Goal: Task Accomplishment & Management: Complete application form

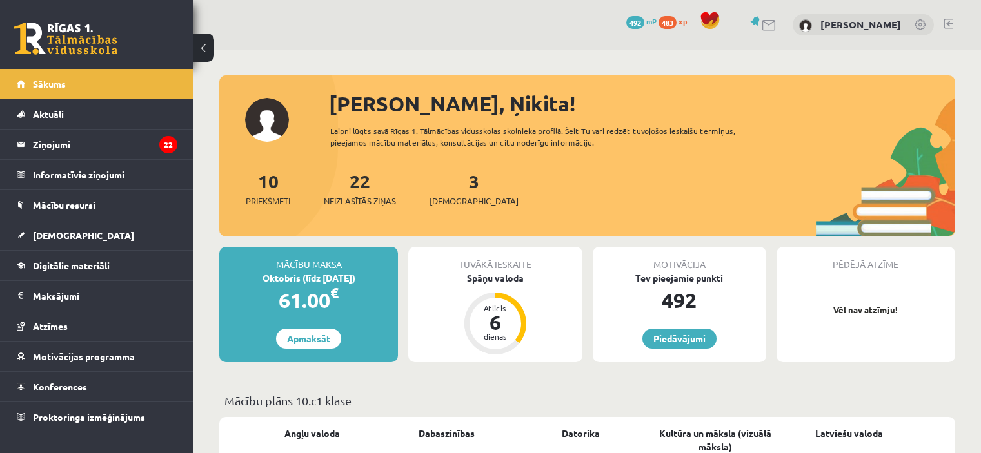
scroll to position [254, 0]
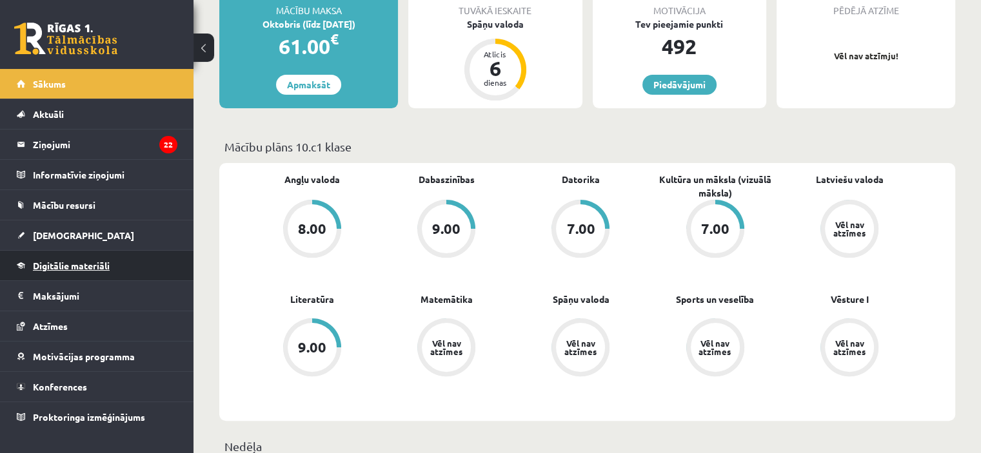
click at [88, 261] on span "Digitālie materiāli" at bounding box center [71, 266] width 77 height 12
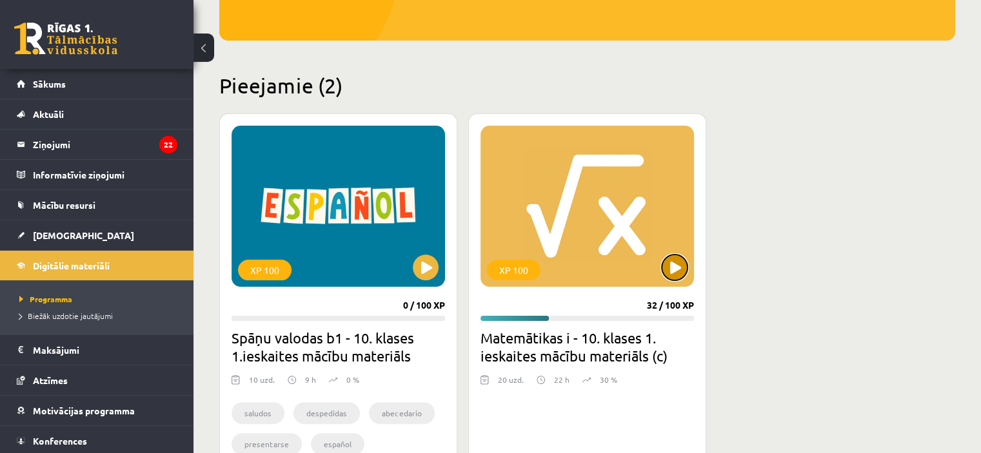
click at [665, 266] on button at bounding box center [675, 268] width 26 height 26
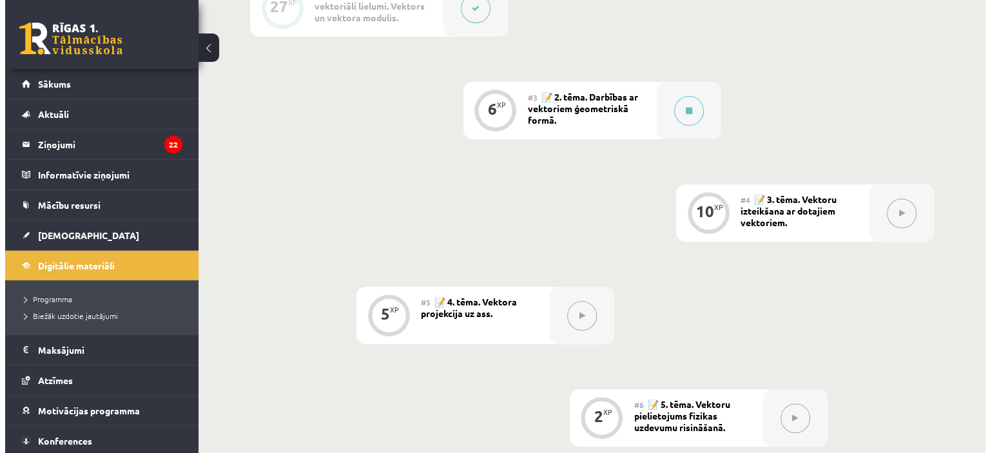
scroll to position [239, 0]
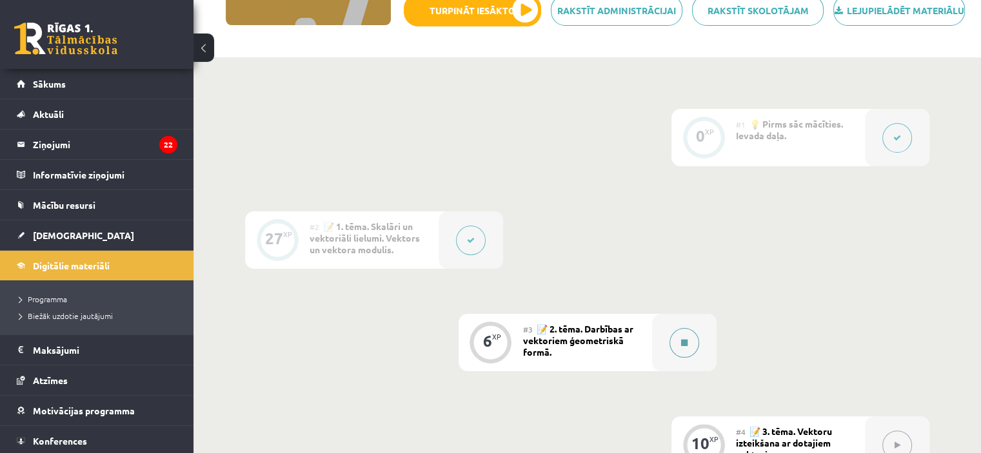
click at [687, 348] on button at bounding box center [684, 343] width 30 height 30
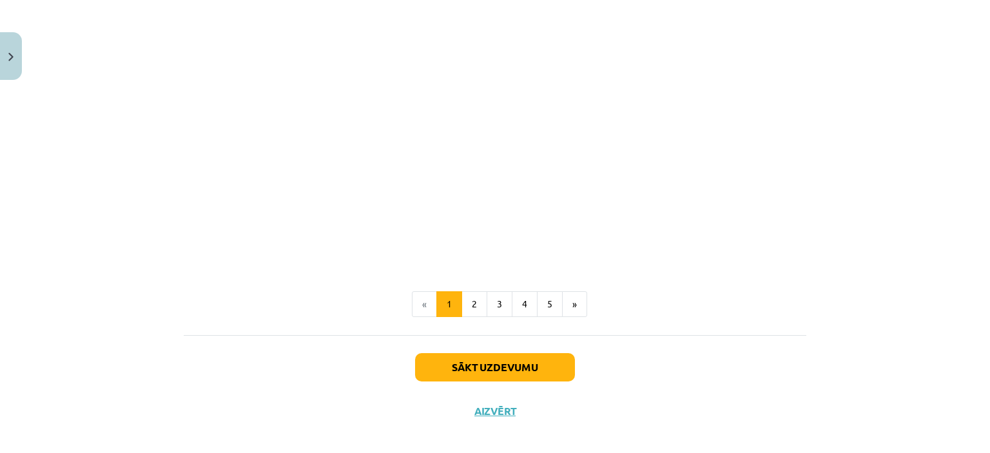
scroll to position [1996, 0]
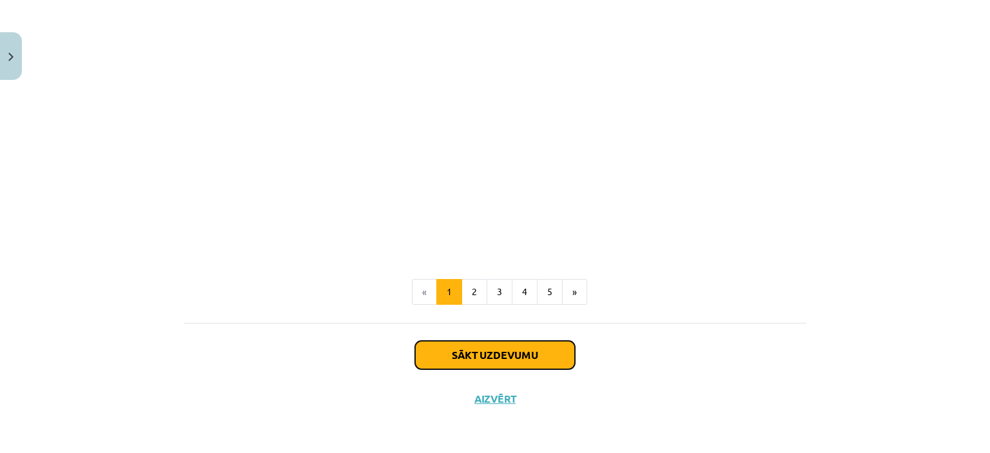
click at [521, 349] on button "Sākt uzdevumu" at bounding box center [495, 355] width 160 height 28
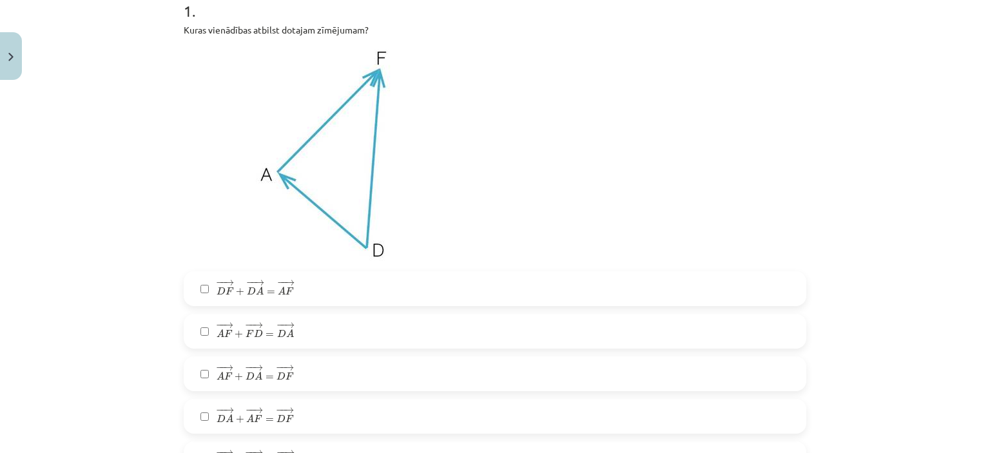
scroll to position [278, 0]
click at [226, 414] on span "A" at bounding box center [230, 418] width 8 height 8
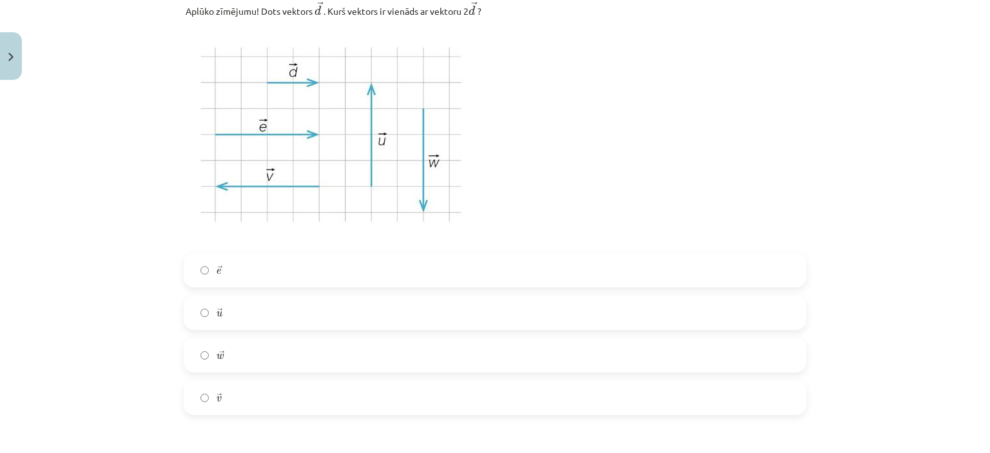
scroll to position [823, 0]
click at [280, 291] on div "→ e e → → u u → → w w → → v v →" at bounding box center [495, 333] width 623 height 162
click at [284, 286] on label "→ e e →" at bounding box center [495, 269] width 620 height 32
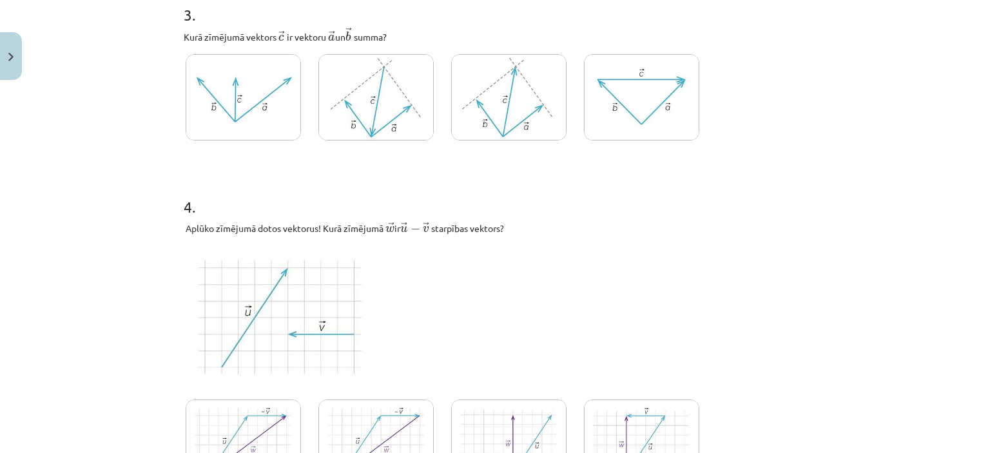
scroll to position [1266, 0]
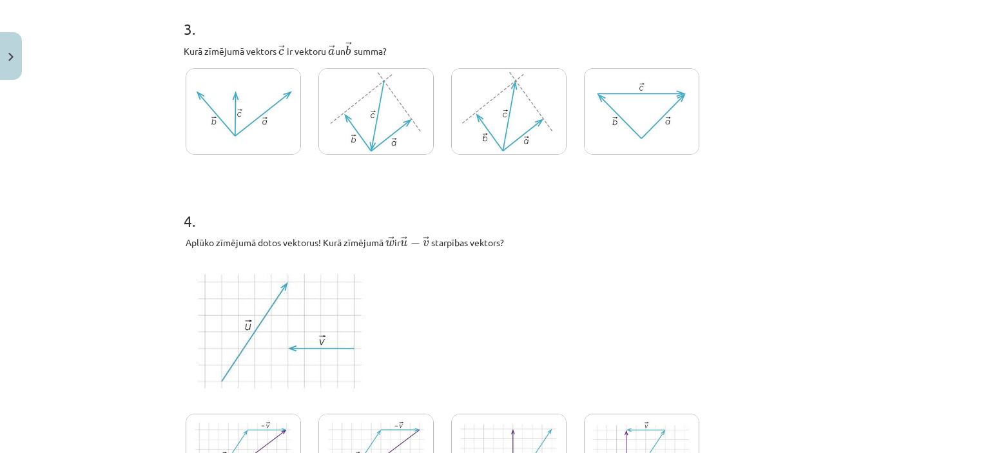
click at [504, 115] on img at bounding box center [508, 111] width 115 height 87
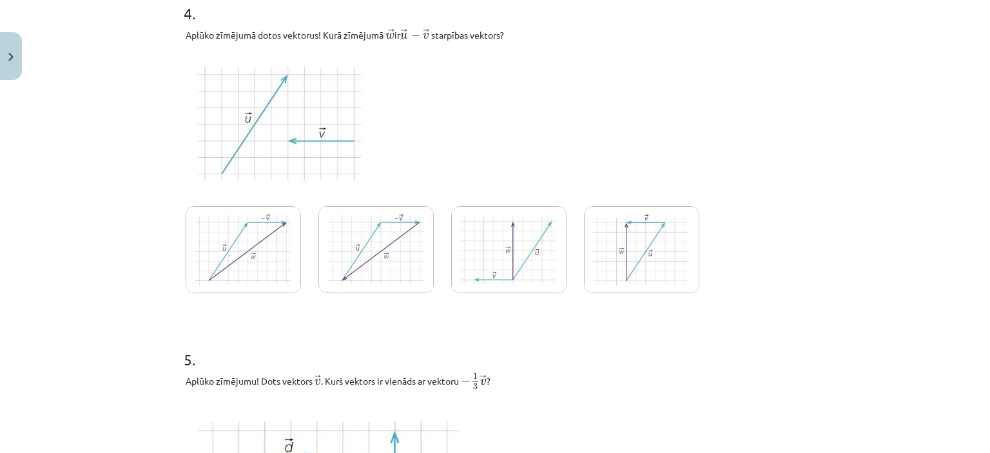
scroll to position [1475, 0]
click at [237, 253] on img at bounding box center [243, 248] width 115 height 87
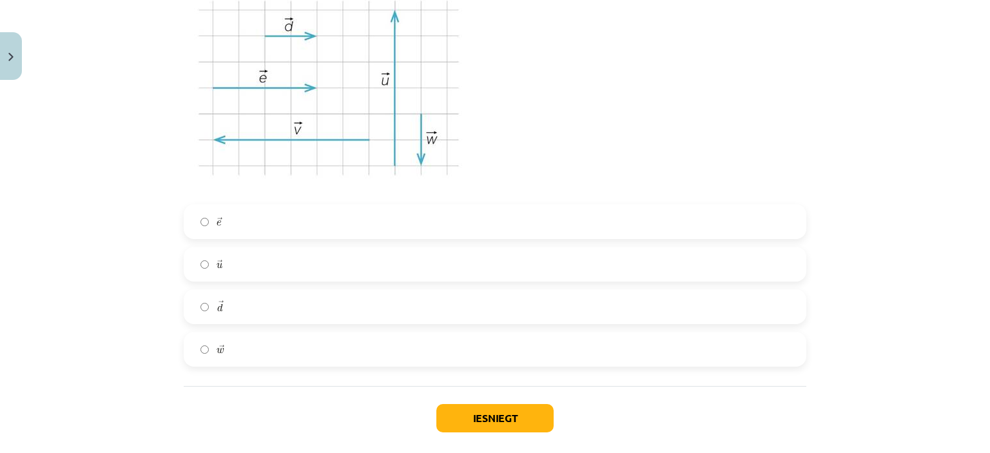
scroll to position [1896, 0]
click at [235, 293] on label "→ d d →" at bounding box center [495, 305] width 620 height 32
click at [491, 407] on button "Iesniegt" at bounding box center [495, 416] width 117 height 28
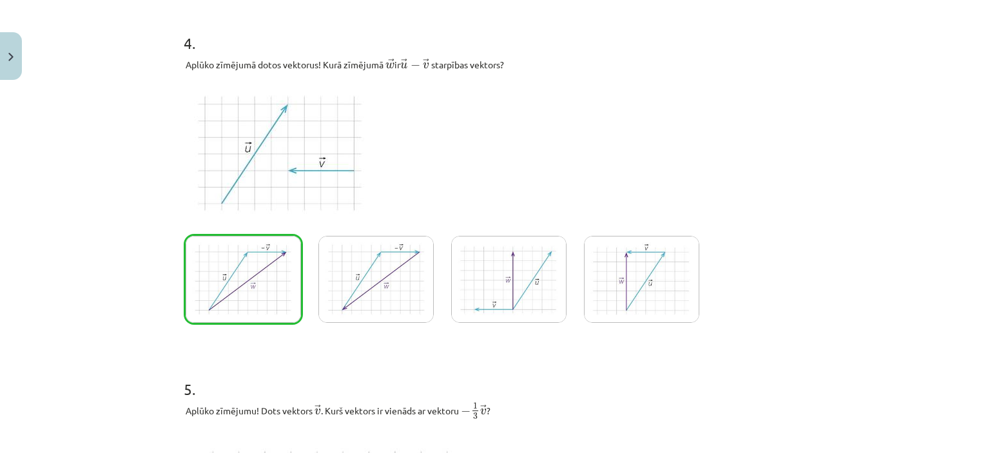
scroll to position [1998, 0]
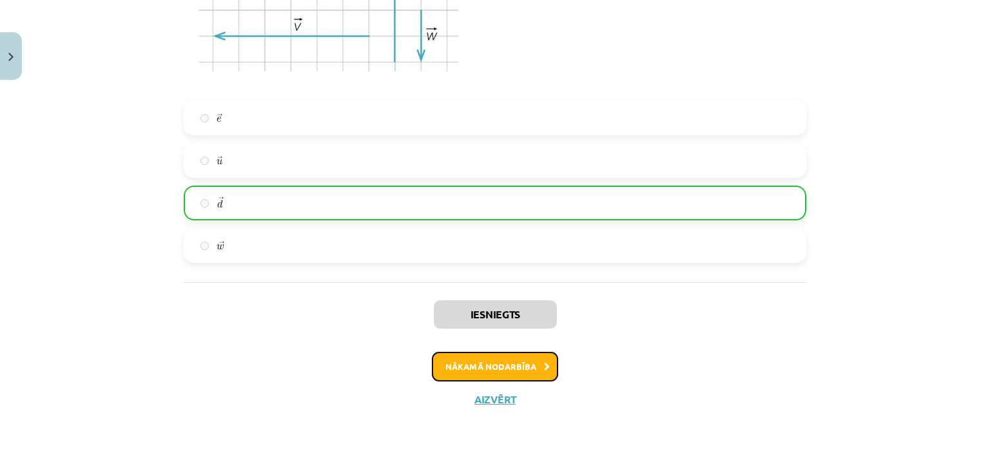
click at [510, 369] on button "Nākamā nodarbība" at bounding box center [495, 367] width 126 height 30
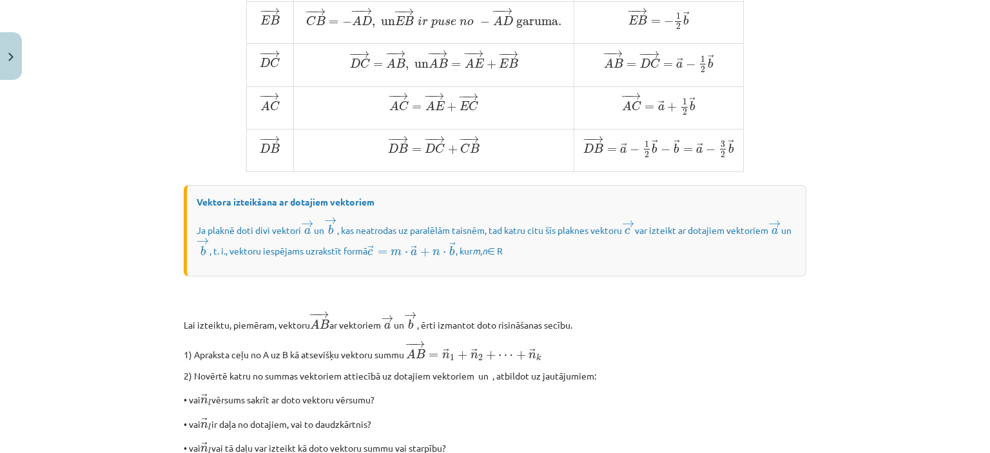
scroll to position [1091, 0]
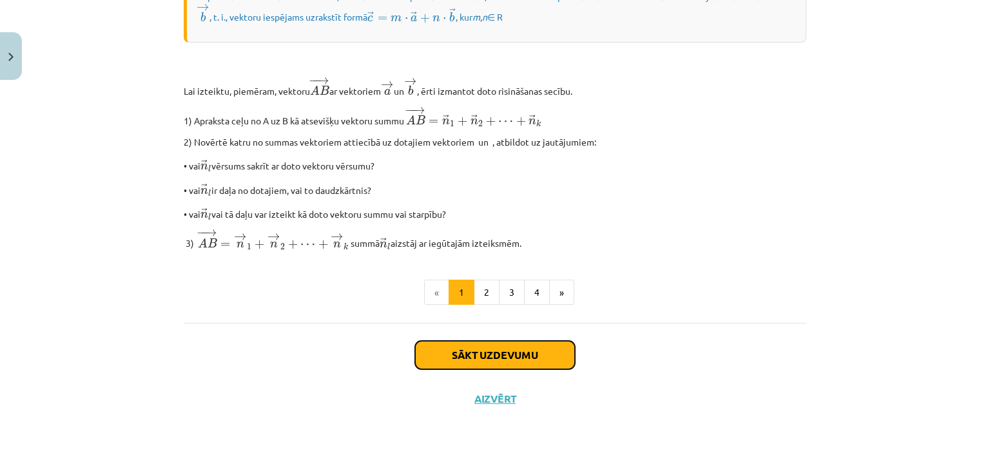
click at [511, 349] on button "Sākt uzdevumu" at bounding box center [495, 355] width 160 height 28
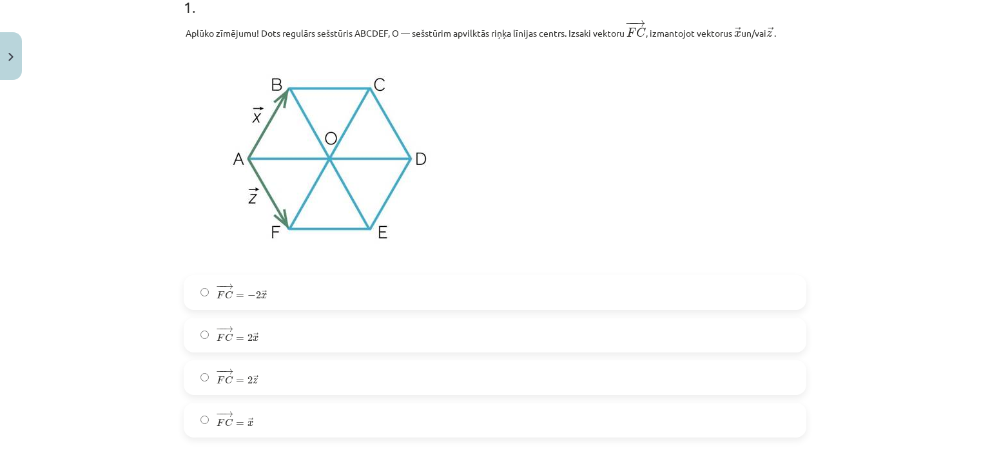
scroll to position [302, 0]
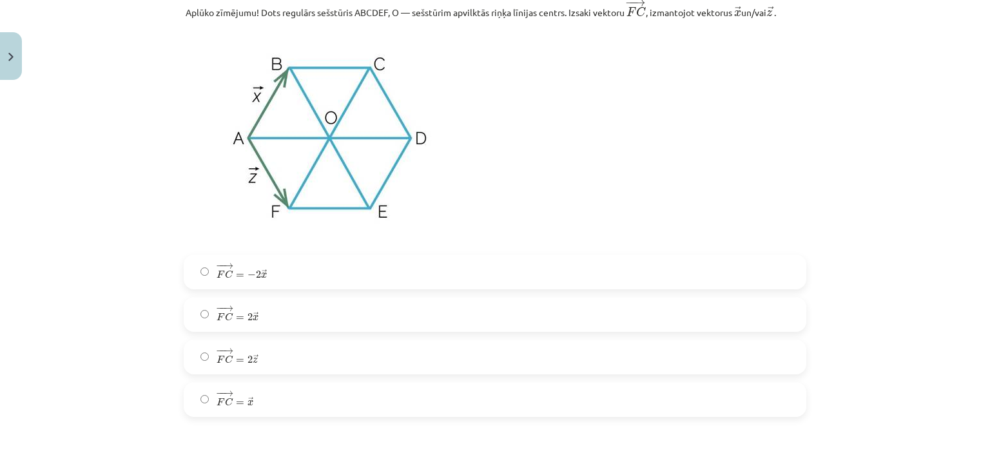
click at [502, 307] on label "− − → F C = 2 → x F C → = 2 x →" at bounding box center [495, 315] width 620 height 32
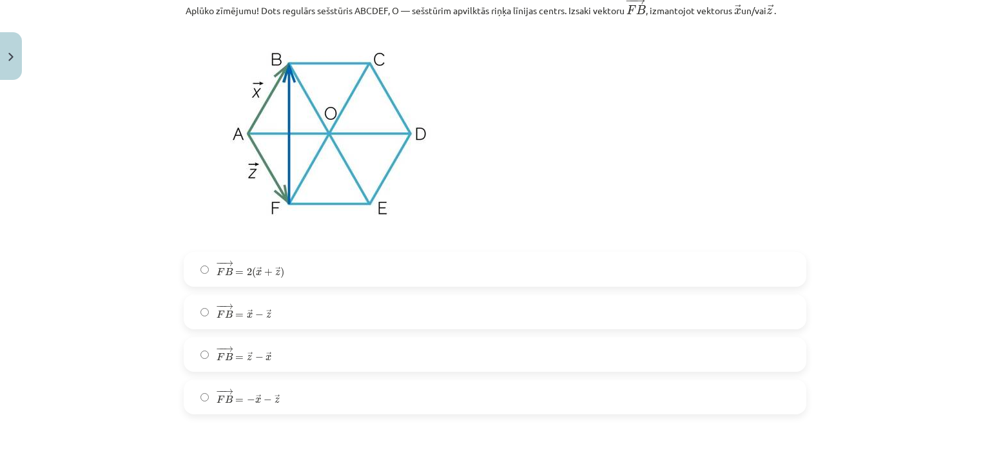
scroll to position [792, 0]
click at [275, 311] on label "− − → F B = → x − → z F B → = x → − z →" at bounding box center [495, 312] width 620 height 32
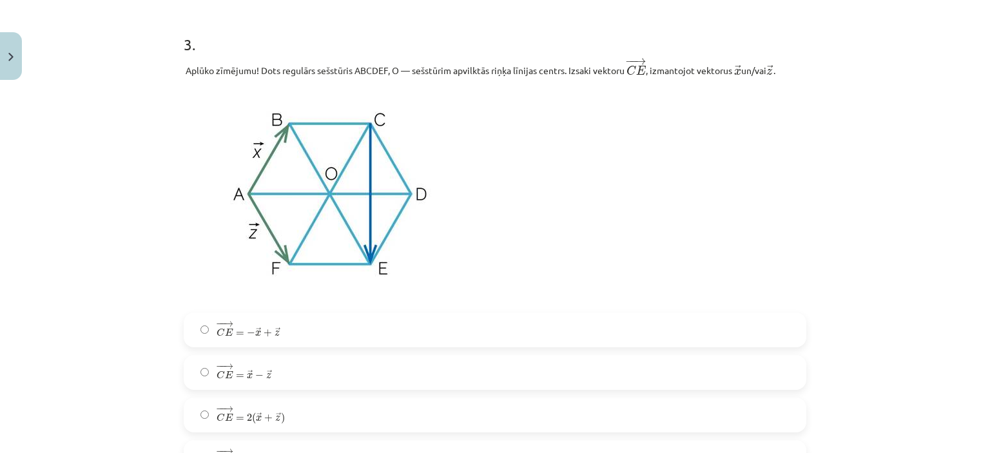
scroll to position [1248, 0]
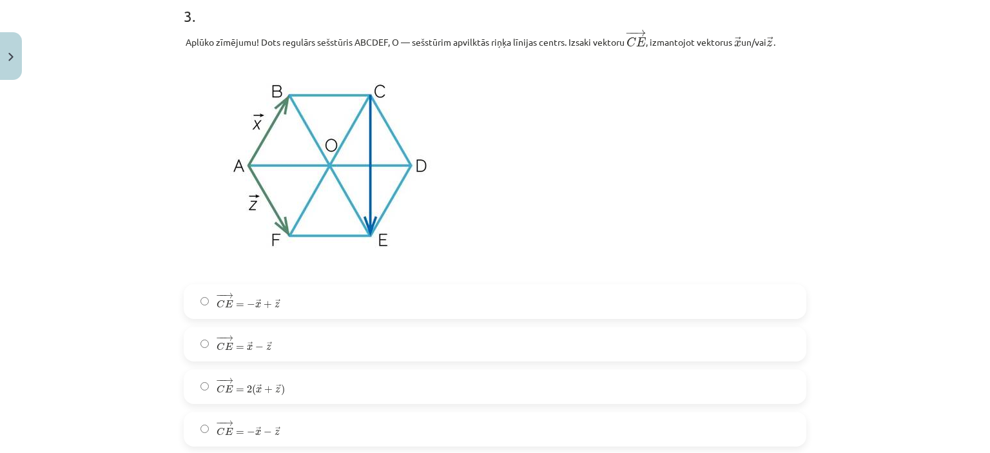
click at [342, 298] on label "− − → C E = − → x + → z C E → = − x → + z →" at bounding box center [495, 302] width 620 height 32
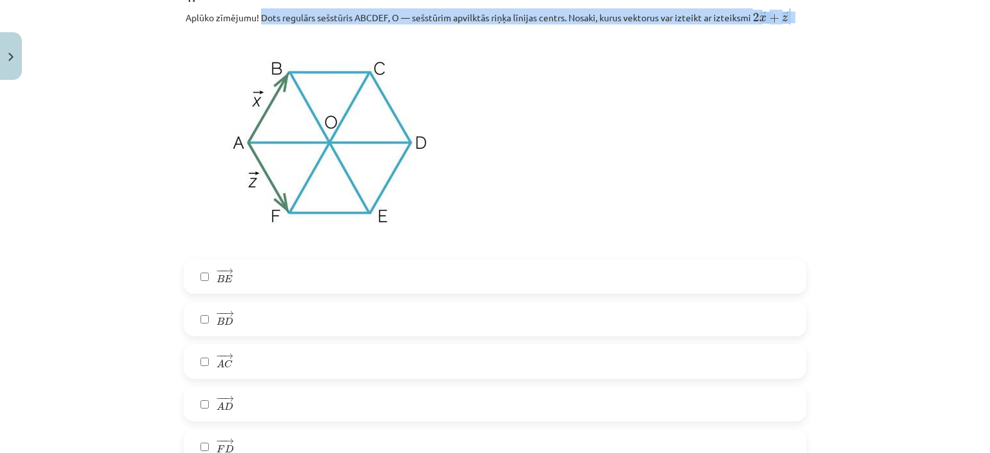
scroll to position [1748, 0]
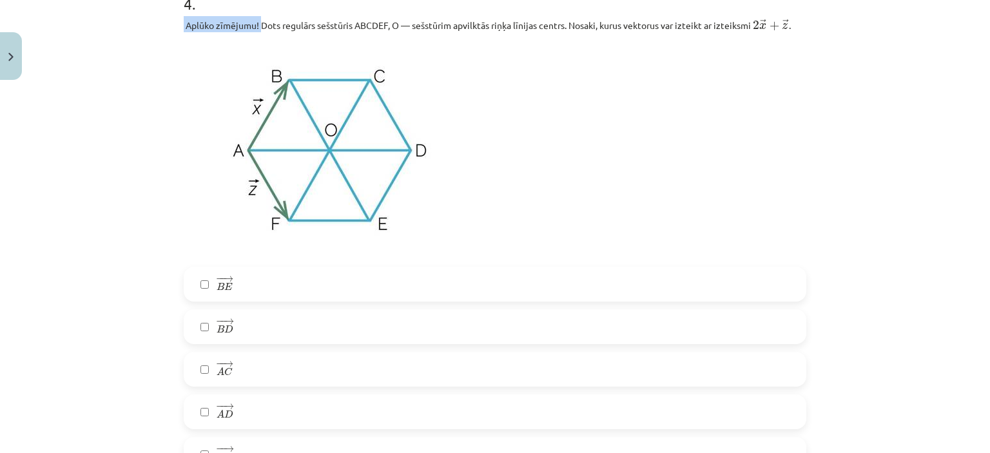
drag, startPoint x: 257, startPoint y: 10, endPoint x: 829, endPoint y: 8, distance: 571.9
click at [829, 8] on div "Mācību tēma: Matemātikas i - 10. klases 1. ieskaites mācību materiāls (c) #4 📝 …" at bounding box center [495, 226] width 990 height 453
click at [734, 69] on p at bounding box center [495, 149] width 623 height 219
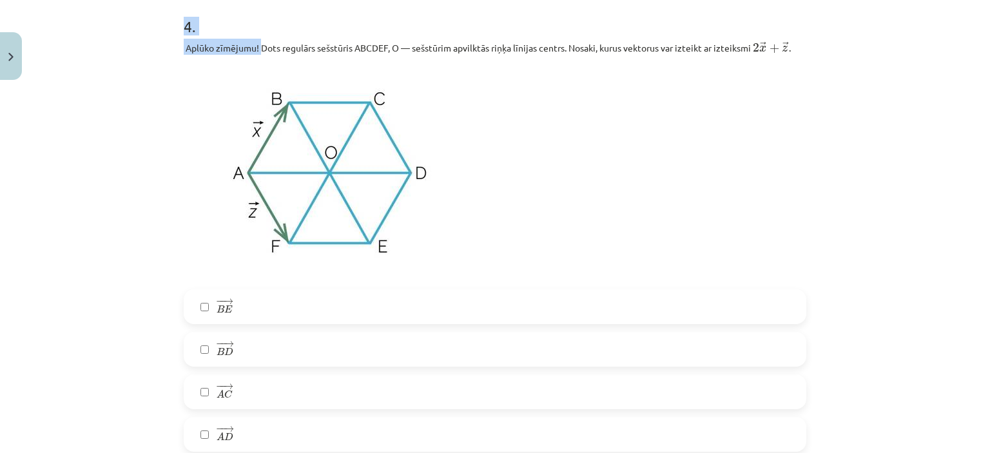
scroll to position [1648, 0]
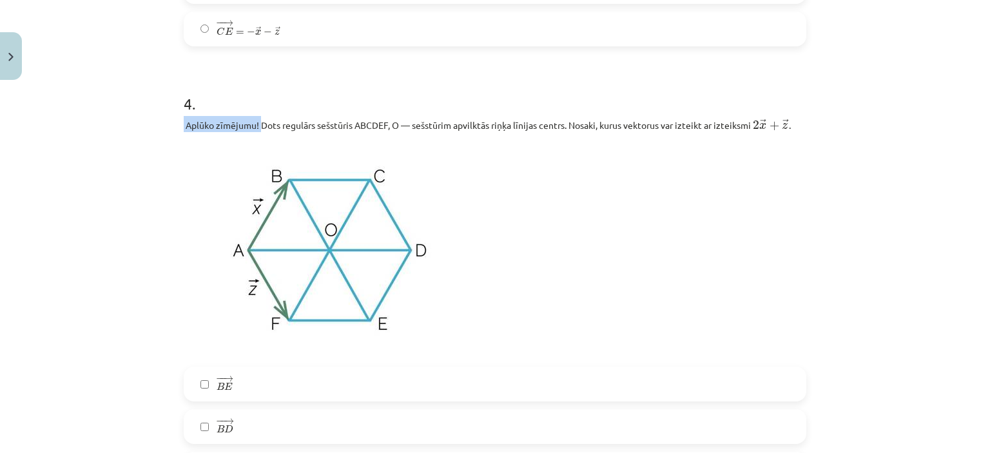
drag, startPoint x: 257, startPoint y: 2, endPoint x: 696, endPoint y: 63, distance: 443.9
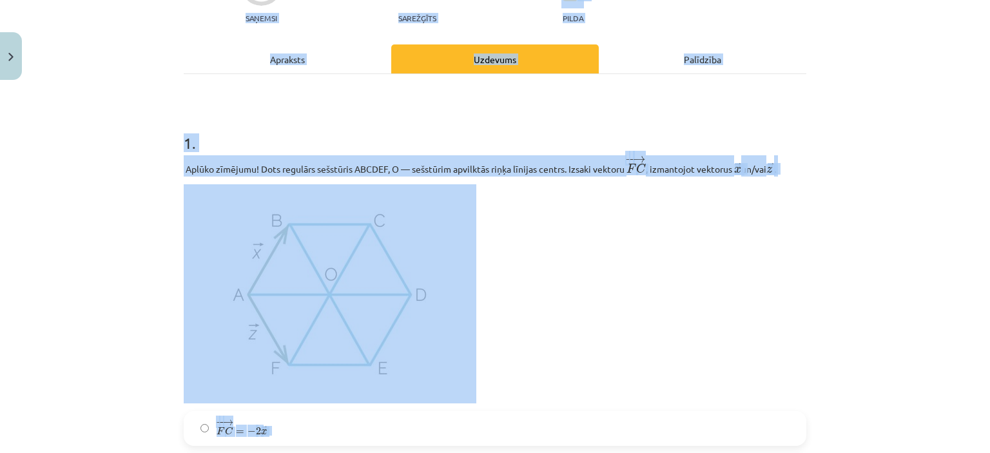
scroll to position [0, 0]
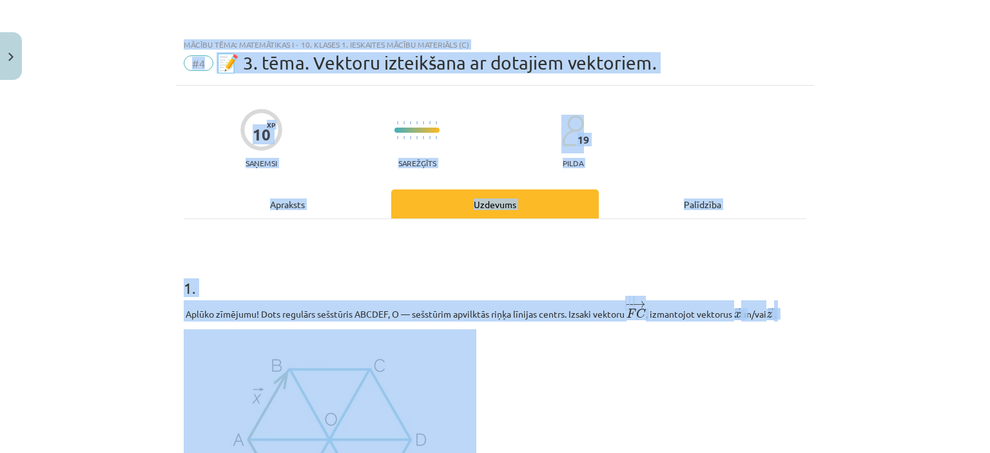
drag, startPoint x: 803, startPoint y: 126, endPoint x: 853, endPoint y: -58, distance: 191.0
click at [785, 286] on h1 "1 ." at bounding box center [495, 277] width 623 height 40
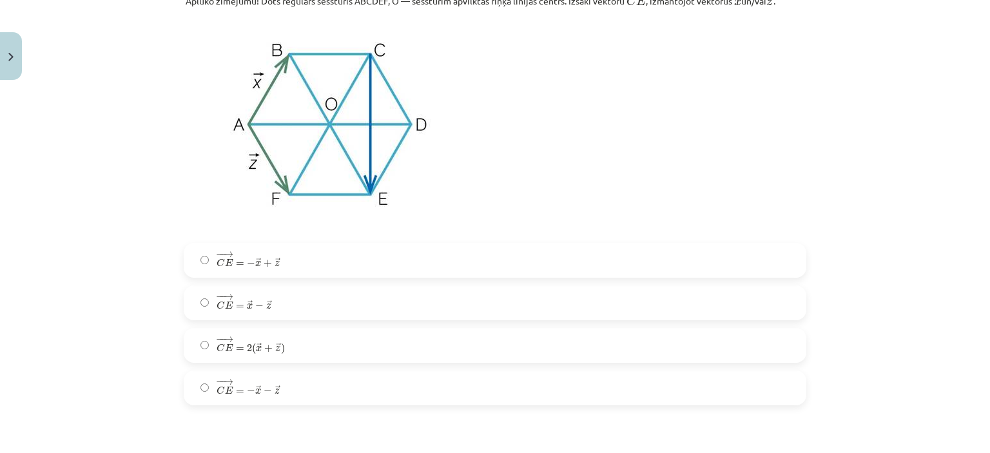
scroll to position [1328, 0]
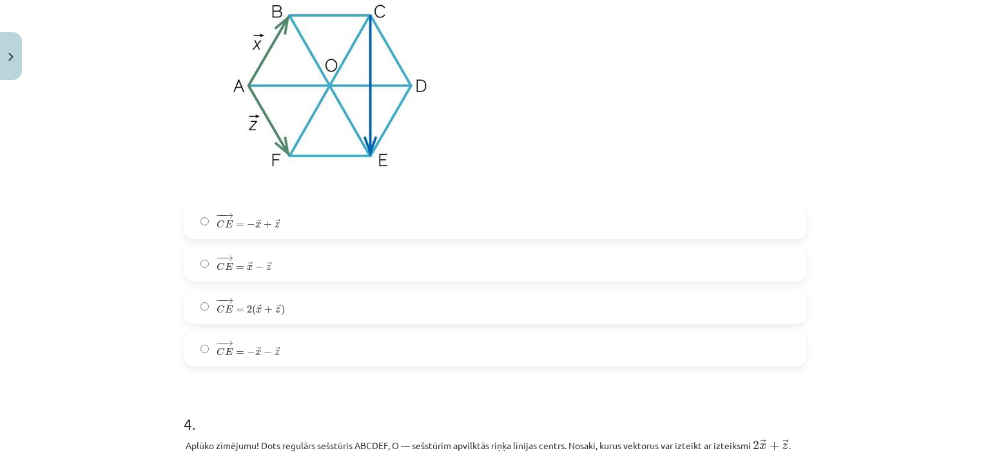
click at [278, 350] on label "− − → C E = − → x − → z C E → = − x → − z →" at bounding box center [495, 349] width 620 height 32
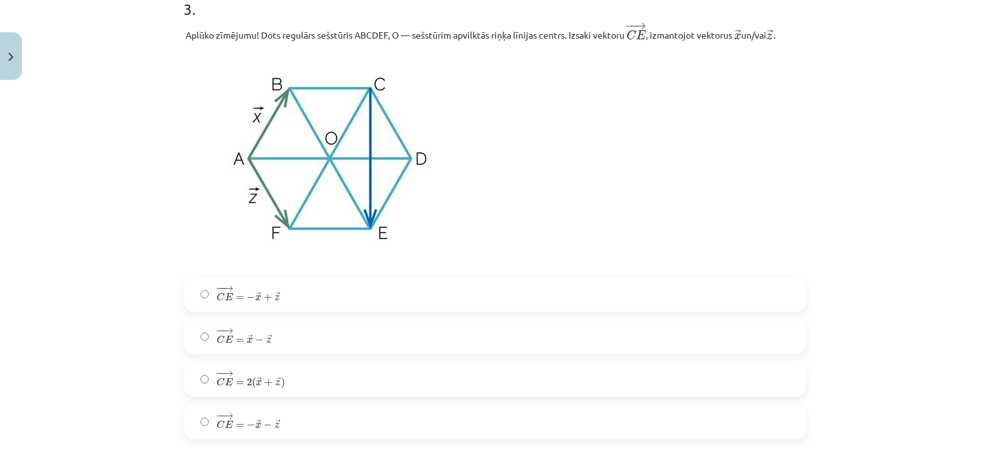
scroll to position [1261, 0]
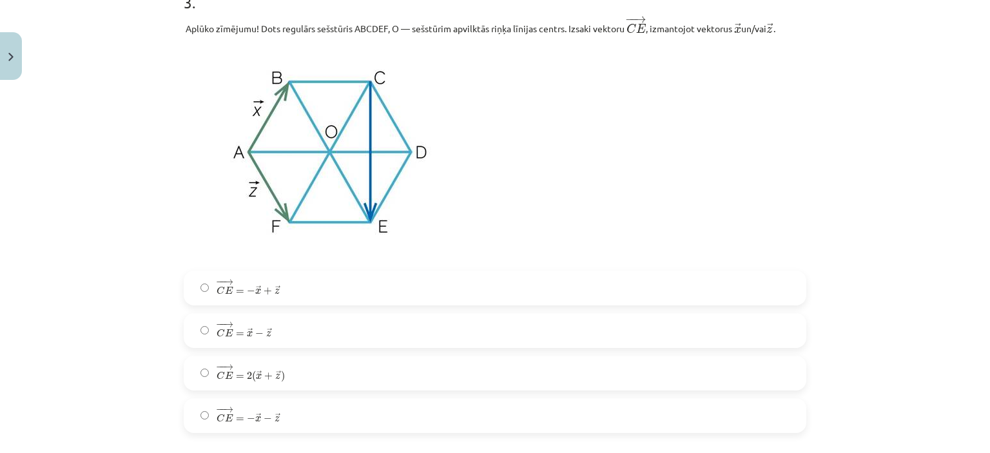
click at [354, 285] on label "− − → C E = − → x + → z C E → = − x → + z →" at bounding box center [495, 288] width 620 height 32
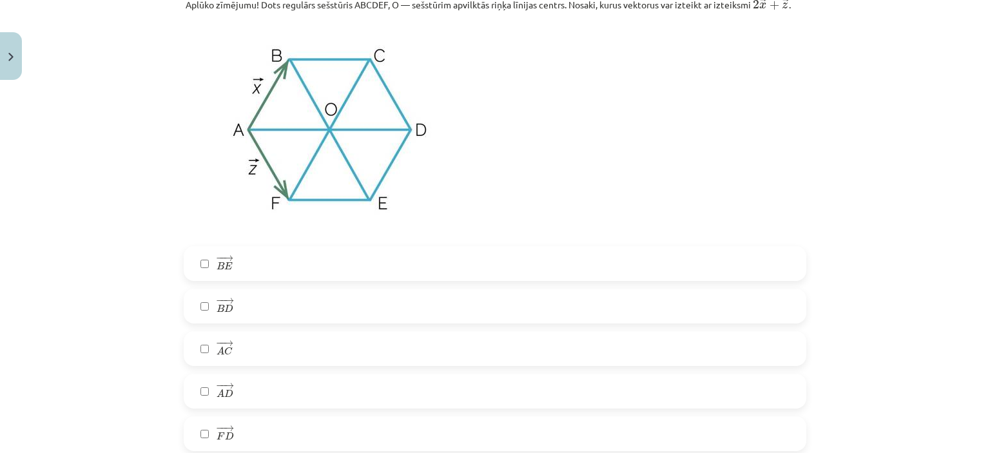
scroll to position [1768, 0]
click at [293, 350] on label "− − → A C A C →" at bounding box center [495, 349] width 620 height 32
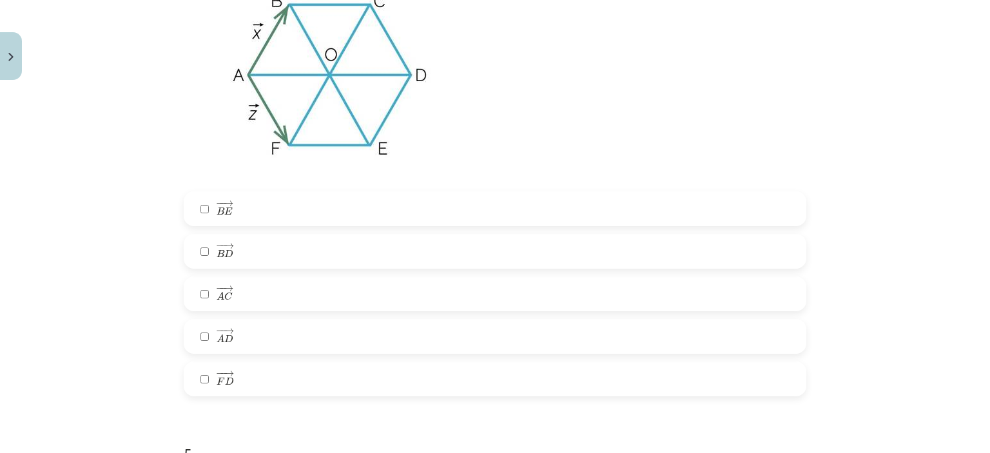
click at [295, 395] on label "− − → F D F D →" at bounding box center [495, 379] width 620 height 32
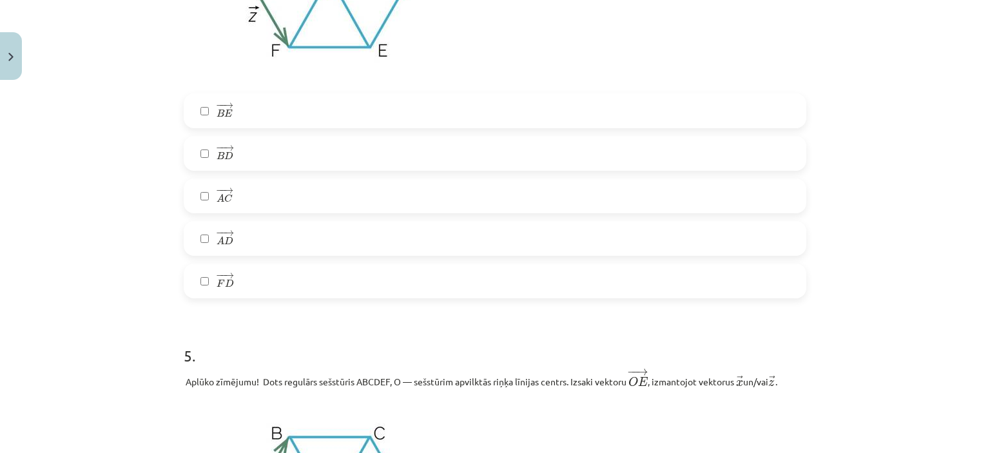
scroll to position [1929, 0]
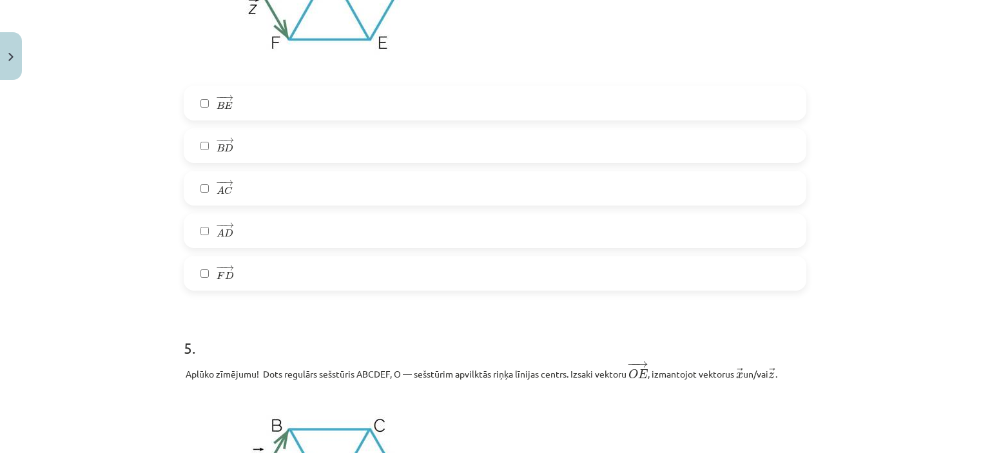
click at [329, 280] on label "− − → F D F D →" at bounding box center [495, 273] width 620 height 32
click at [487, 128] on div "− − → B E B E → − − → B D B D → − − → A C A C → − − → A D A D → − − → F D F D →" at bounding box center [495, 188] width 623 height 205
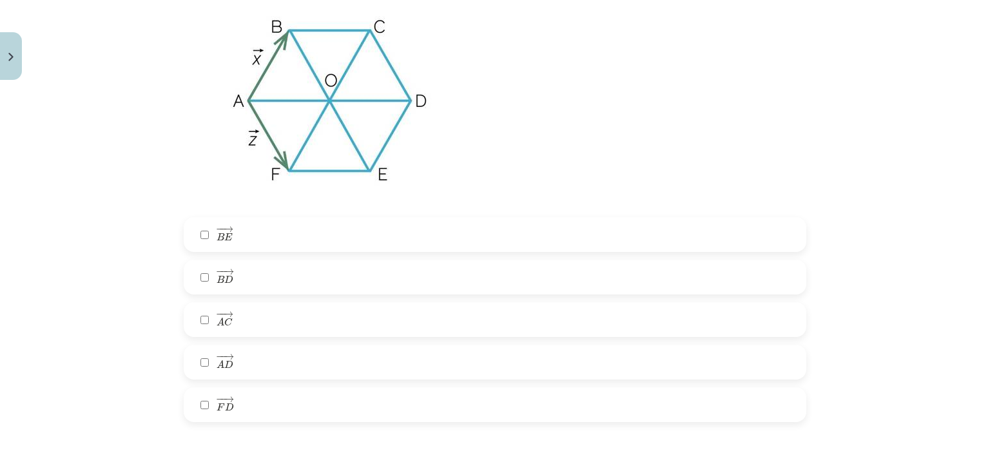
scroll to position [1798, 0]
click at [425, 112] on img at bounding box center [330, 99] width 293 height 219
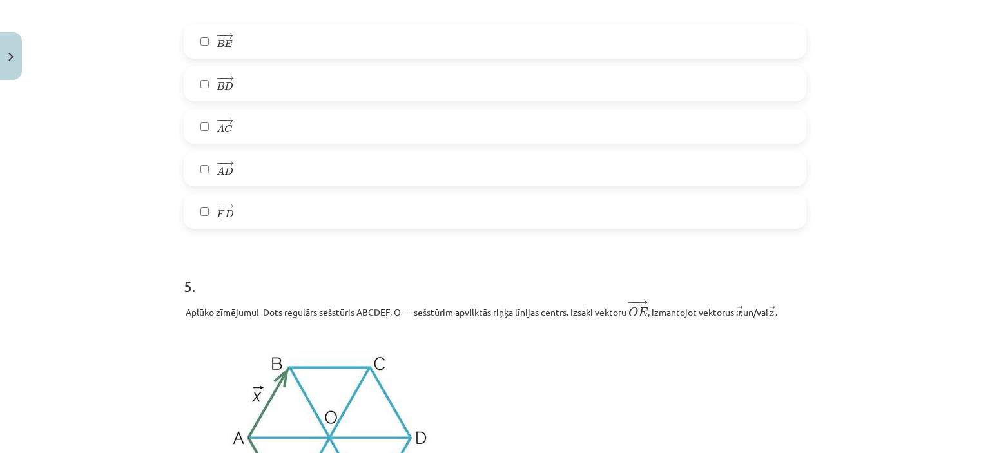
scroll to position [2004, 0]
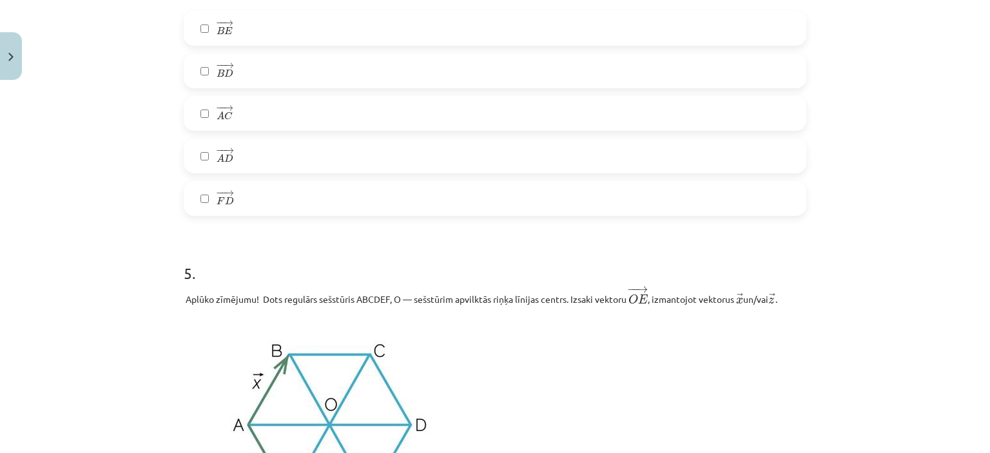
click at [378, 193] on label "− − → F D F D →" at bounding box center [495, 198] width 620 height 32
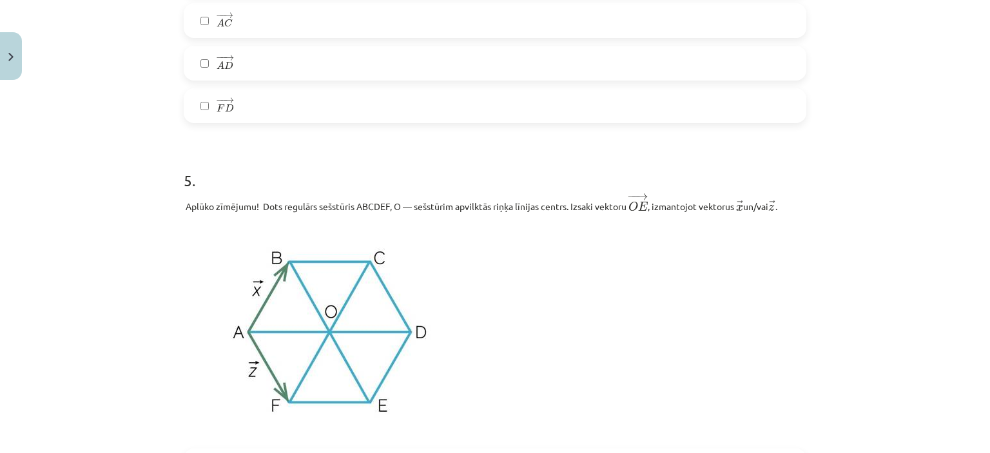
scroll to position [2099, 0]
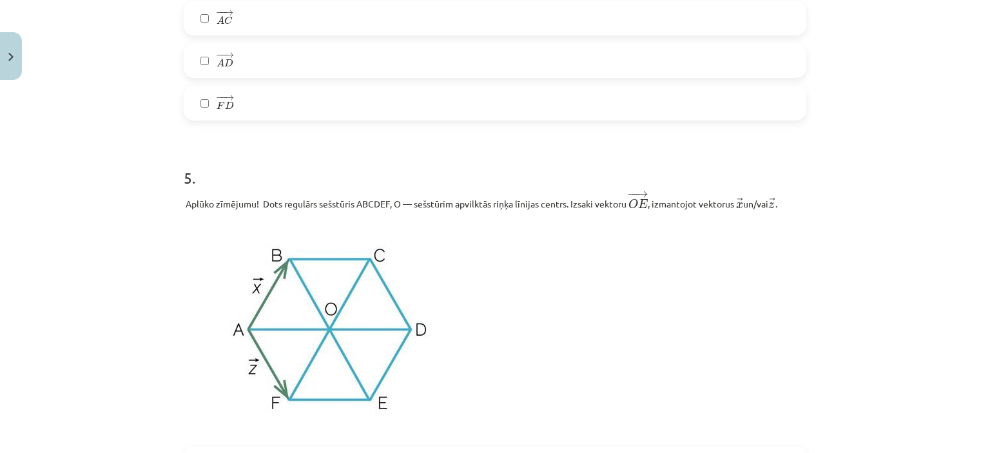
click at [403, 99] on label "− − → F D F D →" at bounding box center [495, 103] width 620 height 32
drag, startPoint x: 403, startPoint y: 99, endPoint x: 421, endPoint y: 27, distance: 73.8
click at [421, 27] on div "− − → B E B E → − − → B D B D → − − → A C A C → − − → A D A D → − − → F D F D →" at bounding box center [495, 18] width 623 height 205
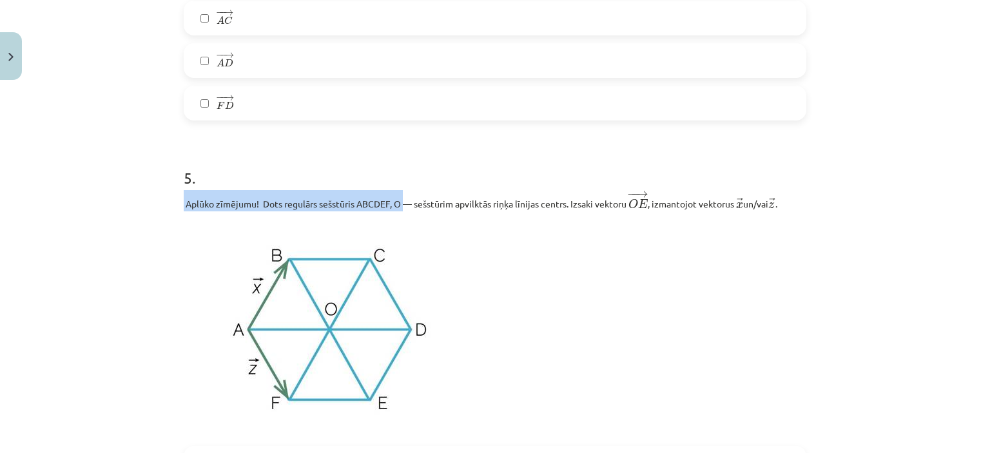
drag, startPoint x: 403, startPoint y: 206, endPoint x: 424, endPoint y: 134, distance: 74.7
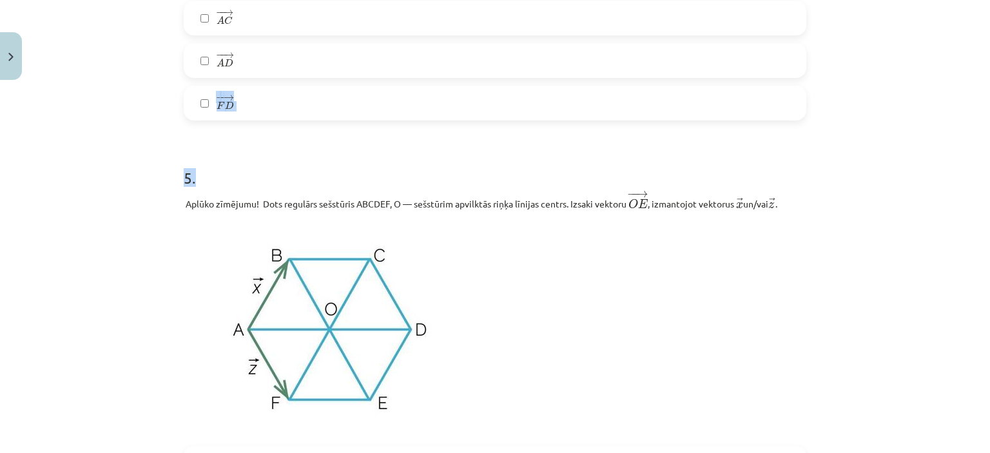
drag, startPoint x: 424, startPoint y: 134, endPoint x: 444, endPoint y: 60, distance: 76.6
click at [447, 66] on label "− − → A D A D →" at bounding box center [495, 60] width 620 height 32
drag, startPoint x: 447, startPoint y: 66, endPoint x: 440, endPoint y: 99, distance: 33.8
click at [440, 99] on div "− − → B E B E → − − → B D B D → − − → A C A C → − − → A D A D → − − → F D F D →" at bounding box center [495, 18] width 623 height 205
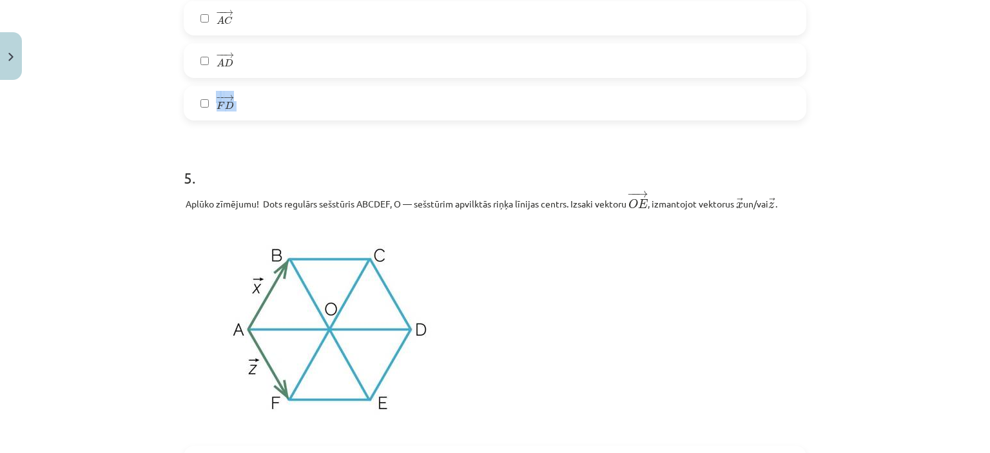
drag, startPoint x: 438, startPoint y: 135, endPoint x: 456, endPoint y: 77, distance: 60.8
drag, startPoint x: 456, startPoint y: 77, endPoint x: 418, endPoint y: 140, distance: 73.2
drag, startPoint x: 418, startPoint y: 140, endPoint x: 430, endPoint y: 93, distance: 48.0
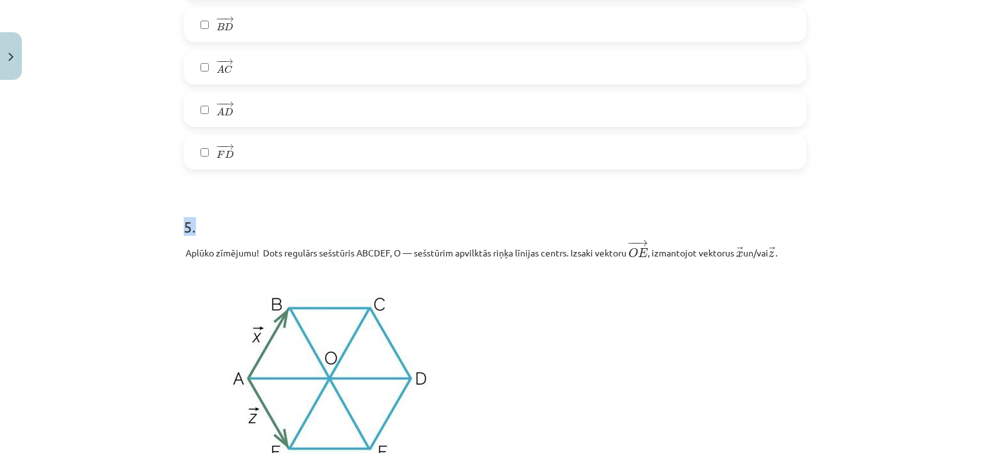
scroll to position [2054, 0]
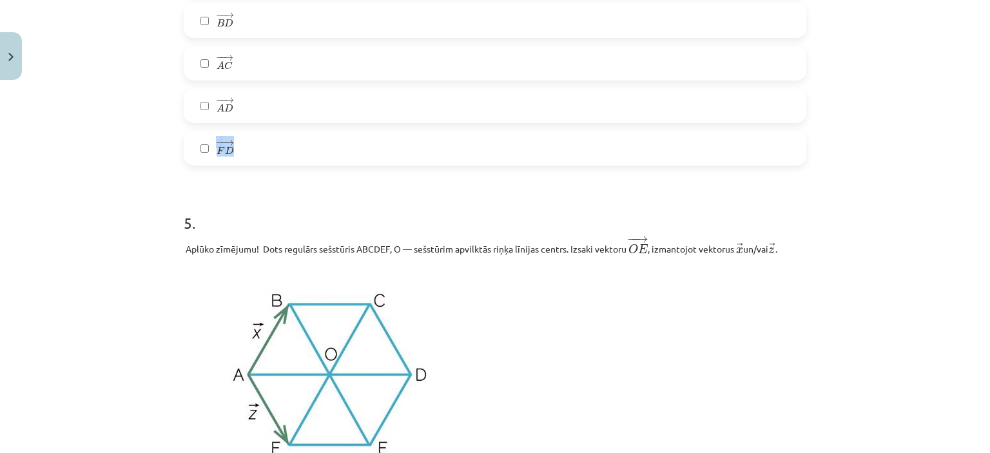
drag, startPoint x: 430, startPoint y: 93, endPoint x: 451, endPoint y: 181, distance: 90.2
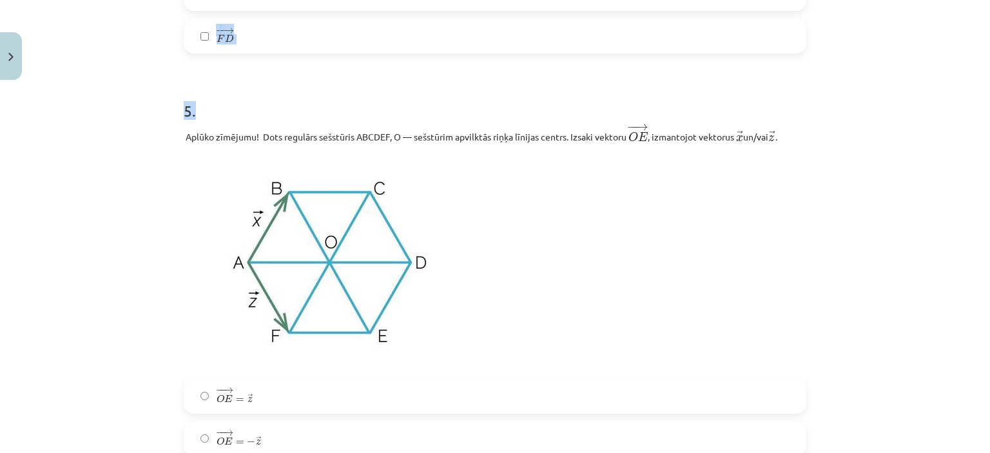
scroll to position [2168, 0]
click at [451, 181] on img at bounding box center [330, 260] width 293 height 219
drag, startPoint x: 451, startPoint y: 181, endPoint x: 641, endPoint y: 133, distance: 195.5
click at [641, 133] on div "Aplūko zīmējumu! Dots regulārs sešstūris ABCDEF, O — sešstūrim apvilktās riņķa …" at bounding box center [495, 246] width 623 height 248
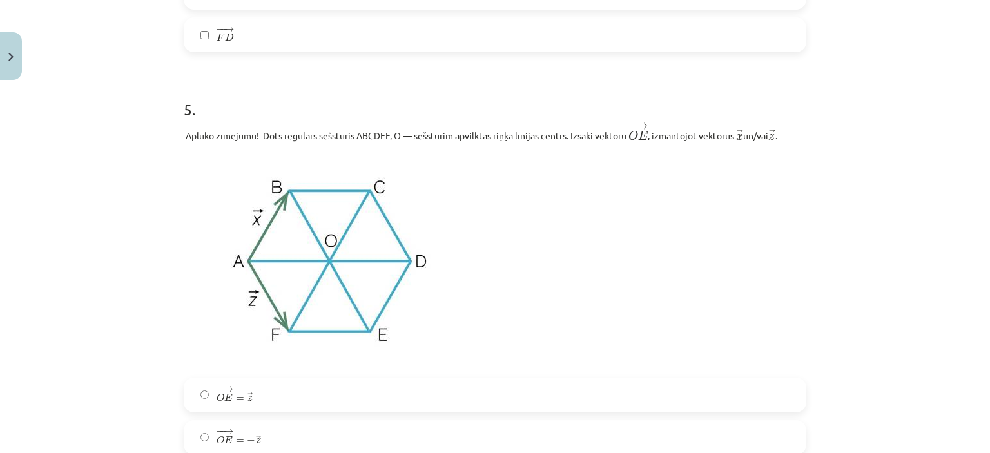
click at [641, 133] on span "E" at bounding box center [643, 134] width 10 height 9
click at [619, 183] on p at bounding box center [495, 260] width 623 height 219
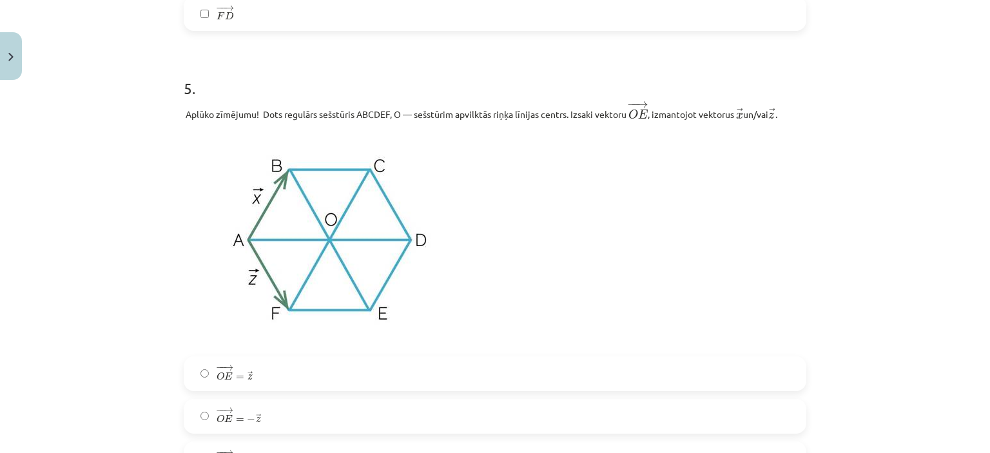
scroll to position [2190, 0]
drag, startPoint x: 619, startPoint y: 183, endPoint x: 570, endPoint y: 170, distance: 50.8
click at [570, 170] on p at bounding box center [495, 238] width 623 height 219
drag, startPoint x: 570, startPoint y: 170, endPoint x: 568, endPoint y: 188, distance: 18.2
click at [568, 188] on p at bounding box center [495, 238] width 623 height 219
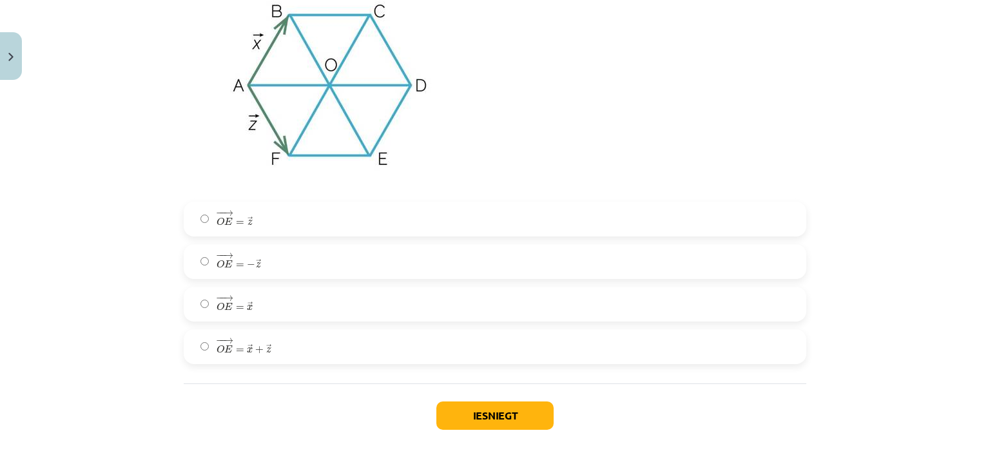
scroll to position [2344, 0]
click at [481, 216] on label "− − → O E = → z O E → = z →" at bounding box center [495, 219] width 620 height 32
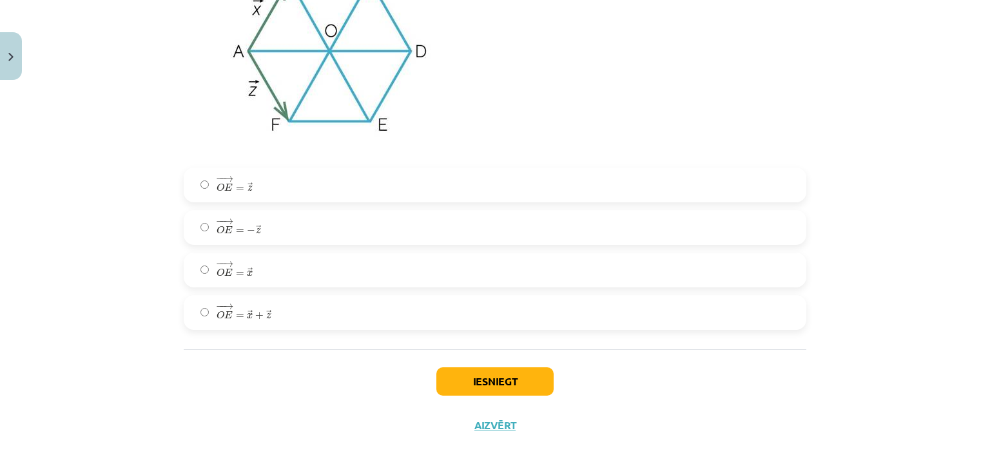
scroll to position [2378, 0]
click at [506, 376] on button "Iesniegt" at bounding box center [495, 382] width 117 height 28
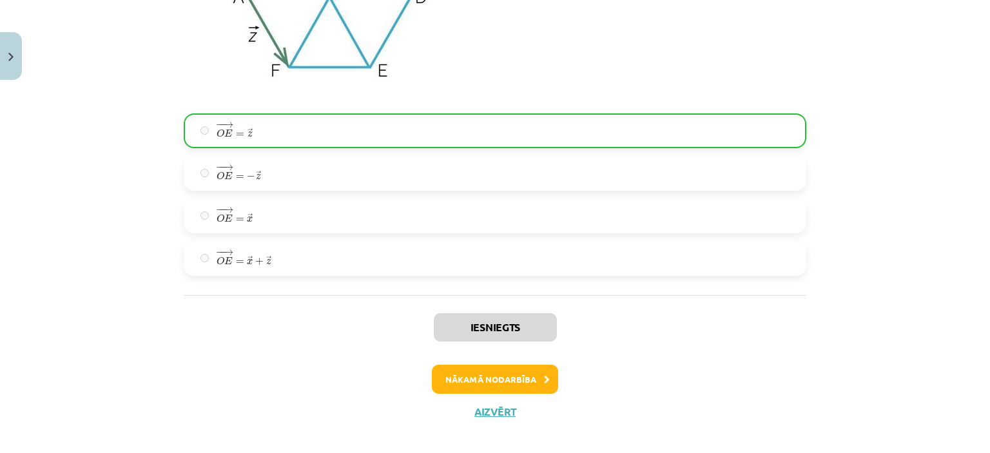
scroll to position [2448, 0]
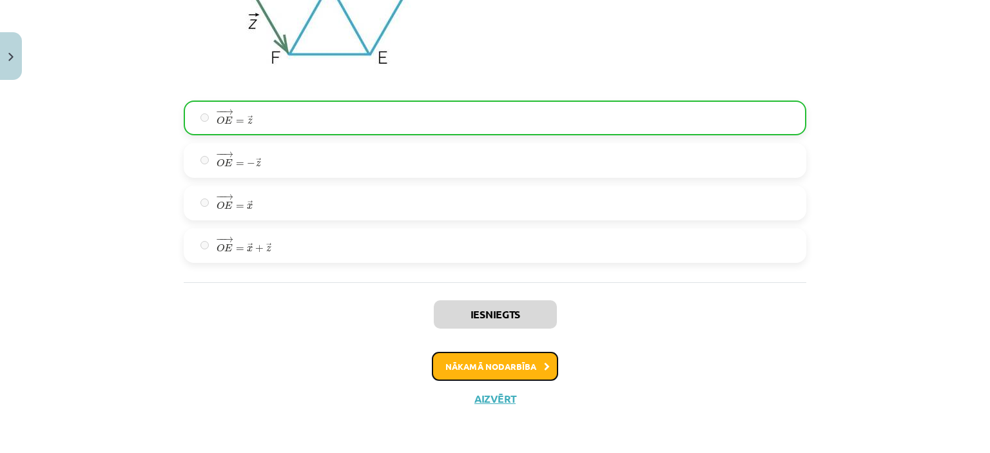
click at [466, 373] on button "Nākamā nodarbība" at bounding box center [495, 367] width 126 height 30
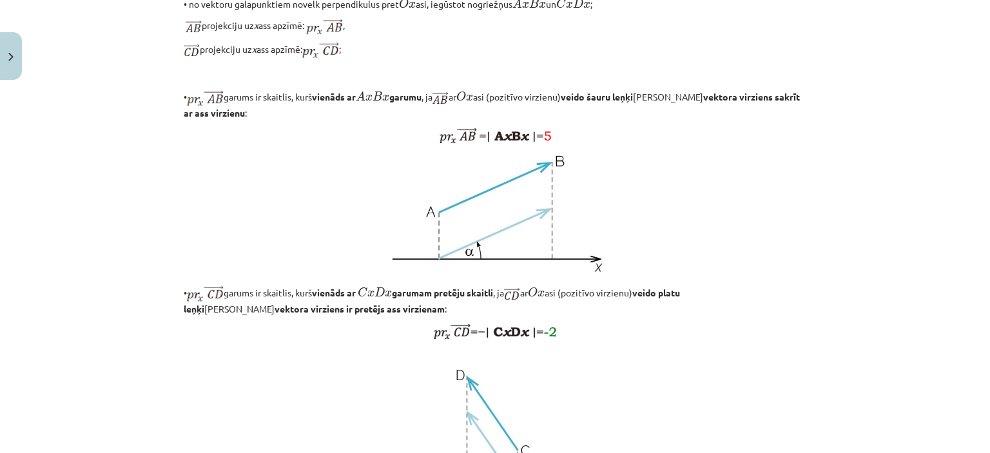
scroll to position [1076, 0]
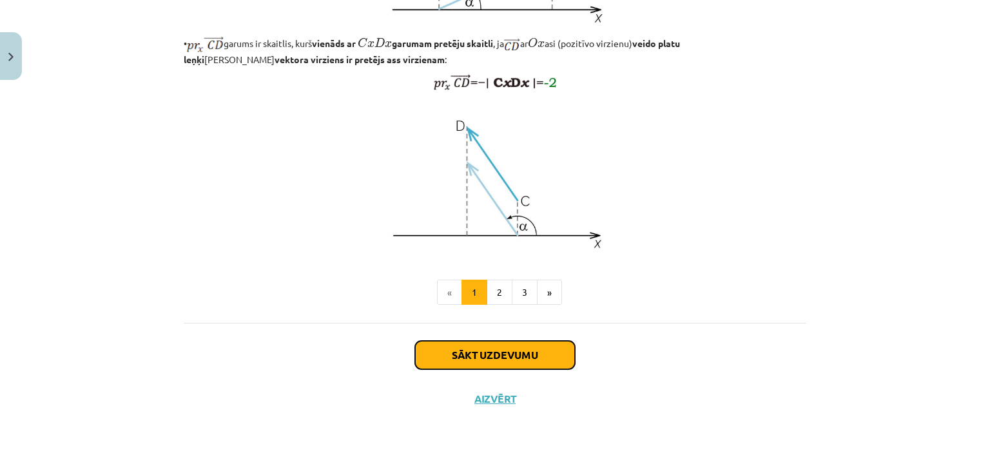
click at [482, 365] on button "Sākt uzdevumu" at bounding box center [495, 355] width 160 height 28
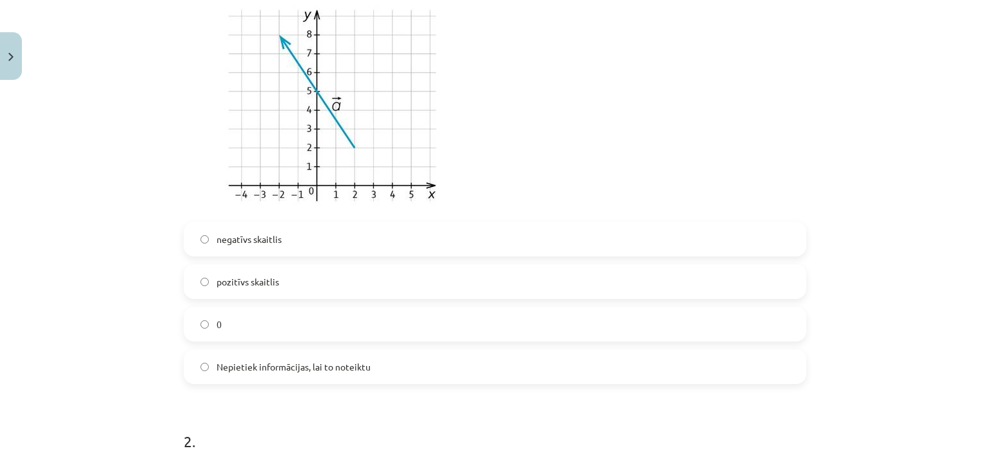
scroll to position [334, 0]
click at [295, 247] on label "negatīvs skaitlis" at bounding box center [495, 238] width 620 height 32
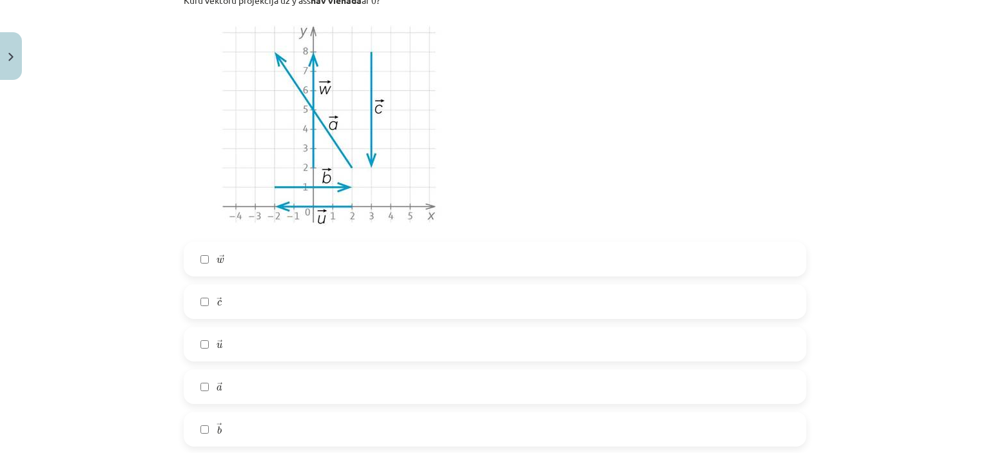
scroll to position [794, 0]
click at [330, 307] on label "→ c c →" at bounding box center [495, 301] width 620 height 32
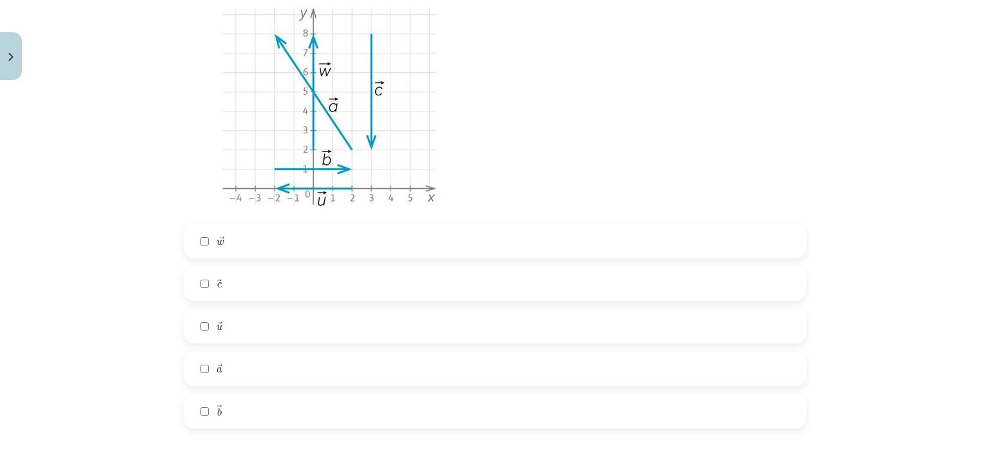
scroll to position [812, 0]
click at [323, 376] on label "→ a a →" at bounding box center [495, 368] width 620 height 32
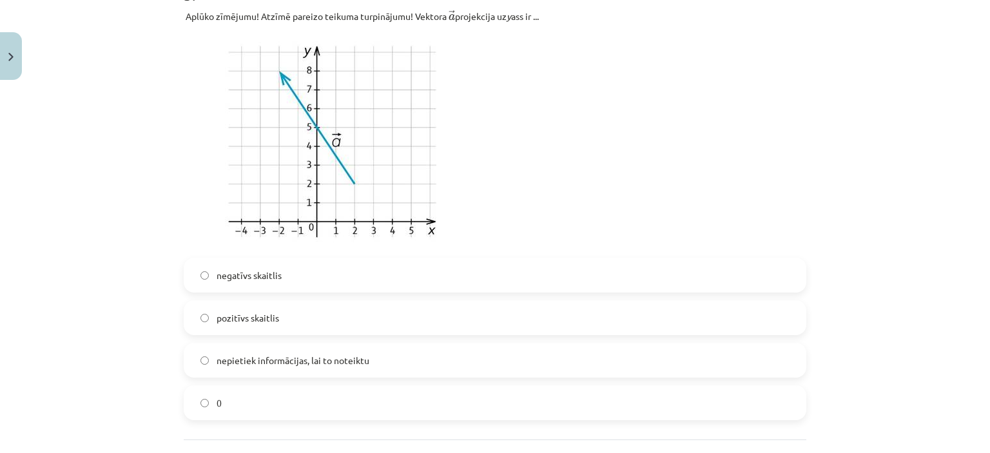
scroll to position [1304, 0]
click at [371, 266] on label "negatīvs skaitlis" at bounding box center [495, 274] width 620 height 32
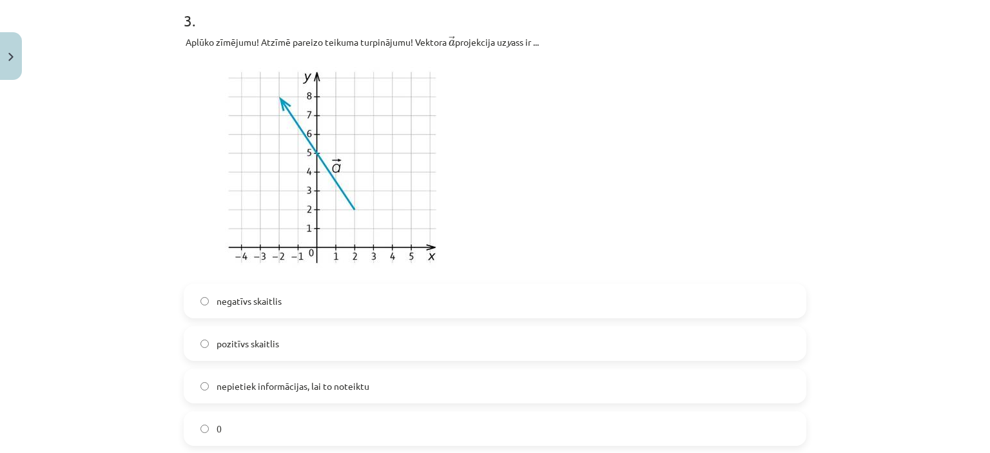
scroll to position [1281, 0]
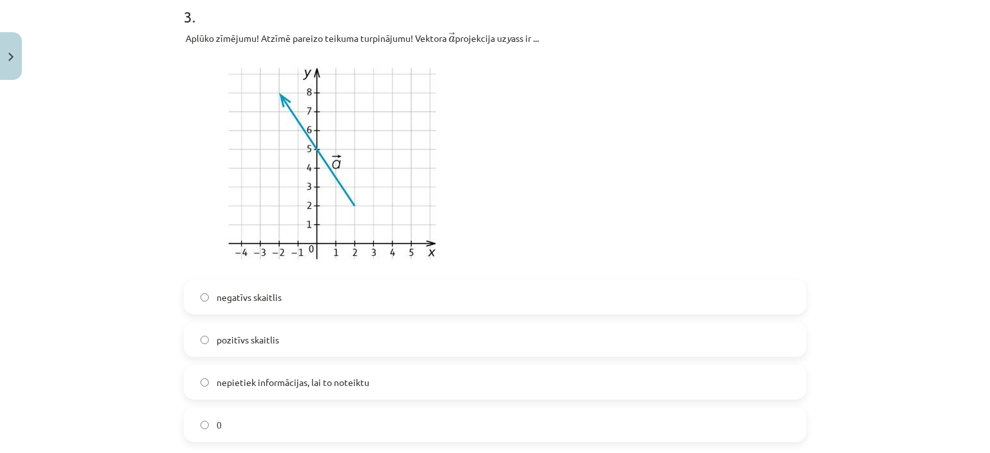
click at [272, 341] on span "pozitīvs skaitlis" at bounding box center [248, 340] width 63 height 14
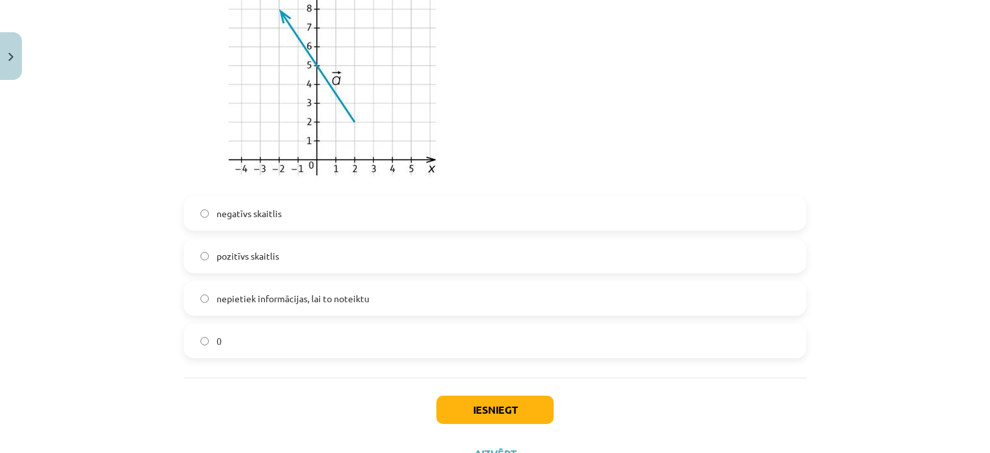
scroll to position [1414, 0]
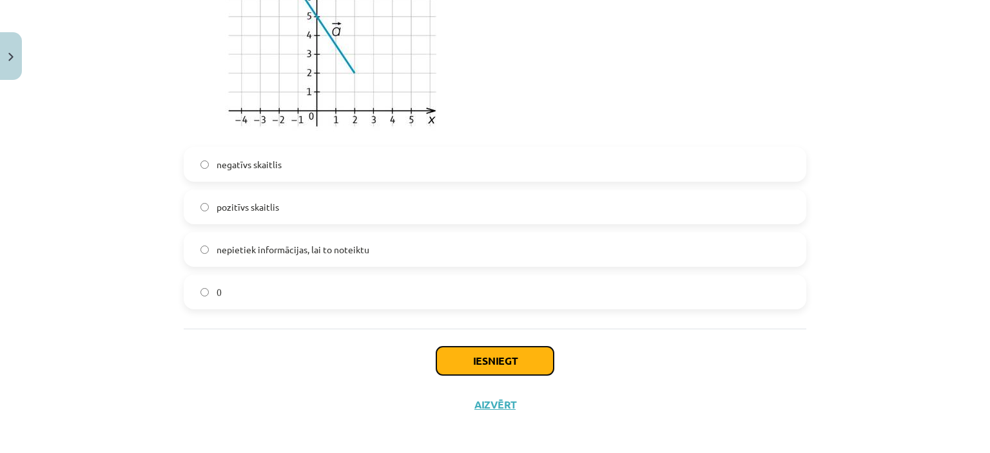
click at [456, 351] on button "Iesniegt" at bounding box center [495, 361] width 117 height 28
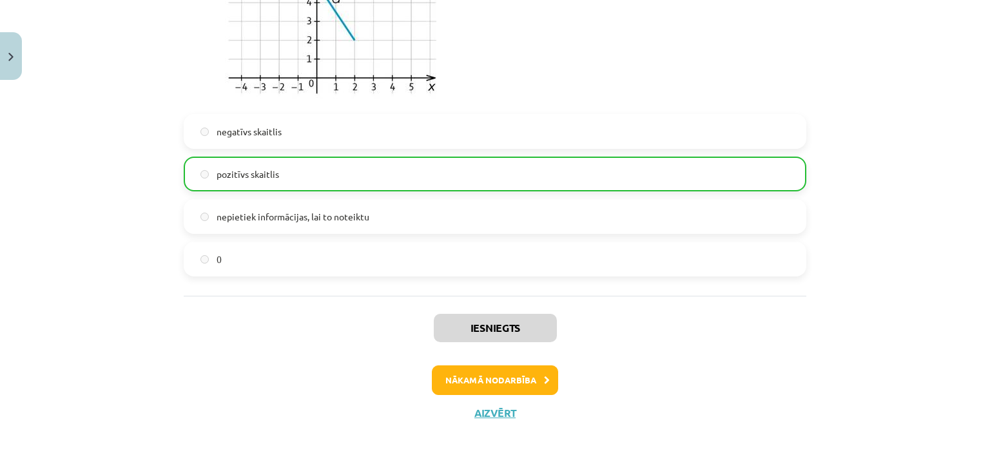
scroll to position [1460, 0]
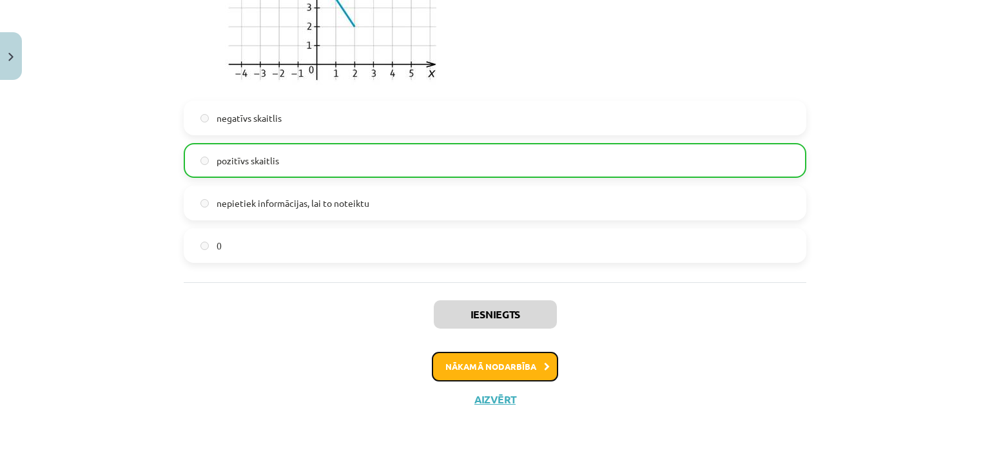
click at [482, 366] on button "Nākamā nodarbība" at bounding box center [495, 367] width 126 height 30
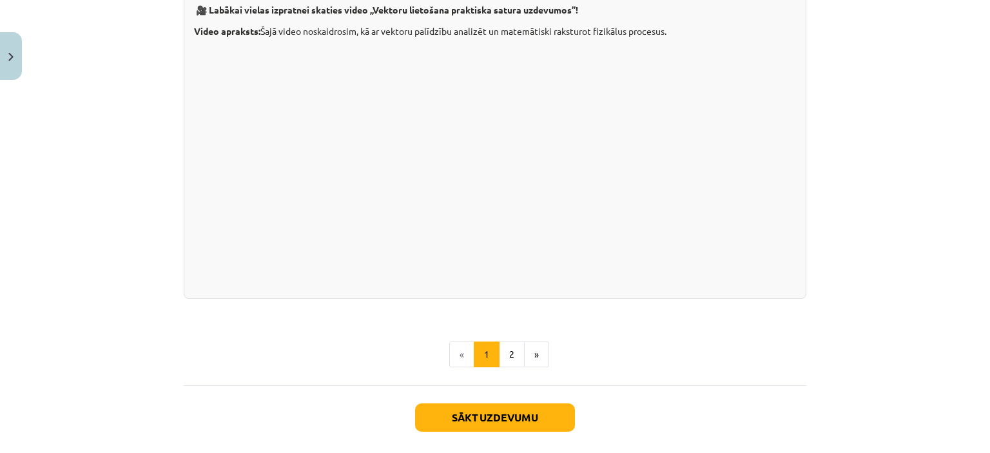
scroll to position [1304, 0]
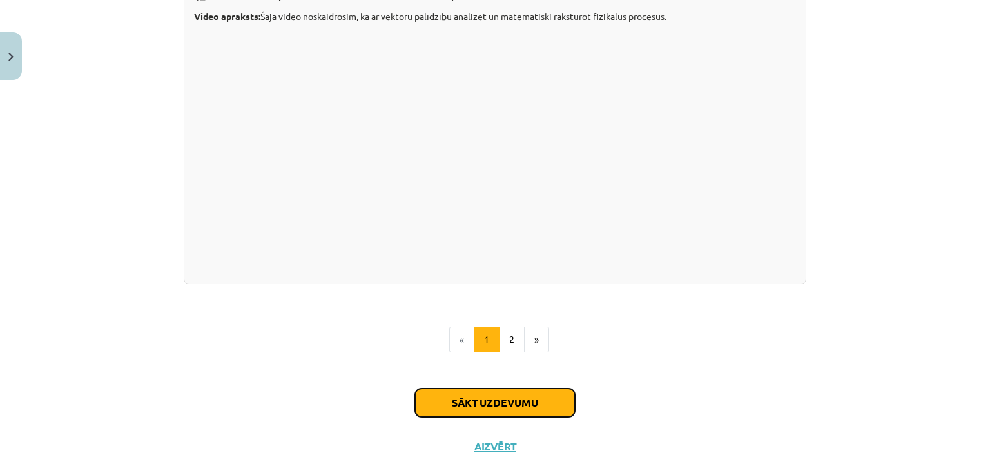
click at [466, 417] on button "Sākt uzdevumu" at bounding box center [495, 403] width 160 height 28
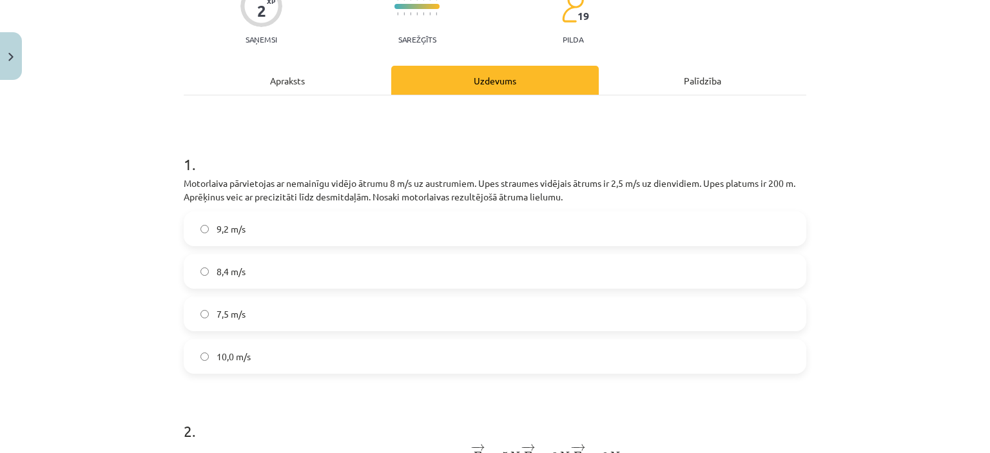
scroll to position [124, 0]
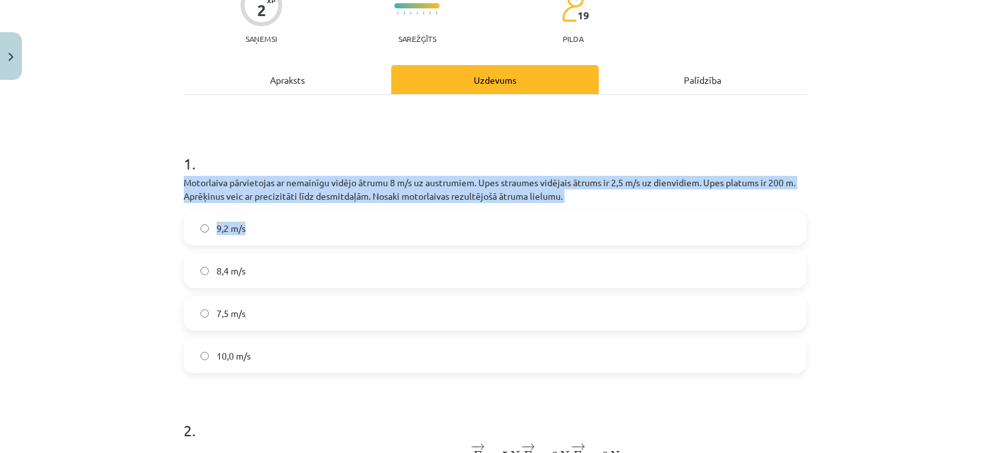
drag, startPoint x: 173, startPoint y: 179, endPoint x: 604, endPoint y: 206, distance: 431.5
click at [604, 206] on div "2 XP Saņemsi Sarežģīts 19 pilda Apraksts Uzdevums Palīdzība 1 . Motorlaiva pārv…" at bounding box center [495, 462] width 638 height 1002
click at [553, 193] on p "Motorlaiva pārvietojas ar nemainīgu vidējo ātrumu 8 m/s uz austrumiem. Upes str…" at bounding box center [495, 189] width 623 height 27
drag, startPoint x: 567, startPoint y: 202, endPoint x: 175, endPoint y: 175, distance: 393.0
click at [176, 175] on div "2 XP Saņemsi Sarežģīts 19 pilda Apraksts Uzdevums Palīdzība 1 . Motorlaiva pārv…" at bounding box center [495, 462] width 638 height 1002
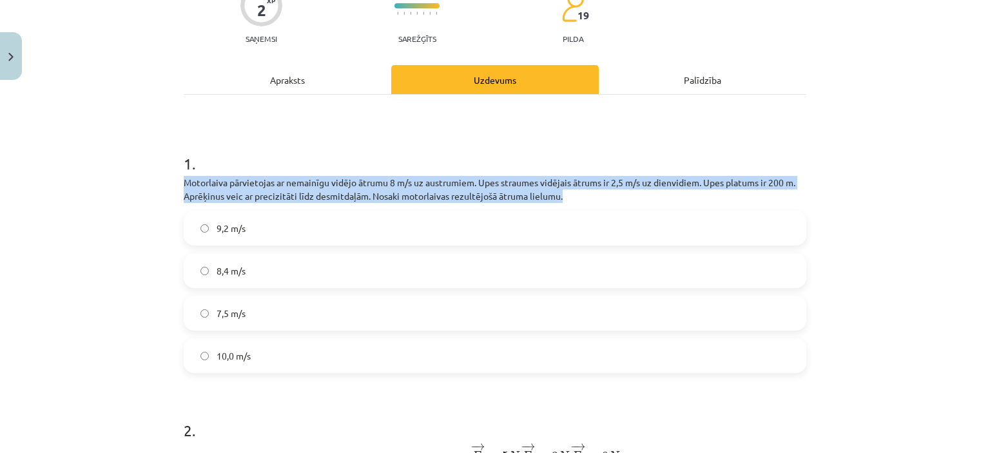
copy p "Motorlaiva pārvietojas ar nemainīgu vidējo ātrumu 8 m/s uz austrumiem. Upes str…"
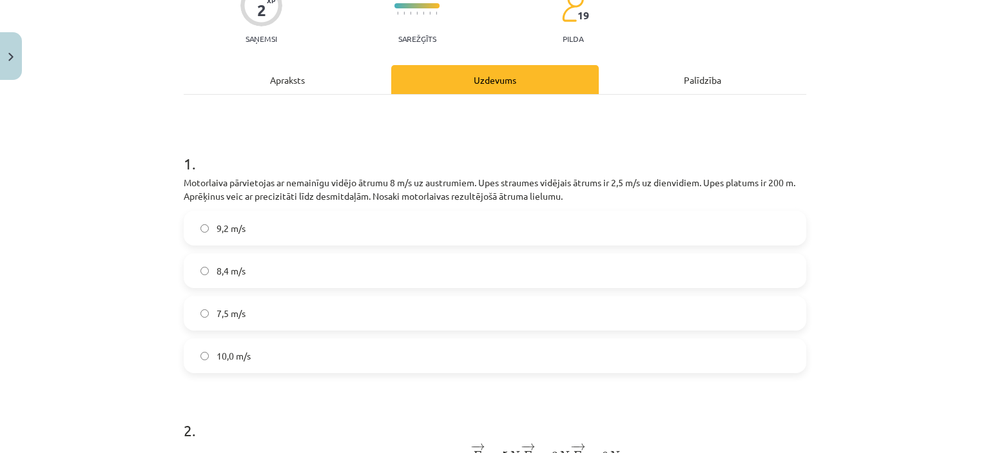
click at [286, 260] on label "8,4 m/s" at bounding box center [495, 271] width 620 height 32
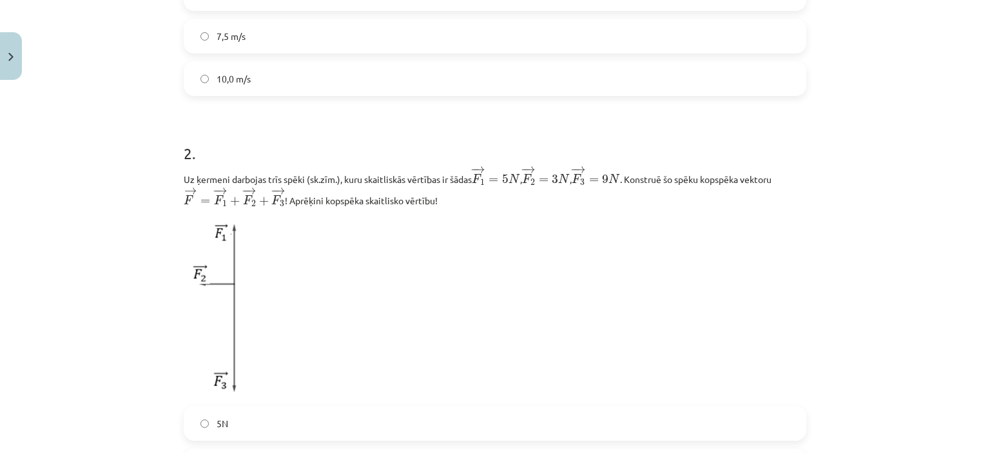
scroll to position [402, 0]
click at [286, 260] on p at bounding box center [495, 306] width 623 height 183
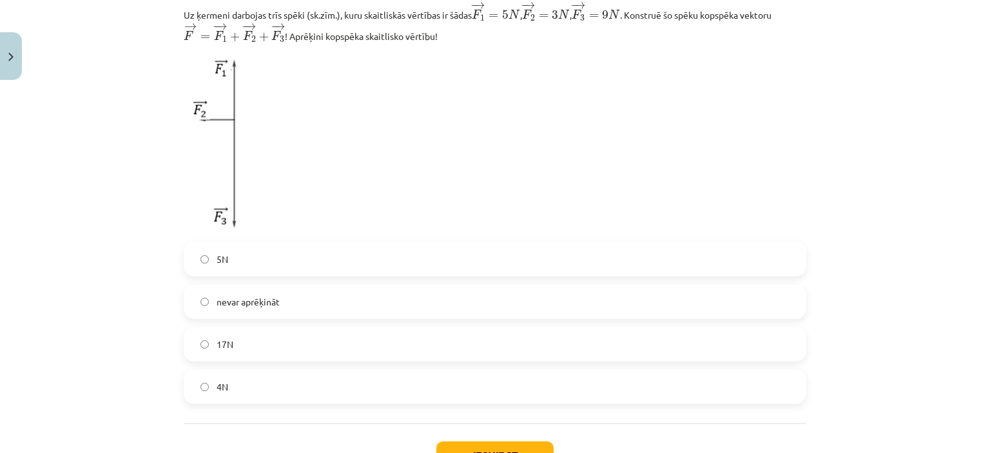
scroll to position [565, 0]
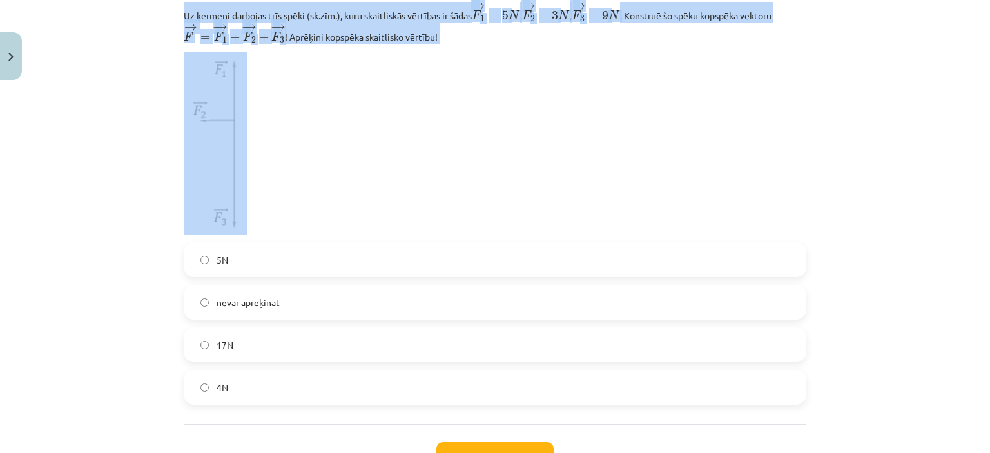
drag, startPoint x: 470, startPoint y: 66, endPoint x: 169, endPoint y: 23, distance: 304.3
click at [169, 23] on div "Mācību tēma: Matemātikas i - 10. klases 1. ieskaites mācību materiāls (c) #6 📝 …" at bounding box center [495, 226] width 990 height 453
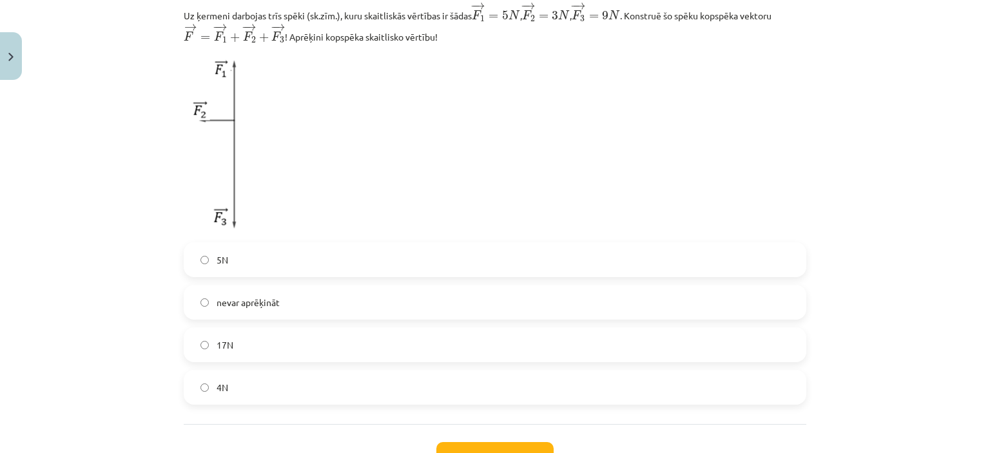
click at [320, 257] on label "5N" at bounding box center [495, 260] width 620 height 32
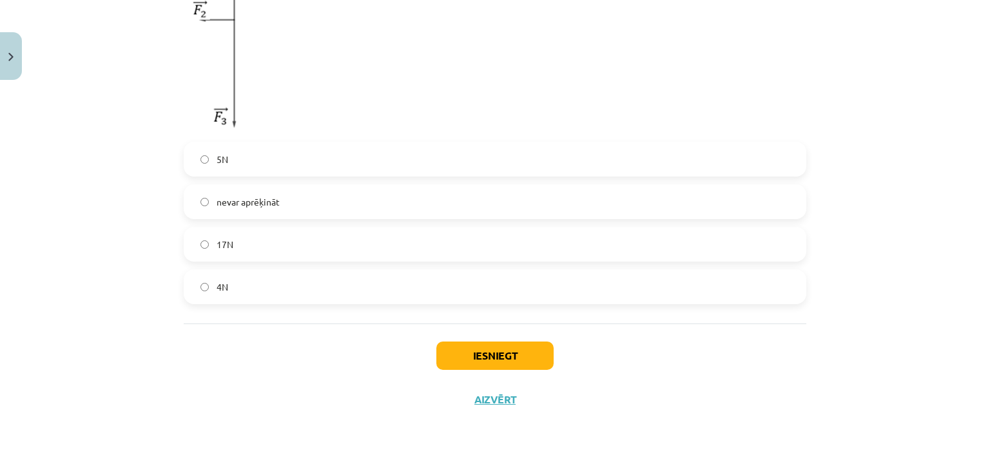
scroll to position [668, 0]
click at [466, 347] on button "Iesniegt" at bounding box center [495, 355] width 117 height 28
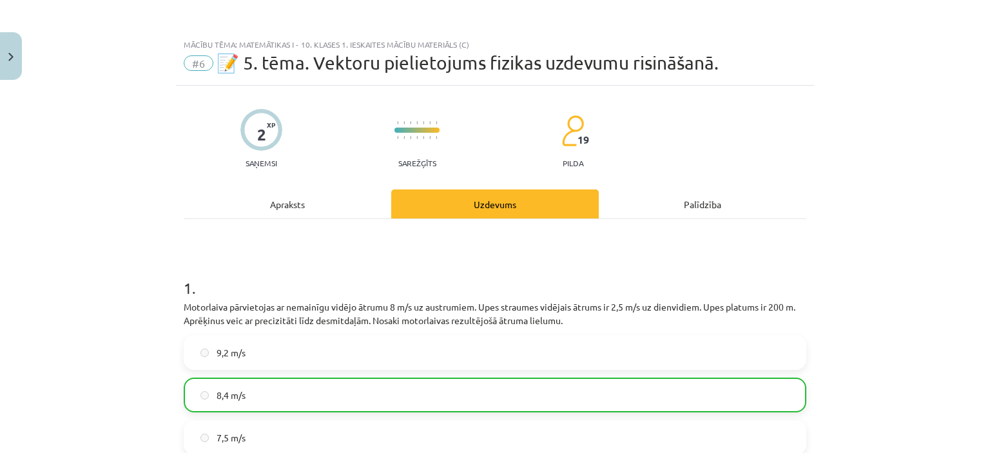
scroll to position [709, 0]
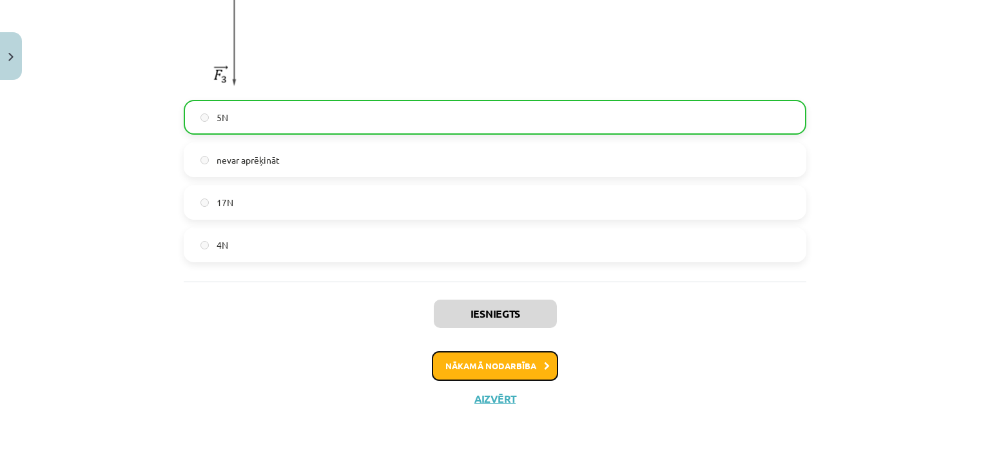
click at [529, 369] on button "Nākamā nodarbība" at bounding box center [495, 366] width 126 height 30
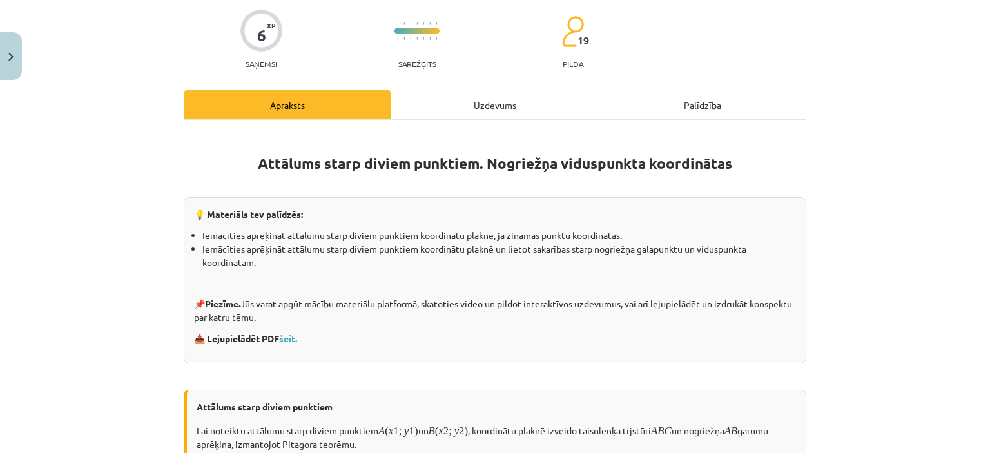
scroll to position [32, 0]
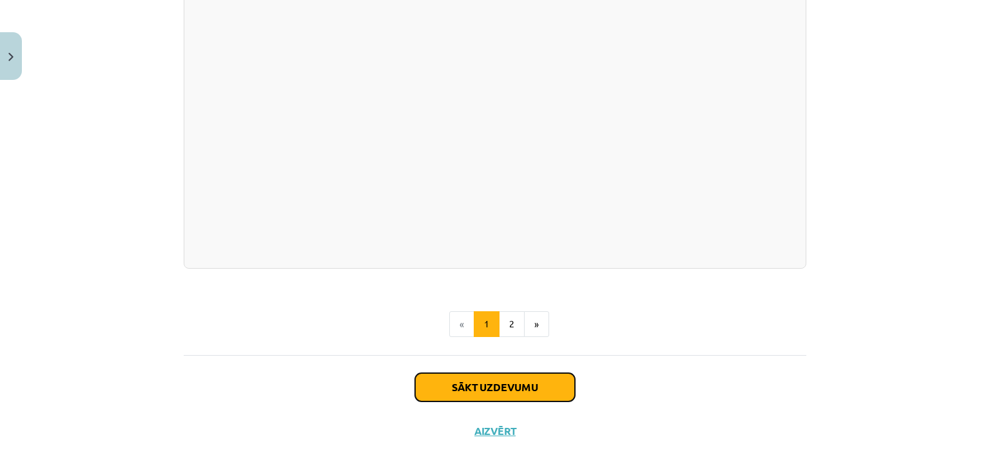
click at [475, 373] on button "Sākt uzdevumu" at bounding box center [495, 387] width 160 height 28
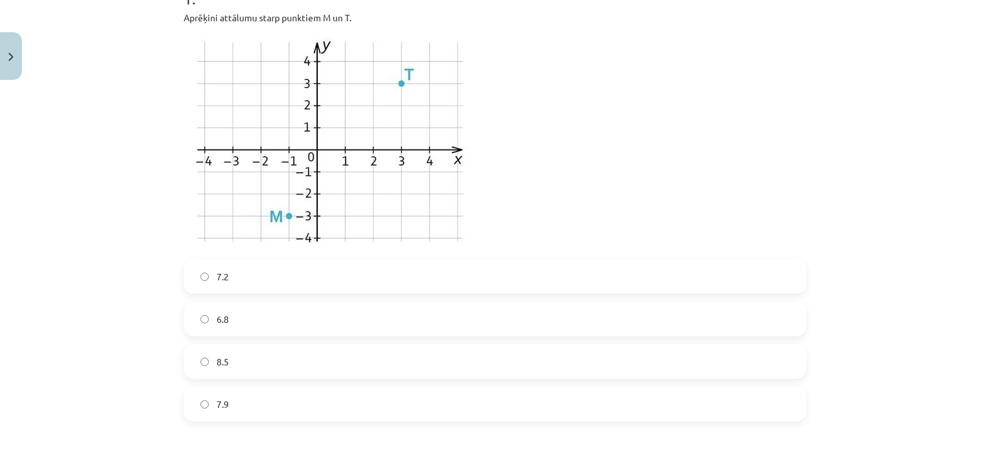
scroll to position [308, 0]
click at [320, 395] on label "7.9" at bounding box center [495, 407] width 620 height 32
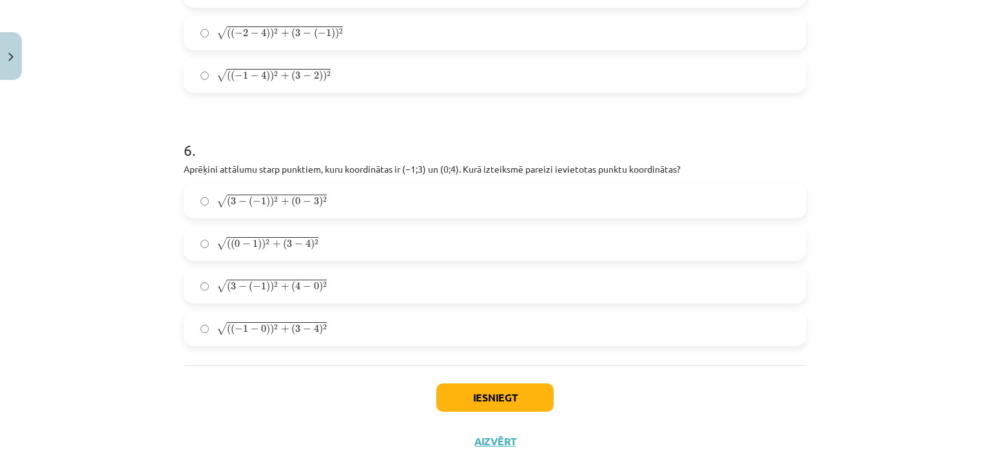
scroll to position [1694, 0]
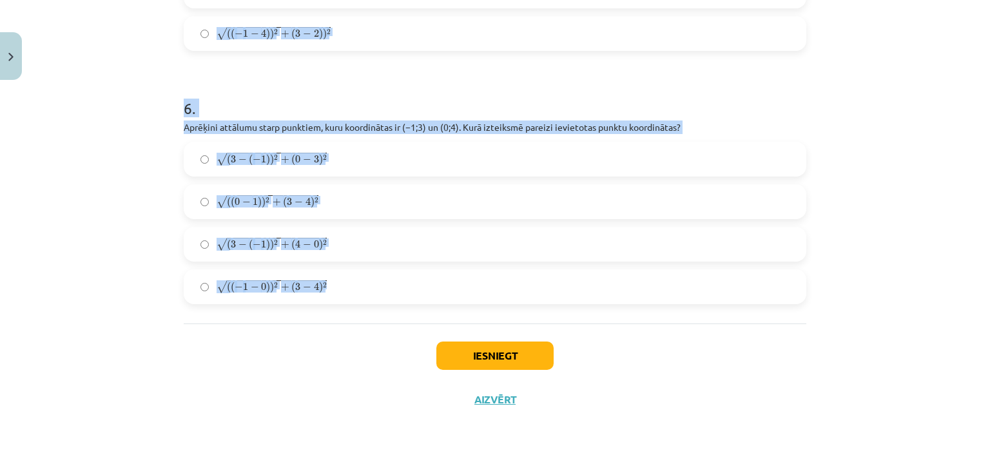
drag, startPoint x: 181, startPoint y: 162, endPoint x: 374, endPoint y: 296, distance: 235.0
copy form "Aprēķini nogriežņa ﻿DL﻿ viduspunkta koordinātas, ja ﻿D(1;−2) un ﻿L(1;3). (1; 0,…"
click at [186, 199] on label "√ ( ( 0 − 1 ) ) 2 + ( 3 − 4 ) 2 ( ( 0 − 1 ) ) 2 + ( 3 − 4 ) 2" at bounding box center [495, 202] width 620 height 32
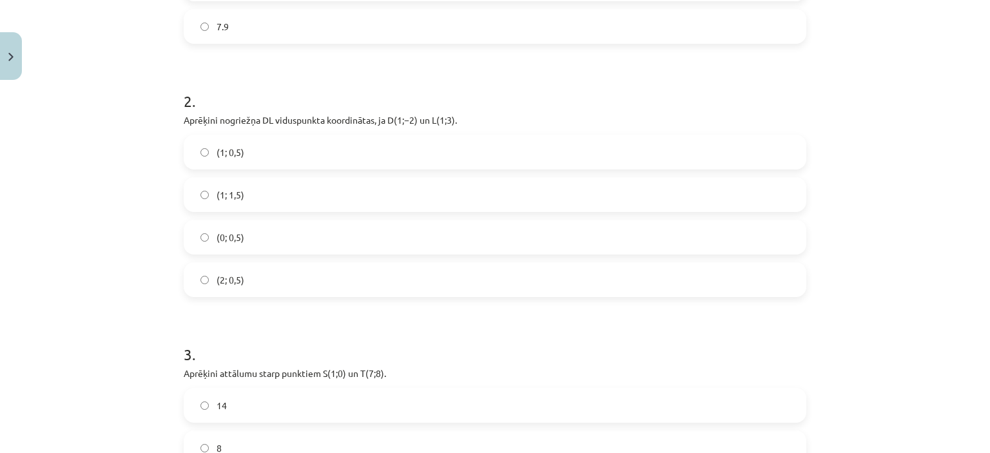
scroll to position [689, 0]
click at [270, 140] on label "(1; 0,5)" at bounding box center [495, 151] width 620 height 32
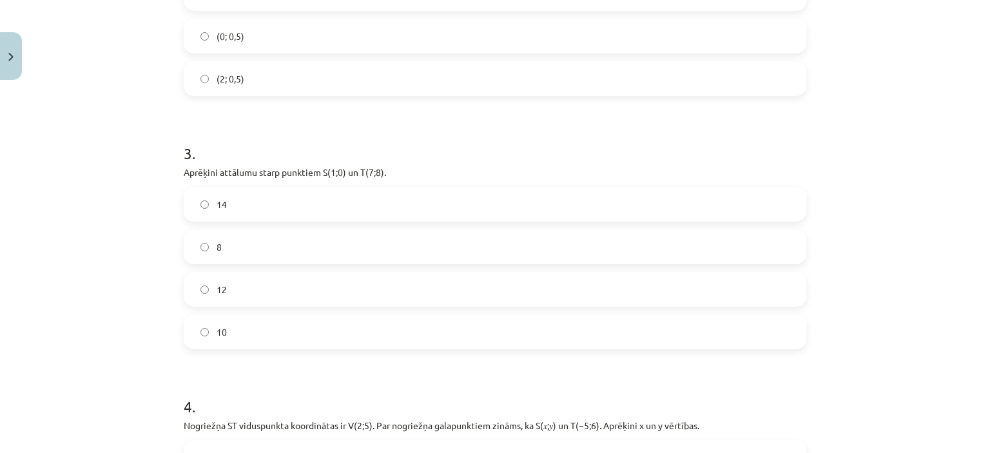
scroll to position [895, 0]
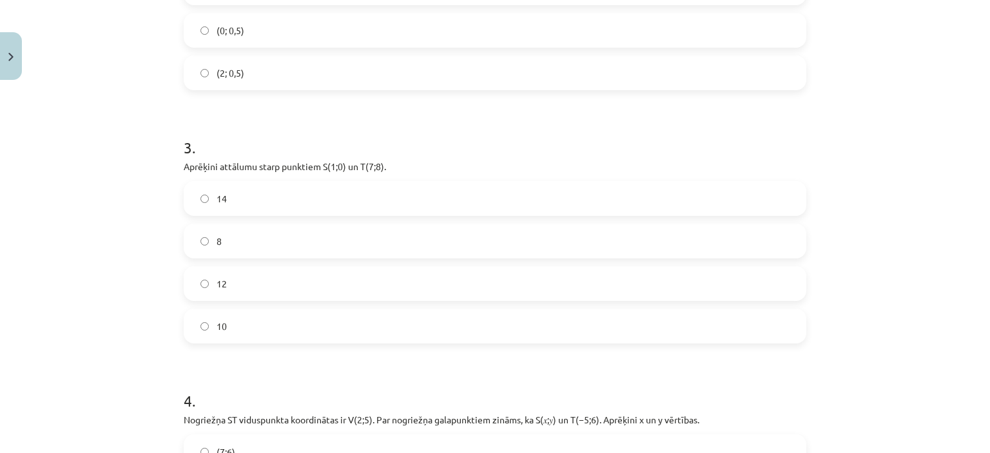
click at [242, 319] on label "10" at bounding box center [495, 326] width 620 height 32
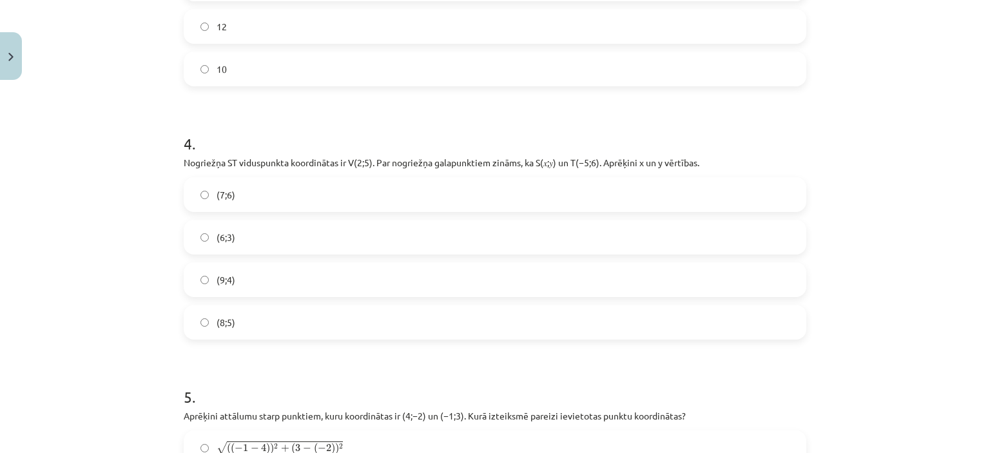
scroll to position [1166, 0]
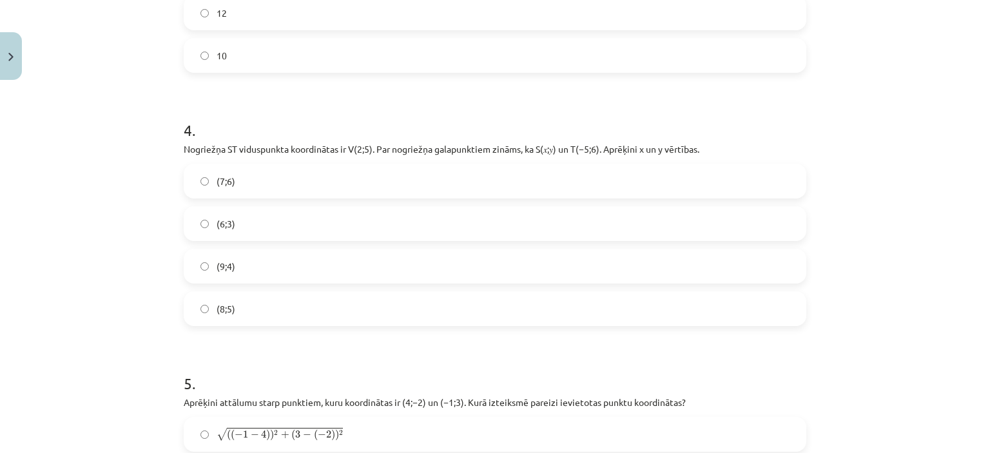
click at [280, 261] on label "(9;4)" at bounding box center [495, 266] width 620 height 32
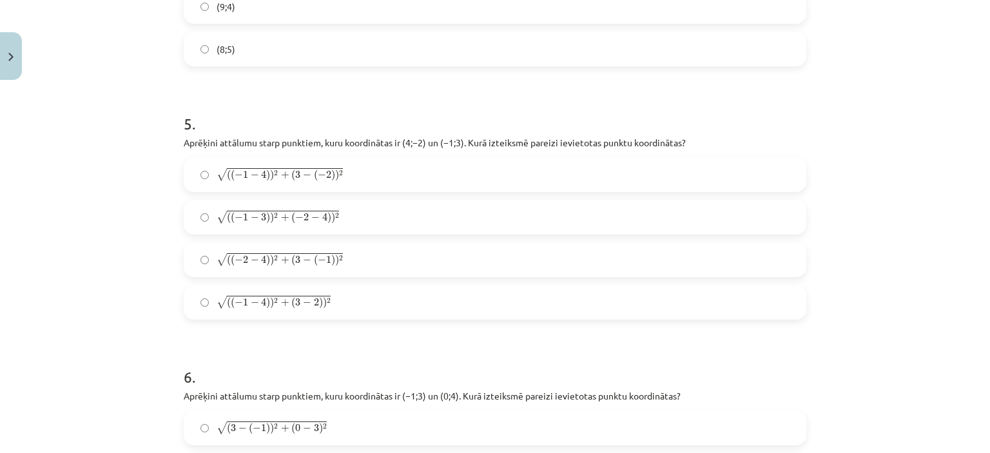
scroll to position [1444, 0]
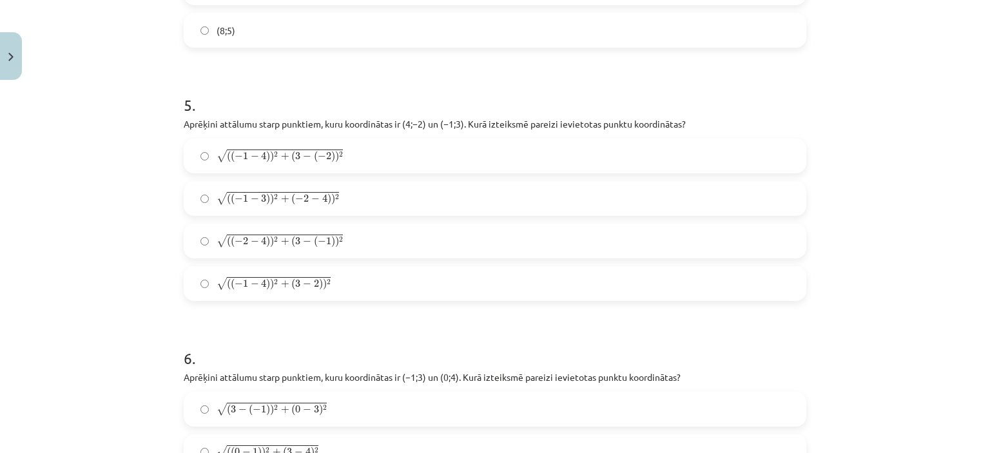
click at [190, 278] on label "√ ( ( − 1 − 4 ) ) 2 + ( 3 − 2 ) ) 2 ( ( − 1 − 4 ) ) 2 + ( 3 − 2 ) ) 2" at bounding box center [495, 284] width 620 height 32
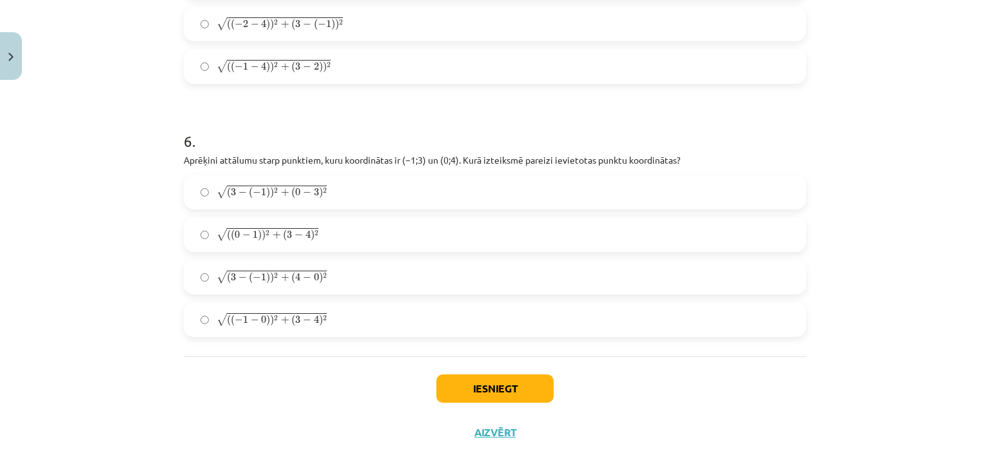
scroll to position [1694, 0]
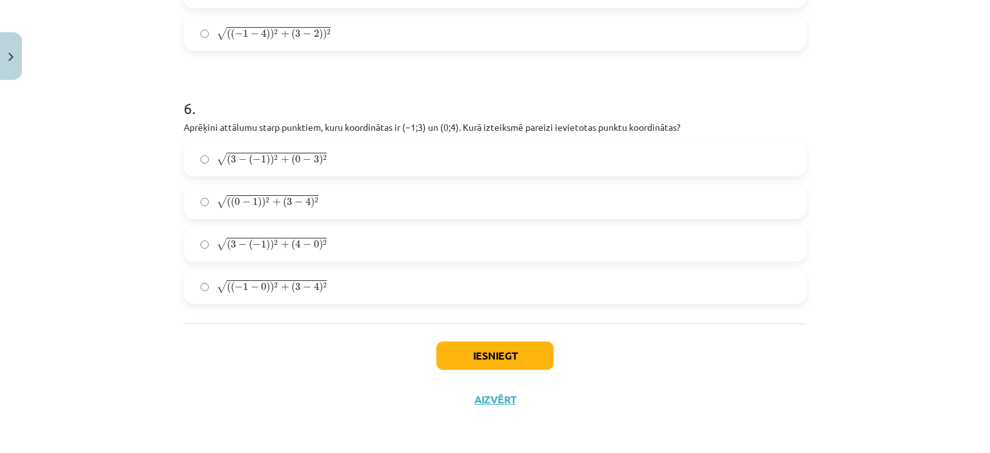
click at [217, 285] on span "√" at bounding box center [222, 286] width 10 height 13
click at [473, 354] on button "Iesniegt" at bounding box center [495, 356] width 117 height 28
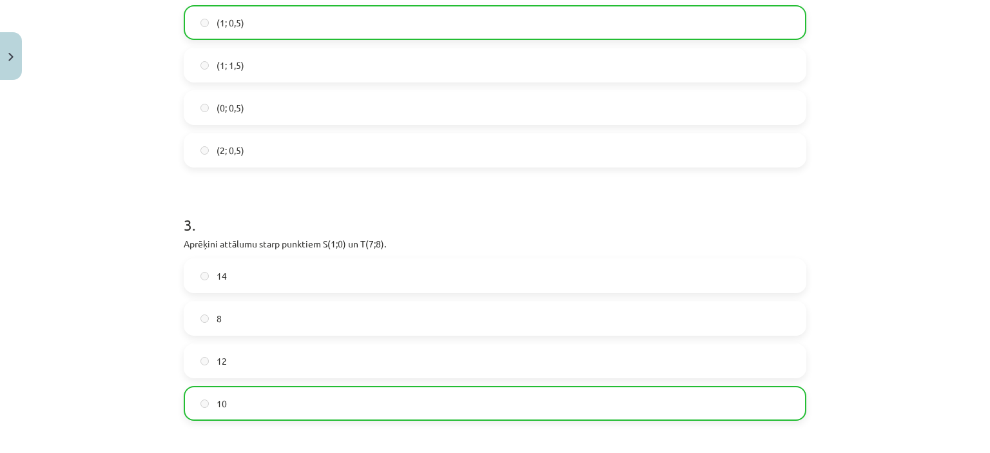
scroll to position [1735, 0]
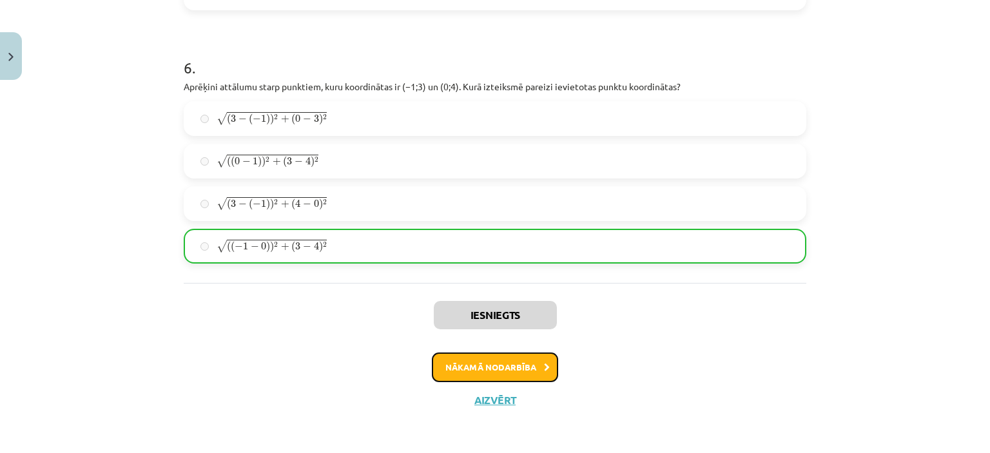
click at [482, 365] on button "Nākamā nodarbība" at bounding box center [495, 368] width 126 height 30
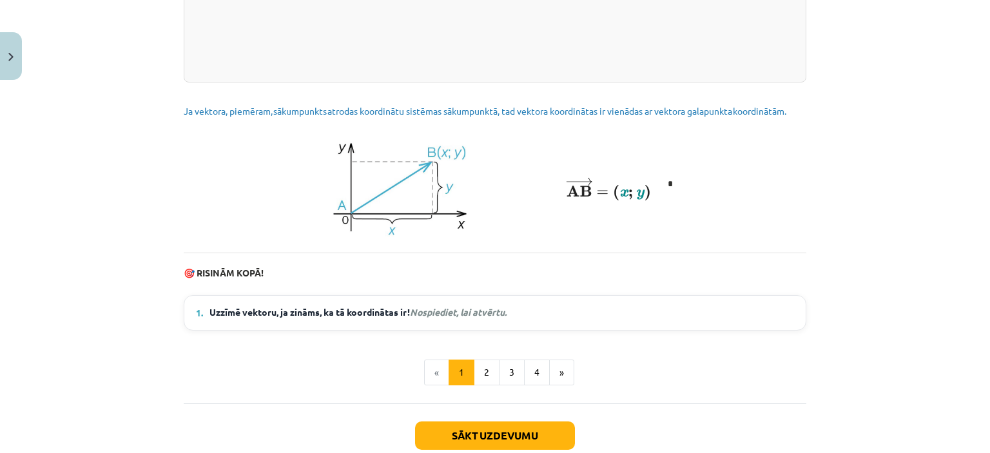
scroll to position [1751, 0]
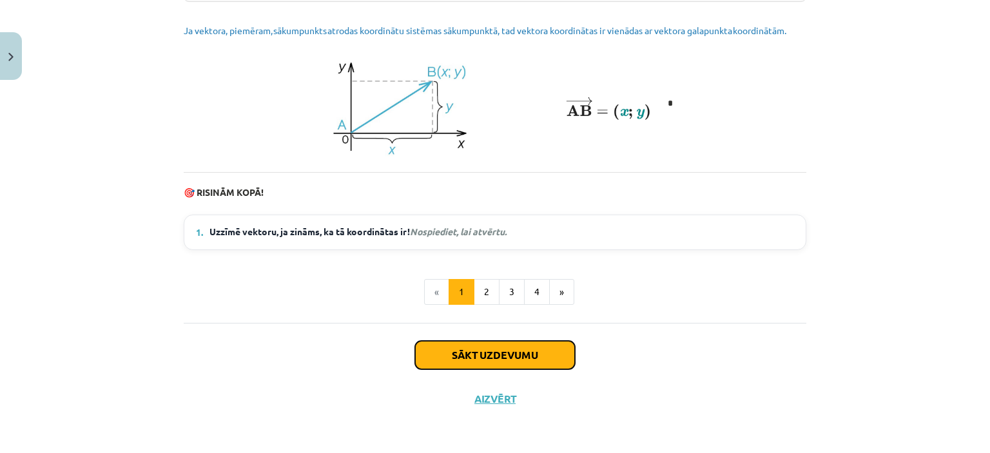
click at [487, 363] on button "Sākt uzdevumu" at bounding box center [495, 355] width 160 height 28
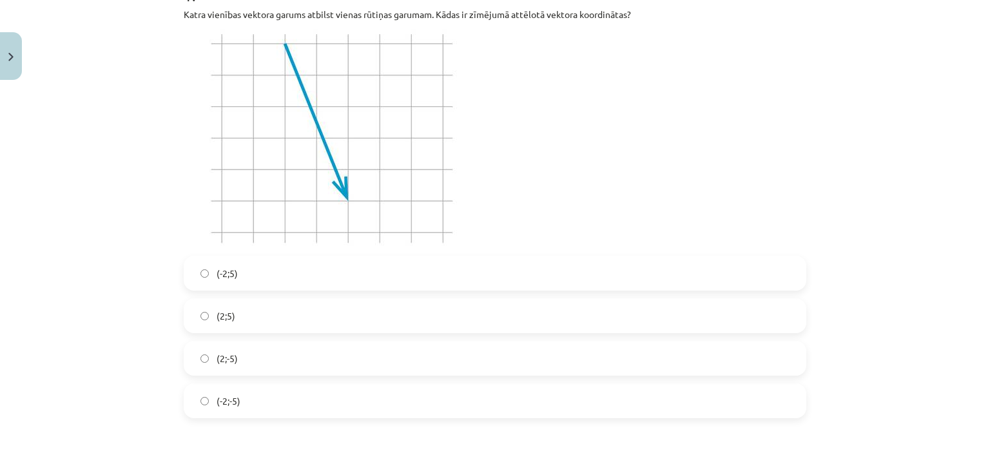
scroll to position [295, 0]
click at [245, 355] on label "(2;-5)" at bounding box center [495, 356] width 620 height 32
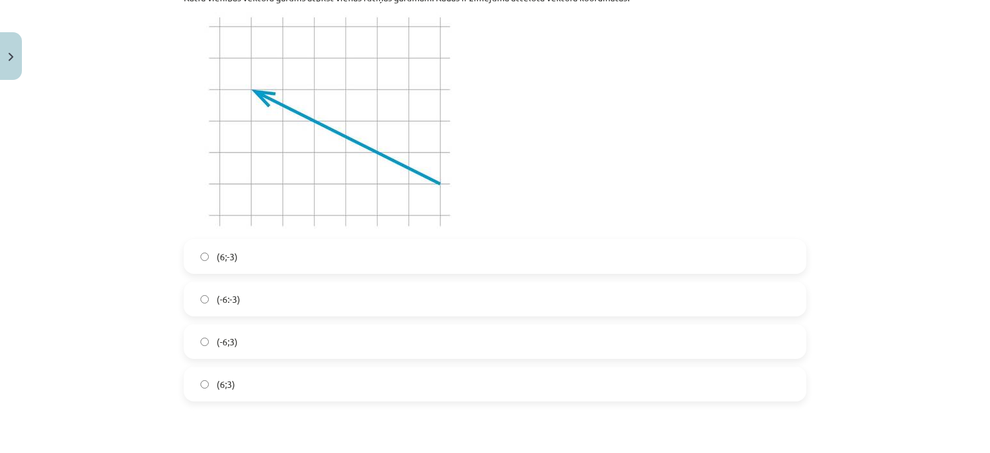
scroll to position [801, 0]
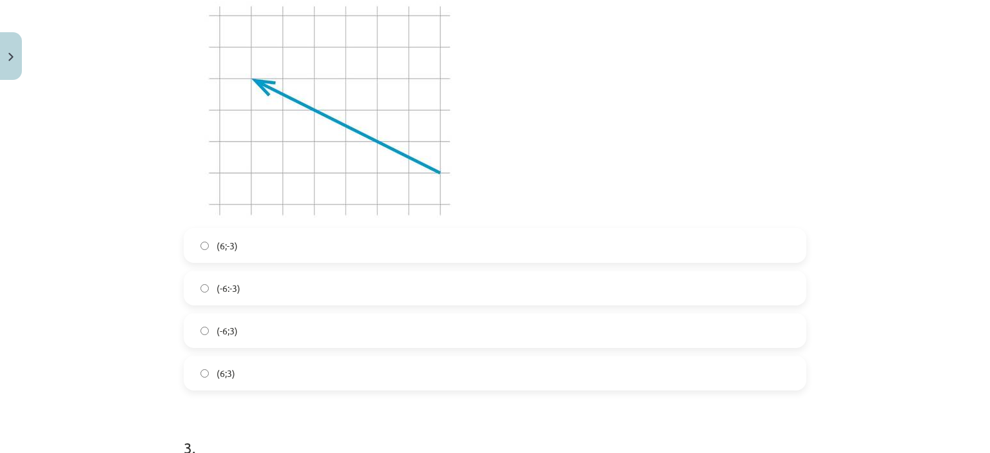
click at [235, 337] on label "(-6;3)" at bounding box center [495, 331] width 620 height 32
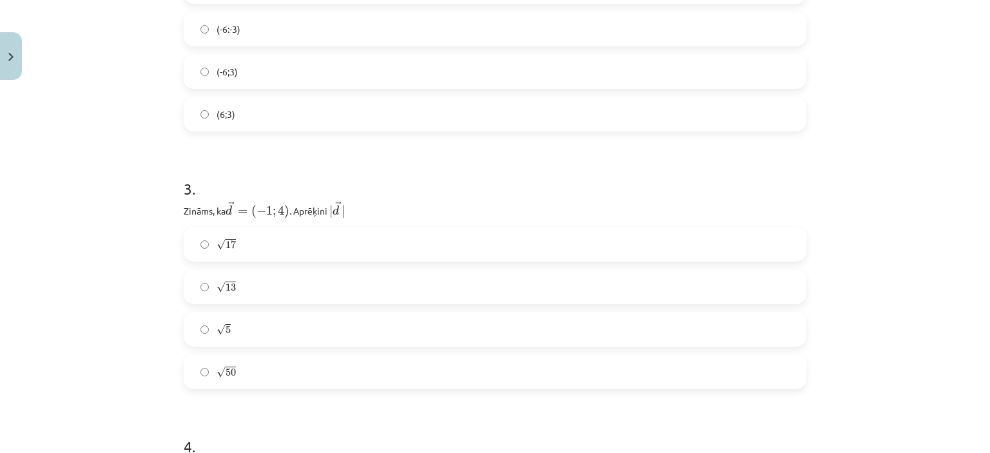
scroll to position [1061, 0]
click at [278, 257] on label "√ 17 17" at bounding box center [495, 244] width 620 height 32
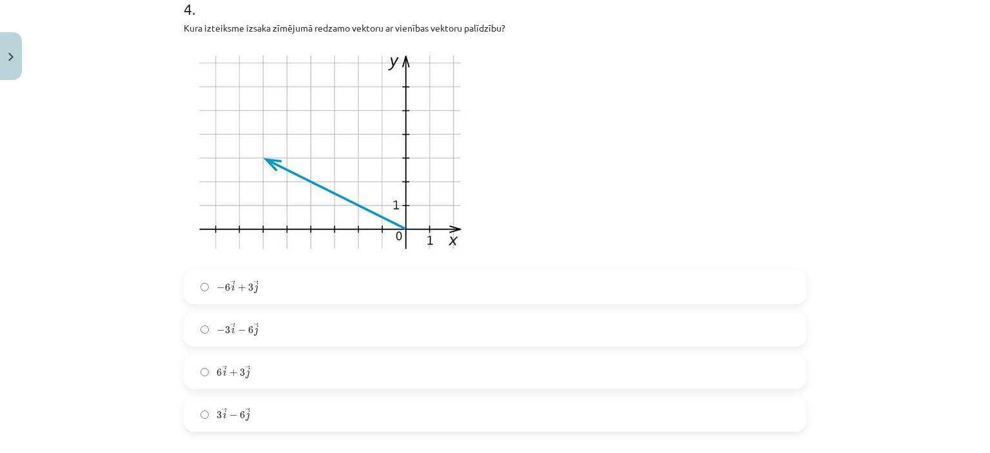
scroll to position [1498, 0]
click at [204, 286] on label "− 6 → i + 3 → j − 6 i → + 3 j →" at bounding box center [495, 286] width 620 height 32
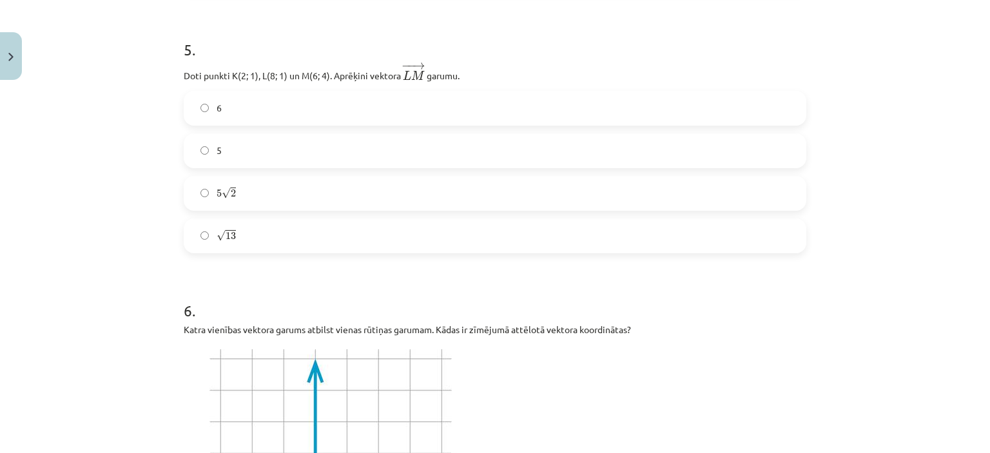
scroll to position [1942, 0]
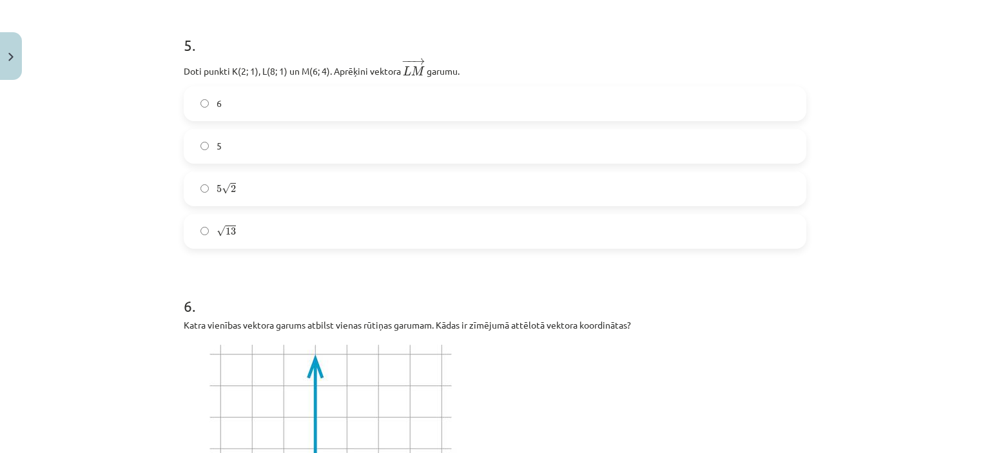
click at [229, 228] on span "13" at bounding box center [231, 232] width 10 height 8
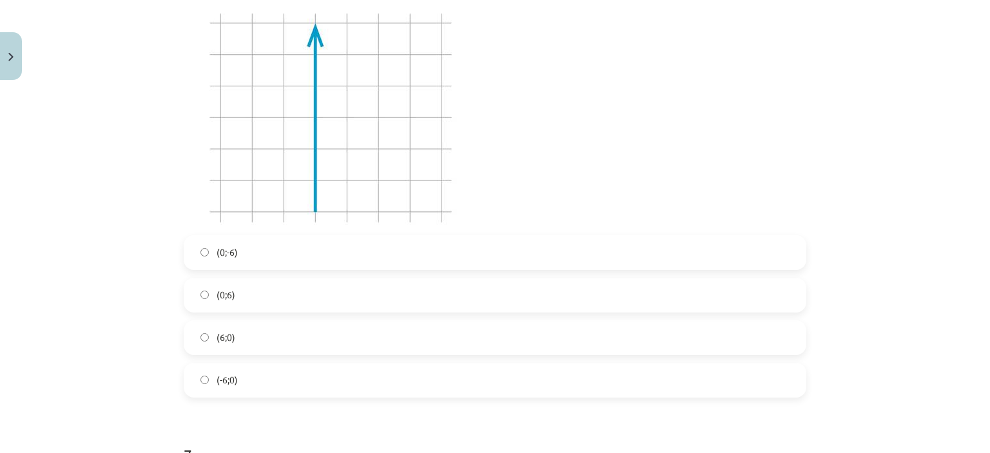
scroll to position [2275, 0]
click at [269, 291] on label "(0;6)" at bounding box center [495, 294] width 620 height 32
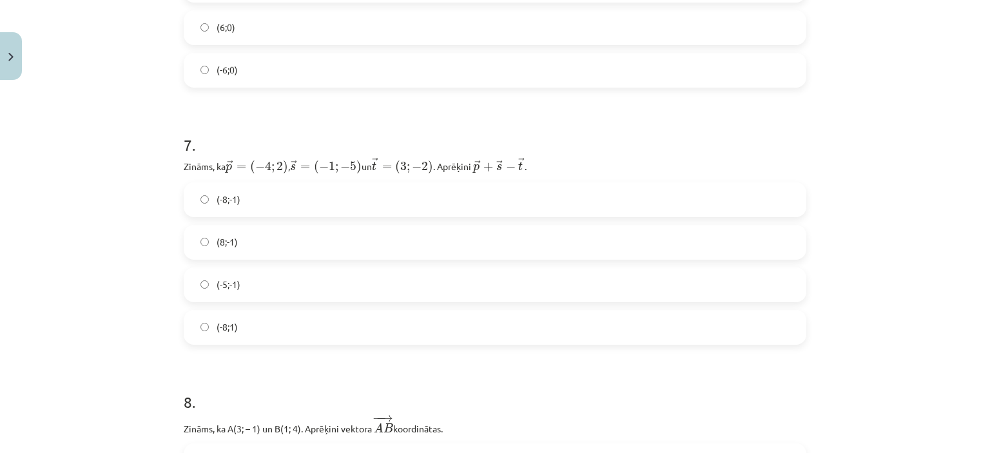
scroll to position [2585, 0]
click at [307, 198] on label "(-8;-1)" at bounding box center [495, 198] width 620 height 32
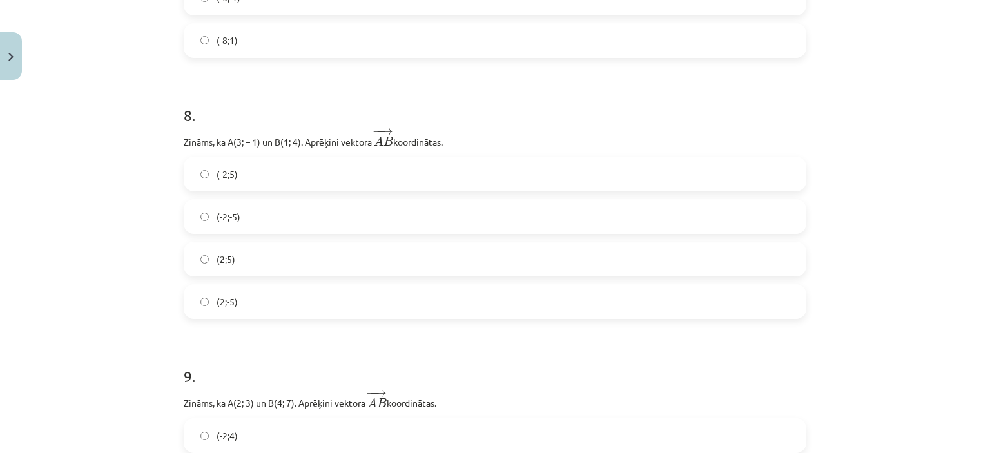
scroll to position [2872, 0]
click at [290, 179] on label "(-2;5)" at bounding box center [495, 173] width 620 height 32
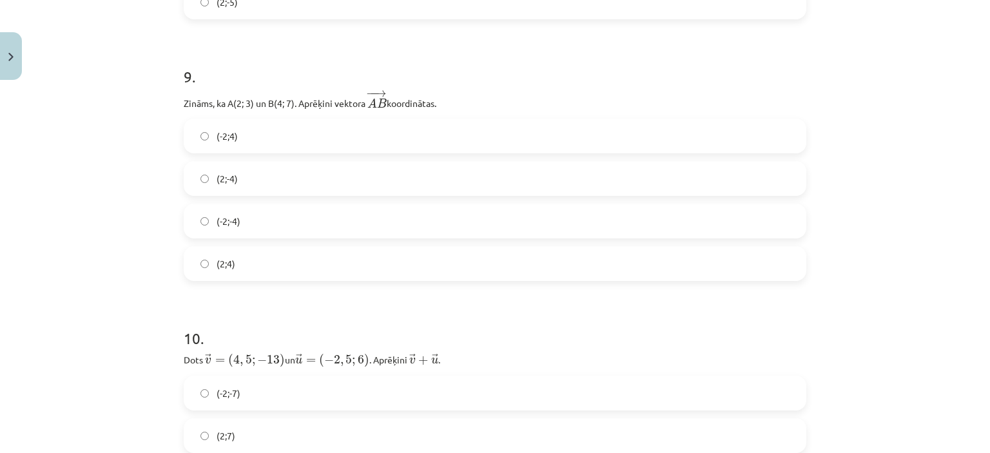
scroll to position [3170, 0]
click at [253, 259] on label "(2;4)" at bounding box center [495, 264] width 620 height 32
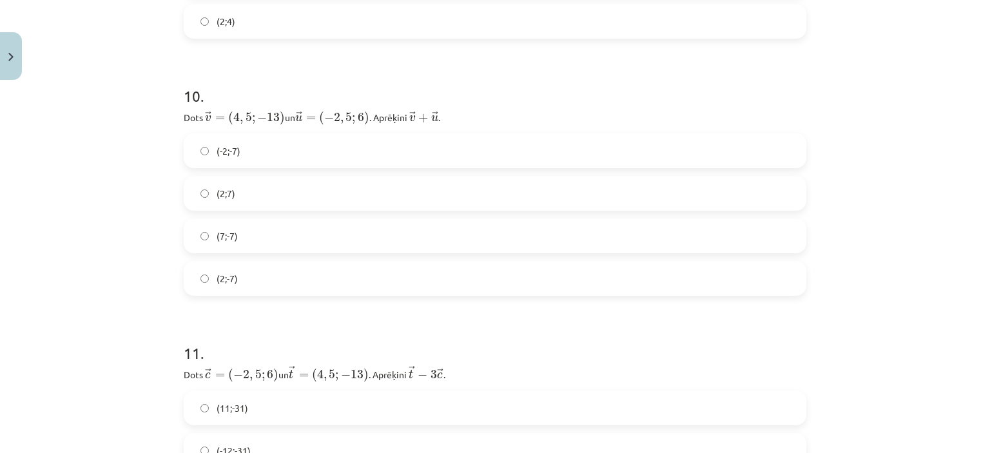
scroll to position [3430, 0]
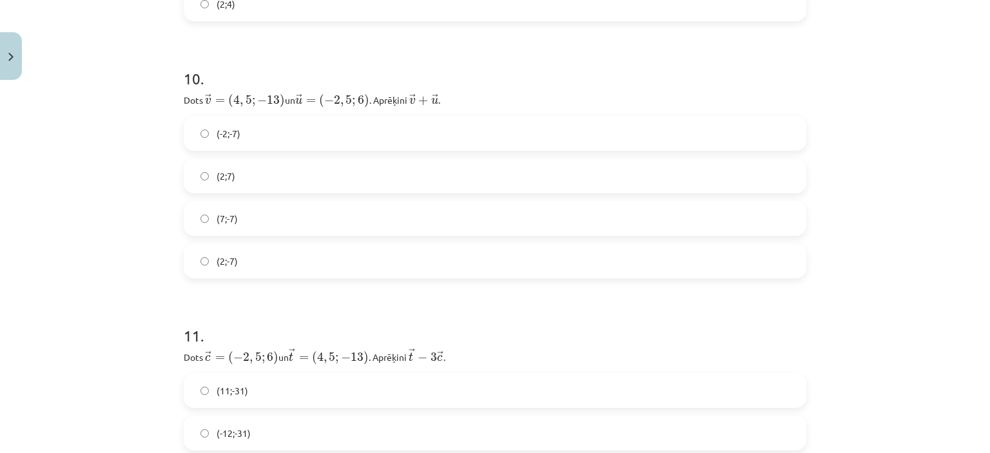
click at [262, 268] on label "(2;-7)" at bounding box center [495, 261] width 620 height 32
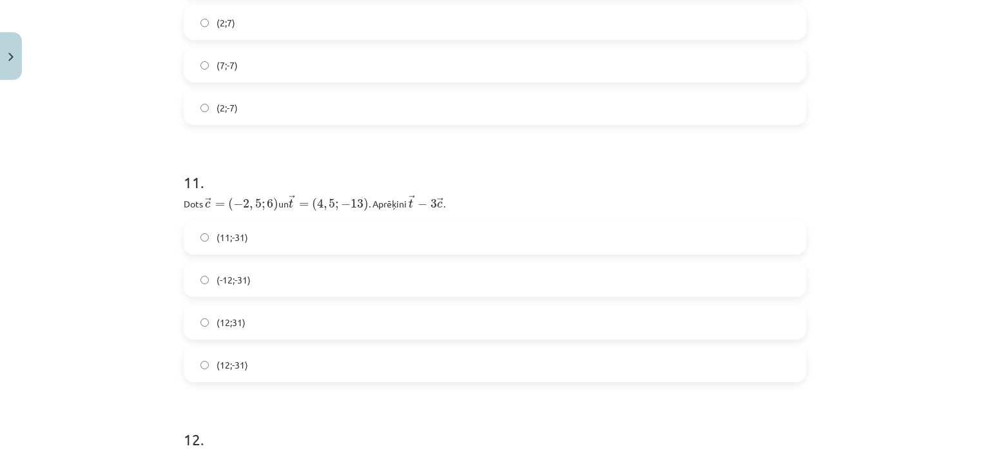
scroll to position [3584, 0]
click at [274, 356] on label "(12;-31)" at bounding box center [495, 364] width 620 height 32
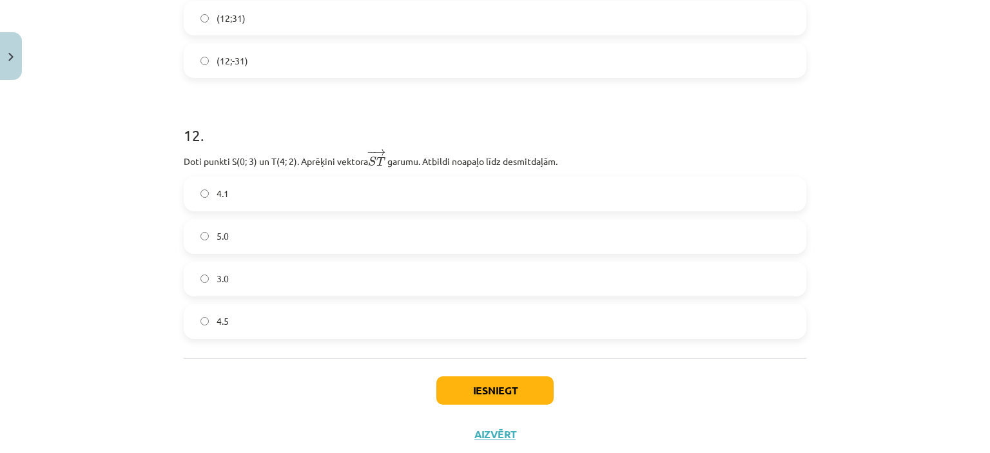
scroll to position [3891, 0]
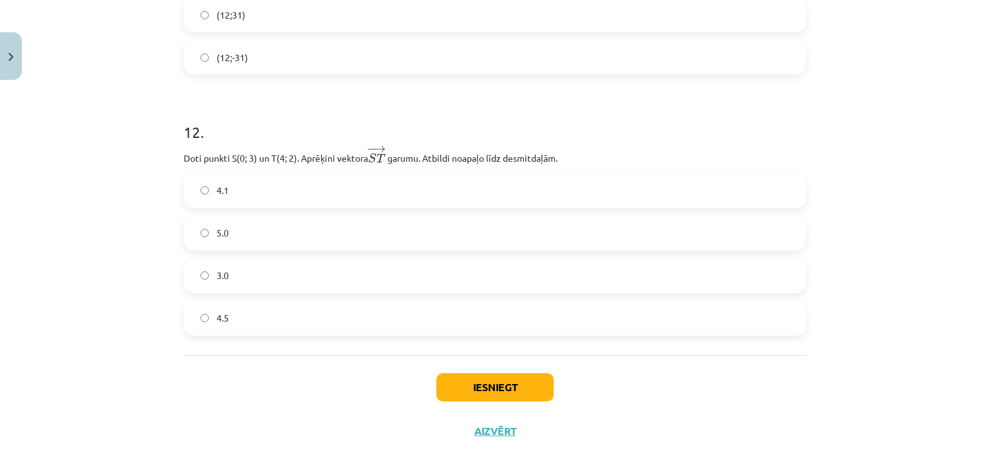
click at [365, 191] on label "4.1" at bounding box center [495, 191] width 620 height 32
click at [469, 395] on button "Iesniegt" at bounding box center [495, 387] width 117 height 28
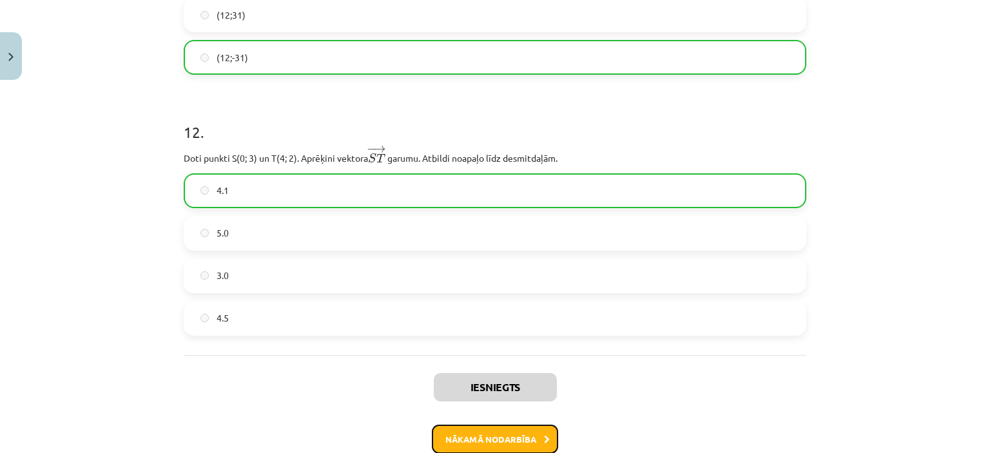
click at [491, 431] on button "Nākamā nodarbība" at bounding box center [495, 440] width 126 height 30
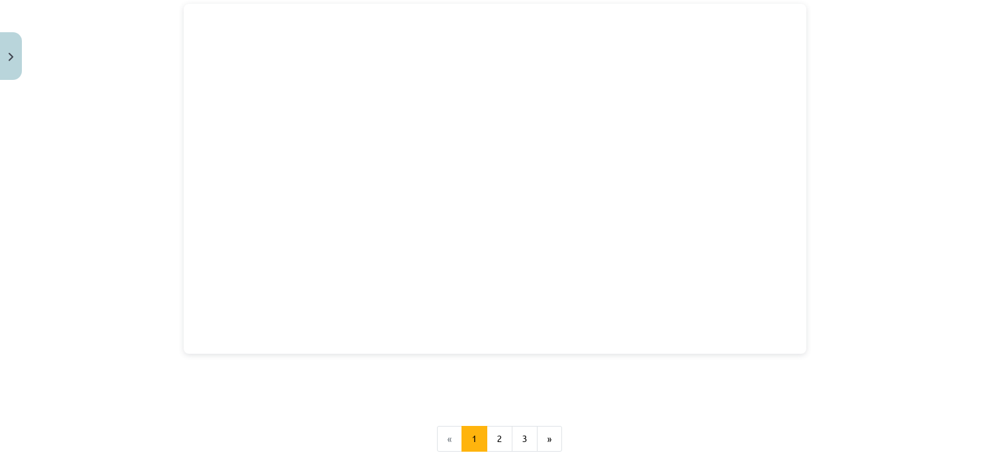
scroll to position [1803, 0]
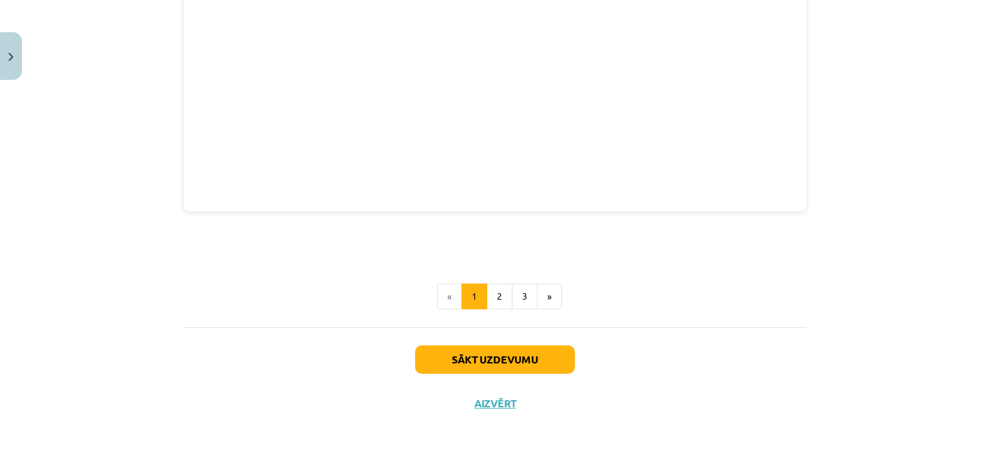
click at [497, 340] on div "Sākt uzdevumu Aizvērt" at bounding box center [495, 373] width 623 height 90
click at [496, 355] on button "Sākt uzdevumu" at bounding box center [495, 360] width 160 height 28
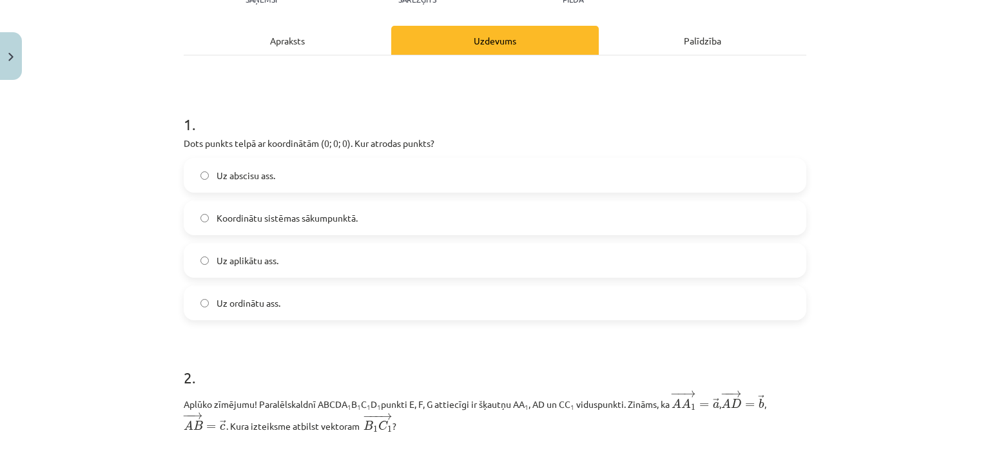
scroll to position [162, 0]
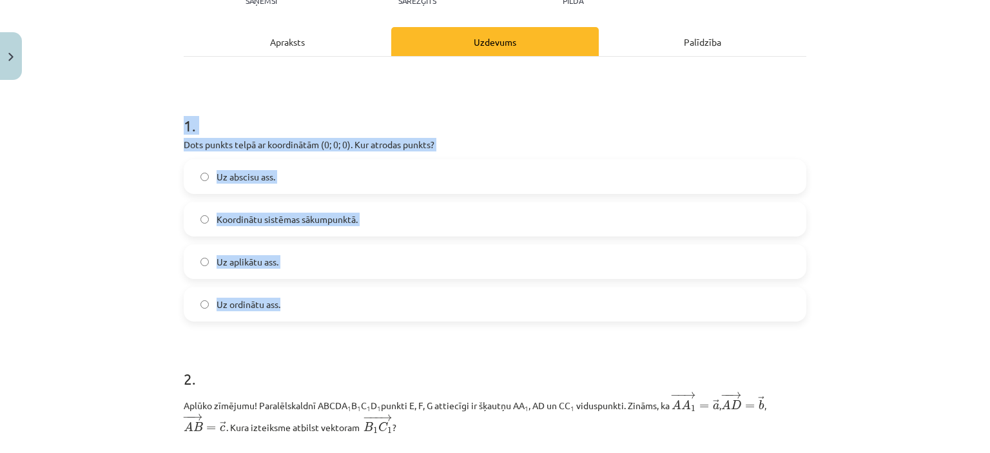
drag, startPoint x: 178, startPoint y: 126, endPoint x: 297, endPoint y: 317, distance: 225.3
click at [297, 317] on div "1 . Dots punkts telpā ar koordinātām (0; 0; 0). Kur atrodas punkts? Uz abscisu …" at bounding box center [495, 208] width 623 height 228
copy div "1 . Dots punkts telpā ar koordinātām (0; 0; 0). Kur atrodas punkts? Uz abscisu …"
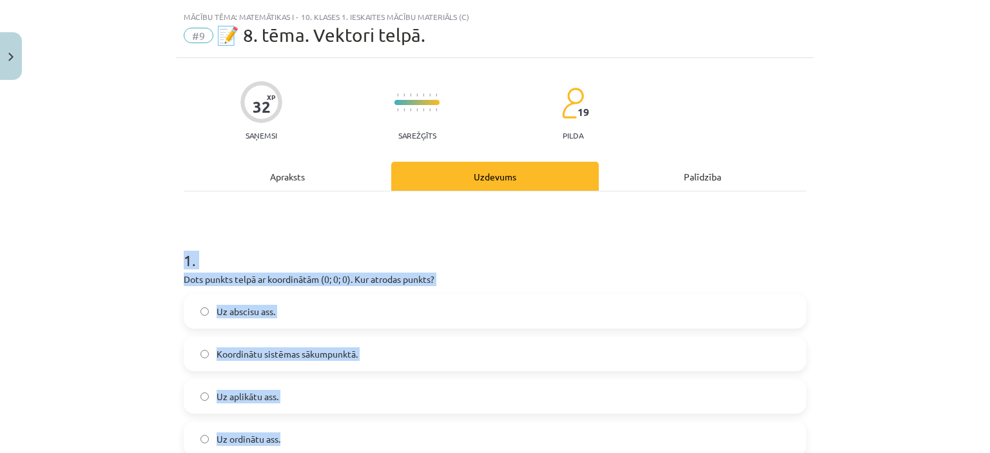
scroll to position [35, 0]
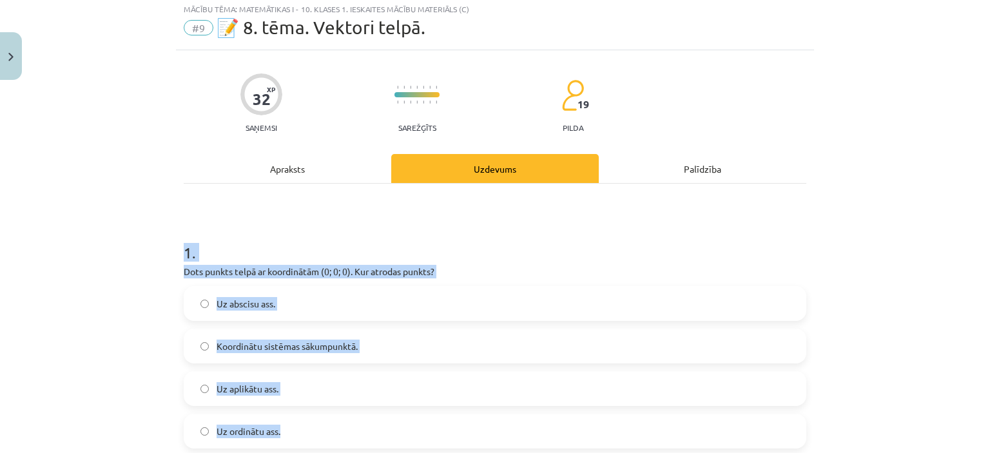
click at [246, 343] on span "Koordinātu sistēmas sākumpunktā." at bounding box center [287, 347] width 141 height 14
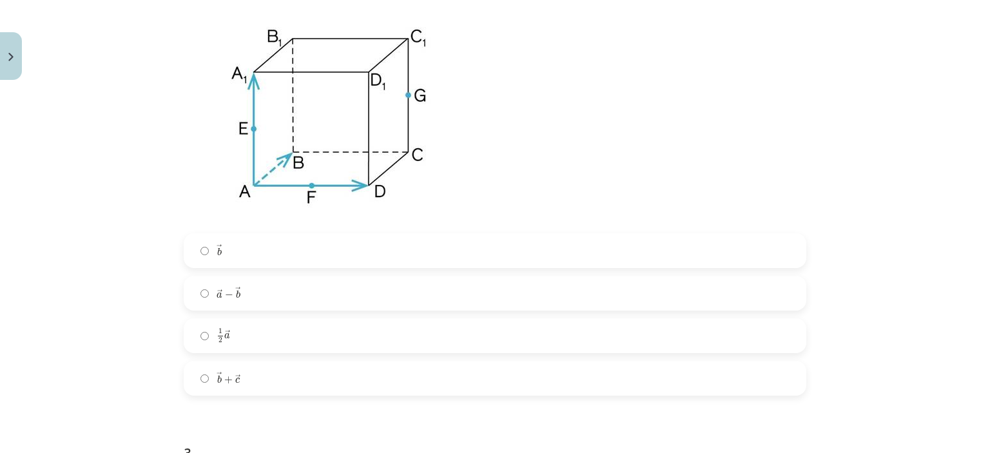
scroll to position [627, 0]
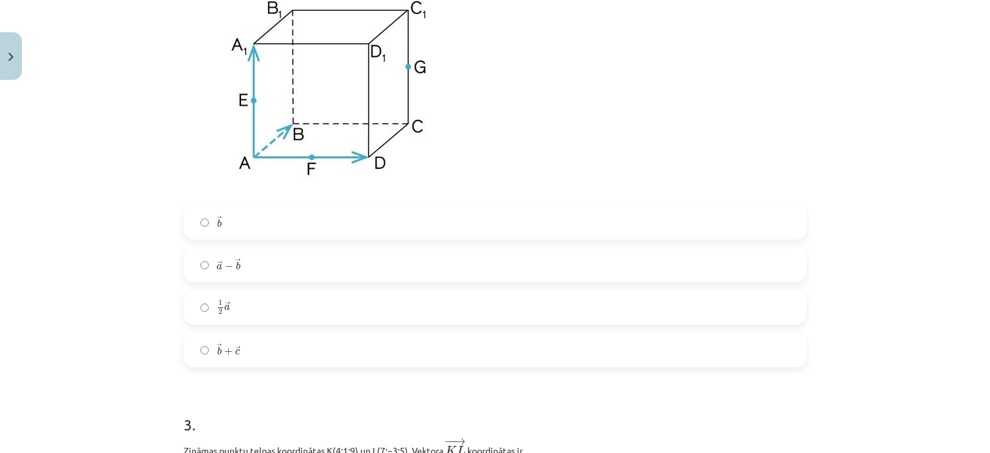
click at [272, 213] on label "→ b b →" at bounding box center [495, 222] width 620 height 32
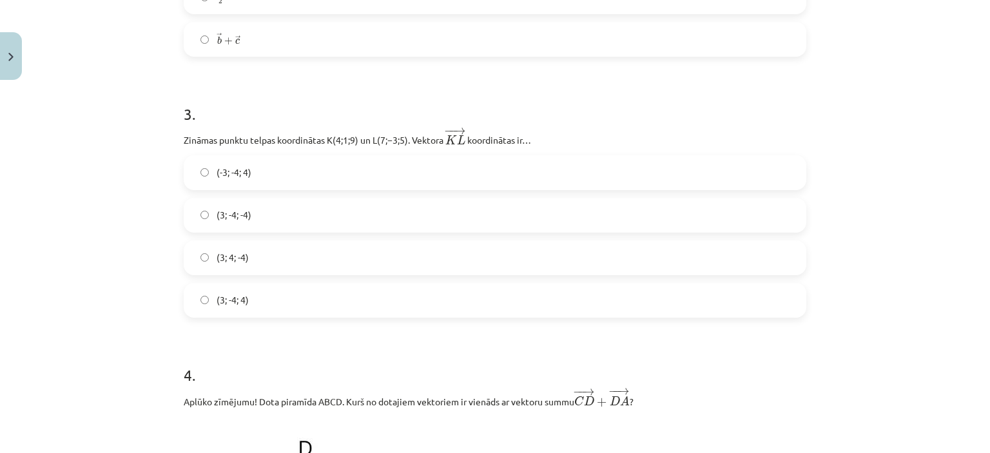
scroll to position [936, 0]
click at [262, 209] on label "(3; -4; -4)" at bounding box center [495, 217] width 620 height 32
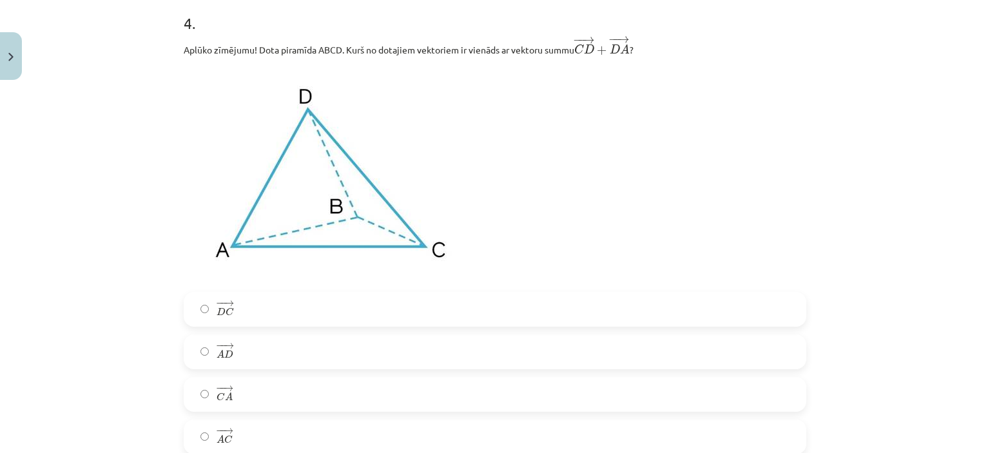
scroll to position [1377, 0]
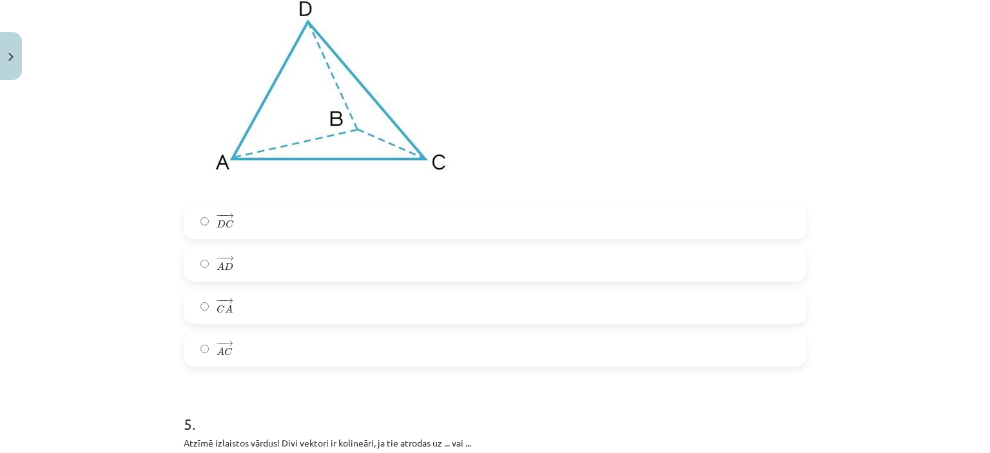
click at [279, 330] on div "− − → D C D C → − − → A D A D → − − → C A C A → − − → A C A C →" at bounding box center [495, 285] width 623 height 162
click at [277, 335] on div "− − → A C A C →" at bounding box center [495, 349] width 623 height 35
click at [284, 357] on label "− − → A C A C →" at bounding box center [495, 349] width 620 height 32
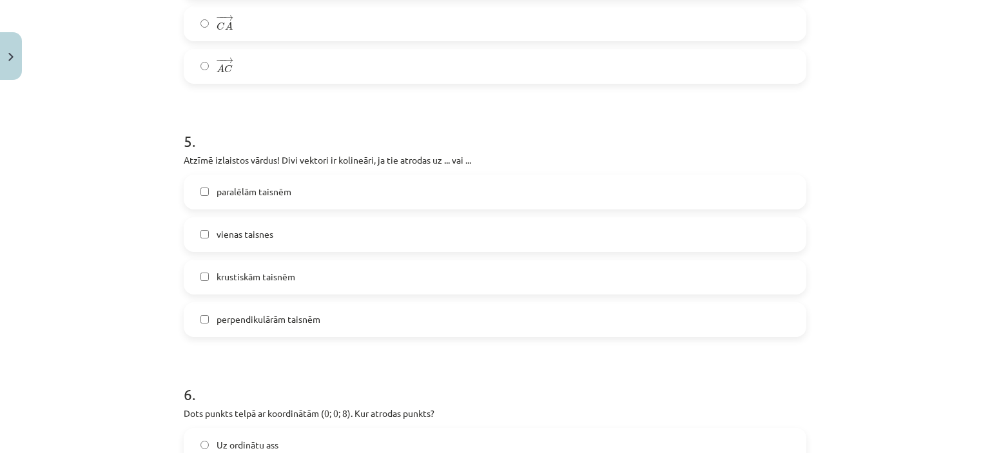
scroll to position [1707, 0]
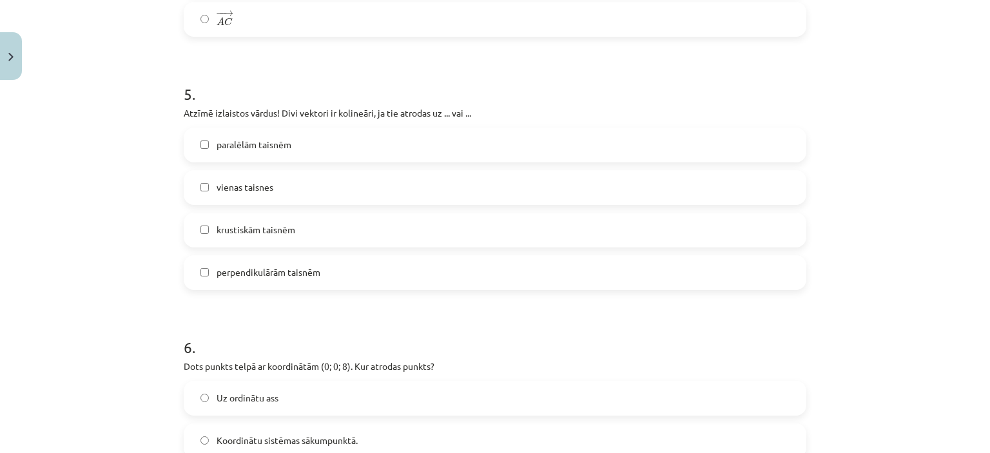
click at [361, 148] on label "paralēlām taisnēm" at bounding box center [495, 145] width 620 height 32
click at [329, 187] on label "vienas taisnes" at bounding box center [495, 188] width 620 height 32
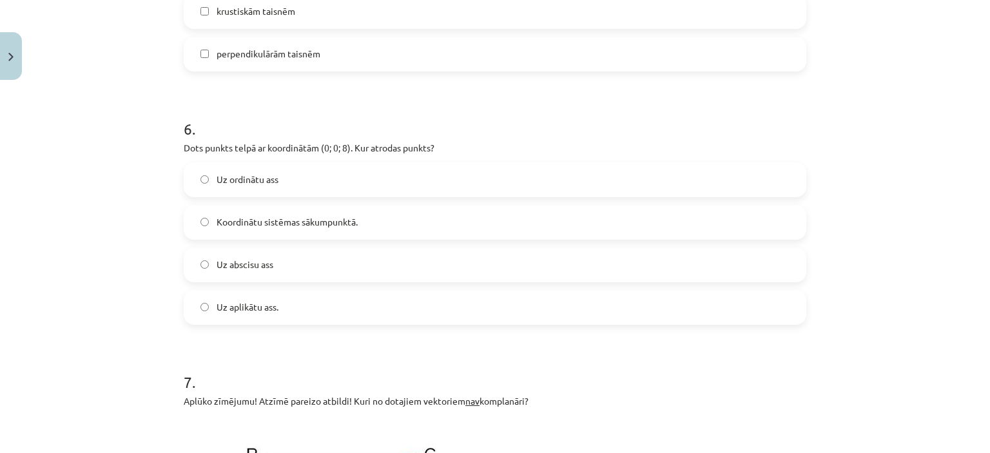
scroll to position [1929, 0]
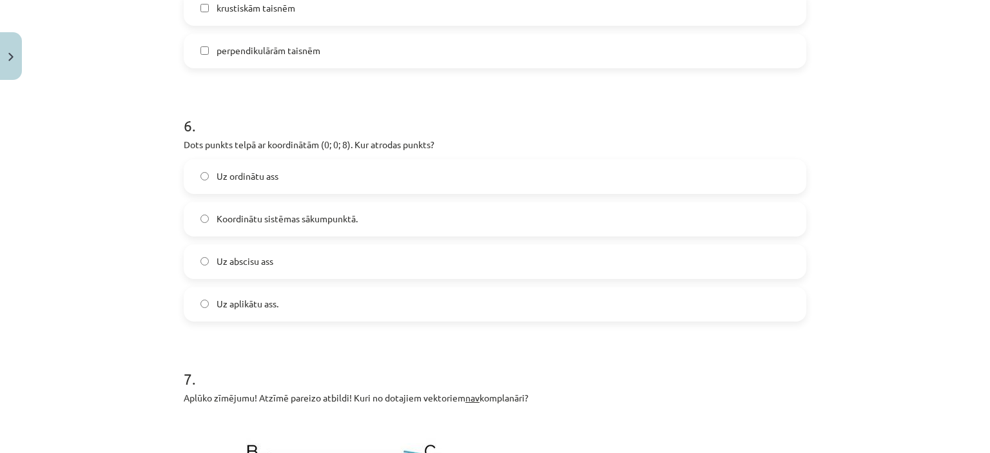
click at [291, 319] on label "Uz aplikātu ass." at bounding box center [495, 304] width 620 height 32
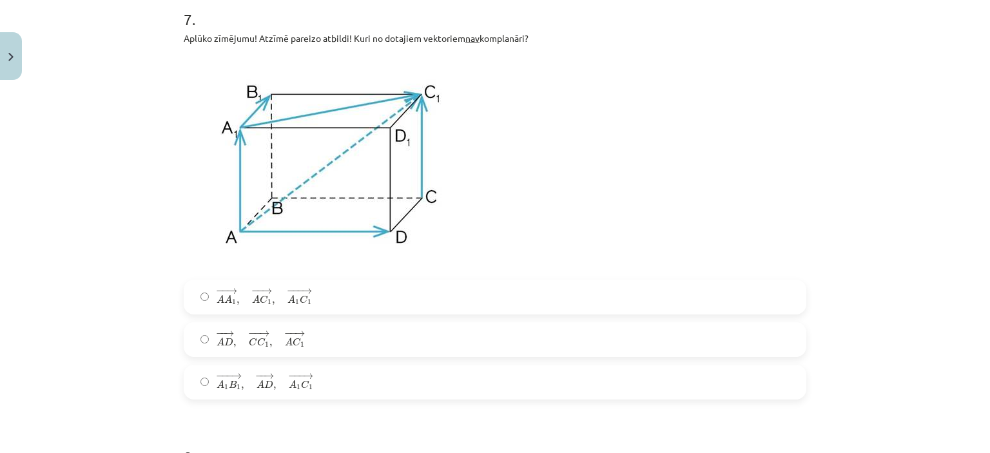
scroll to position [2290, 0]
click at [335, 324] on div "− − → A A 1 , − − → A C 1 , − −− → A 1 C 1 A A 1 → , A C 1 → , A 1 C 1 → − − → …" at bounding box center [495, 339] width 623 height 120
click at [313, 346] on label "− − → A D , − − → C C 1 , − − → A C 1 A D → , C C 1 → , A C 1 →" at bounding box center [495, 339] width 620 height 32
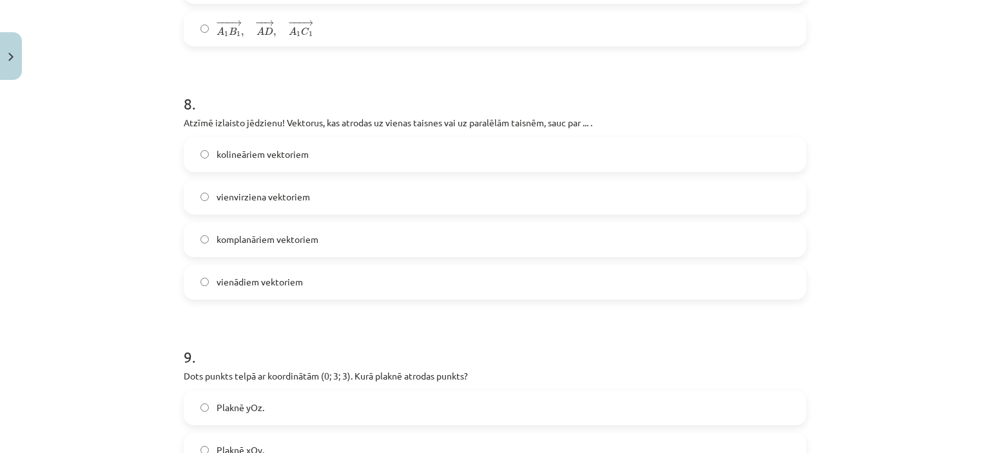
scroll to position [2646, 0]
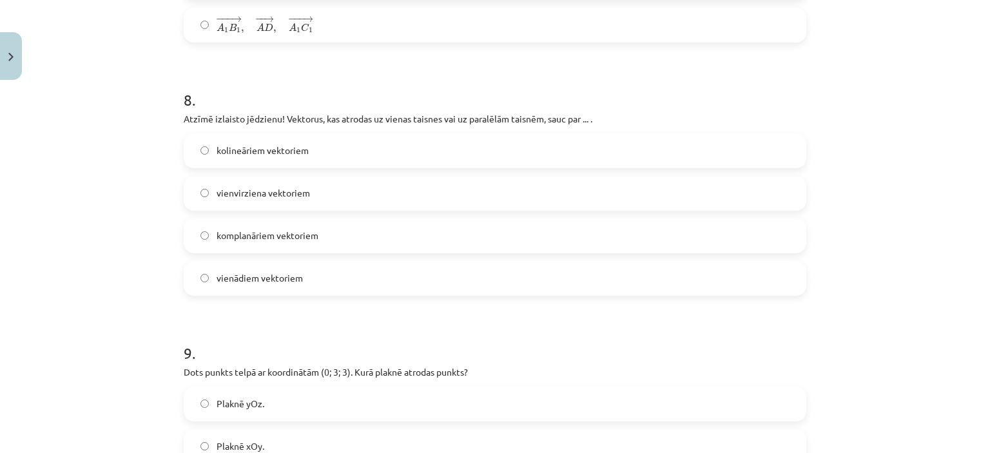
click at [291, 146] on span "kolineāriem vektoriem" at bounding box center [263, 151] width 92 height 14
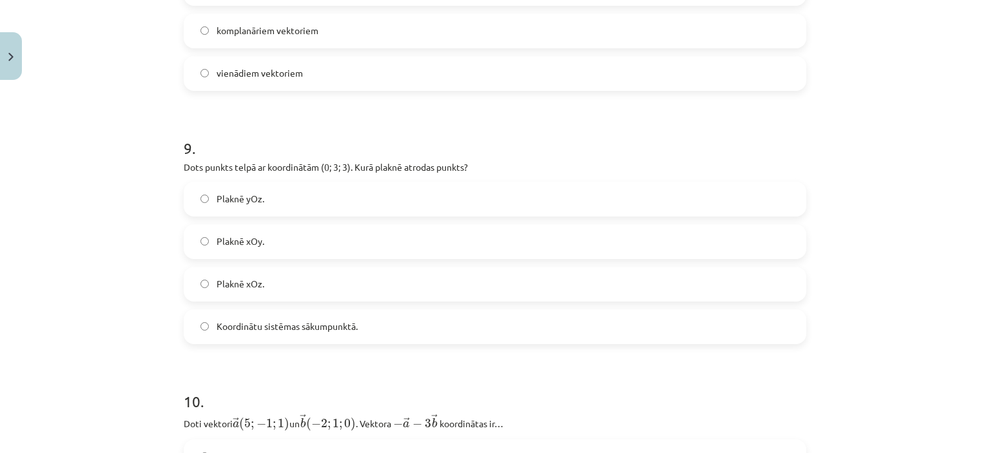
scroll to position [2852, 0]
click at [293, 187] on label "Plaknē yOz." at bounding box center [495, 198] width 620 height 32
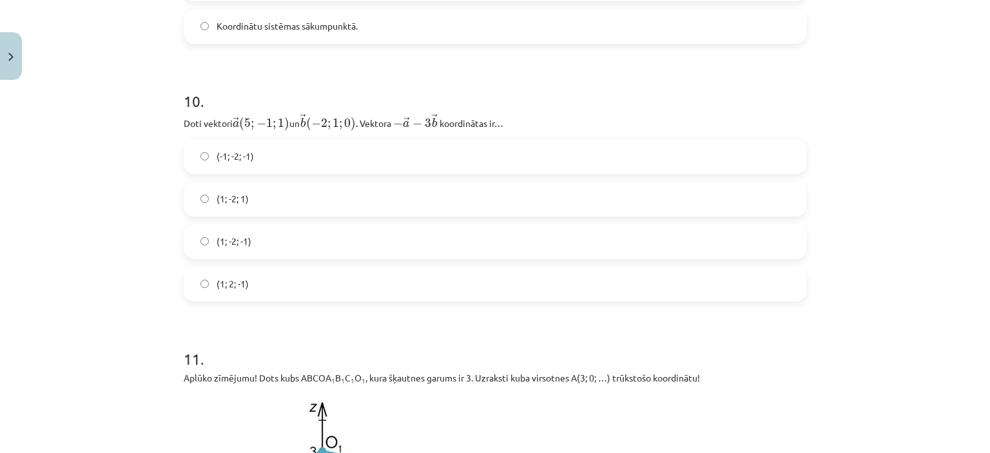
scroll to position [3163, 0]
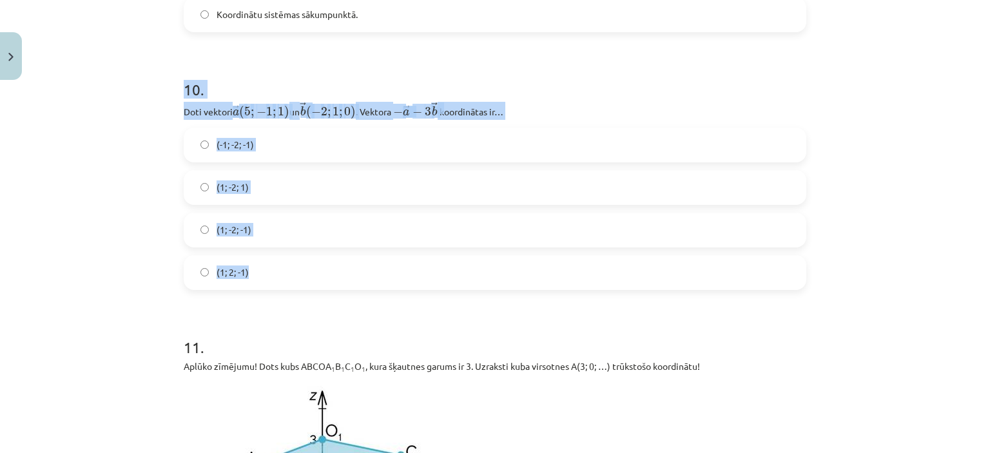
drag, startPoint x: 178, startPoint y: 92, endPoint x: 275, endPoint y: 274, distance: 206.5
click at [275, 274] on div "10 . Doti vektori ﻿ → a ( 5 ; − 1 ; 1 ) a → ( 5 ; − 1 ; 1 ) un ﻿ → b ( − 2 ; 1 …" at bounding box center [495, 174] width 623 height 232
copy div "10 . Doti vektori ﻿ → a ( 5 ; − 1 ; 1 ) a → ( 5 ; − 1 ; 1 ) un ﻿ → b ( − 2 ; 1 …"
click at [121, 213] on div "Mācību tēma: Matemātikas i - 10. klases 1. ieskaites mācību materiāls (c) #9 📝 …" at bounding box center [495, 226] width 990 height 453
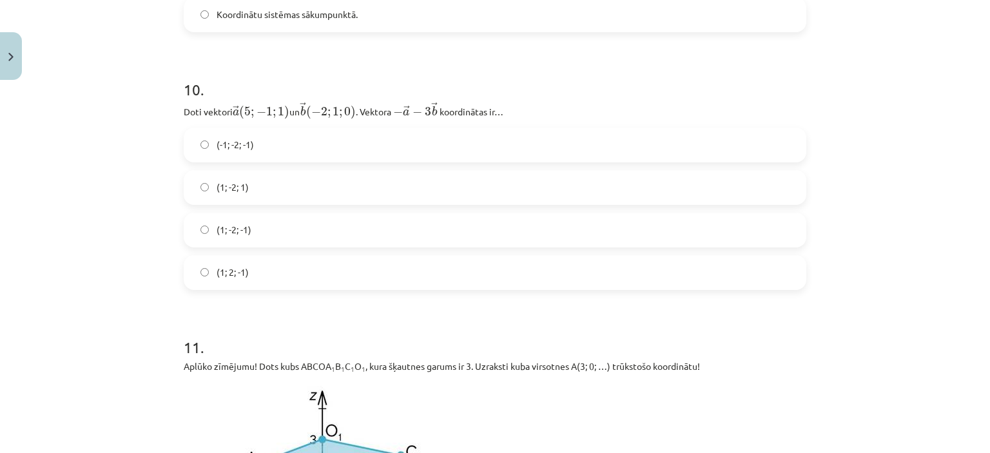
click at [204, 222] on label "(1; -2; -1)" at bounding box center [495, 230] width 620 height 32
click at [209, 222] on label "(1; -2; -1)" at bounding box center [495, 230] width 620 height 32
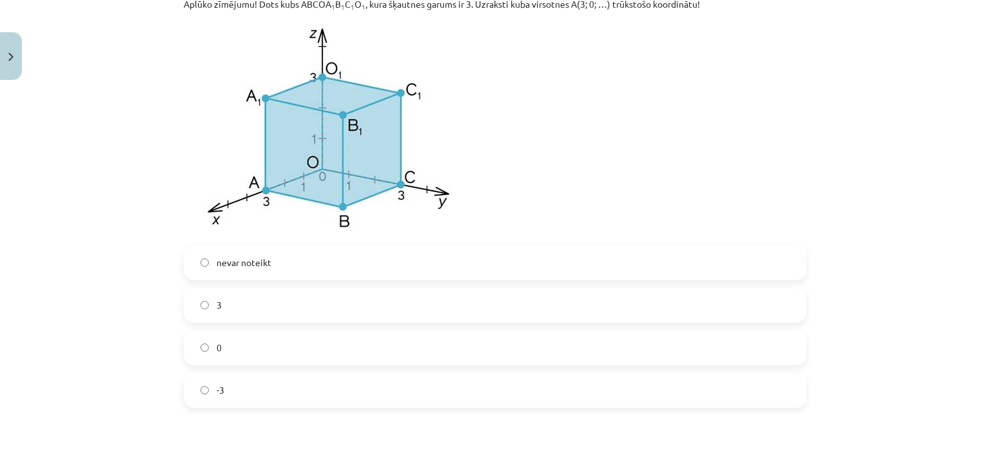
scroll to position [3527, 0]
click at [242, 343] on label "0" at bounding box center [495, 347] width 620 height 32
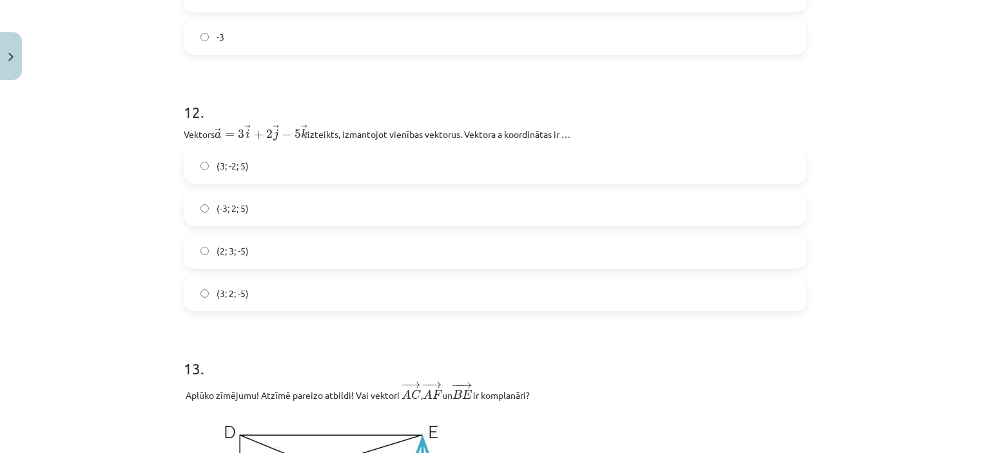
scroll to position [3881, 0]
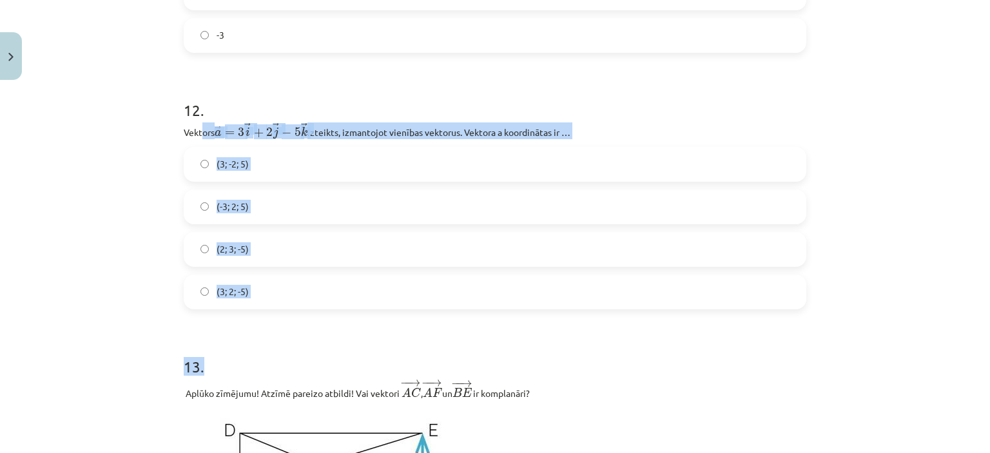
drag, startPoint x: 265, startPoint y: 329, endPoint x: 199, endPoint y: 133, distance: 207.0
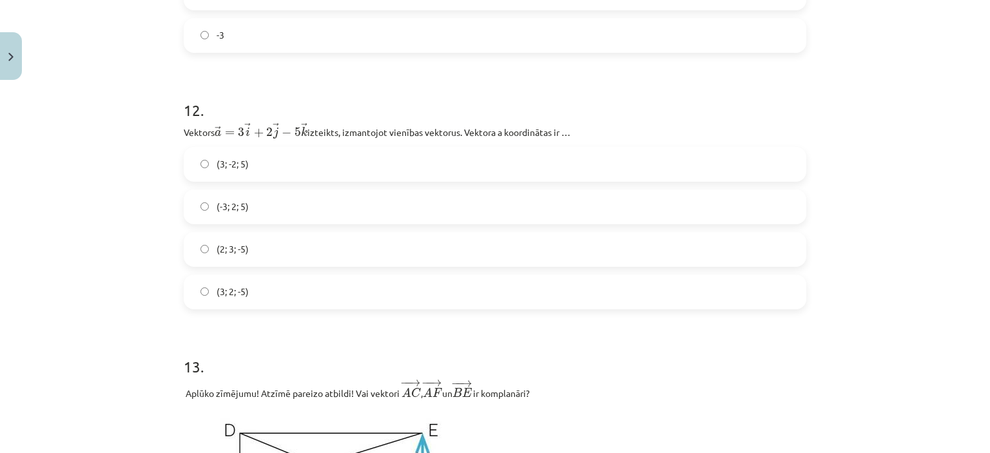
click at [184, 115] on h1 "12 ." at bounding box center [495, 99] width 623 height 40
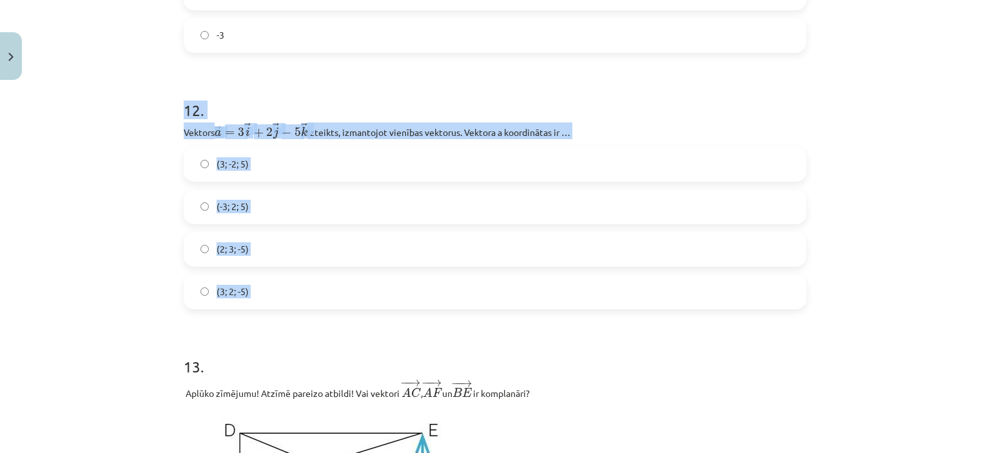
drag, startPoint x: 182, startPoint y: 115, endPoint x: 286, endPoint y: 304, distance: 215.3
click at [286, 304] on div "12 . Vektors ﻿ → a = 3 → i + 2 → j − 5 → k a → = 3 i → + 2 j → − 5 k → izteikts…" at bounding box center [495, 194] width 623 height 231
copy div "12 . Vektors ﻿ → a = 3 → i + 2 → j − 5 → k a → = 3 i → + 2 j → − 5 k → izteikts…"
click at [146, 146] on div "Mācību tēma: Matemātikas i - 10. klases 1. ieskaites mācību materiāls (c) #9 📝 …" at bounding box center [495, 226] width 990 height 453
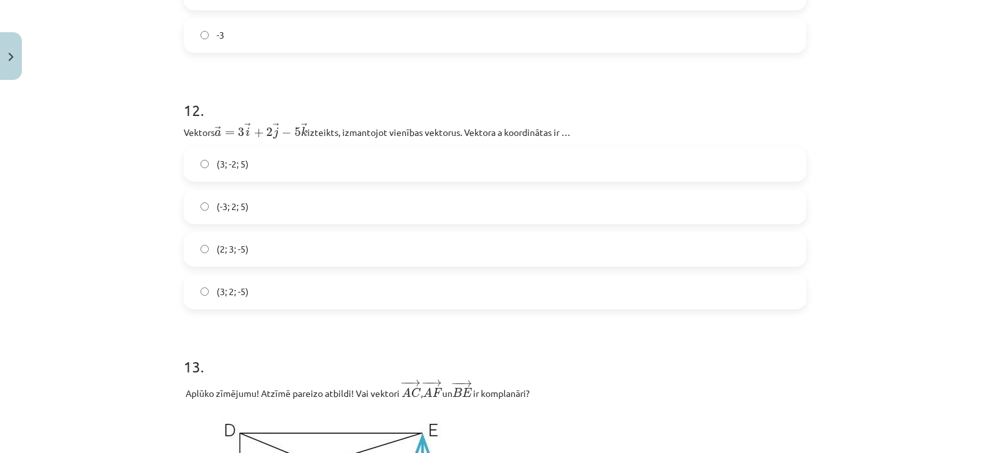
click at [206, 286] on label "(3; 2; -5)" at bounding box center [495, 292] width 620 height 32
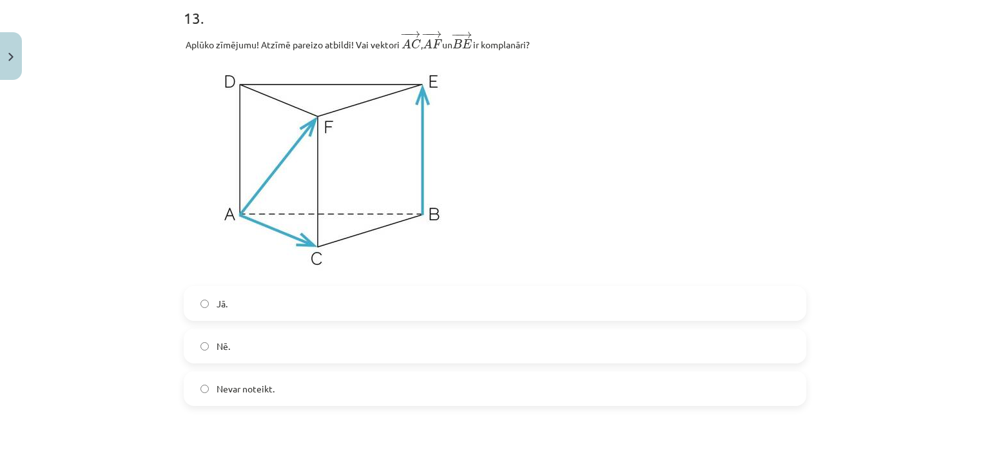
scroll to position [4230, 0]
click at [222, 362] on label "Nē." at bounding box center [495, 346] width 620 height 32
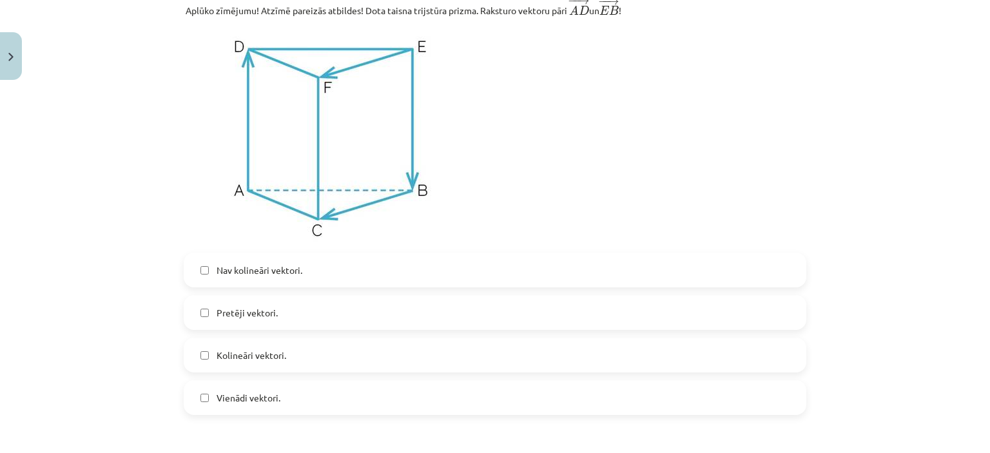
scroll to position [4709, 0]
click at [217, 356] on span "Kolineāri vektori." at bounding box center [252, 356] width 70 height 14
click at [231, 313] on span "Pretēji vektori." at bounding box center [247, 314] width 61 height 14
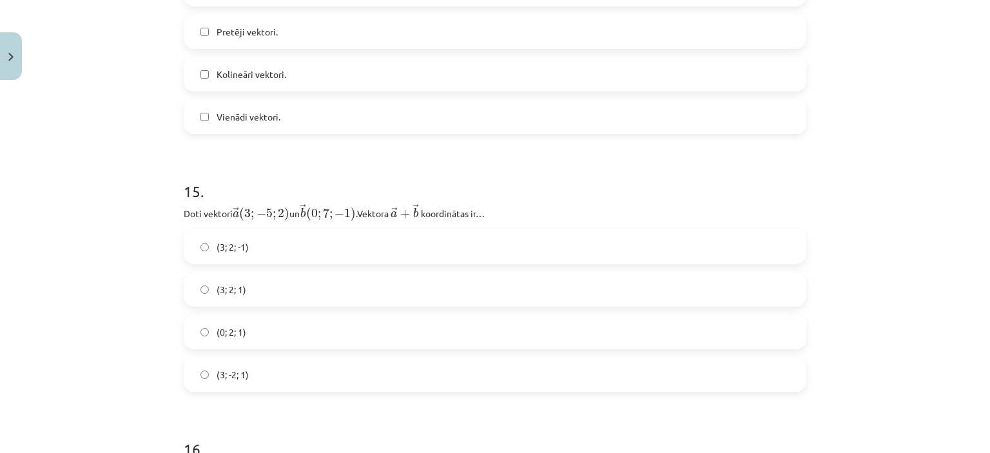
scroll to position [4991, 0]
click at [265, 286] on label "(3; 2; 1)" at bounding box center [495, 289] width 620 height 32
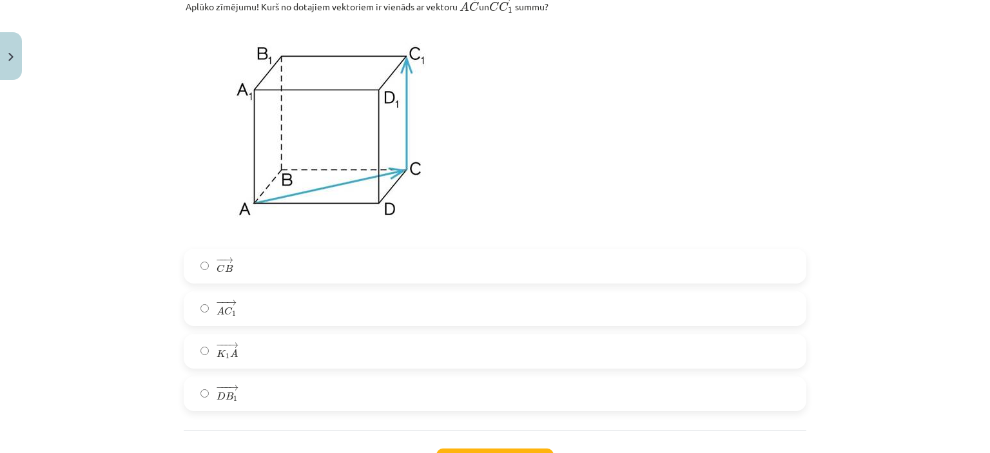
scroll to position [5461, 0]
click at [259, 310] on label "− − → A C 1 A C 1 →" at bounding box center [495, 307] width 620 height 32
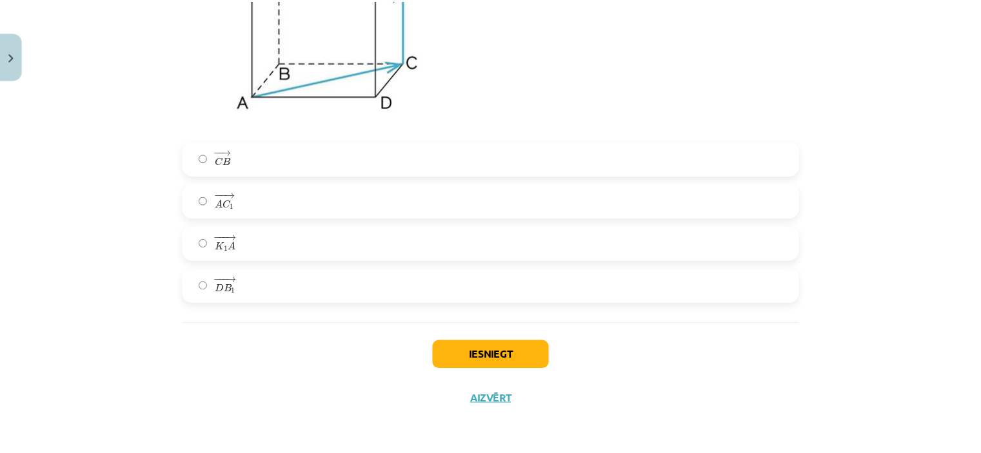
scroll to position [5568, 0]
click at [476, 358] on button "Iesniegt" at bounding box center [495, 355] width 117 height 28
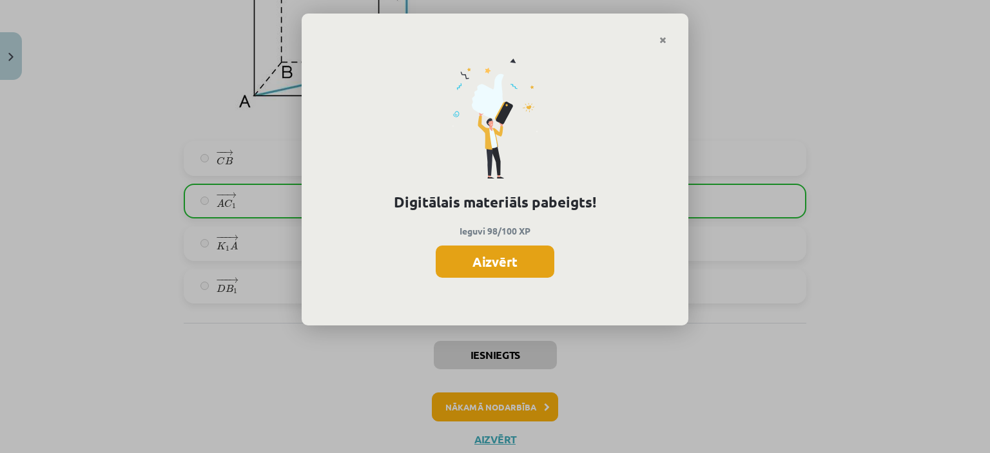
click at [531, 266] on button "Aizvērt" at bounding box center [495, 262] width 119 height 32
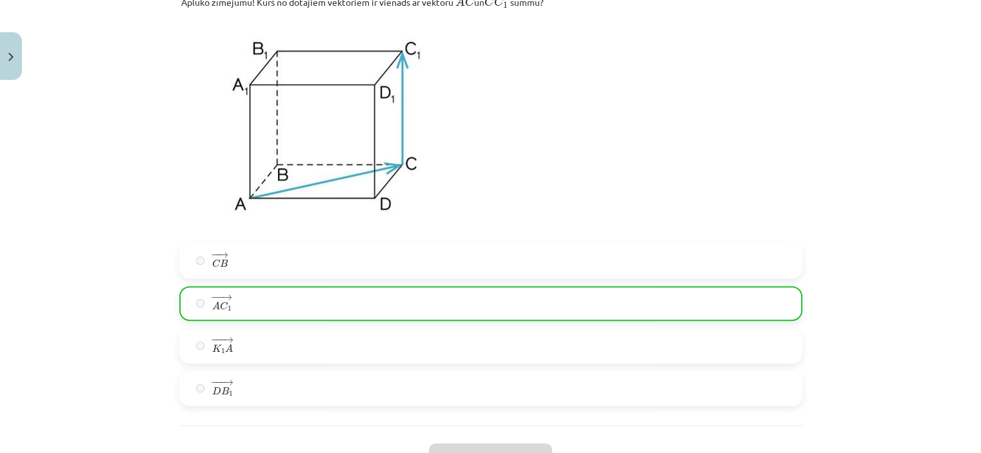
scroll to position [5615, 0]
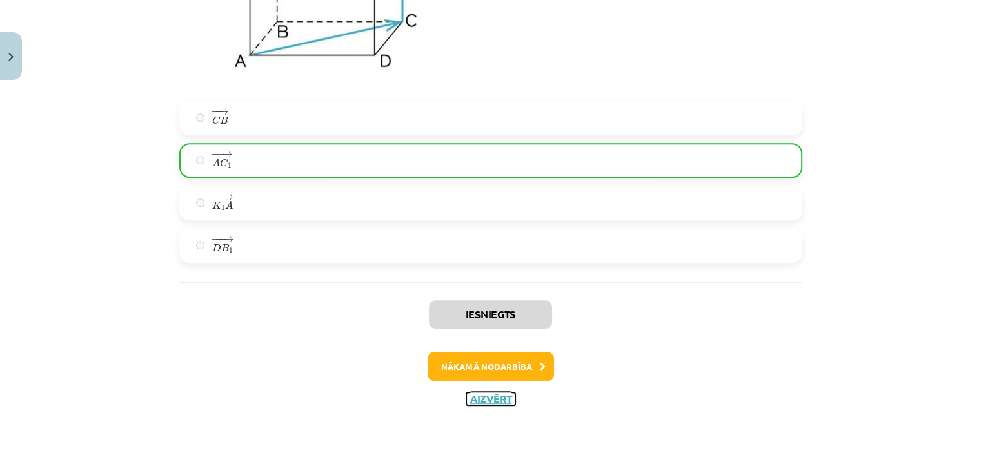
click at [483, 397] on button "Aizvērt" at bounding box center [490, 399] width 49 height 13
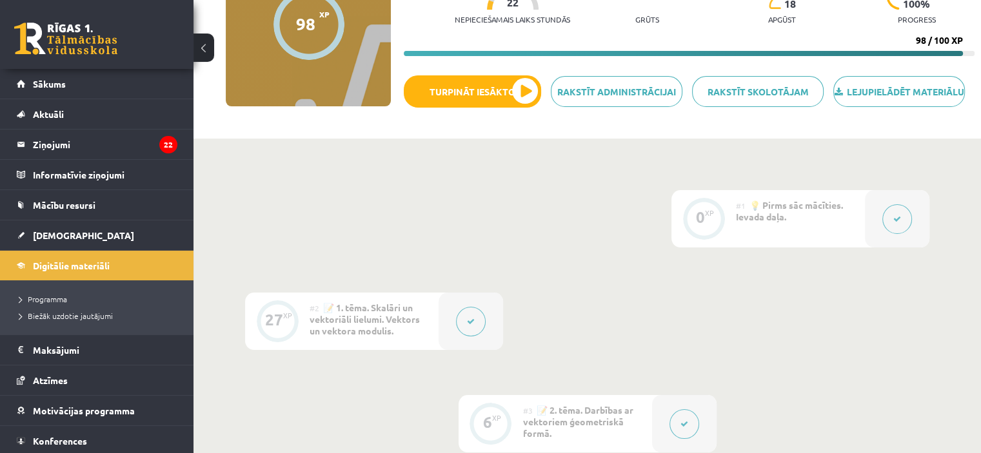
scroll to position [164, 0]
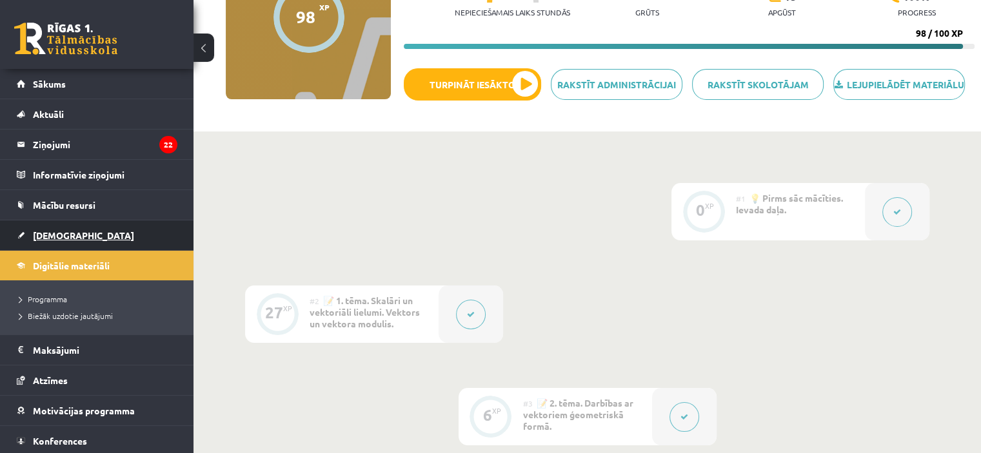
click at [76, 227] on link "[DEMOGRAPHIC_DATA]" at bounding box center [97, 236] width 161 height 30
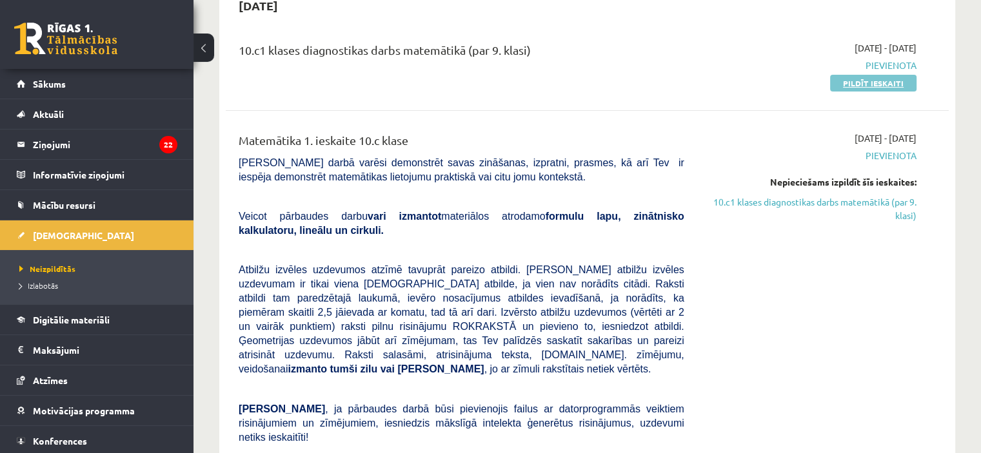
scroll to position [142, 0]
click at [896, 79] on link "Pildīt ieskaiti" at bounding box center [873, 84] width 86 height 17
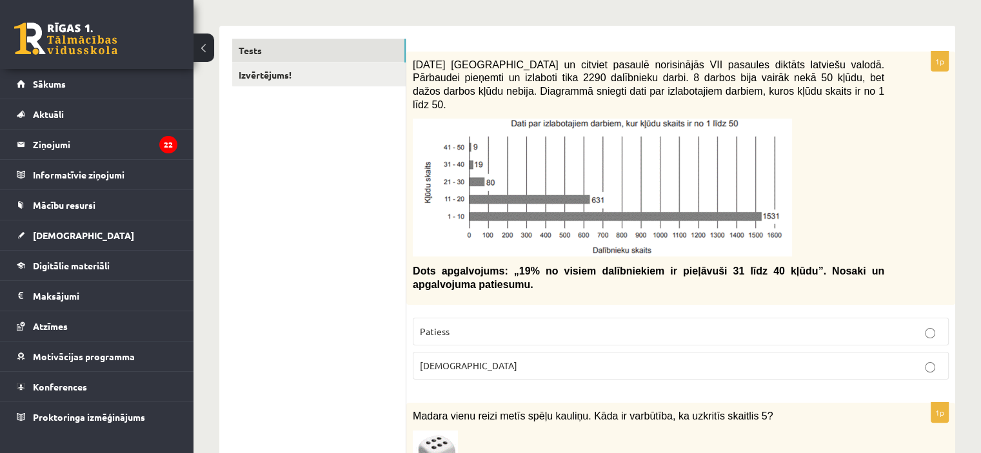
scroll to position [191, 0]
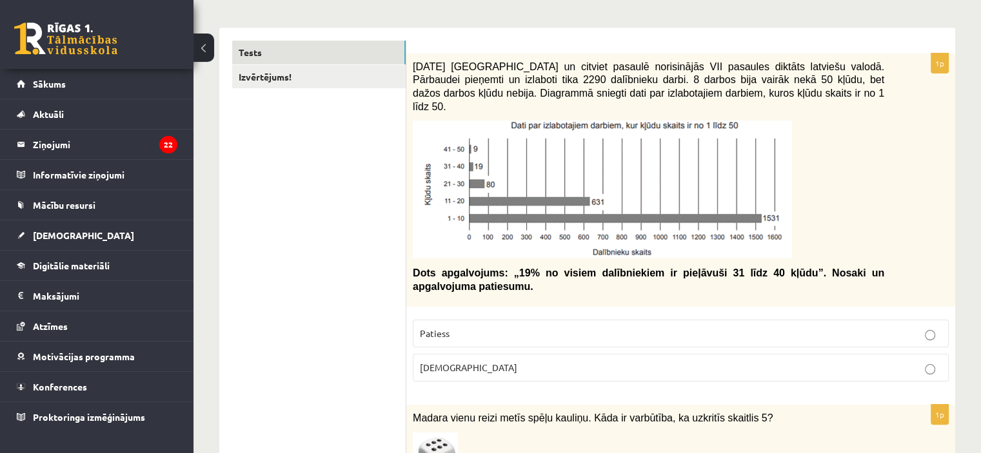
click at [464, 361] on p "[DEMOGRAPHIC_DATA]" at bounding box center [681, 368] width 522 height 14
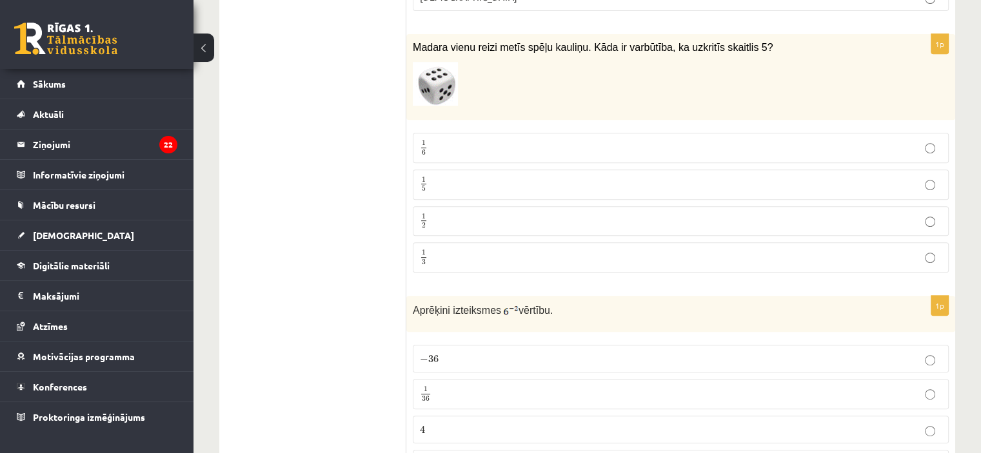
scroll to position [562, 0]
click at [500, 139] on p "1 6 1 6" at bounding box center [681, 147] width 522 height 16
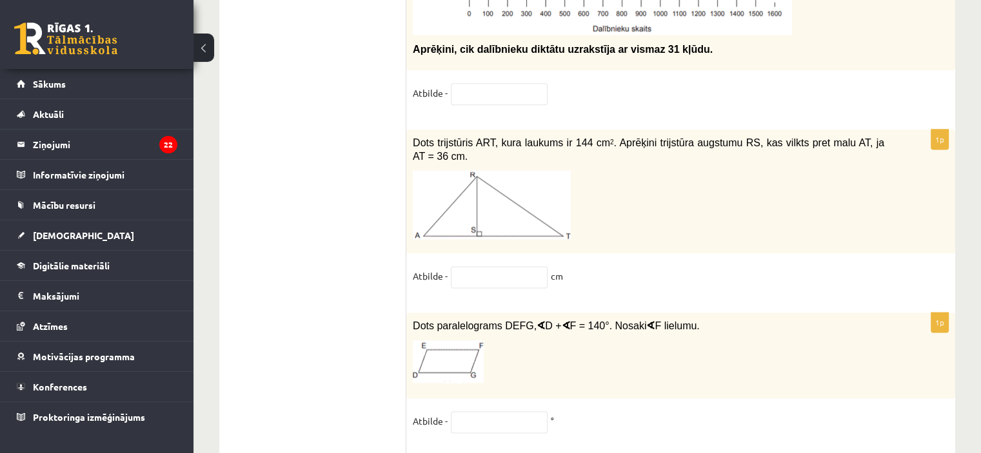
scroll to position [6652, 0]
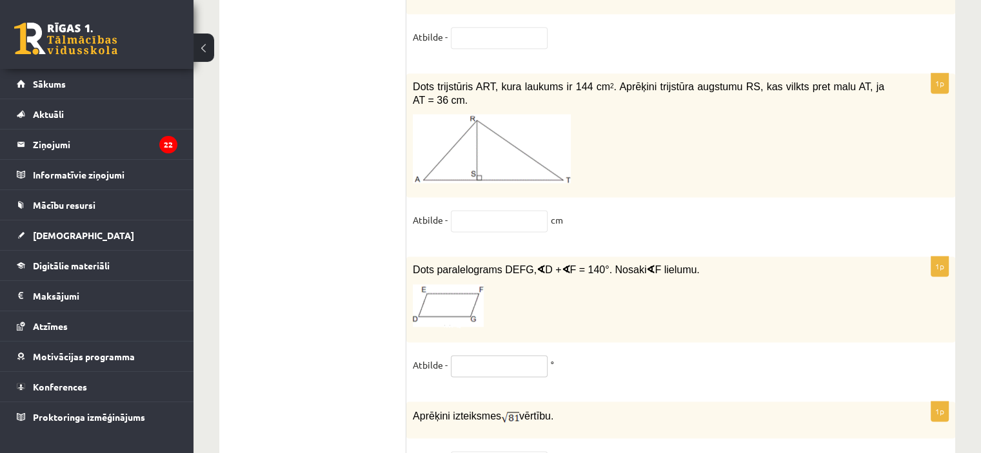
click at [473, 355] on input "text" at bounding box center [499, 366] width 97 height 22
type input "**"
drag, startPoint x: 480, startPoint y: 402, endPoint x: 504, endPoint y: 383, distance: 31.2
click at [504, 451] on input "text" at bounding box center [499, 462] width 97 height 22
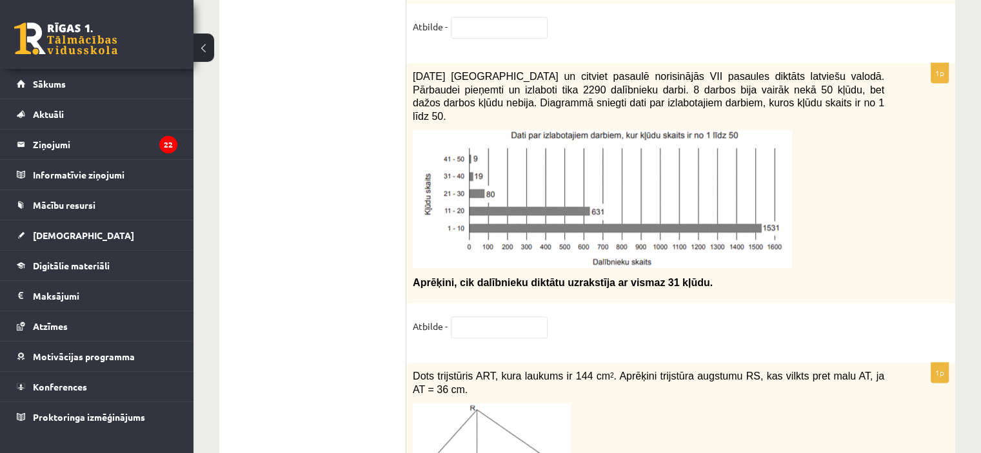
scroll to position [6363, 0]
type input "*"
click at [511, 317] on input "text" at bounding box center [499, 328] width 97 height 22
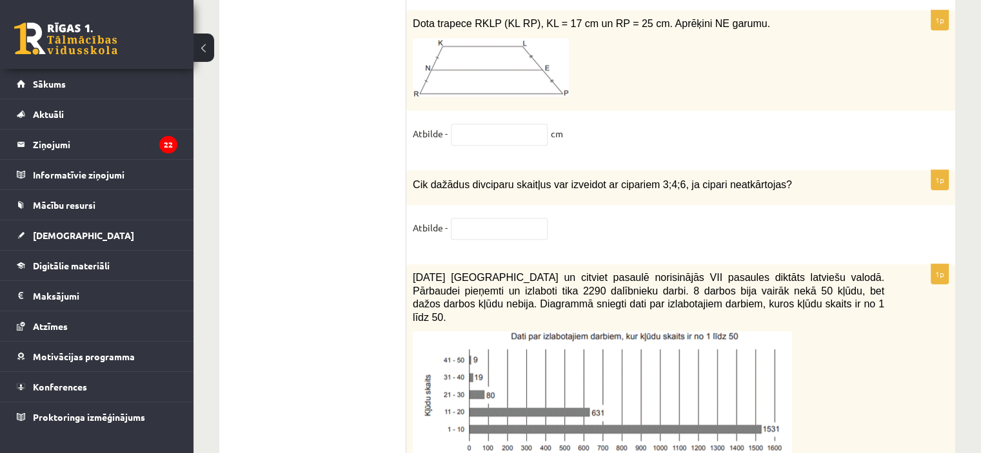
scroll to position [6160, 0]
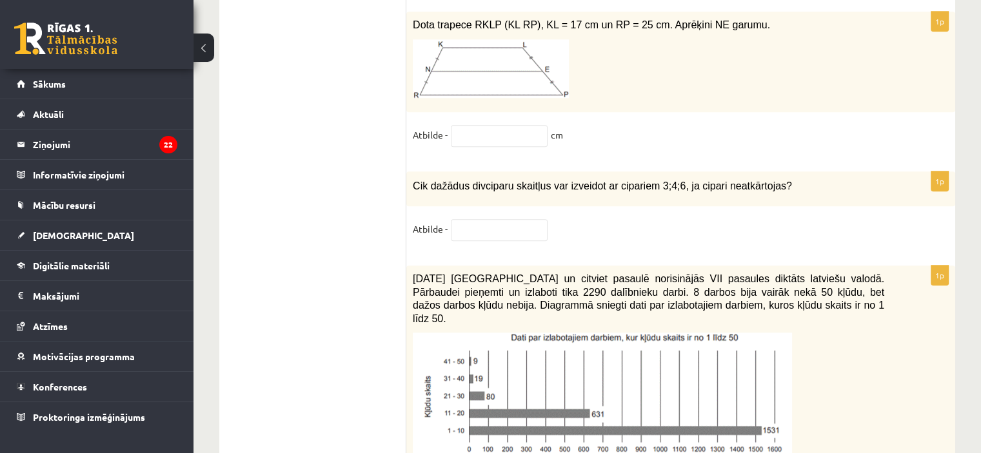
type input "**"
click at [531, 201] on div "1p Cik dažādus divciparu skaitļus var izveidot ar cipariem 3;4;6, ja cipari nea…" at bounding box center [680, 213] width 549 height 82
click at [518, 219] on input "text" at bounding box center [499, 230] width 97 height 22
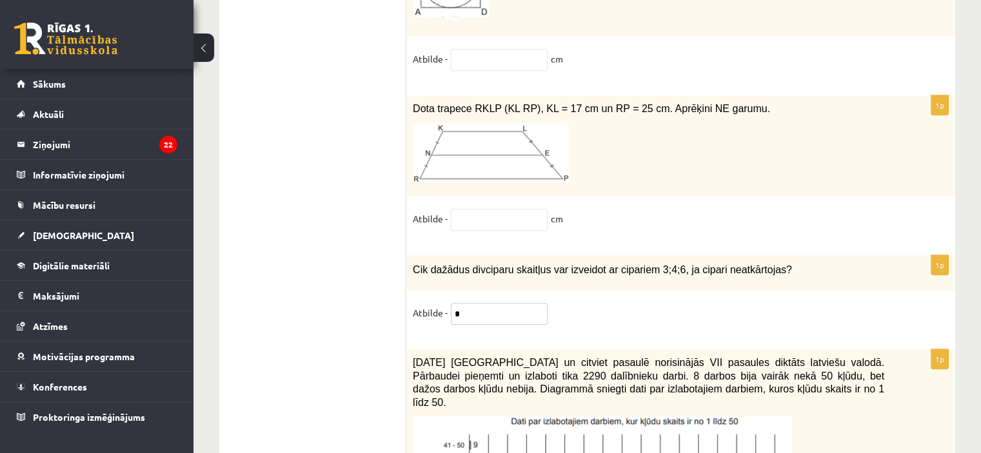
scroll to position [6072, 0]
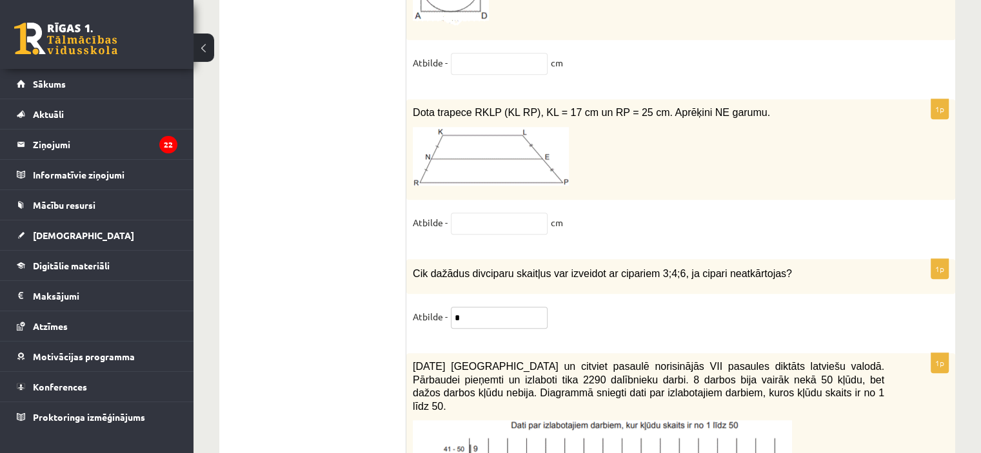
type input "*"
click at [518, 213] on input "text" at bounding box center [499, 224] width 97 height 22
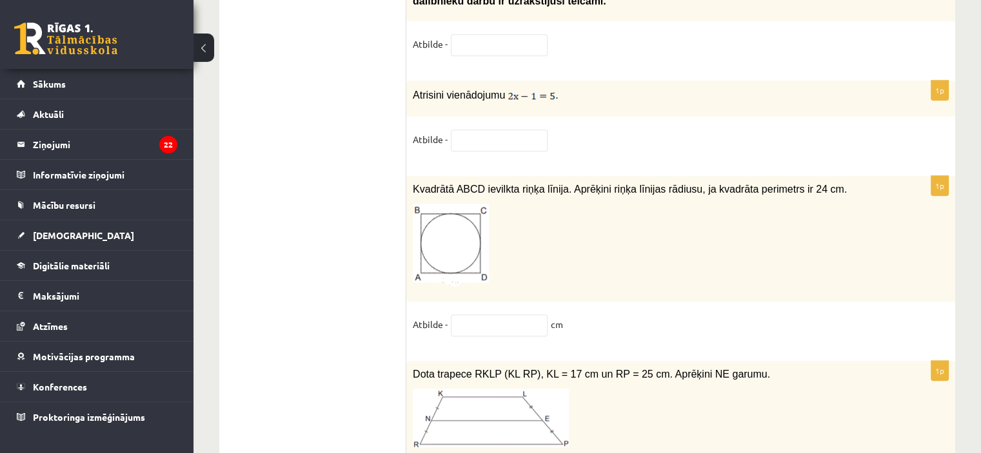
scroll to position [5812, 0]
type input "**"
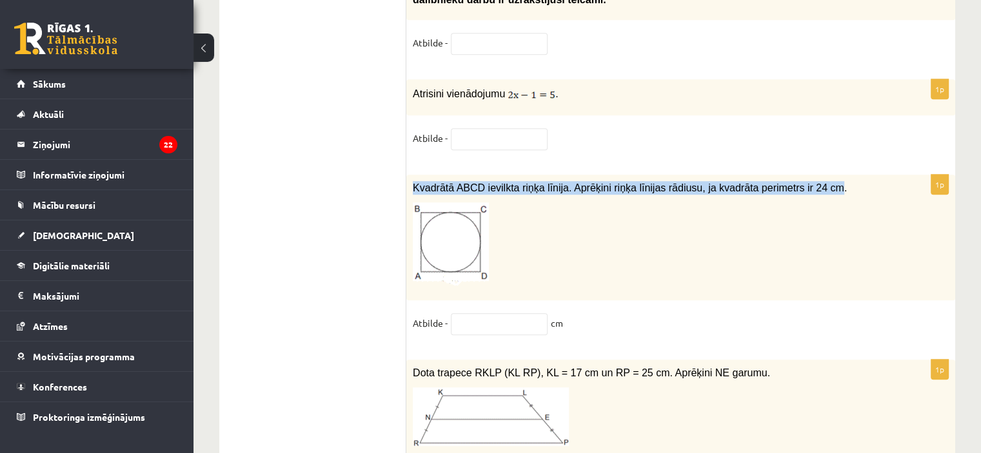
drag, startPoint x: 413, startPoint y: 133, endPoint x: 803, endPoint y: 142, distance: 390.8
click at [803, 182] on span "Kvadrātā ABCD ievilkta riņķa līnija. Aprēķini riņķa līnijas rādiusu, ja kvadrāt…" at bounding box center [630, 187] width 434 height 11
copy span "Kvadrātā ABCD ievilkta riņķa līnija. Aprēķini riņķa līnijas rādiusu, ja kvadrāt…"
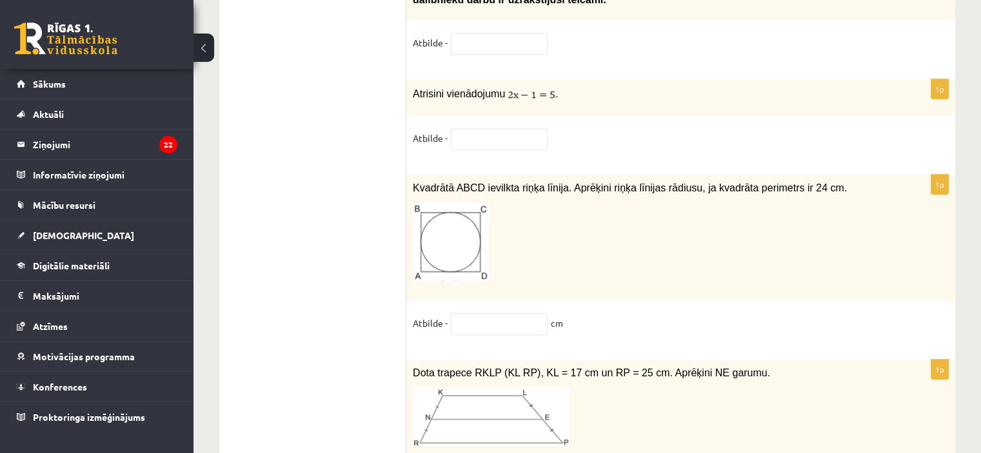
drag, startPoint x: 508, startPoint y: 260, endPoint x: 507, endPoint y: 271, distance: 11.0
click at [507, 271] on div "1p Kvadrātā ABCD ievilkta riņķa līnija. Aprēķini riņķa līnijas rādiusu, ja kvad…" at bounding box center [680, 261] width 549 height 172
click at [507, 313] on input "text" at bounding box center [499, 324] width 97 height 22
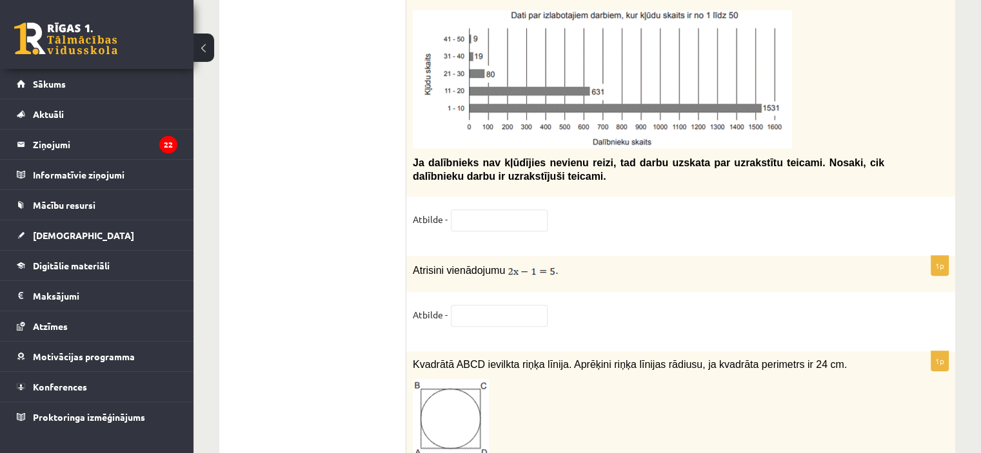
scroll to position [5633, 0]
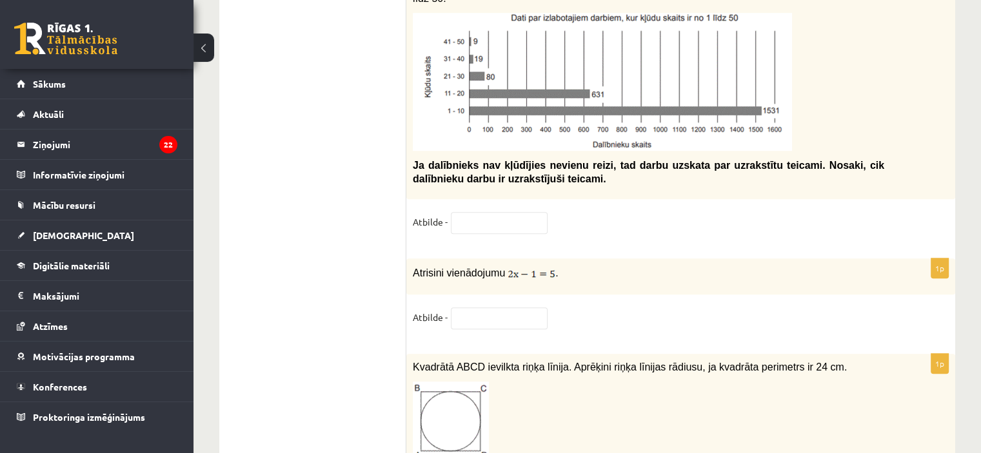
type input "*"
click at [495, 308] on input "text" at bounding box center [499, 319] width 97 height 22
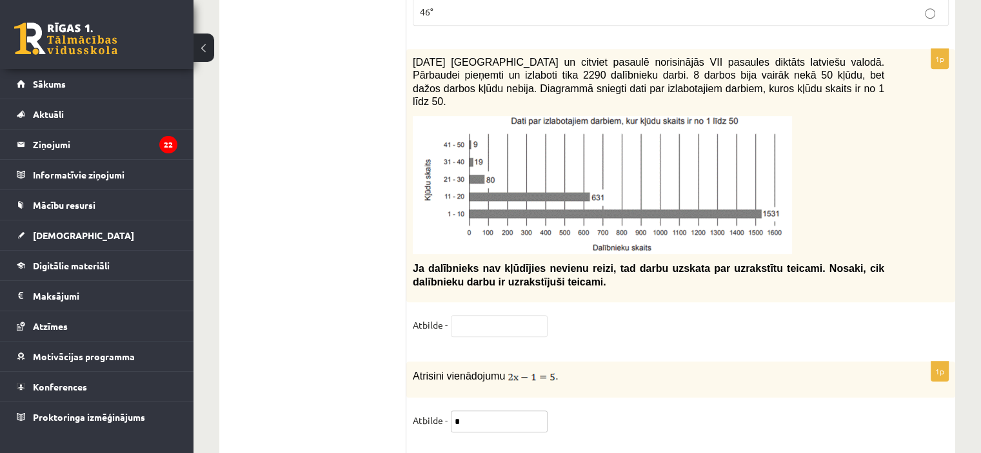
scroll to position [5530, 0]
type input "*"
click at [486, 315] on input "text" at bounding box center [499, 326] width 97 height 22
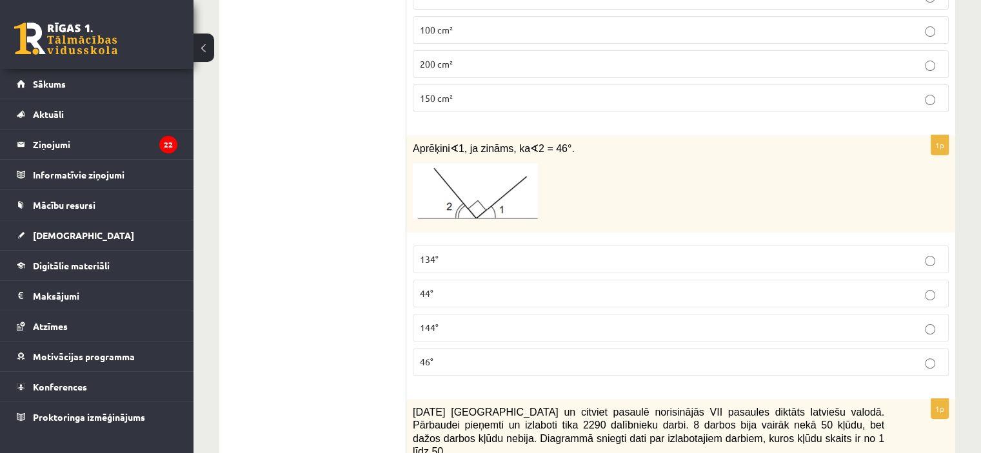
scroll to position [5178, 0]
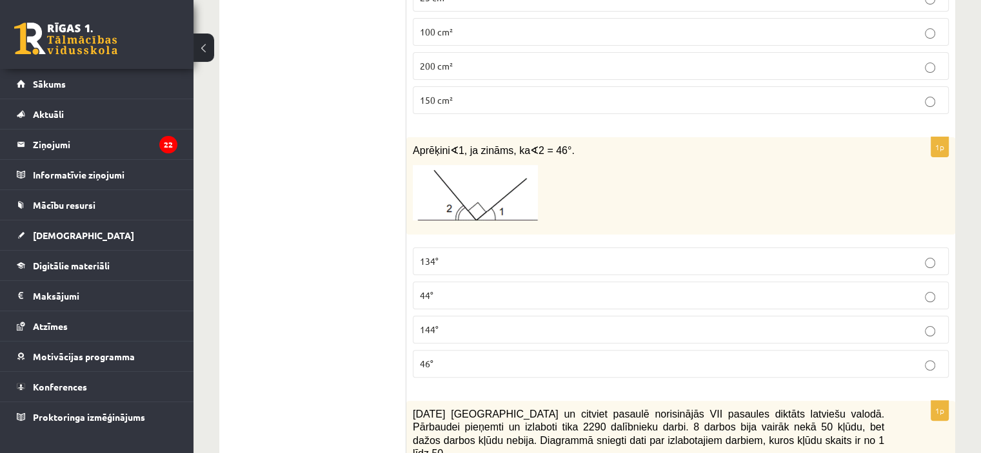
type input "**"
click at [480, 289] on p "44°" at bounding box center [681, 296] width 522 height 14
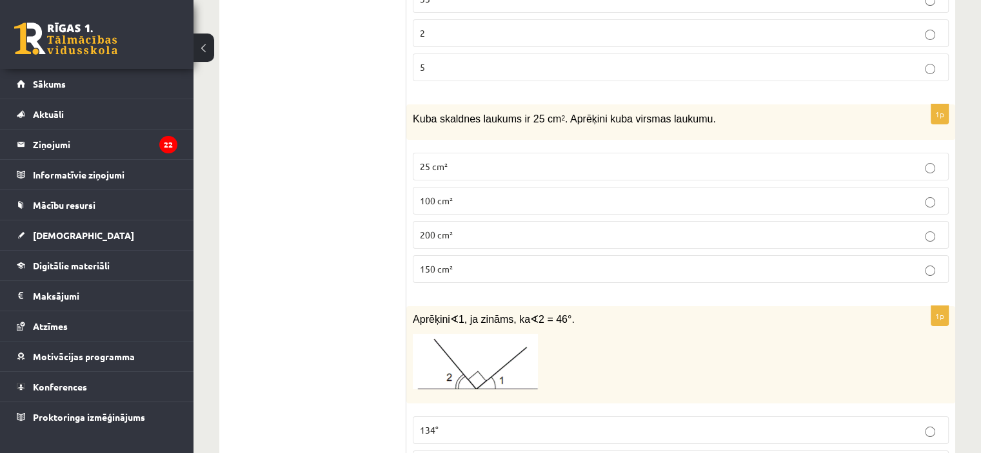
scroll to position [5009, 0]
click at [511, 255] on label "150 cm²" at bounding box center [681, 269] width 536 height 28
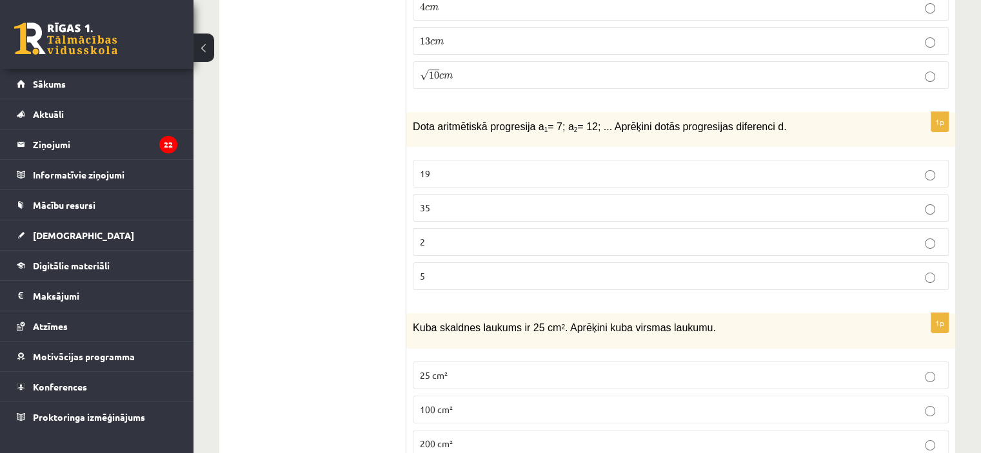
scroll to position [4800, 0]
click at [493, 270] on p "5" at bounding box center [681, 277] width 522 height 14
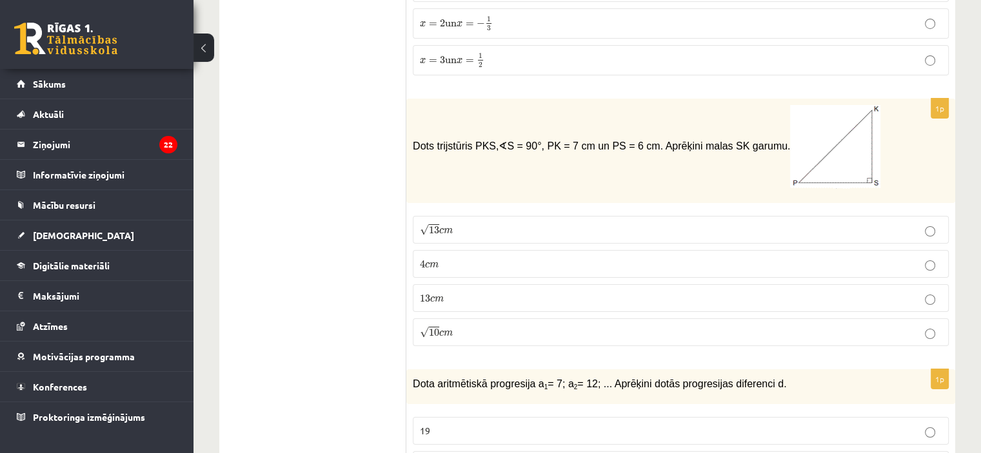
scroll to position [4537, 0]
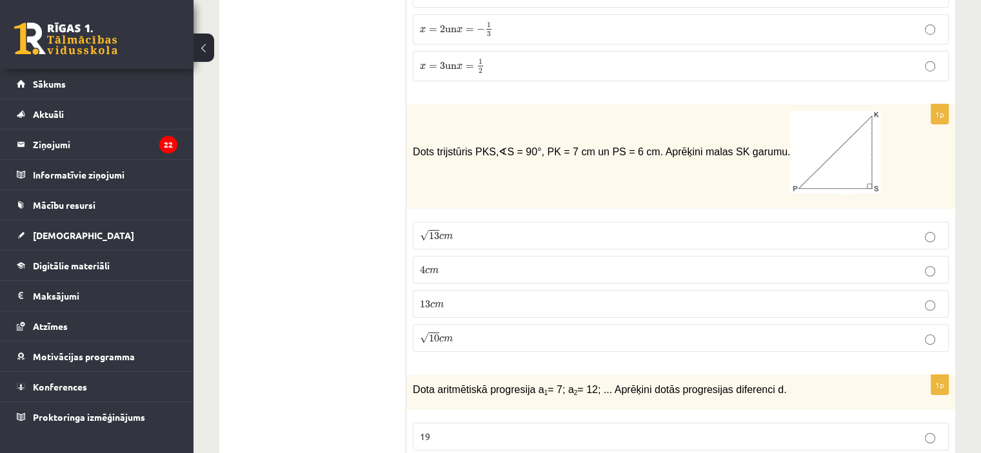
click at [682, 171] on div "Dots trijstūris PKS, ∢ S = 90°, PK = 7 cm un PS = 6 cm. Aprēķini malas SK garum…" at bounding box center [680, 156] width 549 height 104
click at [683, 222] on label "√ 13 c m 13 c m" at bounding box center [681, 236] width 536 height 28
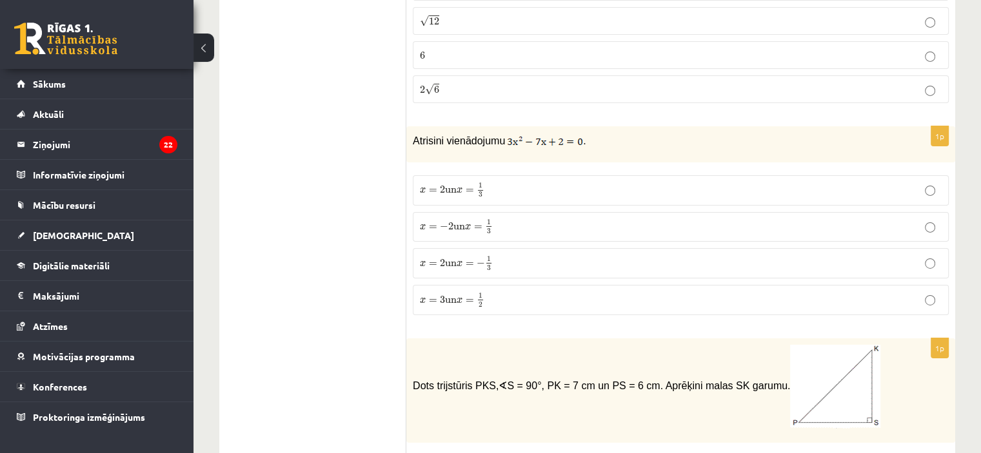
scroll to position [4302, 0]
drag, startPoint x: 413, startPoint y: 101, endPoint x: 612, endPoint y: 119, distance: 200.1
click at [612, 127] on div "Atrisini vienādojumu ." at bounding box center [680, 145] width 549 height 36
copy p "Atrisini vienādojumu ."
click at [557, 136] on img at bounding box center [545, 142] width 76 height 13
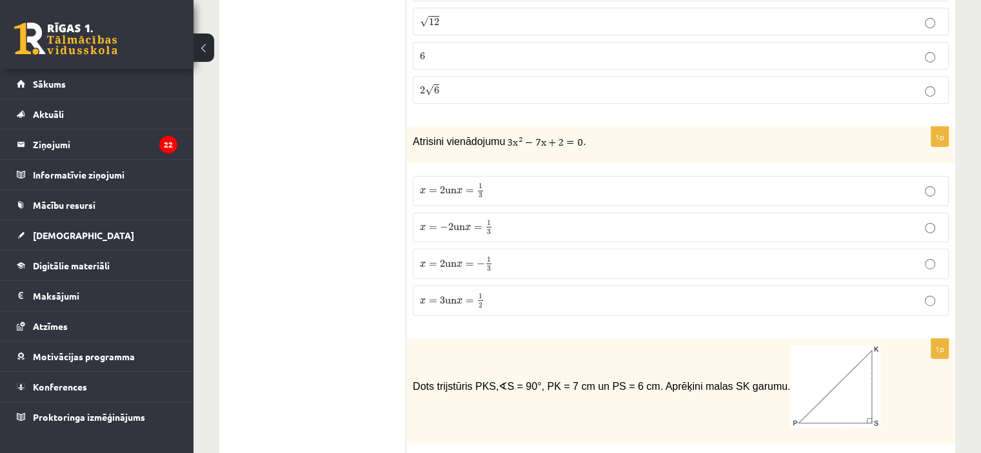
click at [611, 133] on div "1p Atrisini vienādojumu . x = 2 un x = 1 3 x = 2 un x = 1 3 x = − 2 un x = 1 3 …" at bounding box center [680, 226] width 549 height 199
click at [474, 190] on span "=" at bounding box center [470, 192] width 8 height 4
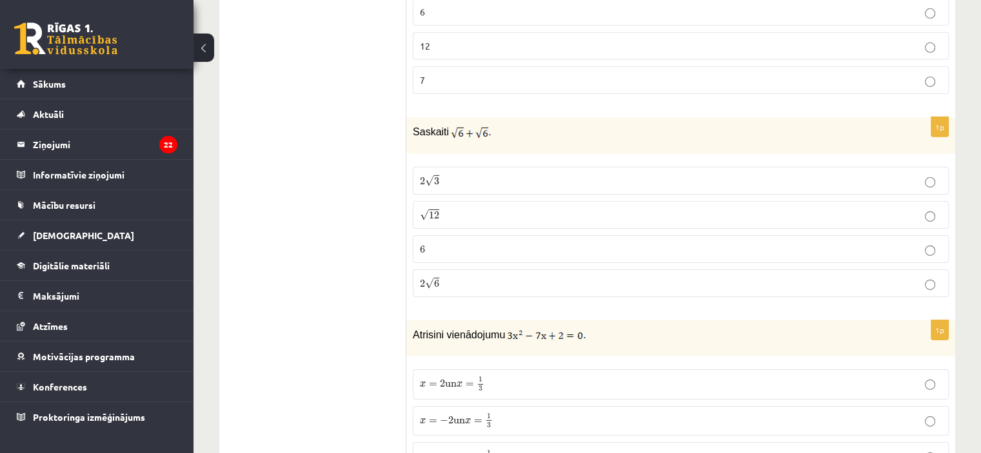
scroll to position [4109, 0]
click at [478, 208] on p "√ 12 12" at bounding box center [681, 215] width 522 height 14
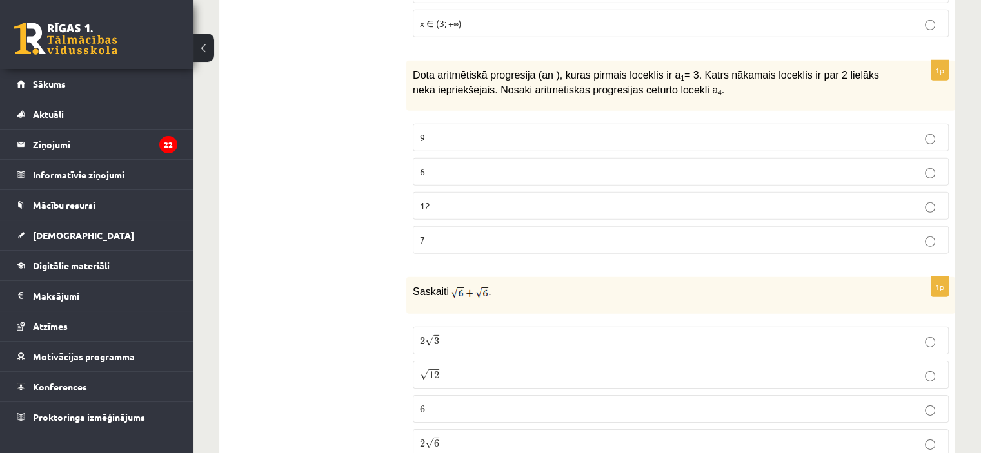
scroll to position [3947, 0]
click at [516, 132] on p "9" at bounding box center [681, 139] width 522 height 14
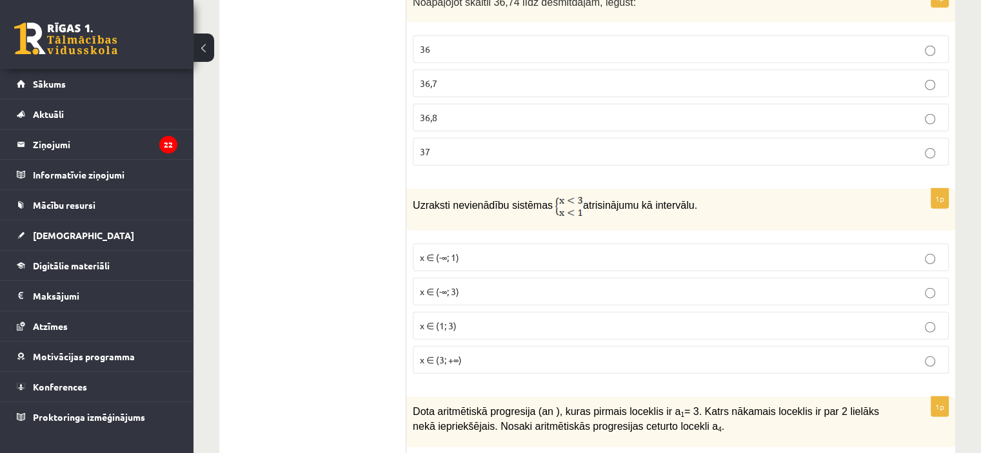
scroll to position [3575, 0]
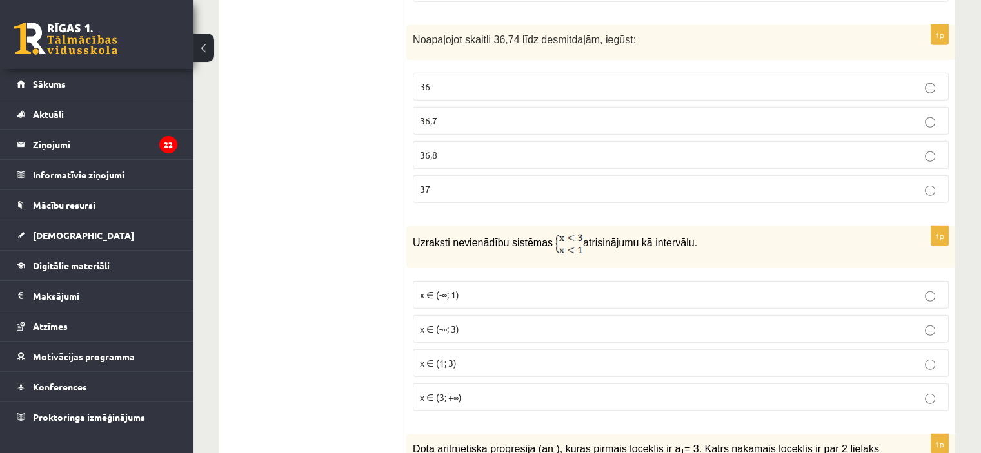
click at [491, 288] on p "x ∈ (-∞; 1)" at bounding box center [681, 295] width 522 height 14
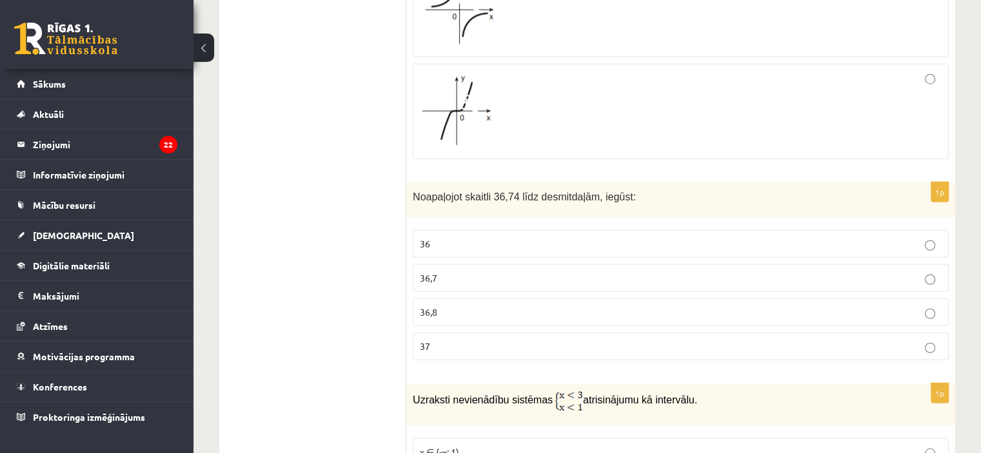
scroll to position [3417, 0]
click at [491, 271] on p "36,7" at bounding box center [681, 278] width 522 height 14
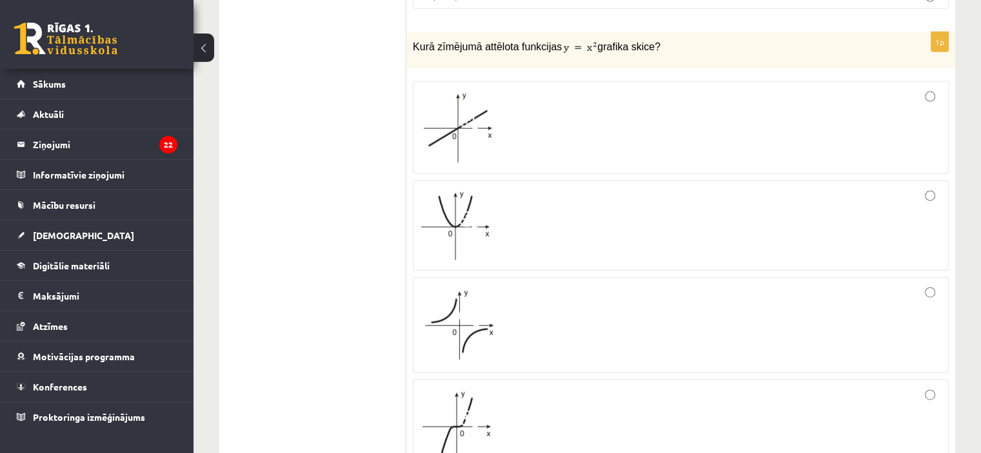
scroll to position [3103, 0]
click at [544, 203] on div at bounding box center [681, 224] width 522 height 76
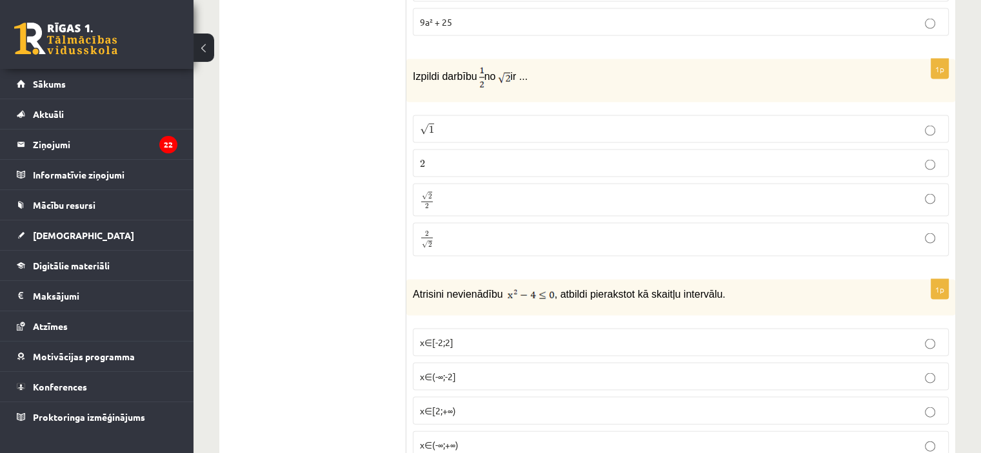
scroll to position [2655, 0]
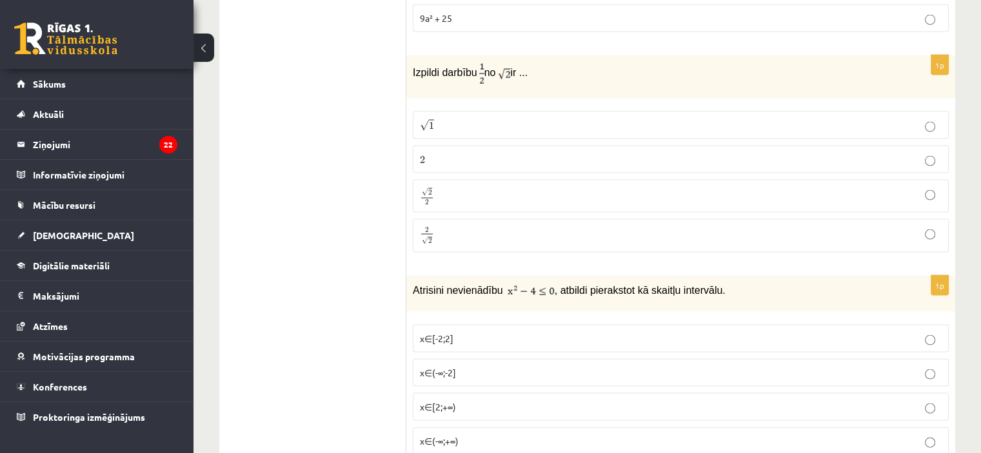
click at [421, 325] on label "x∈[-2;2]" at bounding box center [681, 339] width 536 height 28
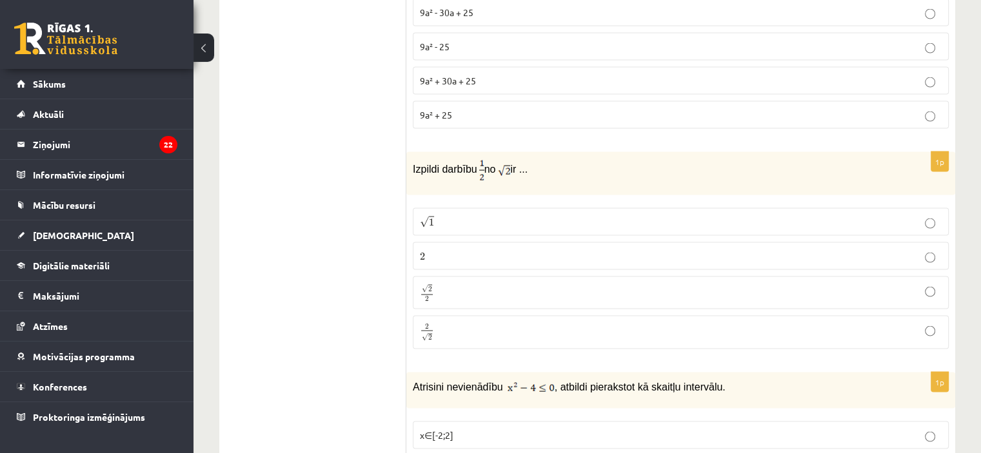
scroll to position [2557, 0]
click at [480, 278] on label "√ 2 2 2 2" at bounding box center [681, 294] width 536 height 33
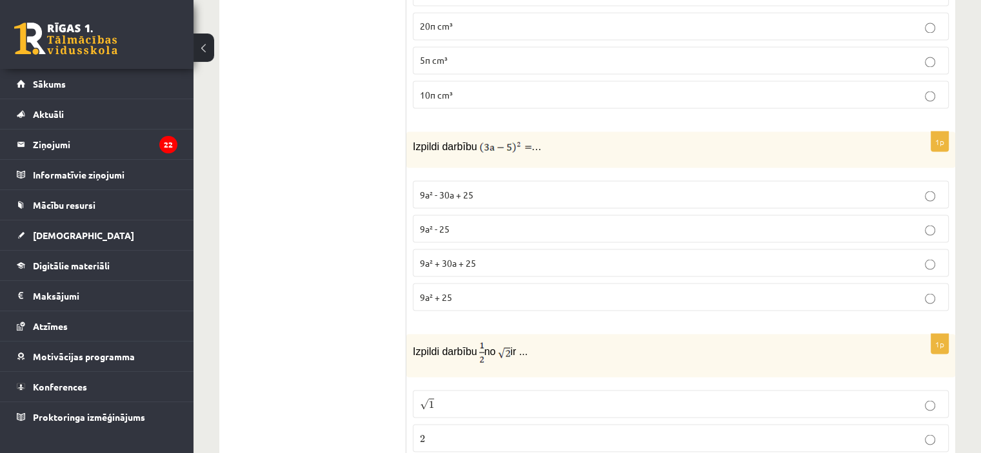
scroll to position [2376, 0]
click at [524, 251] on label "9a² + 30a + 25" at bounding box center [681, 264] width 536 height 28
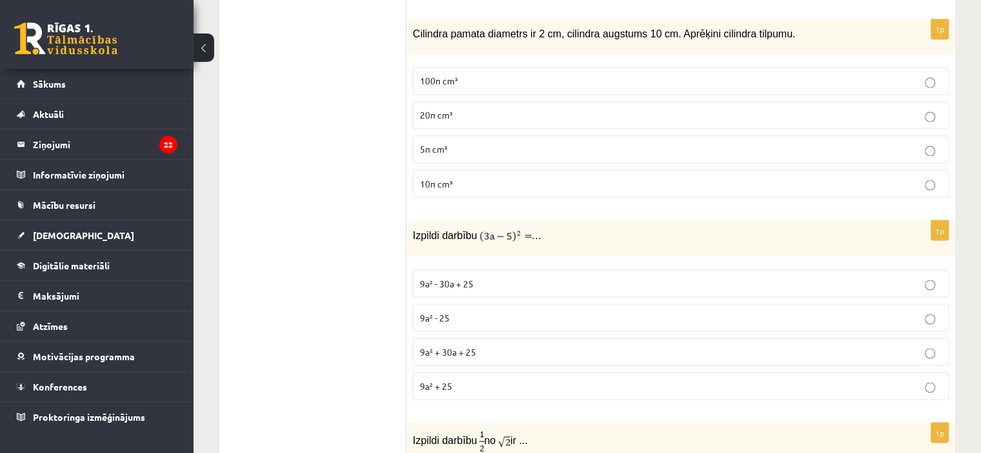
scroll to position [2286, 0]
click at [520, 380] on p "9a² + 25" at bounding box center [681, 387] width 522 height 14
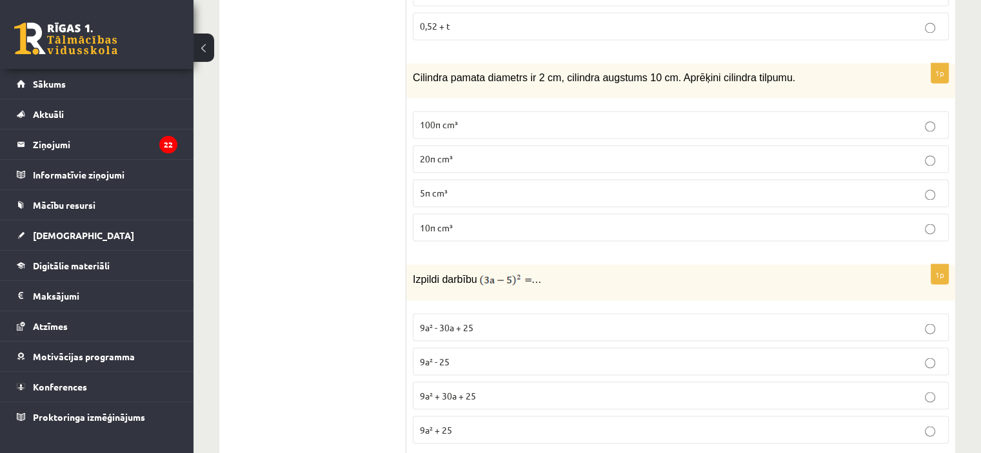
scroll to position [2244, 0]
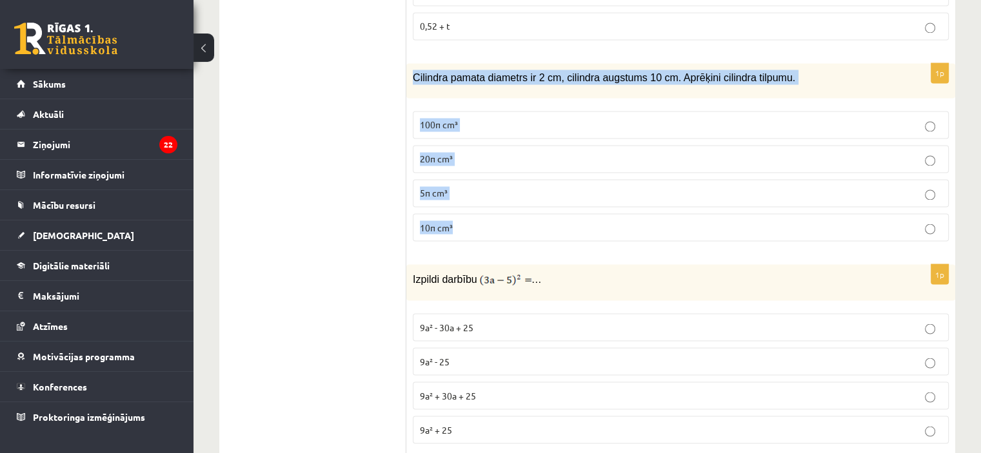
drag, startPoint x: 412, startPoint y: 44, endPoint x: 505, endPoint y: 211, distance: 190.5
click at [505, 211] on div "1p Cilindra pamata diametrs ir 2 cm, cilindra augstums 10 cm. Aprēķini cilindra…" at bounding box center [680, 157] width 549 height 189
copy div "Cilindra pamata diametrs ir 2 cm, cilindra augstums 10 cm. Aprēķini cilindra ti…"
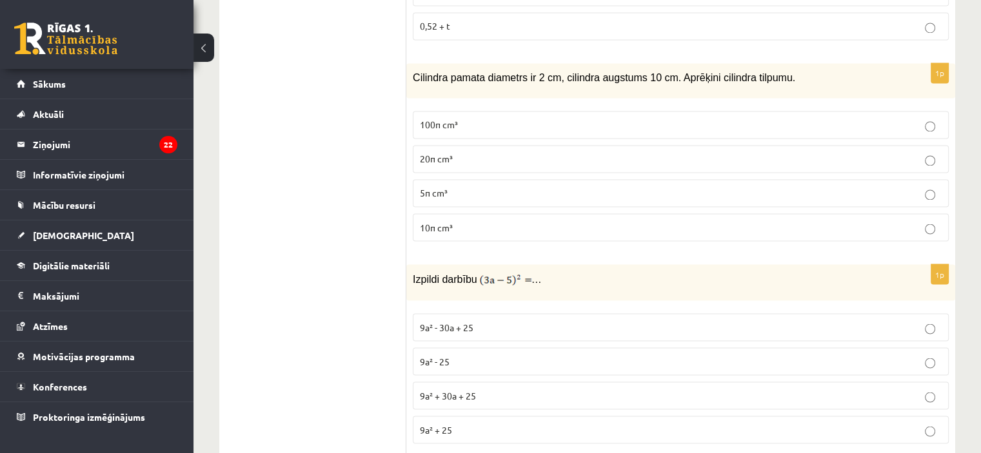
click at [459, 221] on p "10π cm³" at bounding box center [681, 228] width 522 height 14
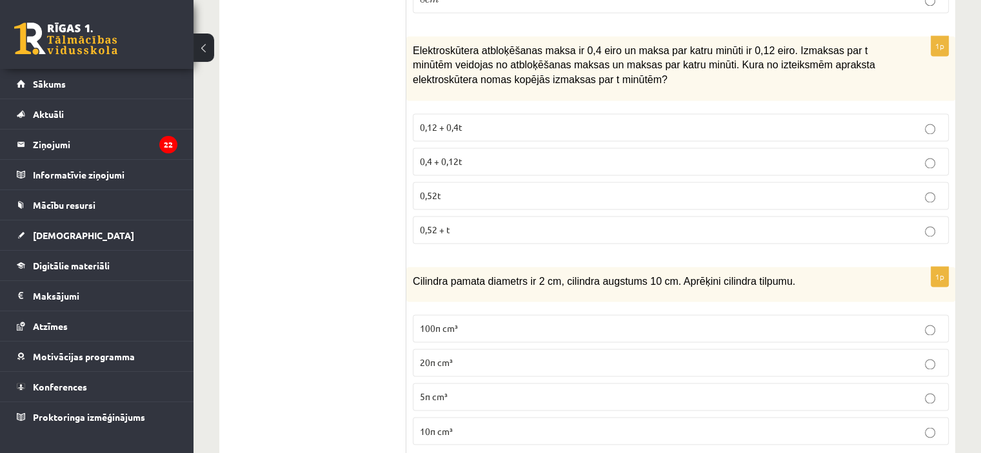
scroll to position [2001, 0]
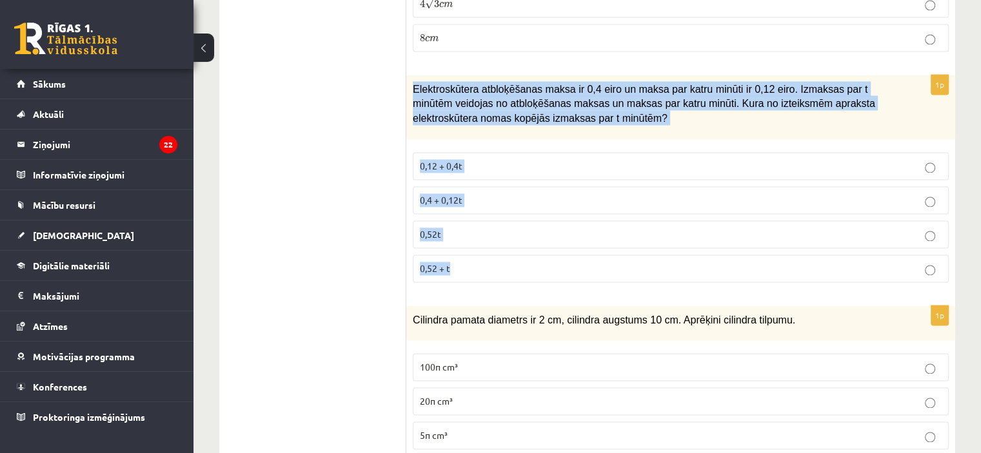
drag, startPoint x: 410, startPoint y: 63, endPoint x: 473, endPoint y: 247, distance: 194.1
click at [473, 247] on div "1p Elektroskūtera atbloķēšanas maksa ir 0,4 eiro un maksa par katru minūti ir 0…" at bounding box center [680, 184] width 549 height 218
copy div "Elektroskūtera atbloķēšanas maksa ir 0,4 eiro un maksa par katru minūti ir 0,12…"
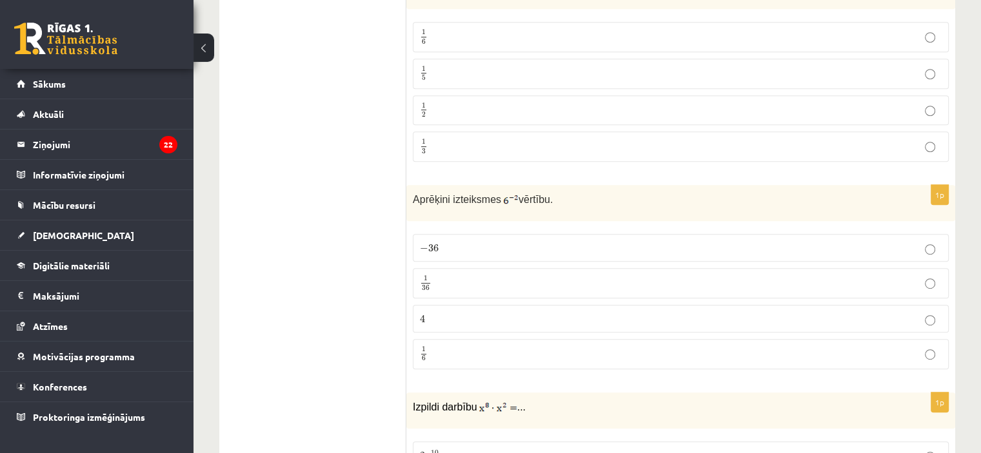
scroll to position [673, 0]
click at [502, 233] on label "− 36 − 36" at bounding box center [681, 247] width 536 height 28
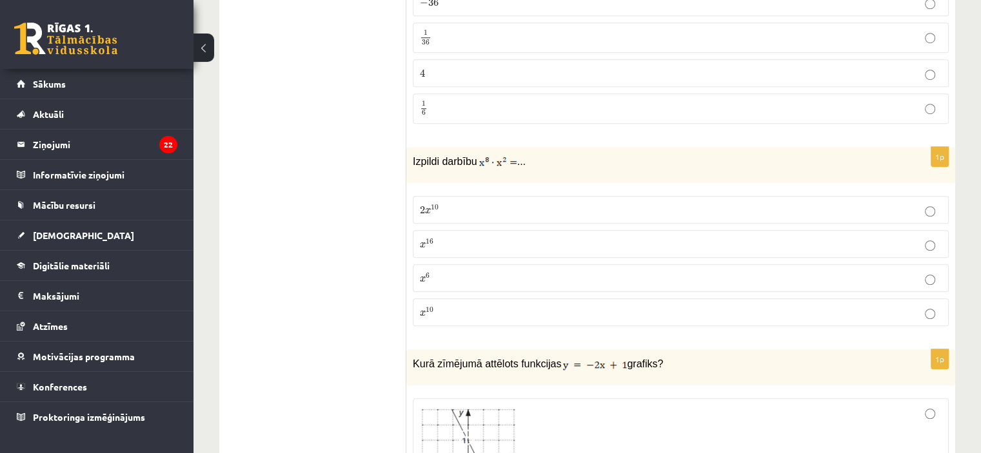
scroll to position [920, 0]
click at [462, 201] on p "2 x 10 2 x 10" at bounding box center [681, 208] width 522 height 14
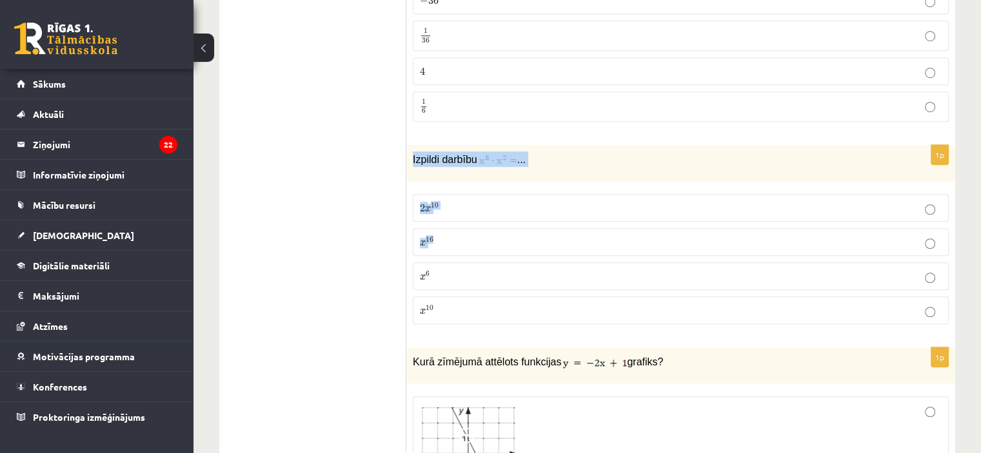
drag, startPoint x: 486, startPoint y: 212, endPoint x: 412, endPoint y: 141, distance: 102.6
click at [412, 145] on div "1p Izpildi darbību ... 2 x 10 2 x 10 x 16 x 16 x 6 x 6 x 10 x 10" at bounding box center [680, 240] width 549 height 190
click at [412, 145] on div "Izpildi darbību ..." at bounding box center [680, 163] width 549 height 36
drag, startPoint x: 412, startPoint y: 141, endPoint x: 527, endPoint y: 140, distance: 115.4
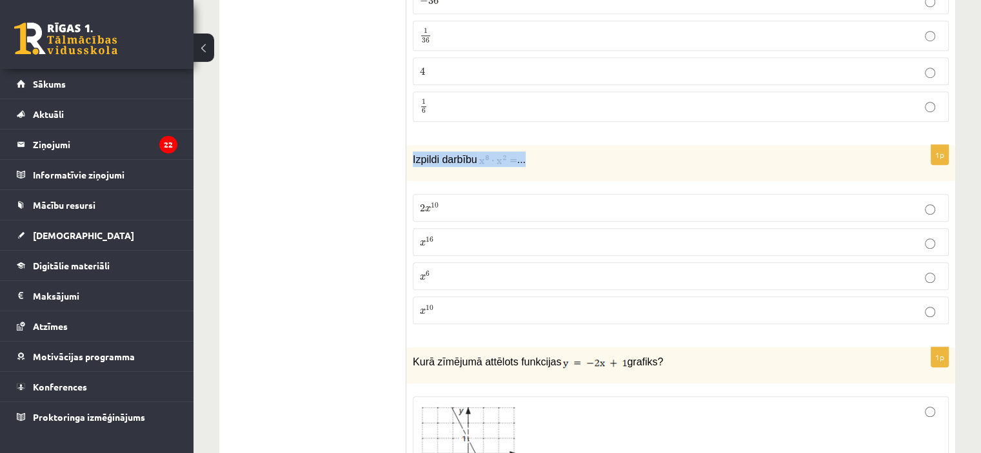
click at [527, 145] on div "Izpildi darbību ..." at bounding box center [680, 163] width 549 height 36
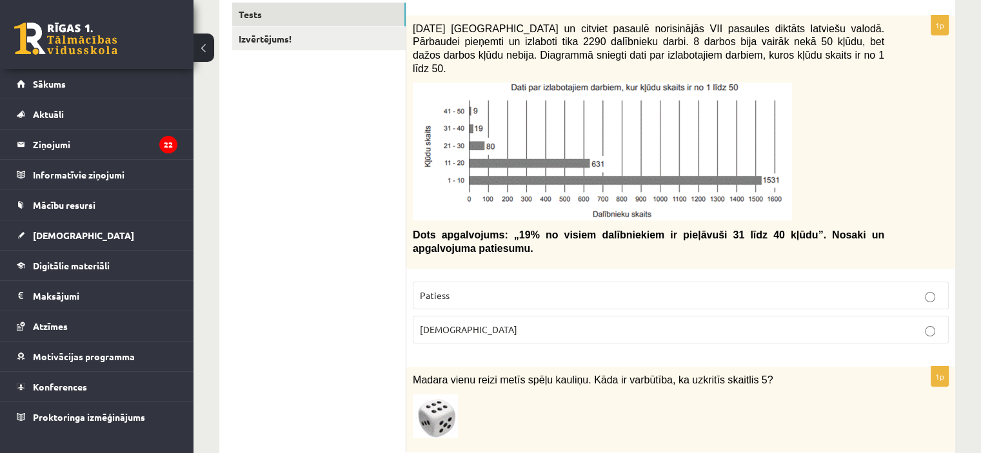
scroll to position [0, 0]
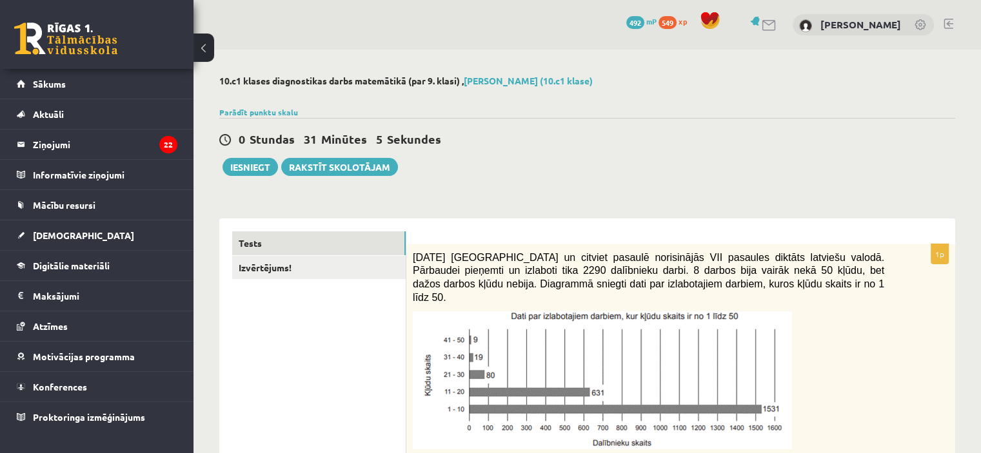
drag, startPoint x: 373, startPoint y: 86, endPoint x: 227, endPoint y: -78, distance: 219.2
click at [227, 0] on html "0 Dāvanas 492 mP 549 xp Ņikita Ivanovs Sākums Aktuāli Kā mācīties eSKOLĀ Kontak…" at bounding box center [490, 226] width 981 height 453
click at [385, 110] on div "Parādīt punktu skalu Atzīme No Līdz 1 0 5 2 6 8 3 9 11 4 12 14 5 15 17 6 18 20 …" at bounding box center [587, 112] width 736 height 12
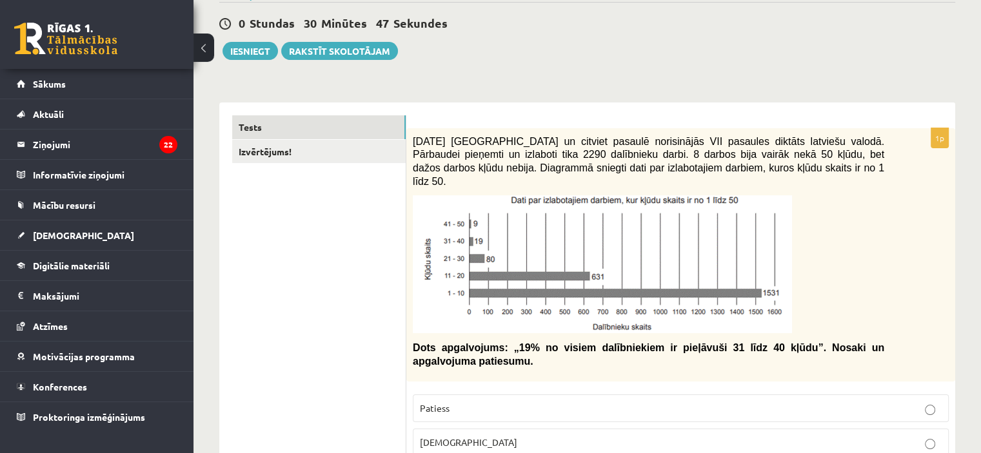
drag, startPoint x: 385, startPoint y: 110, endPoint x: 413, endPoint y: 49, distance: 67.2
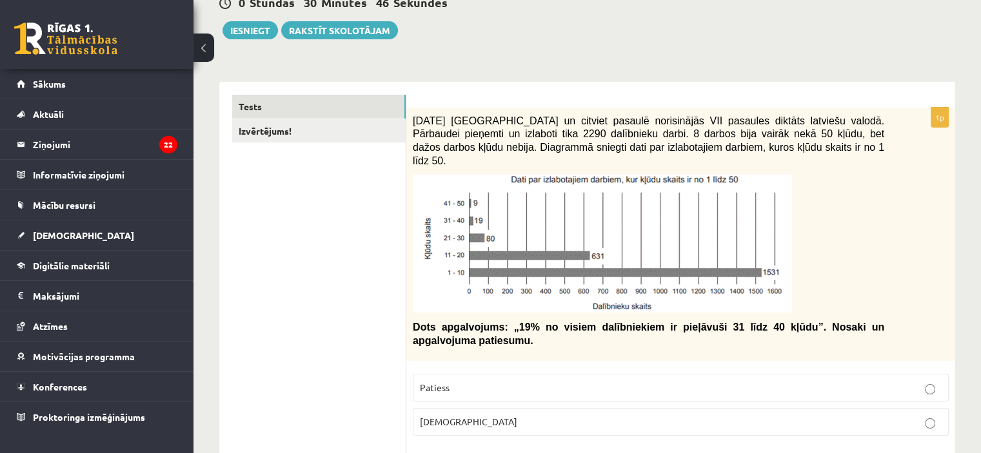
drag, startPoint x: 356, startPoint y: 262, endPoint x: 388, endPoint y: 177, distance: 91.0
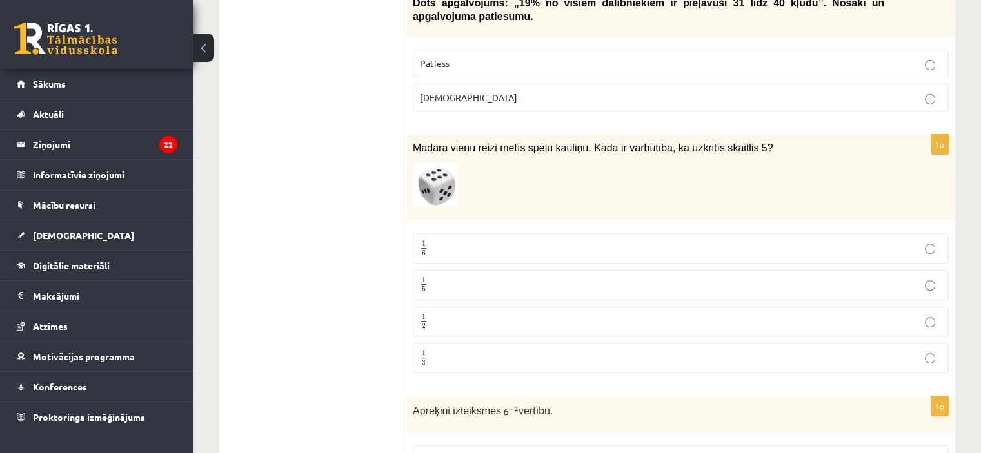
scroll to position [463, 0]
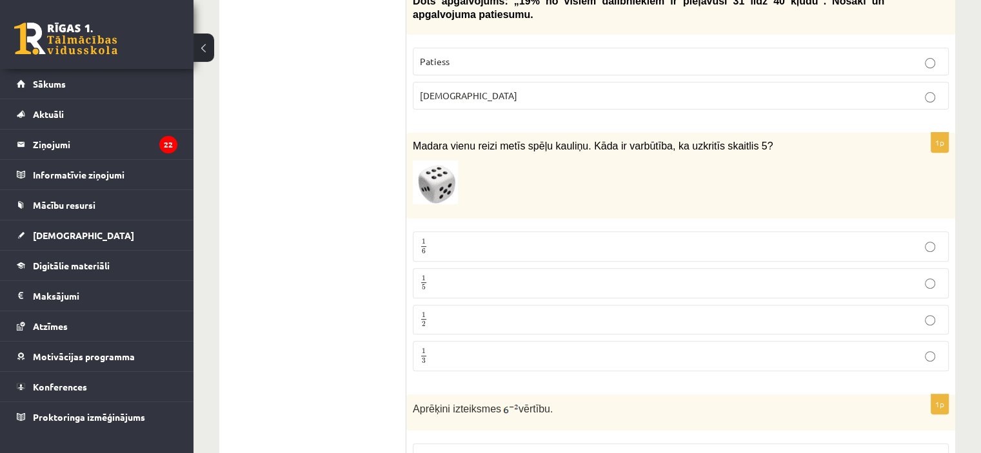
drag, startPoint x: 388, startPoint y: 177, endPoint x: 371, endPoint y: 134, distance: 46.6
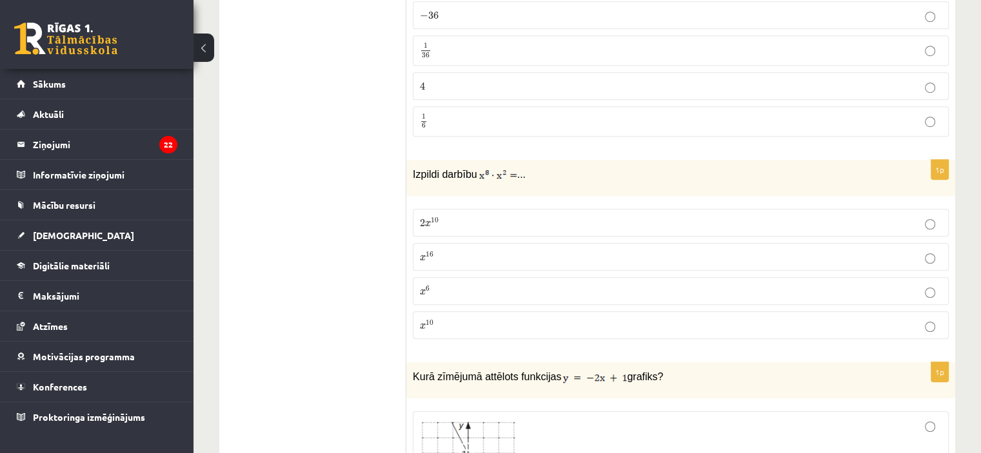
scroll to position [905, 0]
drag, startPoint x: 371, startPoint y: 134, endPoint x: 362, endPoint y: 135, distance: 8.4
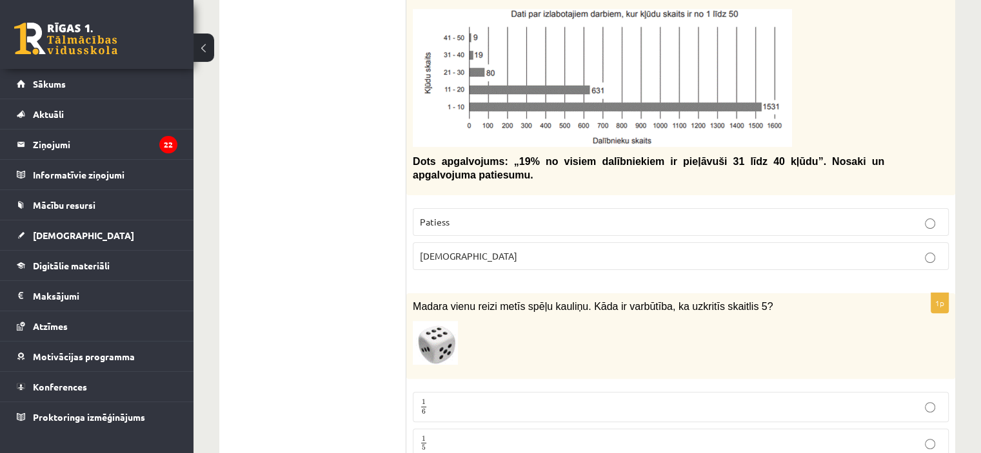
scroll to position [258, 0]
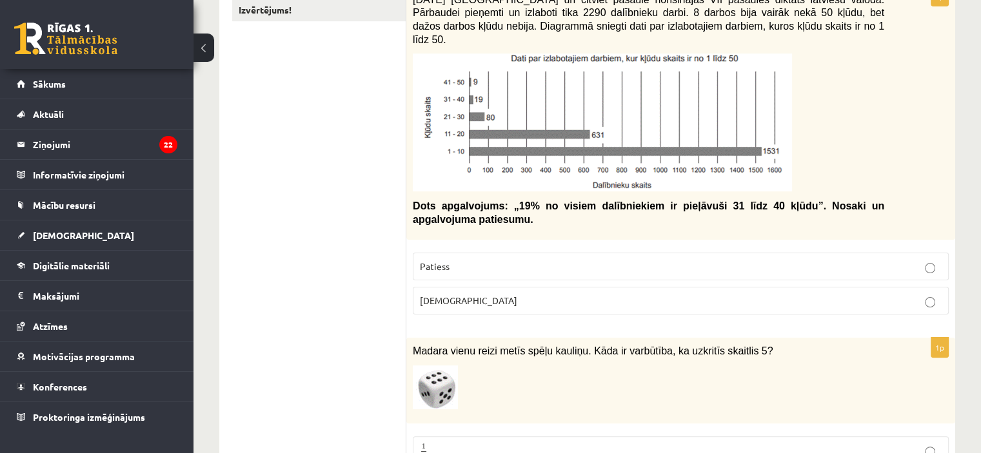
drag, startPoint x: 355, startPoint y: 120, endPoint x: 312, endPoint y: 335, distance: 219.5
drag, startPoint x: 312, startPoint y: 335, endPoint x: 478, endPoint y: -78, distance: 445.3
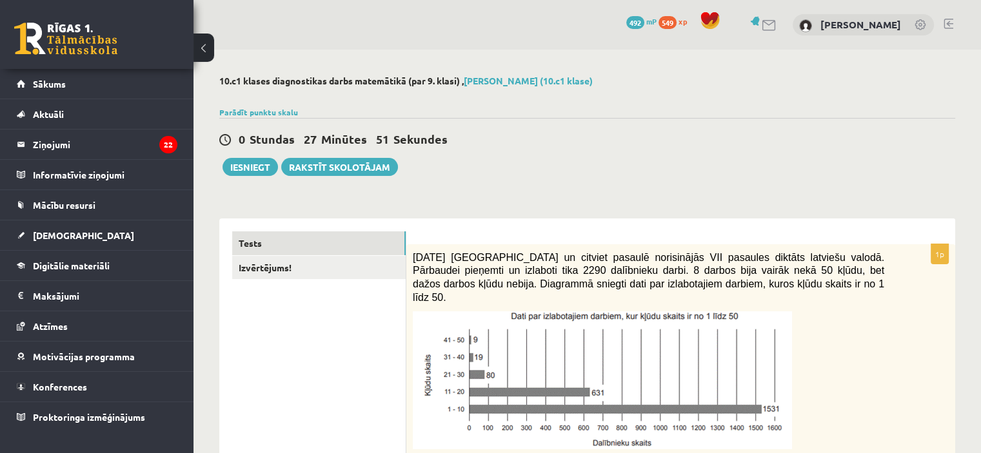
click at [334, 32] on div "0 Dāvanas 492 mP 549 xp Ņikita Ivanovs" at bounding box center [586, 25] width 787 height 50
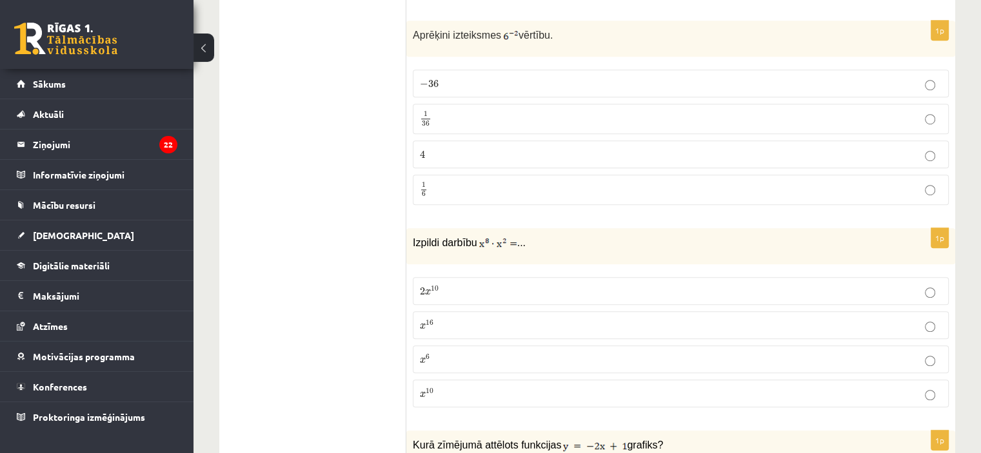
scroll to position [838, 0]
click at [640, 386] on p "x 10 x 10" at bounding box center [681, 393] width 522 height 14
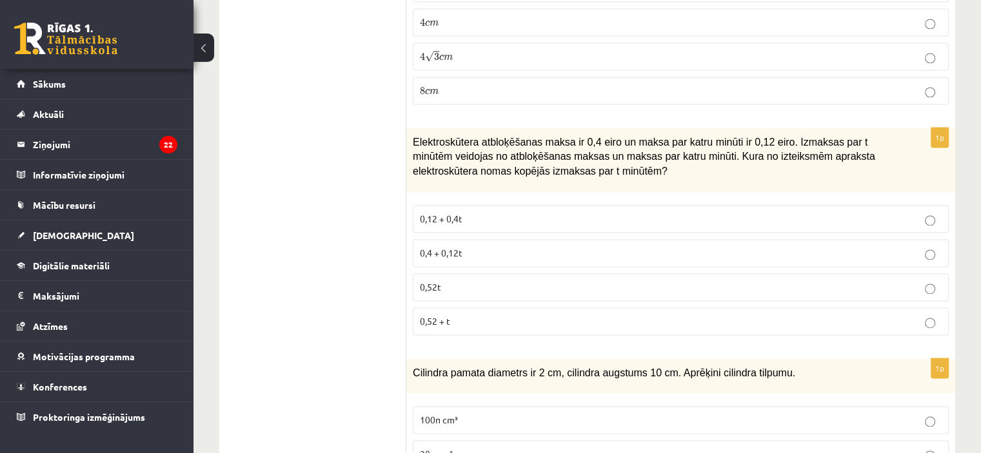
scroll to position [1946, 0]
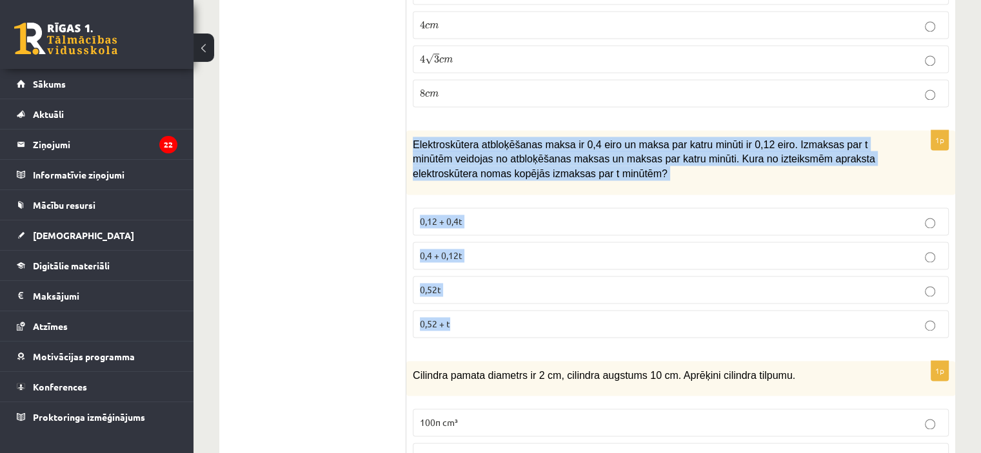
drag, startPoint x: 413, startPoint y: 125, endPoint x: 485, endPoint y: 304, distance: 192.6
click at [485, 304] on div "1p Elektroskūtera atbloķēšanas maksa ir 0,4 eiro un maksa par katru minūti ir 0…" at bounding box center [680, 239] width 549 height 218
copy div "Elektroskūtera atbloķēšanas maksa ir 0,4 eiro un maksa par katru minūti ir 0,12…"
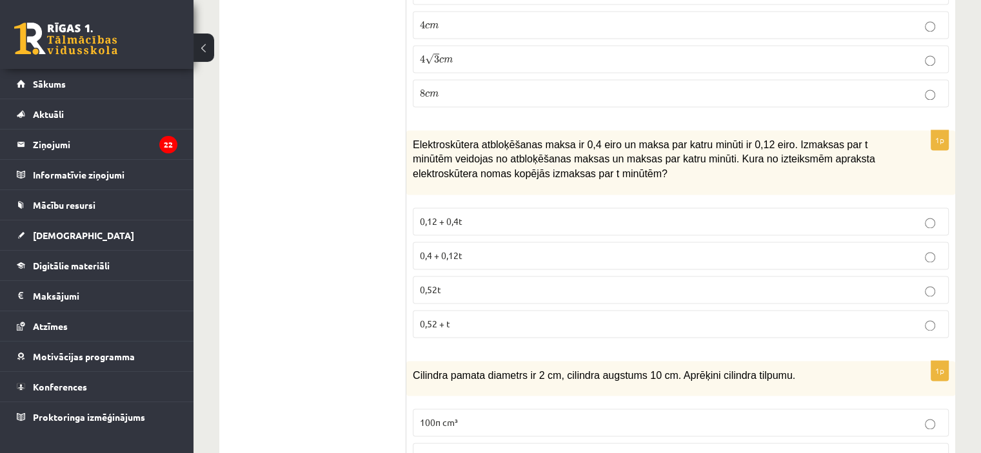
click at [441, 242] on label "0,4 + 0,12t" at bounding box center [681, 256] width 536 height 28
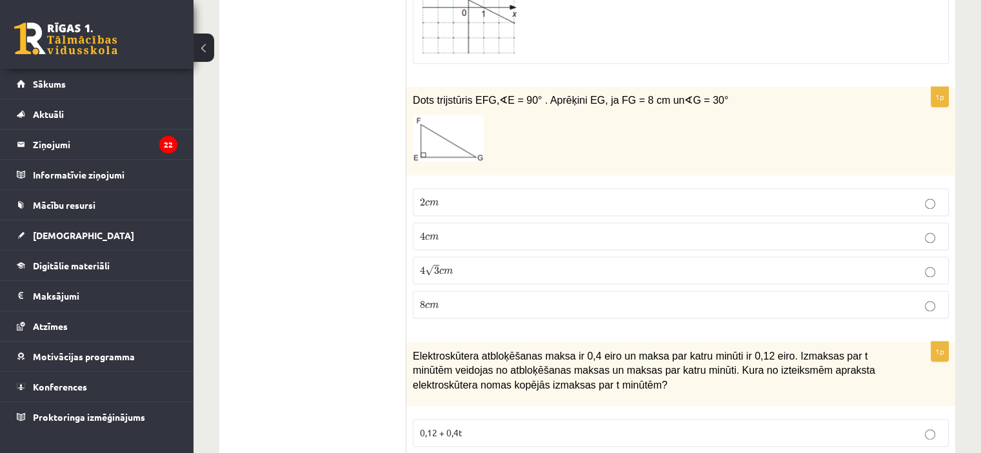
scroll to position [1733, 0]
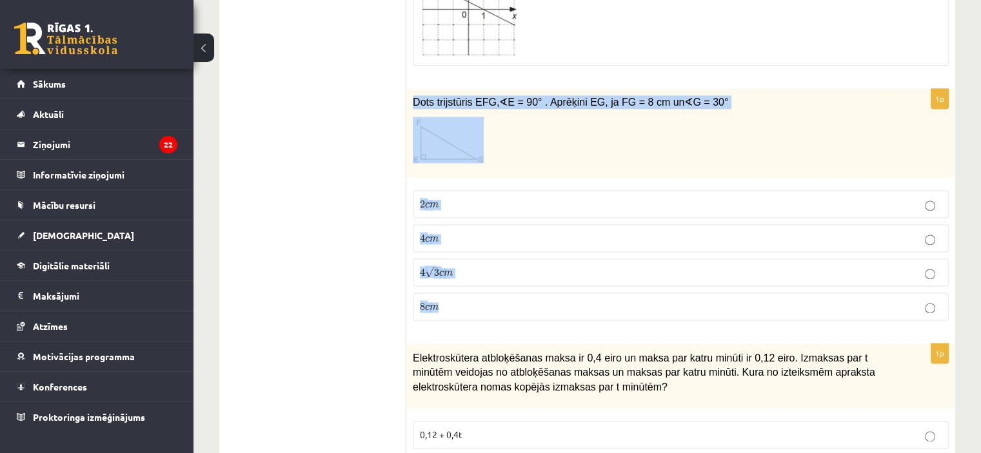
drag, startPoint x: 409, startPoint y: 79, endPoint x: 465, endPoint y: 297, distance: 224.3
click at [465, 297] on div "1p Dots trijstūris EFG, ∢ E = 90° . Aprēķini EG, ja FG = 8 cm un ∢ G = 30° 2 c …" at bounding box center [680, 210] width 549 height 242
copy div "Dots trijstūris EFG, ∢ E = 90° . Aprēķini EG, ja FG = 8 cm un ∢ G = 30° 2 c m 2…"
click at [493, 224] on label "4 c m 4 c m" at bounding box center [681, 238] width 536 height 28
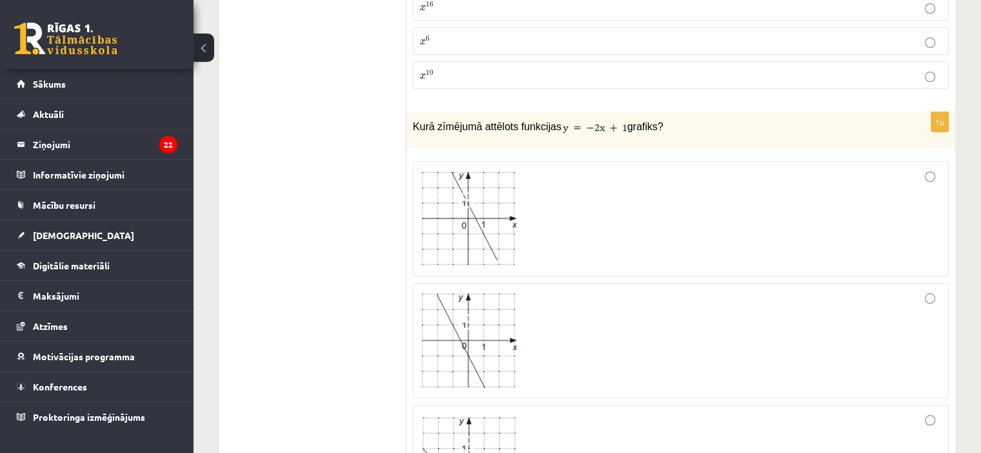
scroll to position [1163, 0]
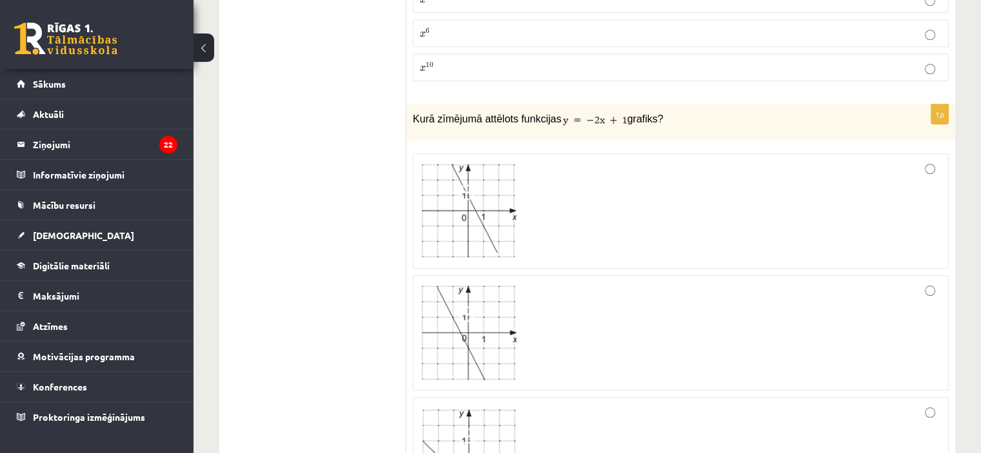
drag, startPoint x: 411, startPoint y: 96, endPoint x: 669, endPoint y: 94, distance: 257.9
click at [669, 104] on div "Kurā zīmējumā attēlots funkcijas grafiks?" at bounding box center [680, 122] width 549 height 36
copy p "Kurā zīmējumā attēlots funkcijas grafiks?"
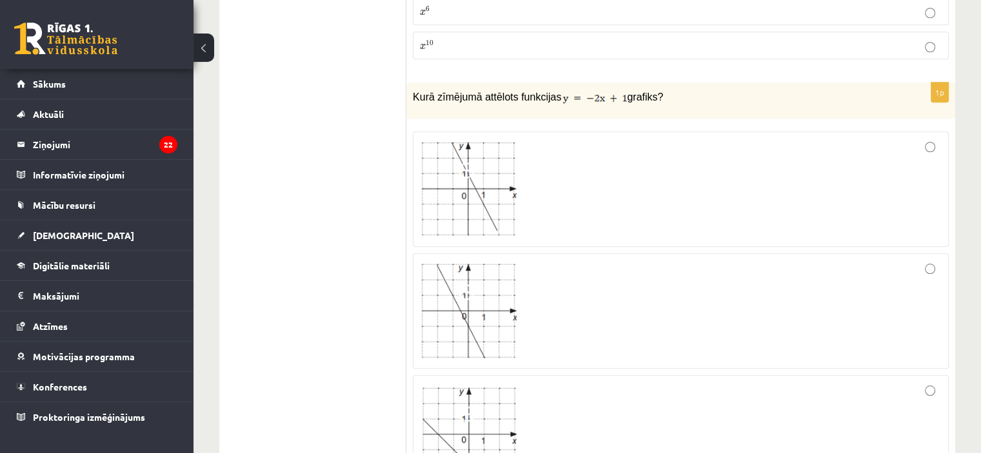
scroll to position [1184, 0]
click at [620, 168] on div at bounding box center [681, 190] width 522 height 101
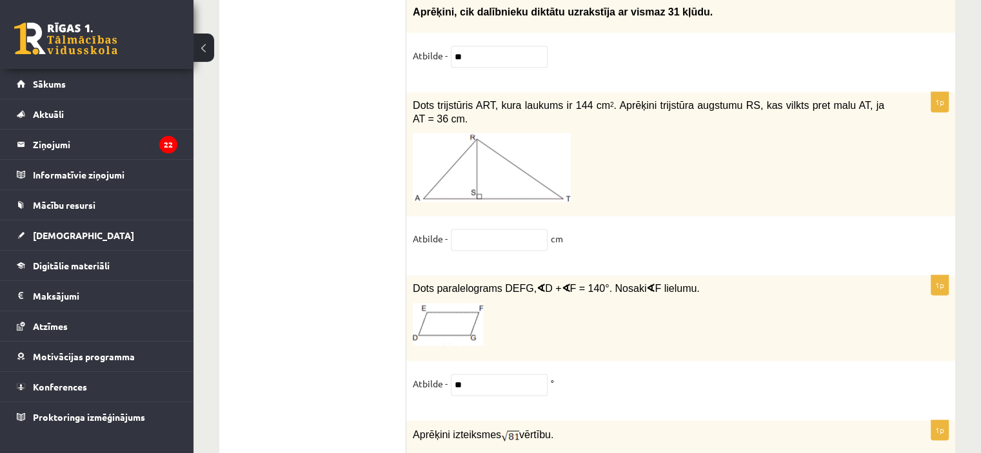
scroll to position [6631, 0]
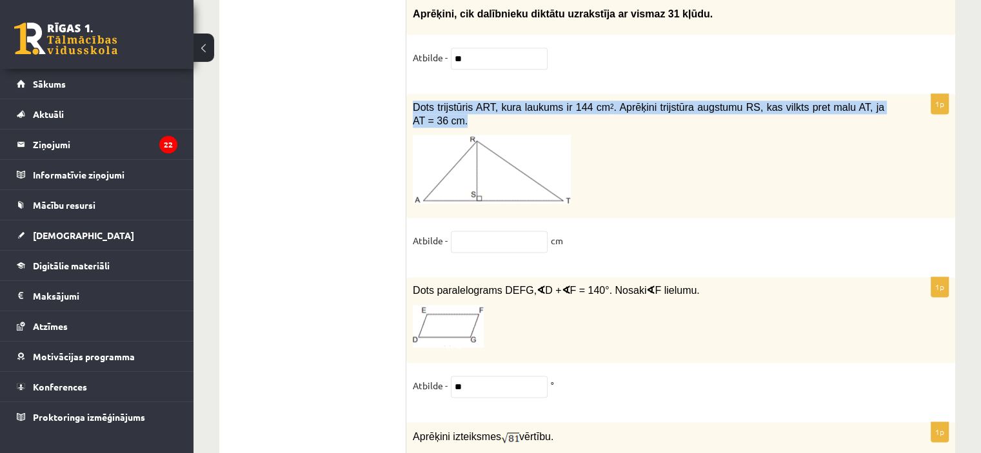
drag, startPoint x: 407, startPoint y: 51, endPoint x: 446, endPoint y: 55, distance: 38.9
click at [446, 94] on div "Dots trijstūris ART, kura laukums ir 144 cm 2 . Aprēķini trijstūra augstumu RS,…" at bounding box center [680, 156] width 549 height 124
copy div "Dots trijstūris ART, kura laukums ir 144 cm 2 . Aprēķini trijstūra augstumu RS,…"
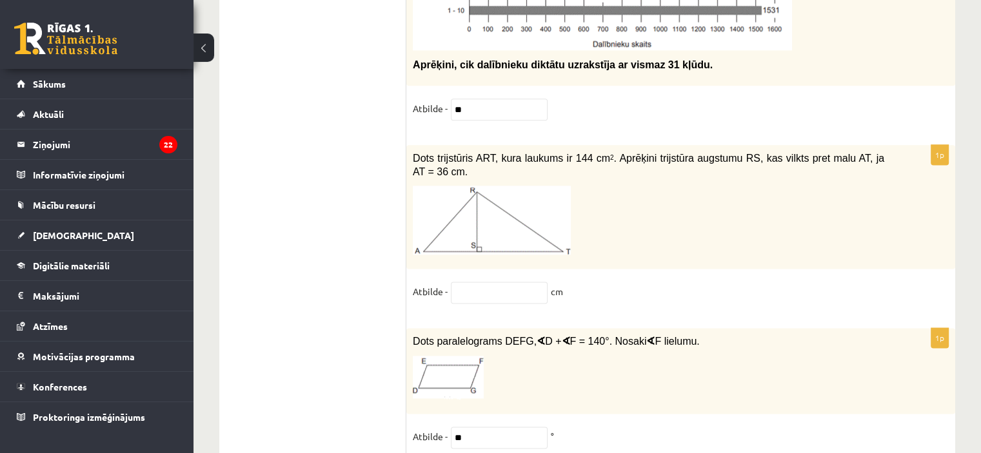
scroll to position [6577, 0]
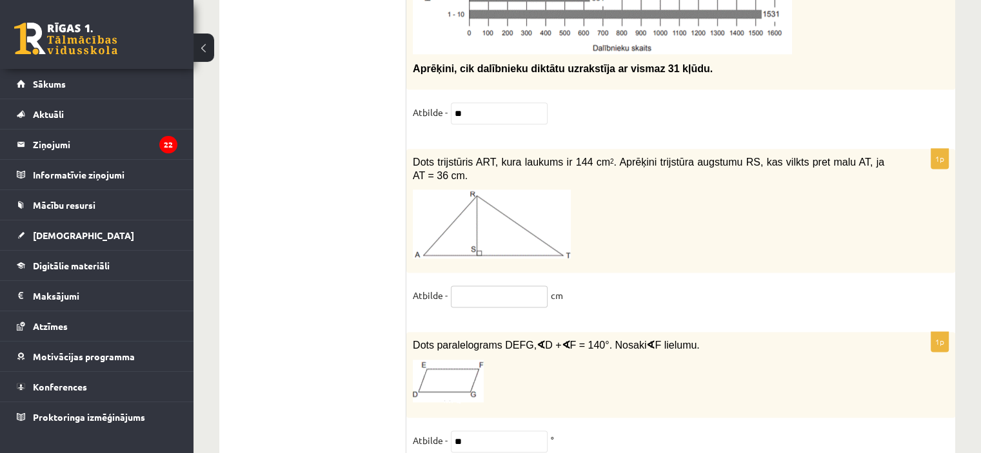
click at [503, 286] on input "text" at bounding box center [499, 297] width 97 height 22
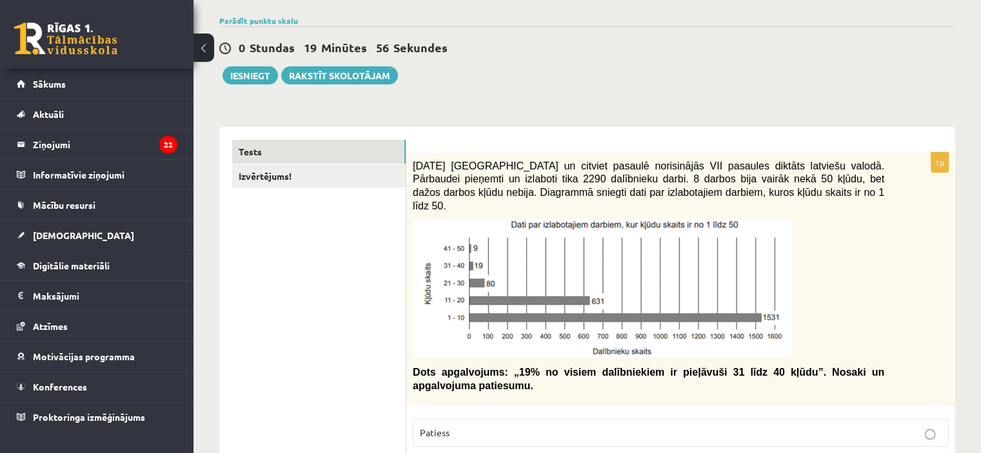
scroll to position [23, 0]
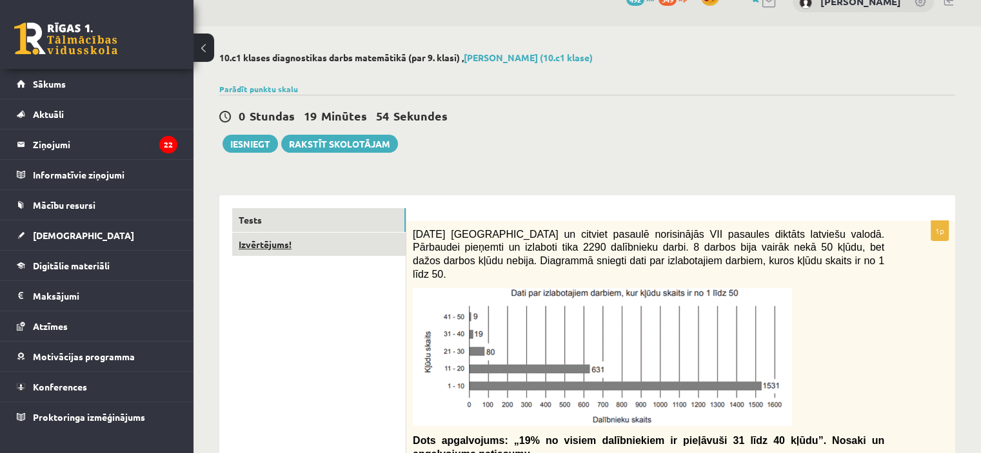
type input "*"
click at [340, 245] on link "Izvērtējums!" at bounding box center [318, 245] width 173 height 24
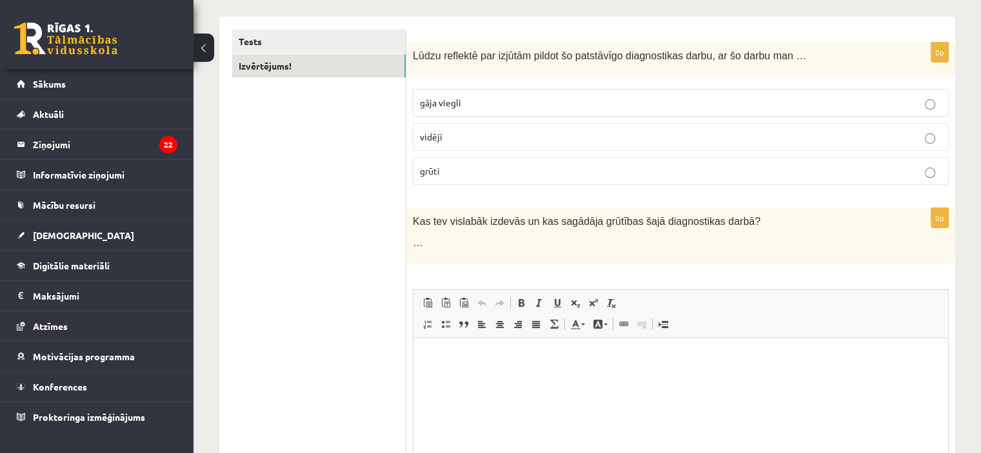
scroll to position [0, 0]
click at [498, 104] on p "gāja viegli" at bounding box center [681, 103] width 522 height 14
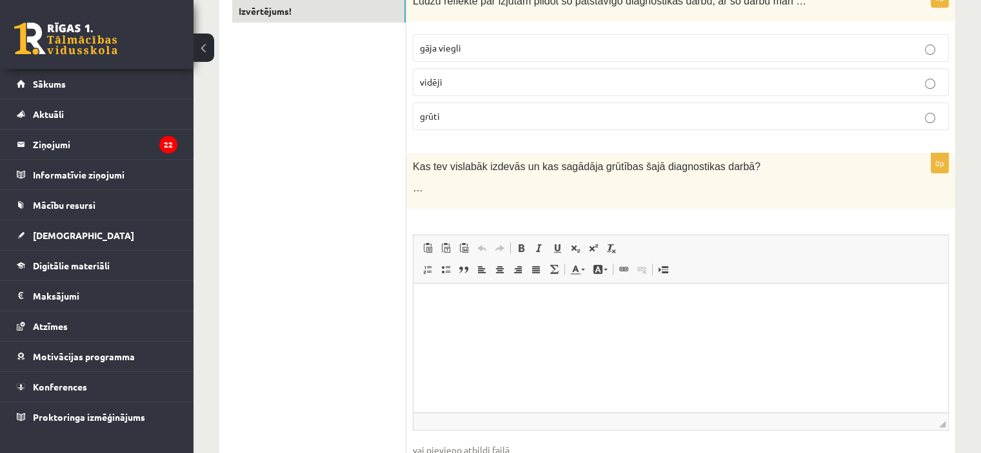
scroll to position [256, 0]
click at [453, 308] on p "Editor, wiswyg-editor-user-answer-47433948042300" at bounding box center [680, 304] width 509 height 14
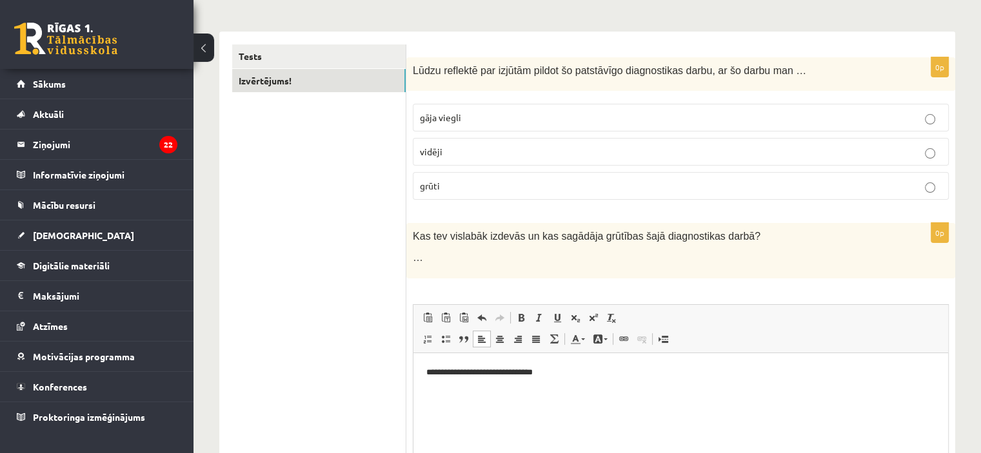
scroll to position [192, 0]
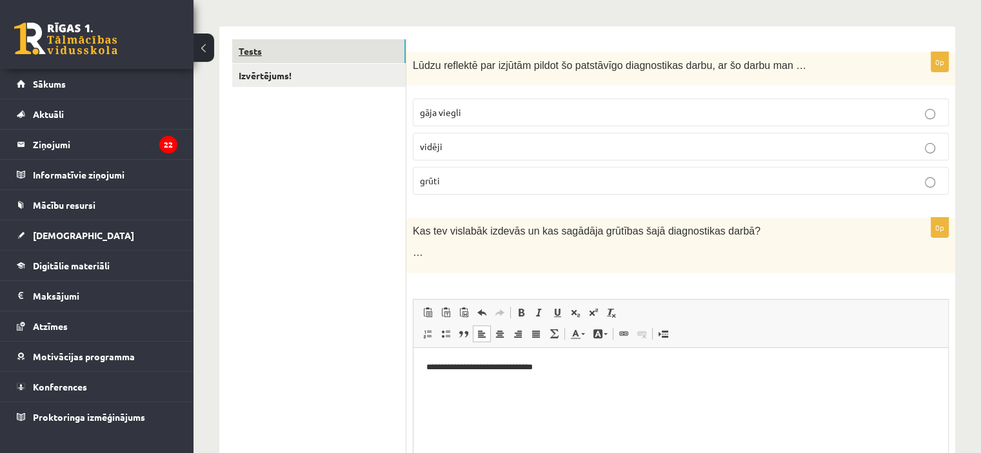
click at [362, 58] on link "Tests" at bounding box center [318, 51] width 173 height 24
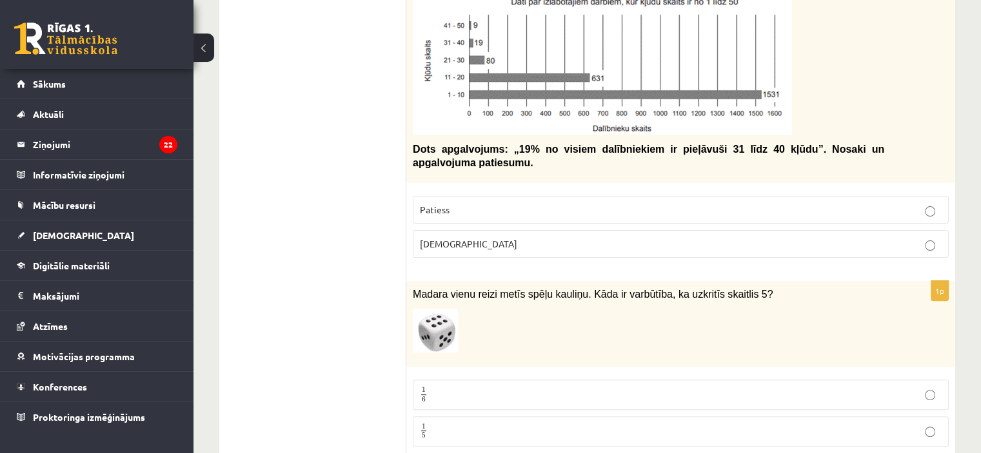
scroll to position [0, 0]
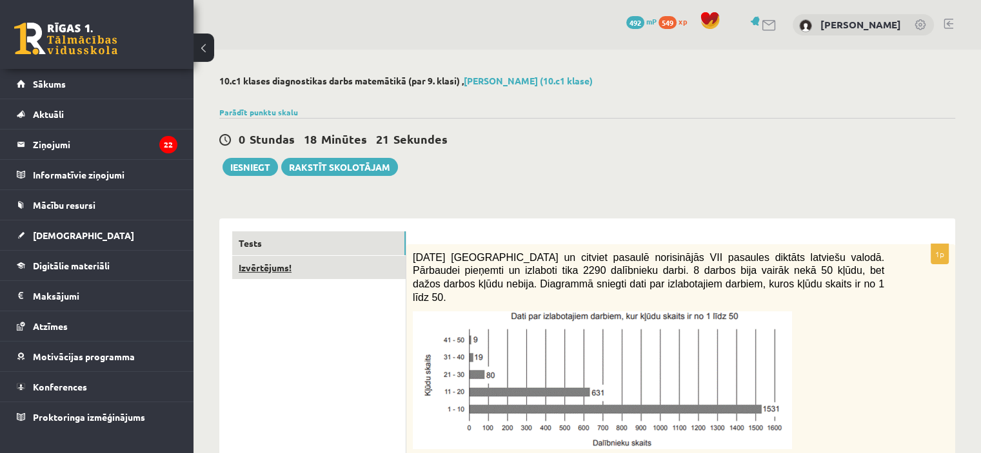
click at [279, 264] on link "Izvērtējums!" at bounding box center [318, 268] width 173 height 24
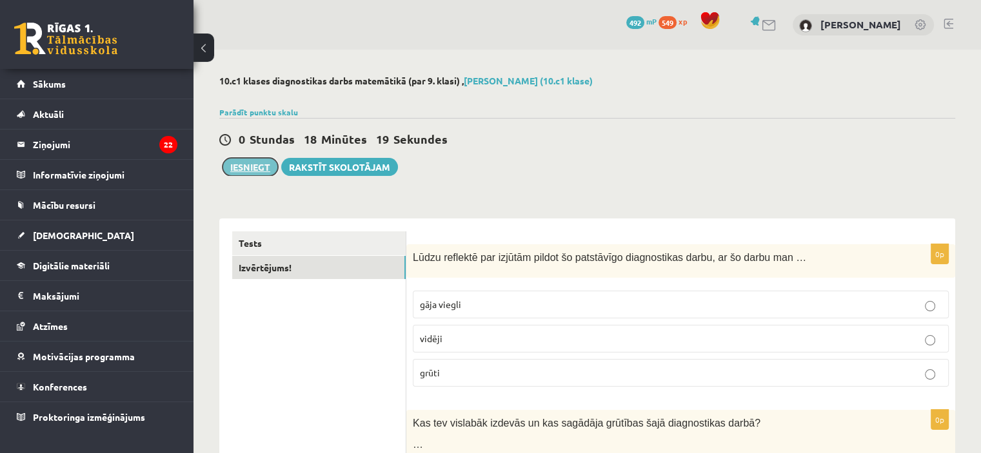
click at [253, 168] on button "Iesniegt" at bounding box center [249, 167] width 55 height 18
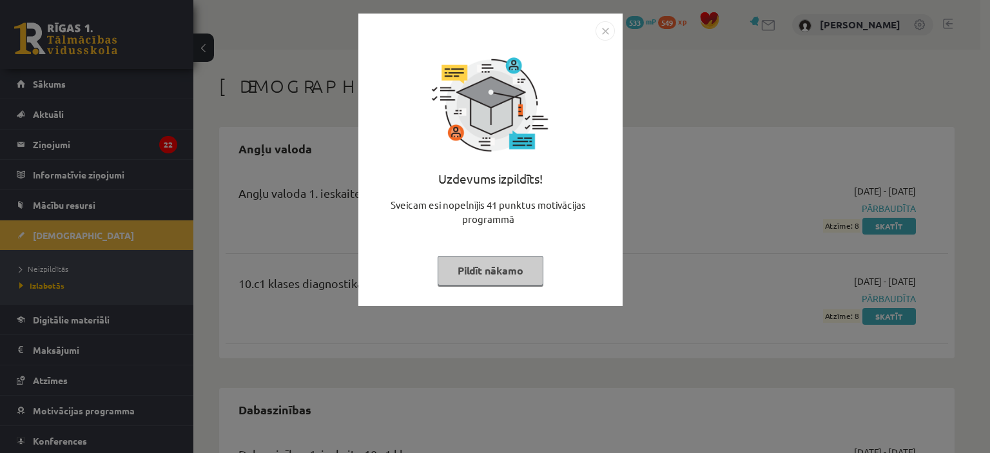
click at [610, 28] on img "Close" at bounding box center [605, 30] width 19 height 19
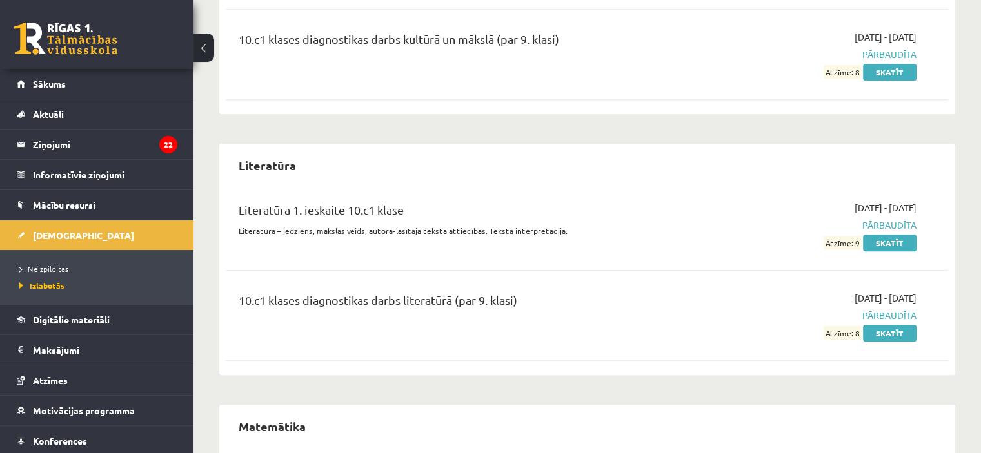
scroll to position [1359, 0]
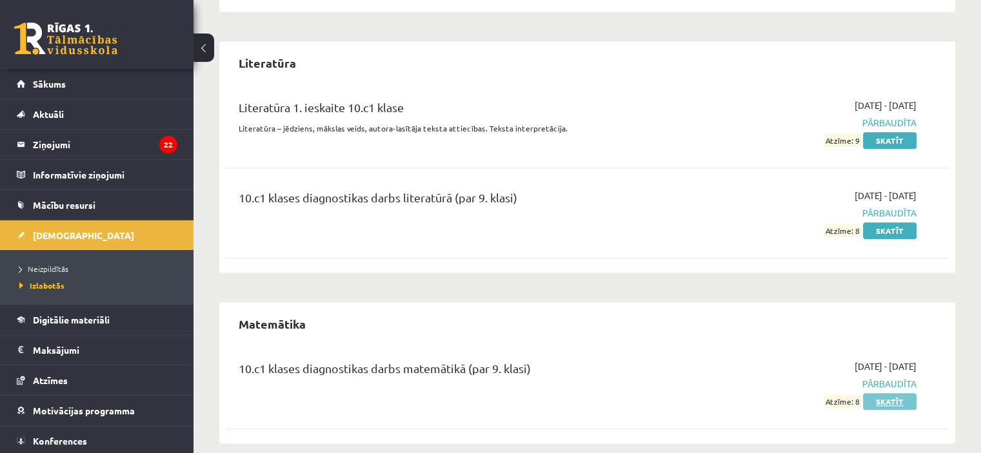
click at [881, 393] on link "Skatīt" at bounding box center [890, 401] width 54 height 17
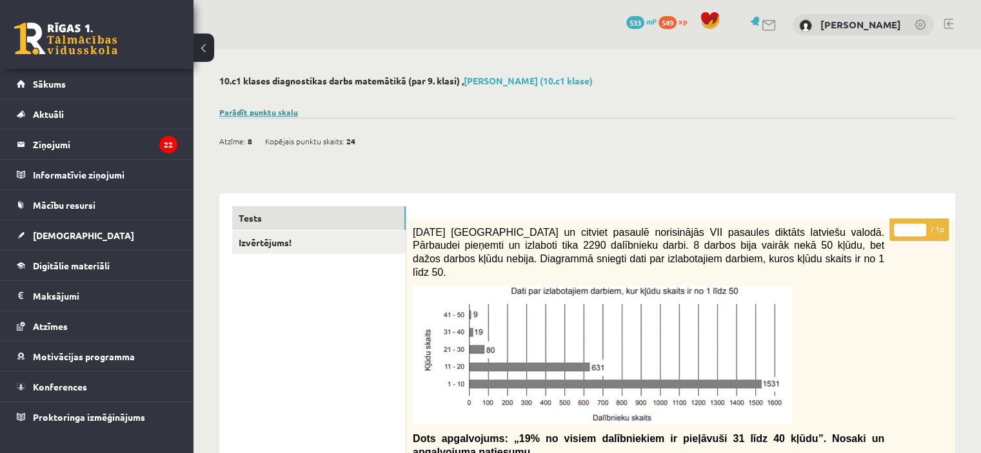
click at [253, 113] on link "Parādīt punktu skalu" at bounding box center [258, 112] width 79 height 10
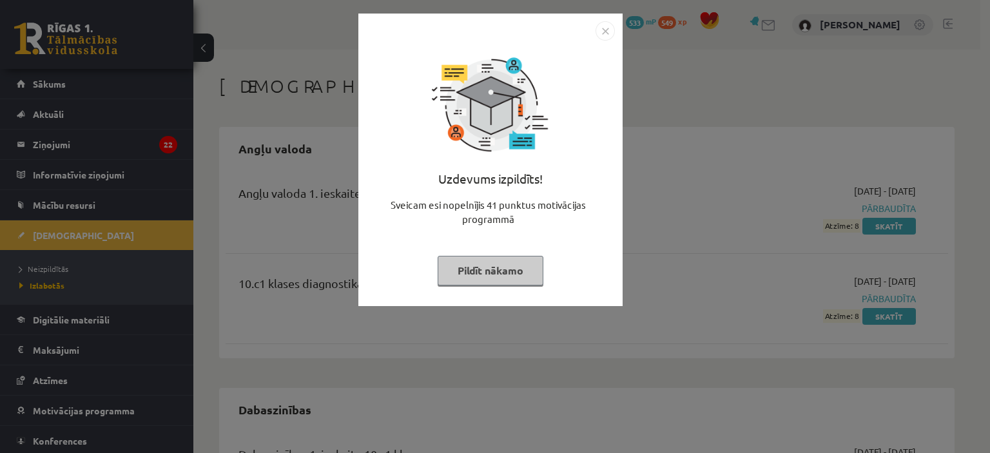
scroll to position [1359, 0]
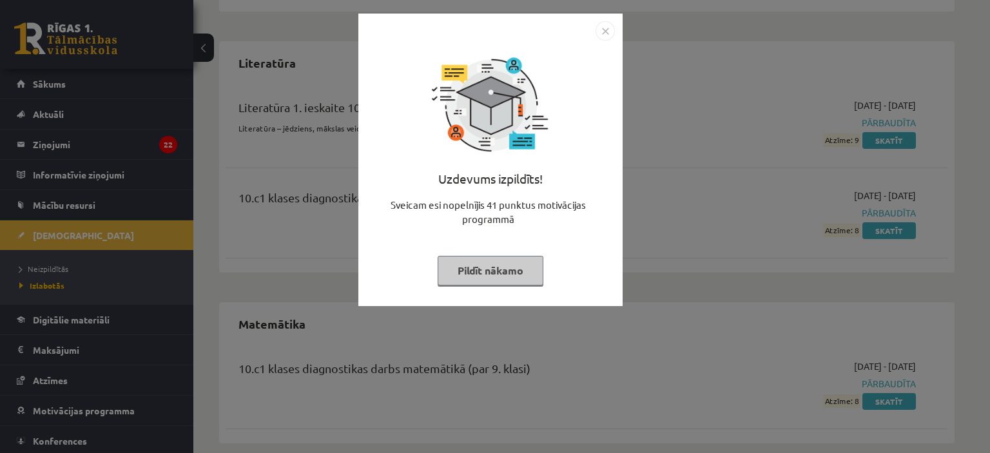
click at [608, 32] on img "Close" at bounding box center [605, 30] width 19 height 19
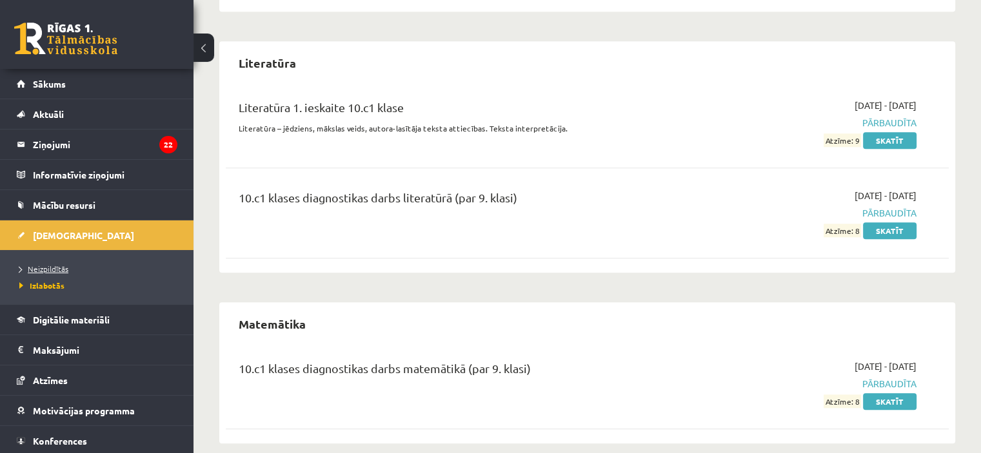
click at [107, 271] on link "Neizpildītās" at bounding box center [99, 269] width 161 height 12
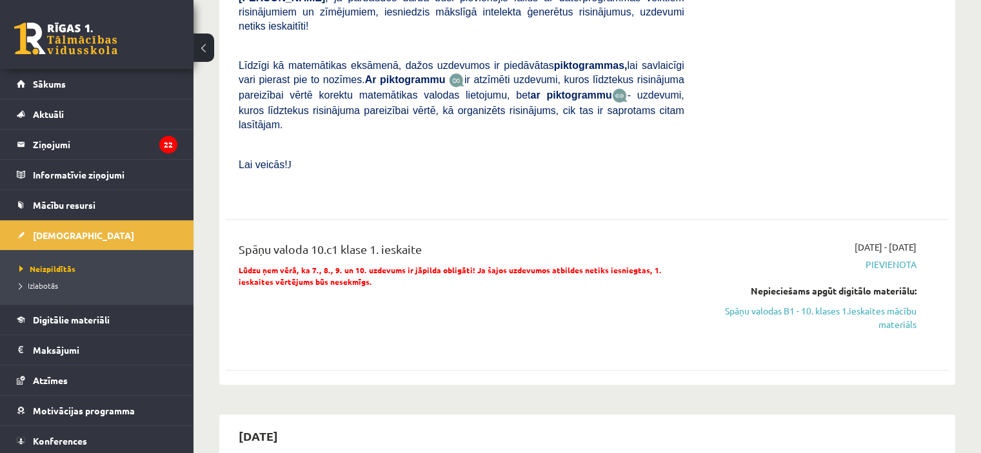
scroll to position [466, 0]
click at [47, 283] on span "Izlabotās" at bounding box center [38, 285] width 39 height 10
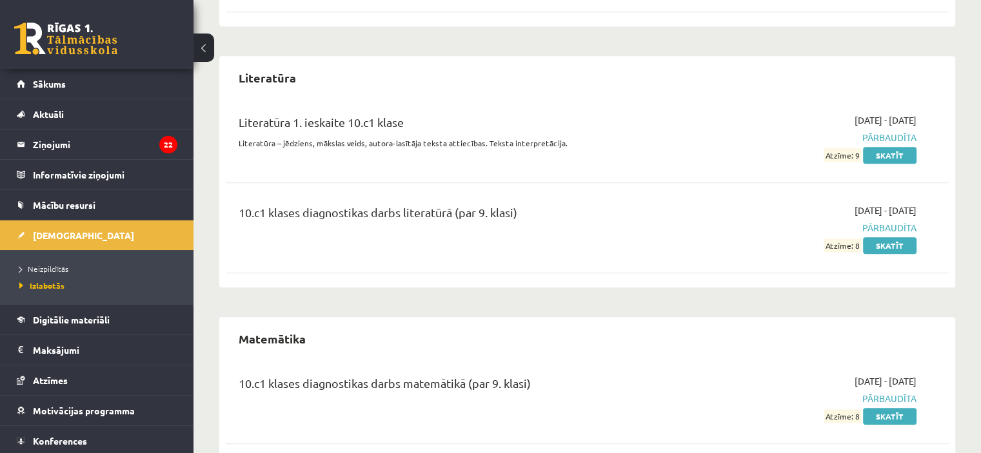
scroll to position [1359, 0]
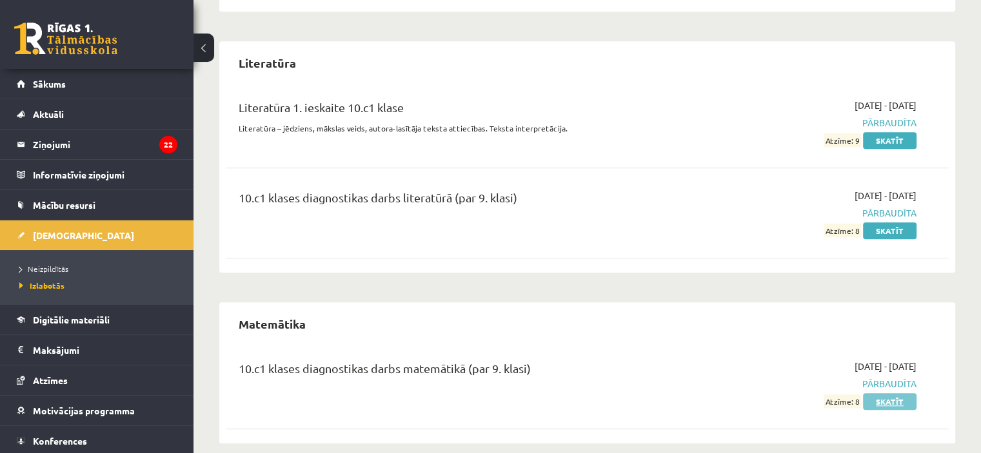
click at [899, 393] on link "Skatīt" at bounding box center [890, 401] width 54 height 17
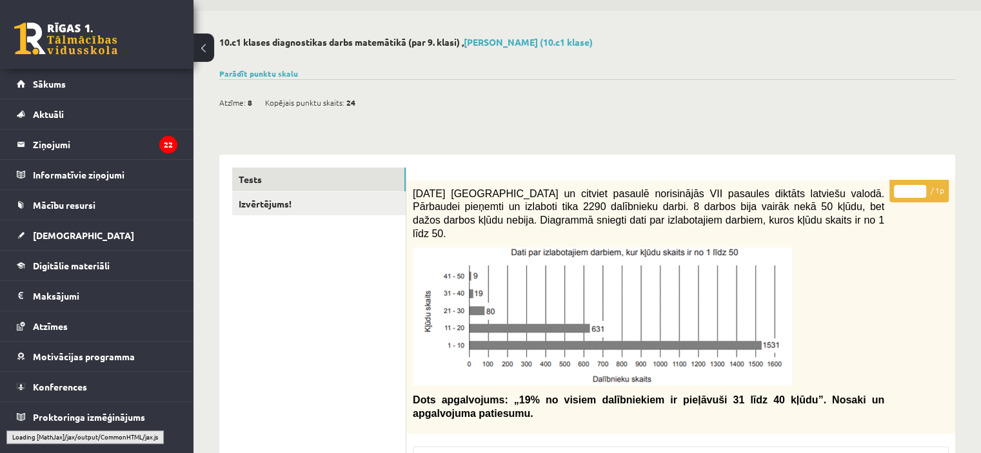
scroll to position [39, 0]
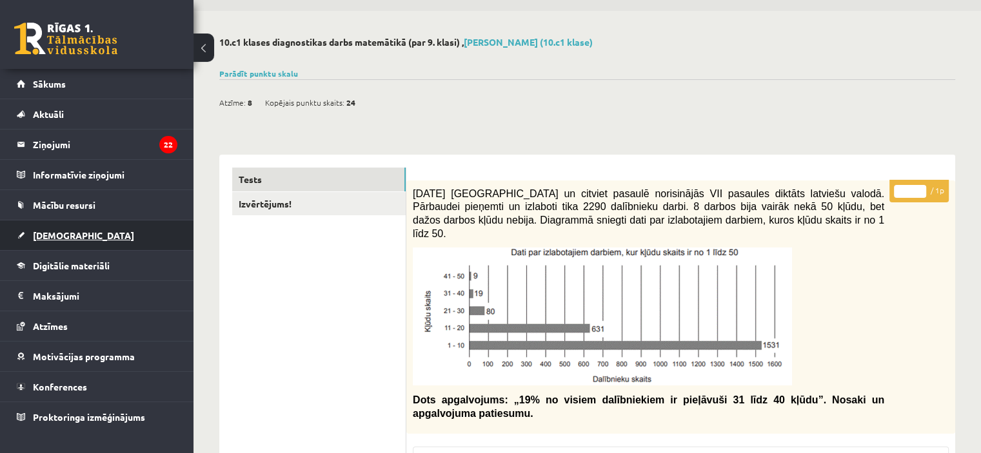
click at [57, 239] on span "[DEMOGRAPHIC_DATA]" at bounding box center [83, 236] width 101 height 12
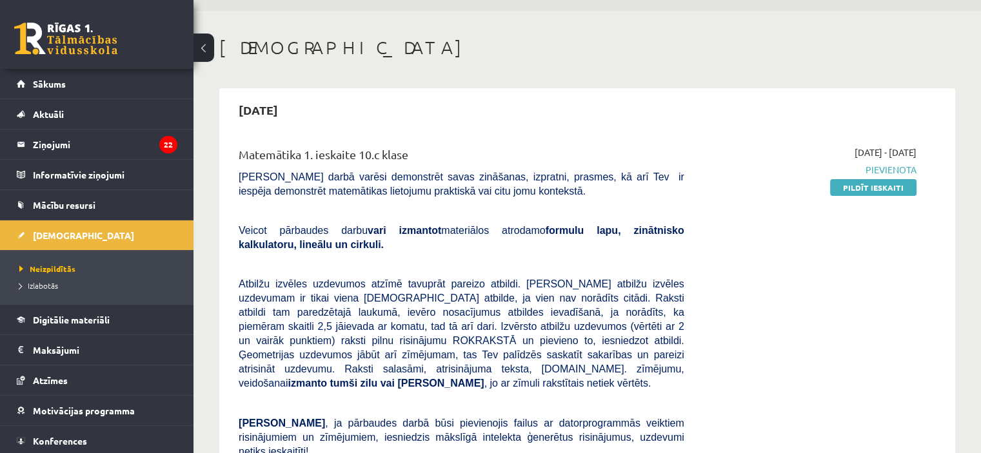
click at [674, 154] on div "Matemātika 1. ieskaite 10.c klase" at bounding box center [462, 158] width 446 height 24
click at [864, 194] on link "Pildīt ieskaiti" at bounding box center [873, 187] width 86 height 17
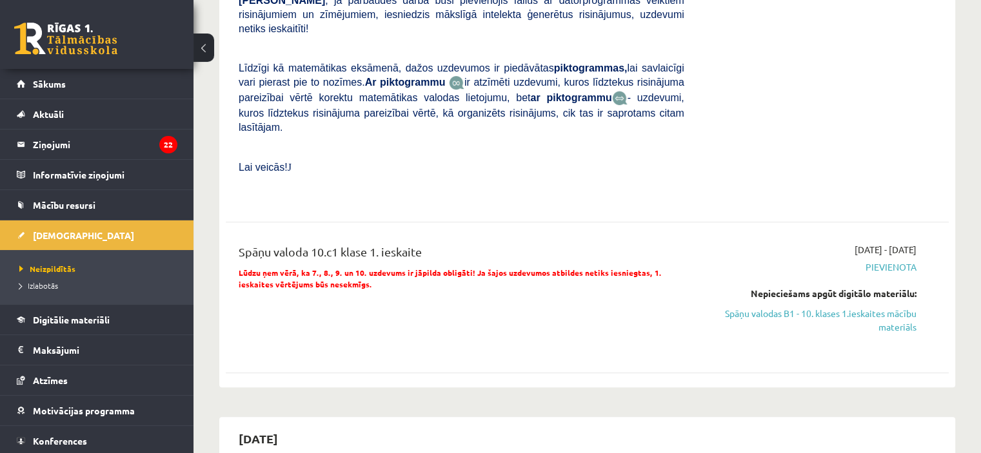
scroll to position [464, 0]
click at [797, 285] on div "Nepieciešams apgūt digitālo materiālu: Spāņu valodas B1 - 10. klases 1.ieskaite…" at bounding box center [809, 308] width 213 height 47
click at [802, 305] on link "Spāņu valodas B1 - 10. klases 1.ieskaites mācību materiāls" at bounding box center [809, 318] width 213 height 27
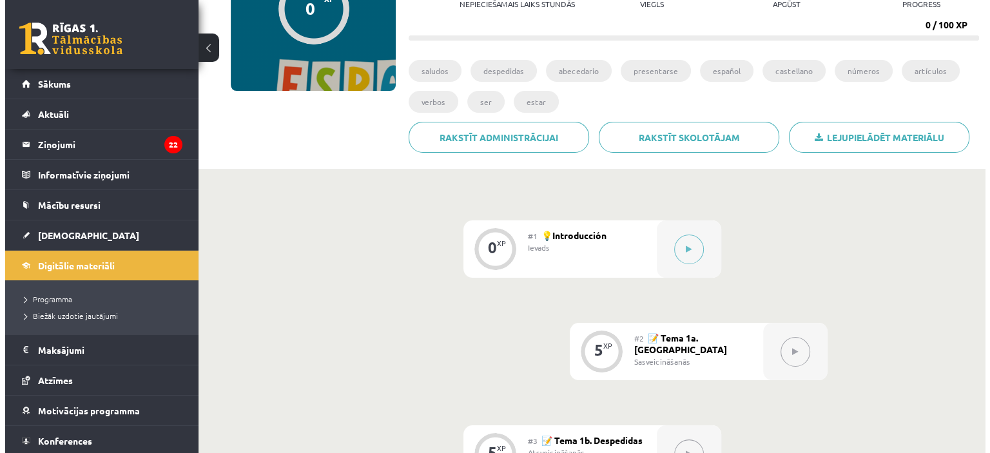
scroll to position [170, 0]
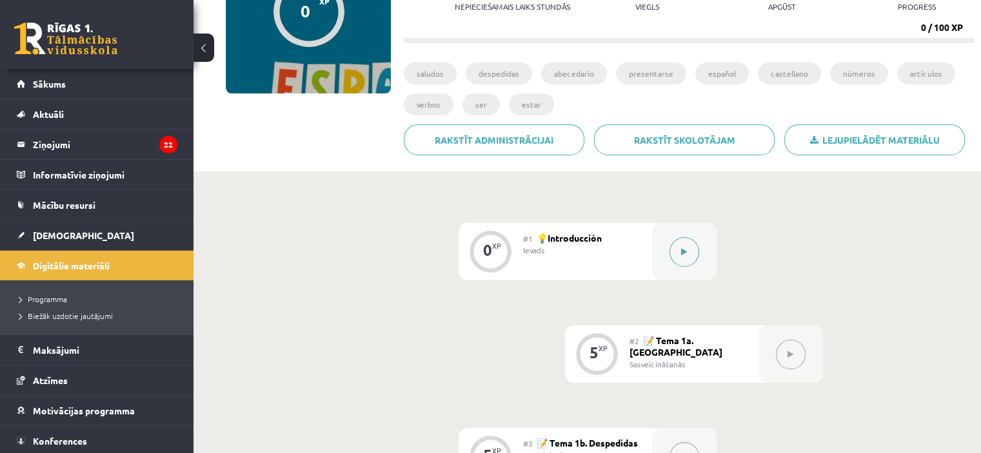
click at [687, 246] on button at bounding box center [684, 252] width 30 height 30
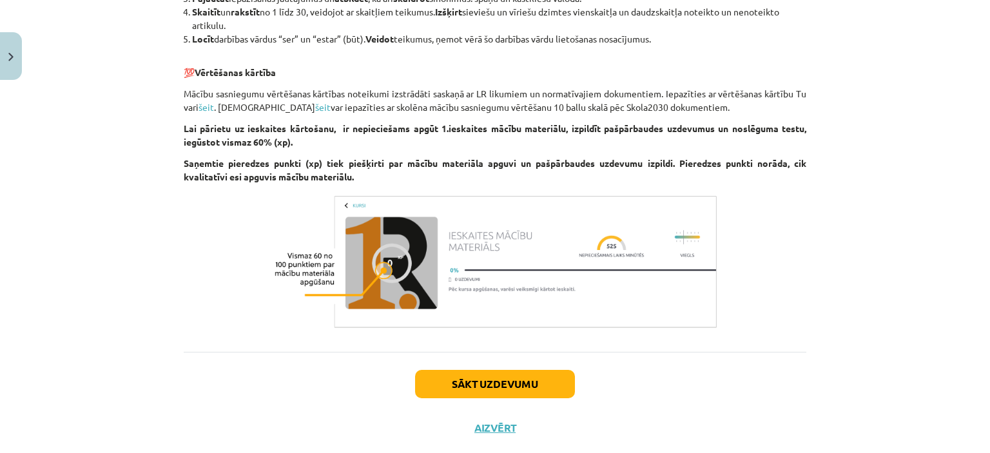
scroll to position [1158, 0]
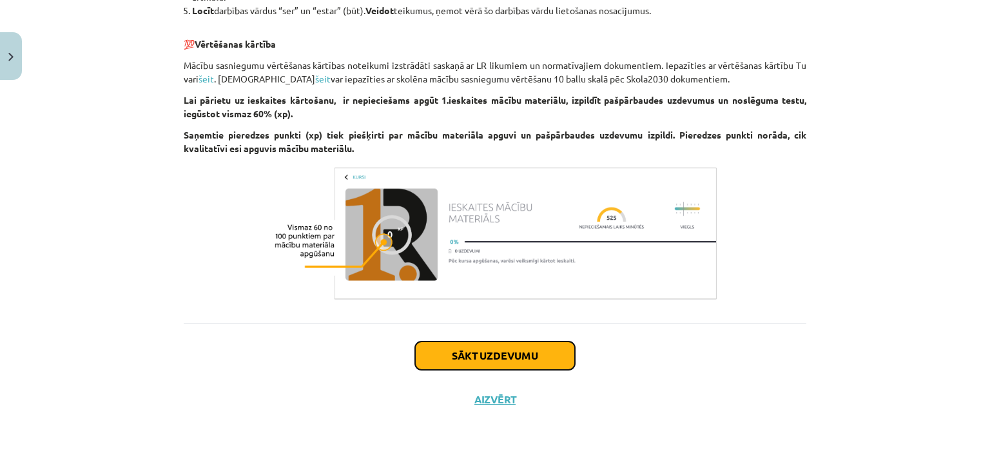
click at [498, 366] on button "Sākt uzdevumu" at bounding box center [495, 356] width 160 height 28
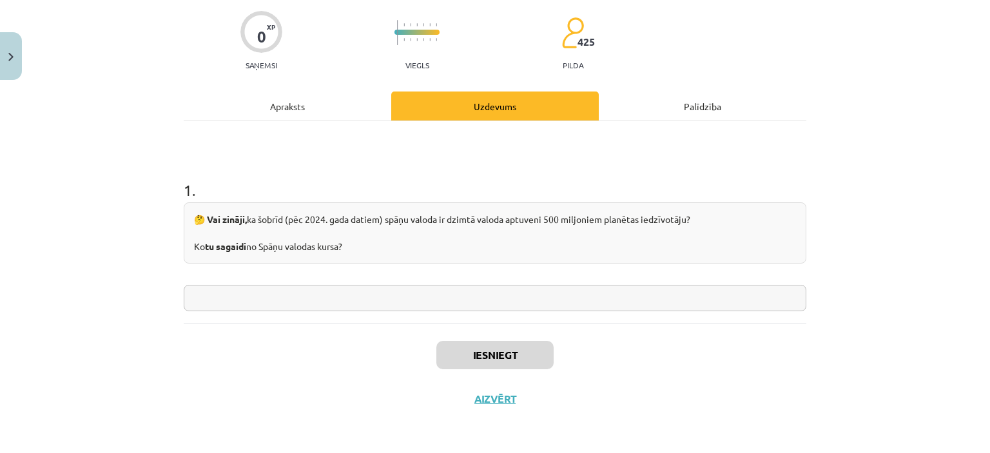
scroll to position [32, 0]
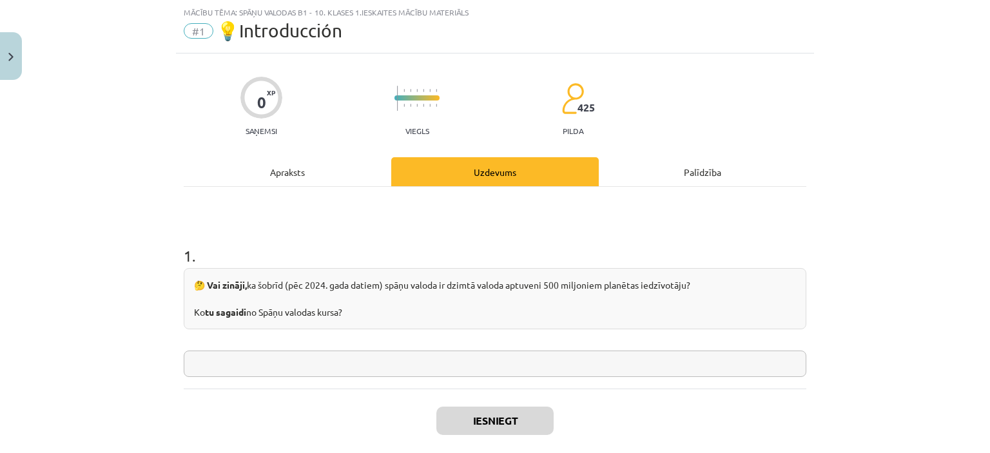
click at [498, 366] on input "text" at bounding box center [495, 364] width 623 height 26
type input "*"
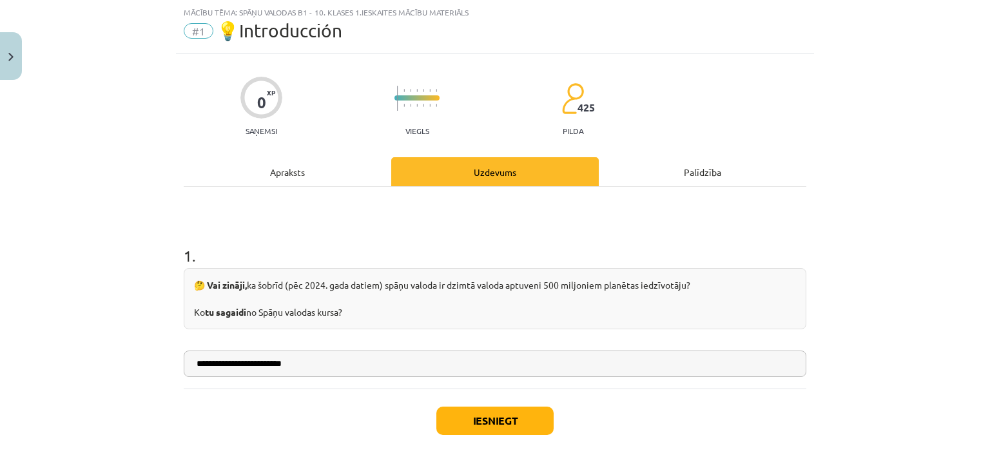
type input "**********"
click at [494, 407] on button "Iesniegt" at bounding box center [495, 421] width 117 height 28
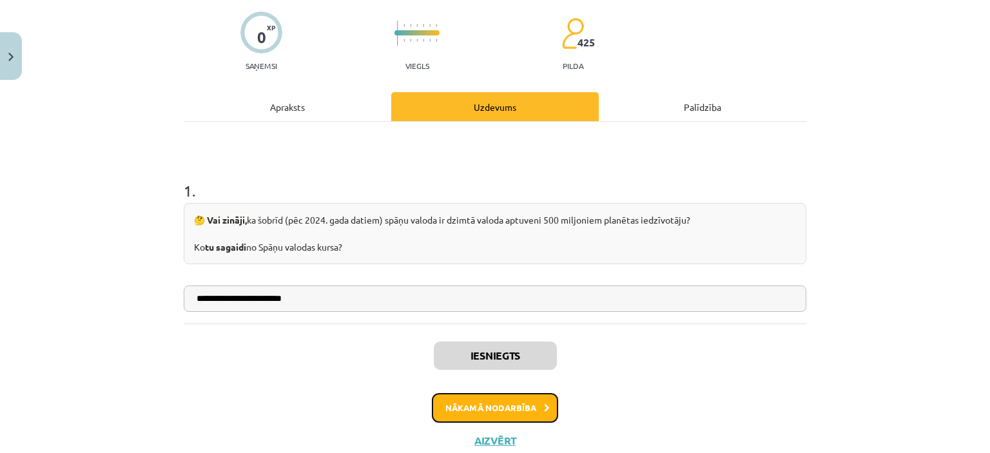
click at [534, 406] on button "Nākamā nodarbība" at bounding box center [495, 408] width 126 height 30
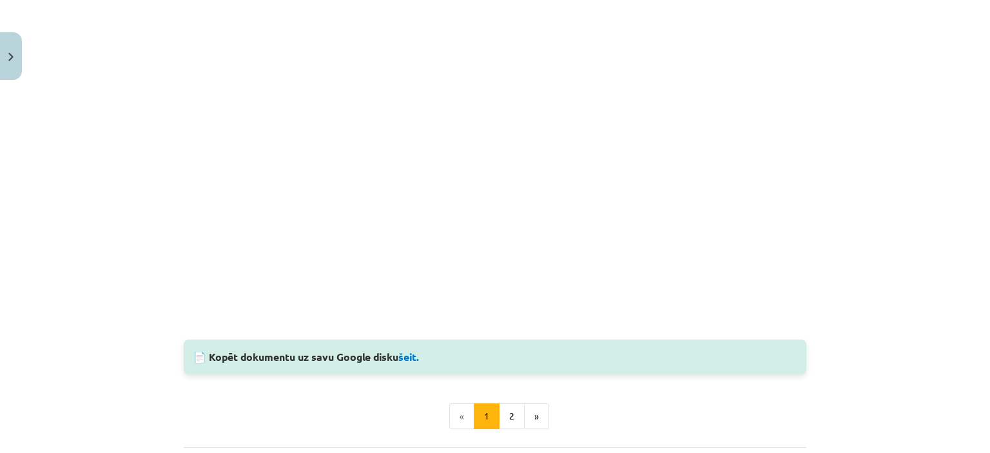
scroll to position [1103, 0]
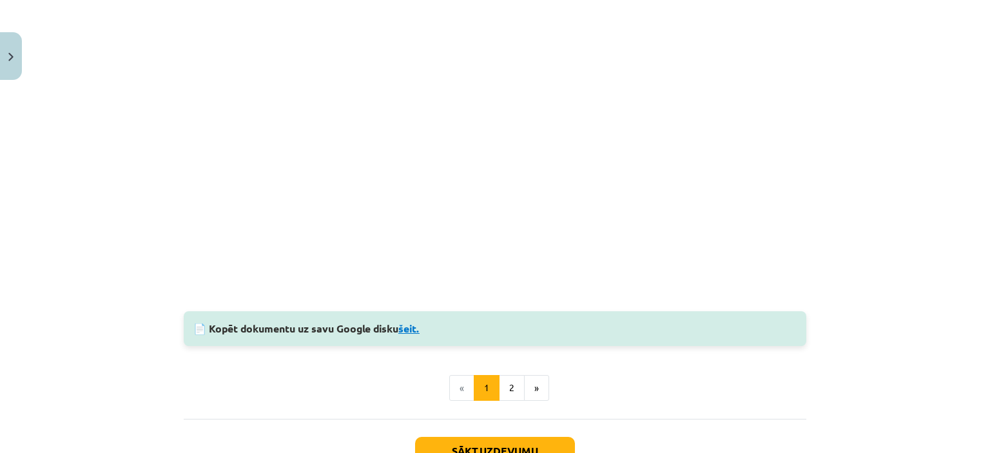
click at [412, 333] on link "šeit." at bounding box center [408, 329] width 21 height 14
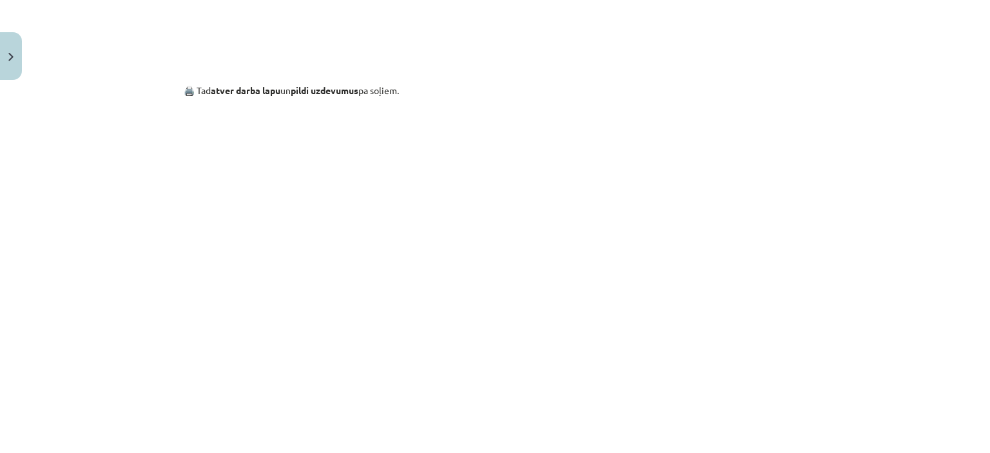
scroll to position [1197, 0]
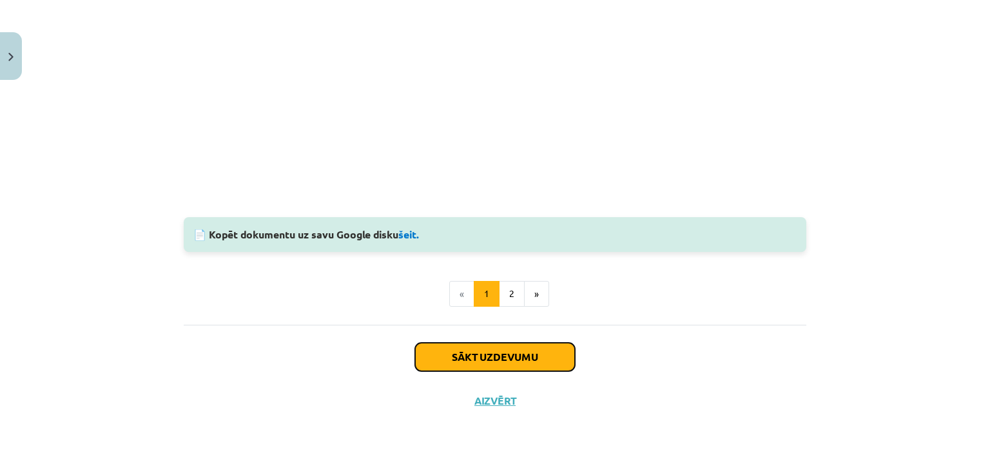
click at [494, 362] on button "Sākt uzdevumu" at bounding box center [495, 357] width 160 height 28
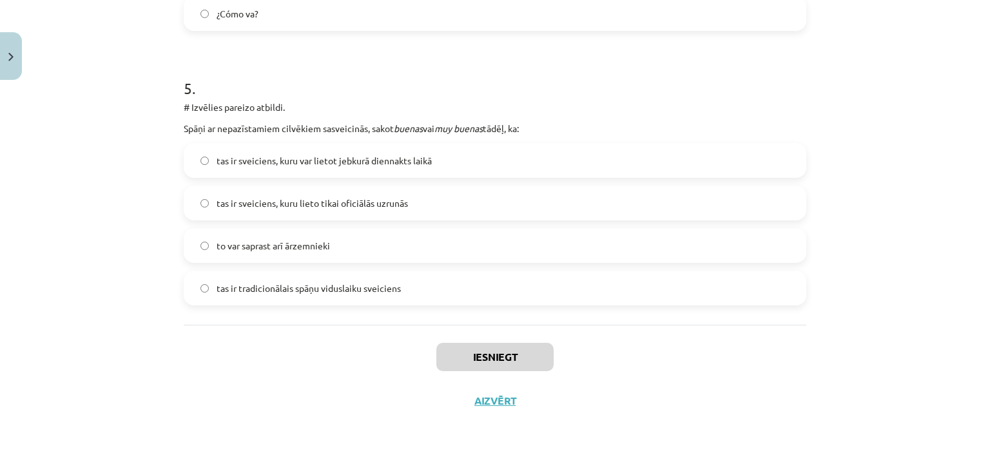
scroll to position [1300, 0]
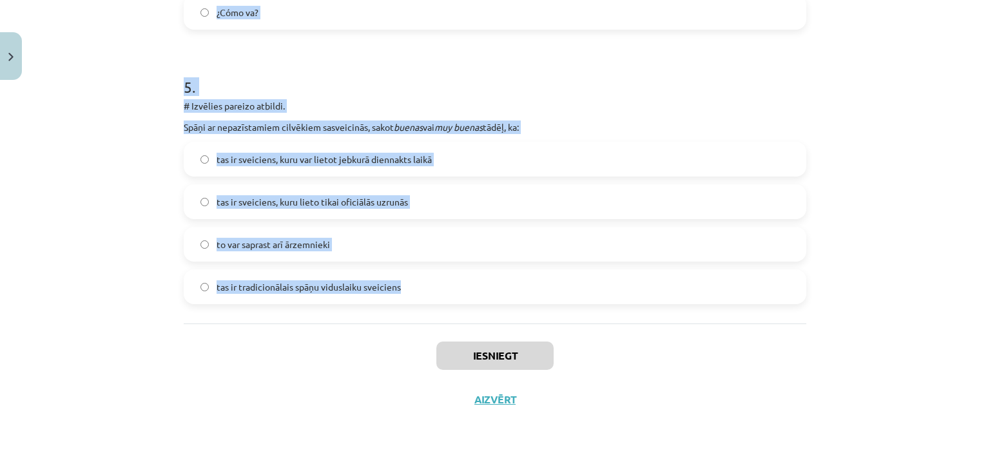
drag, startPoint x: 170, startPoint y: 144, endPoint x: 413, endPoint y: 299, distance: 287.6
click at [413, 299] on div "Mācību tēma: Spāņu valodas b1 - 10. klases 1.ieskaites mācību materiāls #2 📝 Te…" at bounding box center [495, 226] width 990 height 453
copy form "1 . # Pabeidz teikumu, izvēloties pareizo atbildi. Pirms gulētiešanas [GEOGRAPH…"
click at [106, 222] on div "Mācību tēma: Spāņu valodas b1 - 10. klases 1.ieskaites mācību materiāls #2 📝 Te…" at bounding box center [495, 226] width 990 height 453
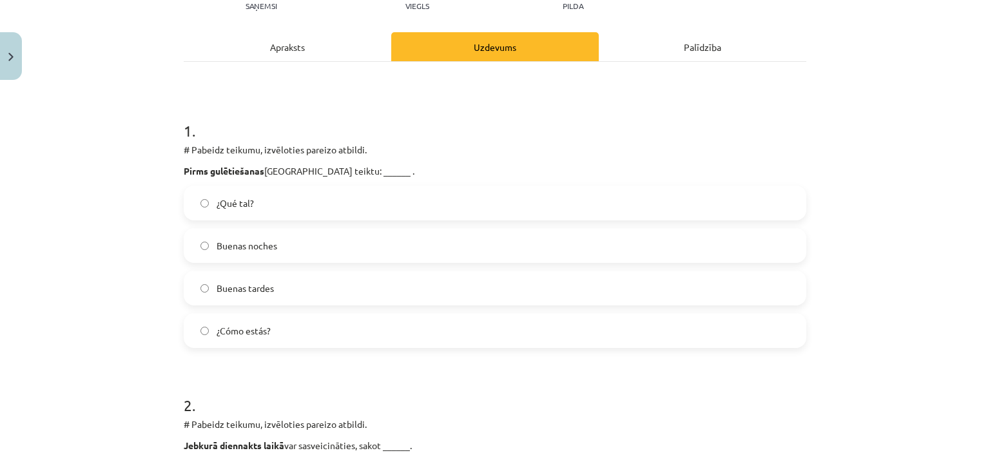
scroll to position [159, 0]
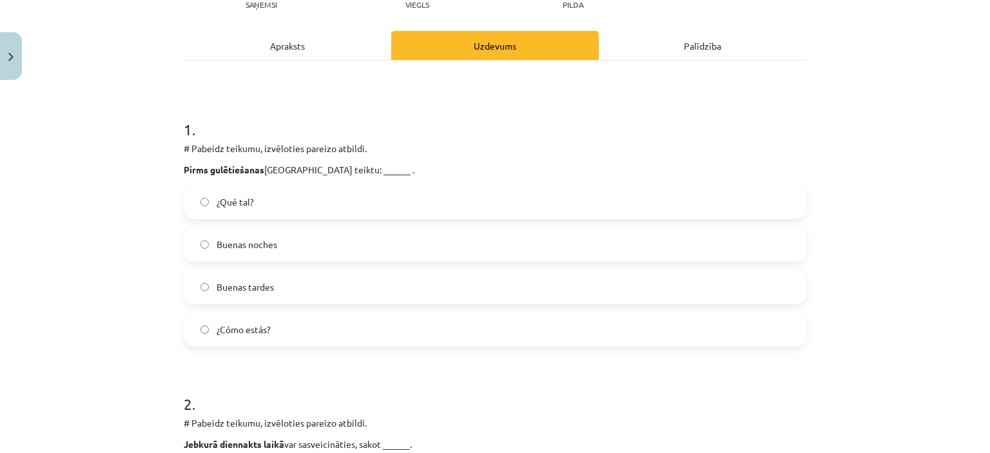
click at [193, 250] on label "Buenas noches" at bounding box center [495, 244] width 620 height 32
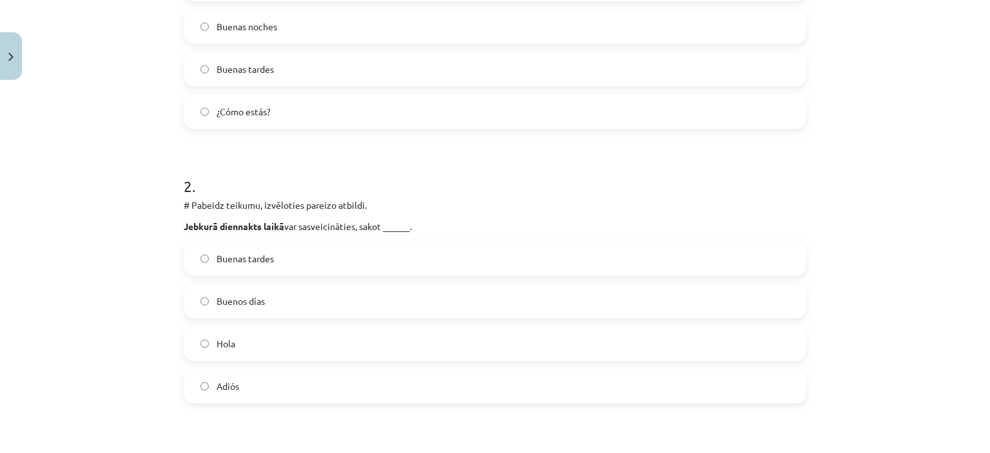
scroll to position [402, 0]
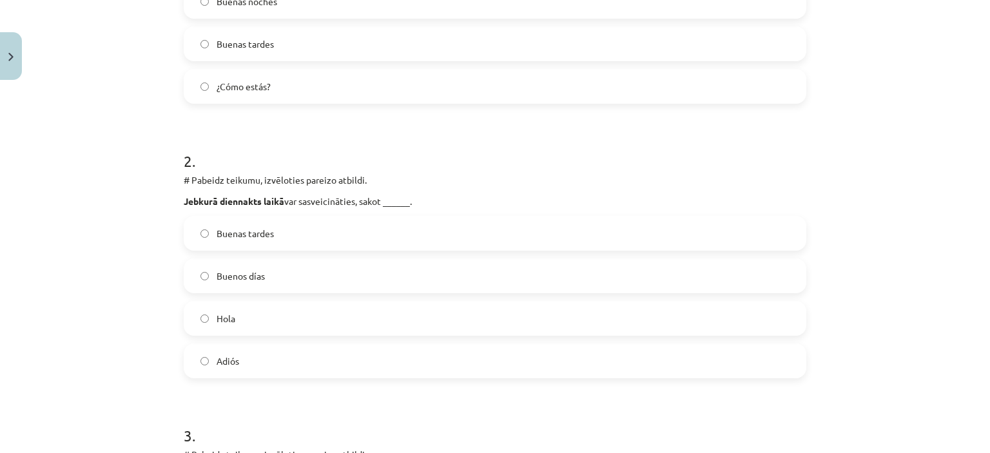
click at [233, 274] on span "Buenos días" at bounding box center [241, 277] width 48 height 14
click at [217, 319] on span "Hola" at bounding box center [226, 319] width 19 height 14
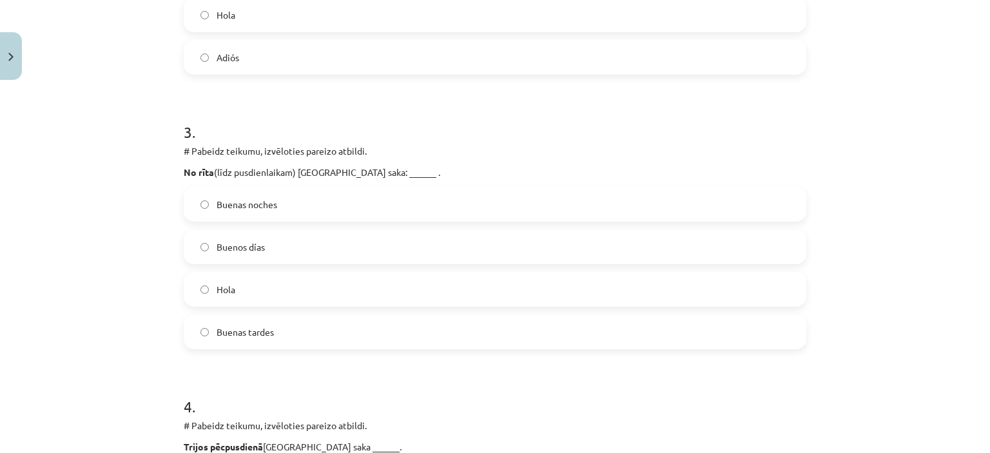
scroll to position [706, 0]
click at [232, 247] on span "Buenos días" at bounding box center [241, 247] width 48 height 14
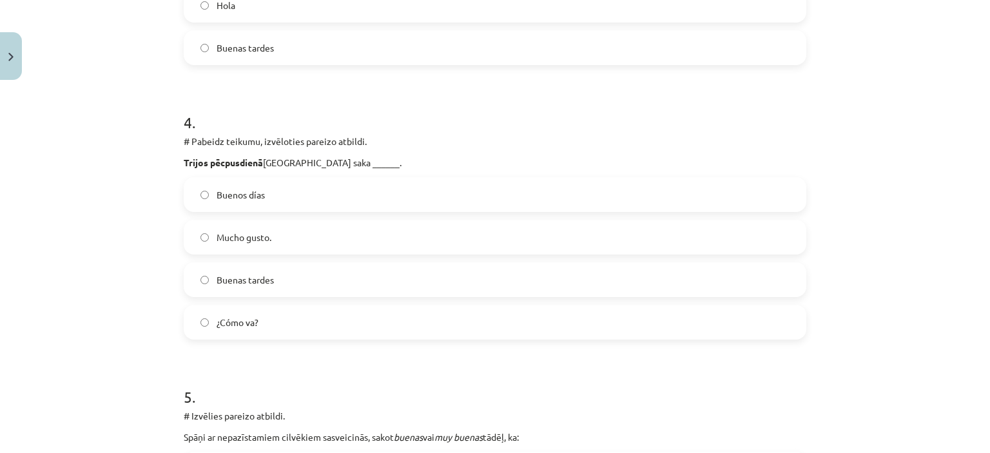
scroll to position [990, 0]
click at [217, 268] on label "Buenas tardes" at bounding box center [495, 279] width 620 height 32
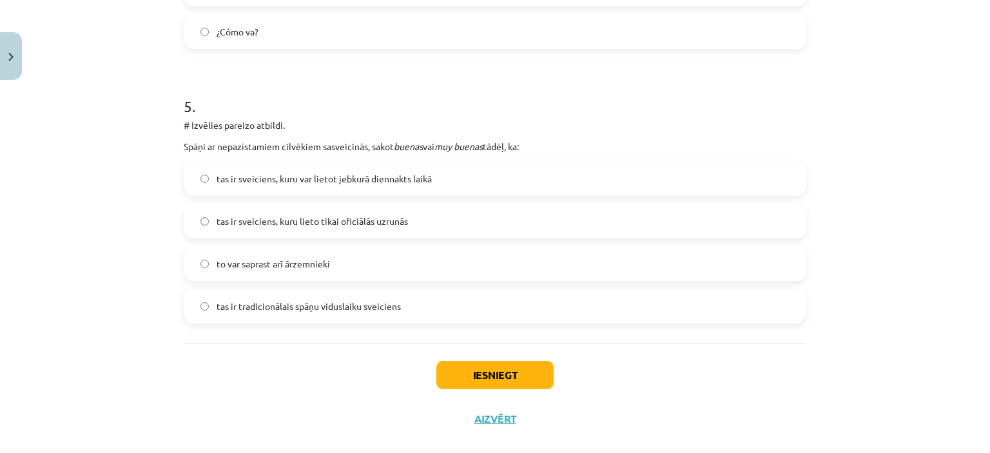
scroll to position [1295, 0]
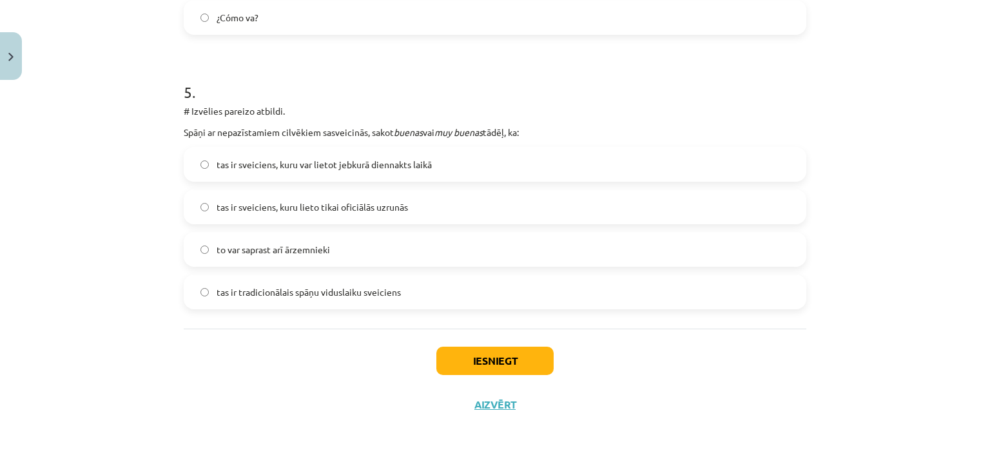
click at [242, 149] on label "tas ir sveiciens, kuru var lietot jebkurā diennakts laikā" at bounding box center [495, 164] width 620 height 32
click at [469, 353] on button "Iesniegt" at bounding box center [495, 361] width 117 height 28
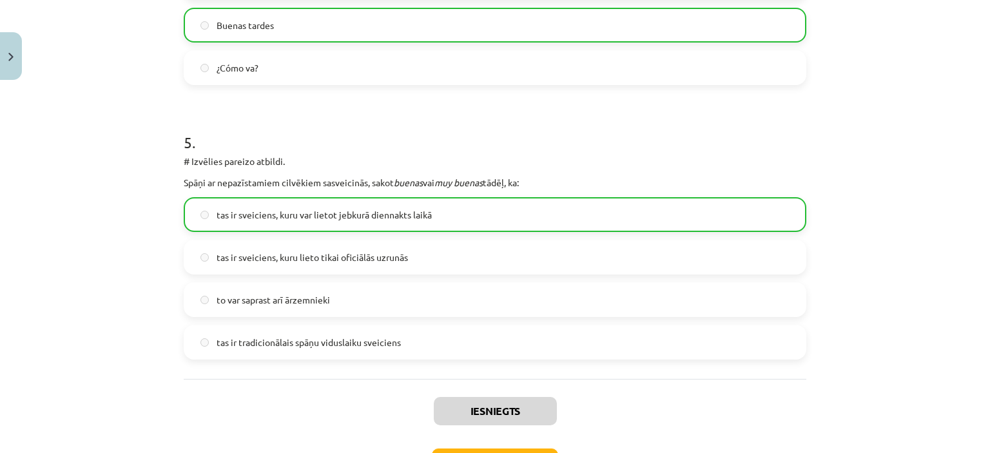
scroll to position [1340, 0]
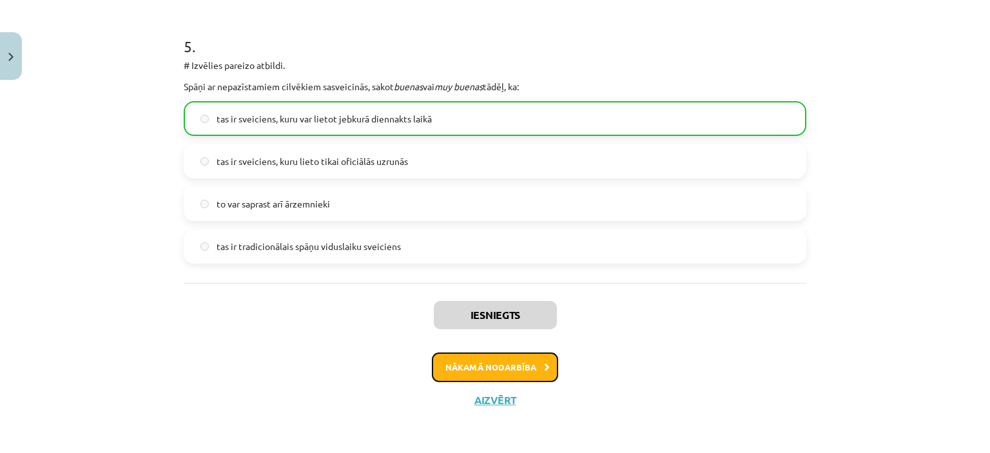
click at [494, 369] on button "Nākamā nodarbība" at bounding box center [495, 368] width 126 height 30
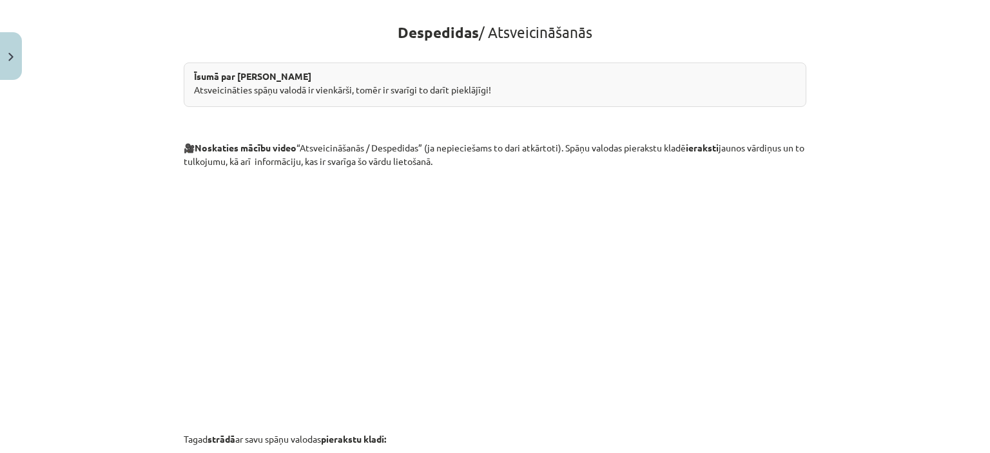
scroll to position [475, 0]
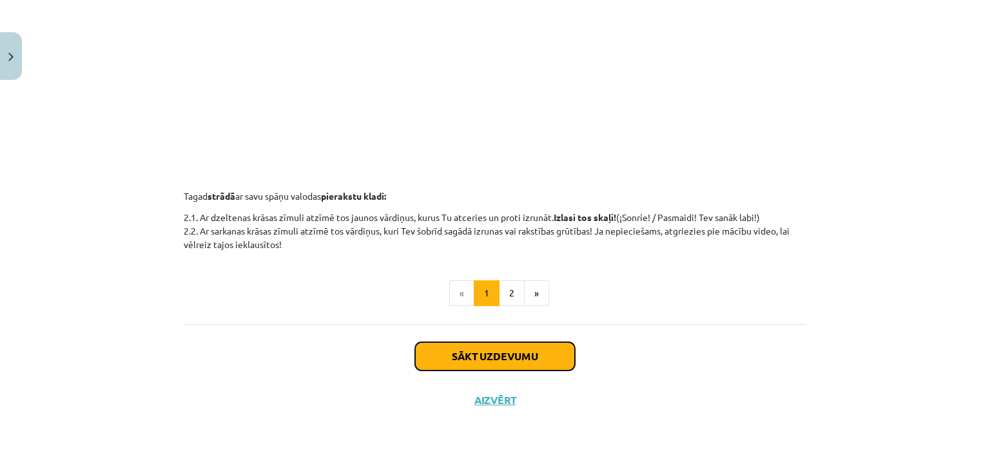
click at [493, 344] on button "Sākt uzdevumu" at bounding box center [495, 356] width 160 height 28
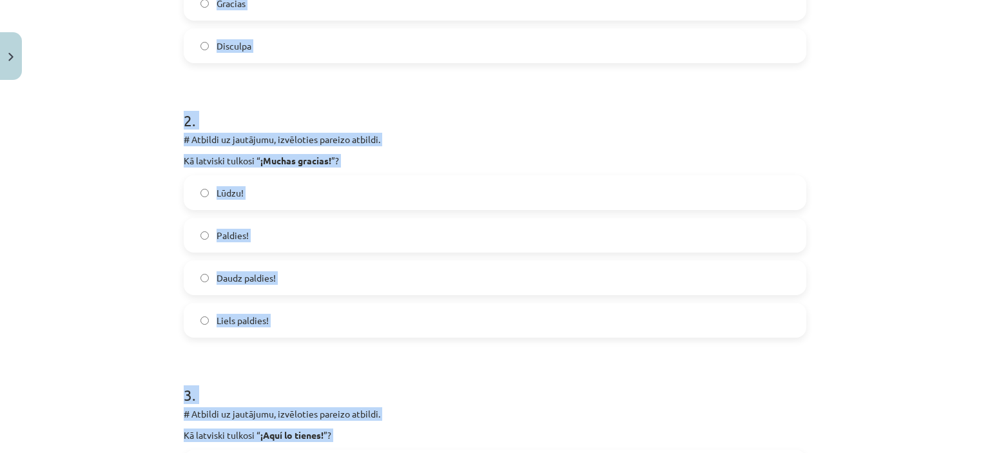
scroll to position [469, 0]
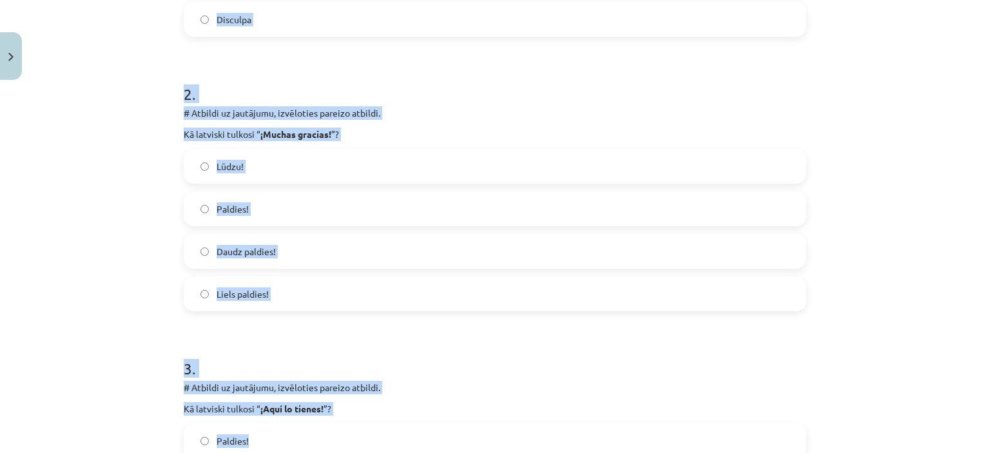
drag, startPoint x: 172, startPoint y: 74, endPoint x: 326, endPoint y: 420, distance: 378.4
click at [326, 420] on div "5 XP Saņemsi Viegls 425 pilda Apraksts Uzdevums Palīdzība 1 . # Atbildi uz jaut…" at bounding box center [495, 435] width 638 height 1636
click at [326, 420] on div "3 . # Atbildi uz jautājumu, izvēloties pareizo atbildi. Kā latviski tulkosi “ ¡…" at bounding box center [495, 461] width 623 height 249
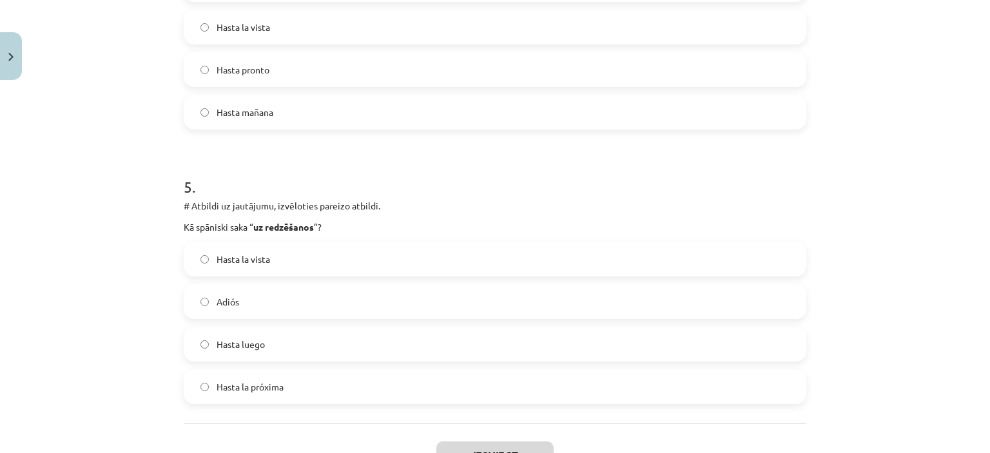
scroll to position [1300, 0]
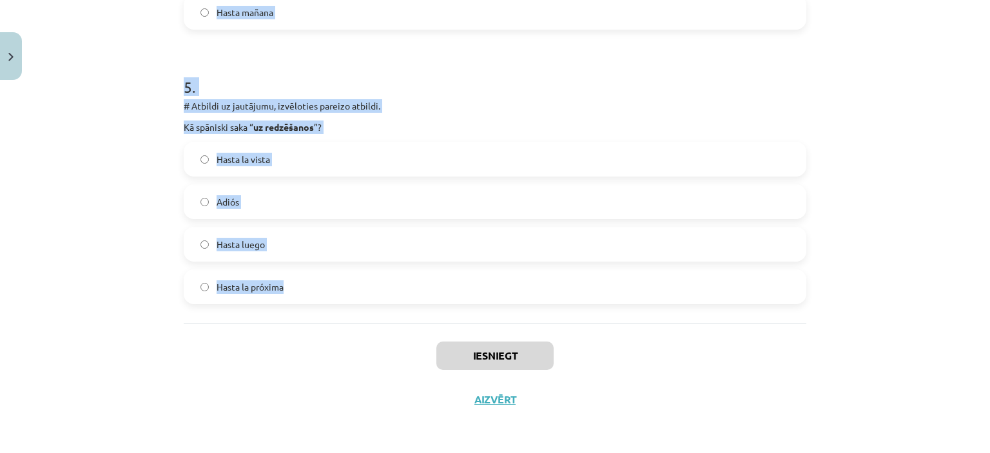
drag, startPoint x: 153, startPoint y: 180, endPoint x: 291, endPoint y: 293, distance: 179.2
click at [291, 293] on div "Mācību tēma: Spāņu valodas b1 - 10. klases 1.ieskaites mācību materiāls #3 📝 Te…" at bounding box center [495, 226] width 990 height 453
copy form "1 . # Atbildi uz jautājumu, izvēloties pareizo atbildi. Kā spāniski saka “ lūdz…"
click at [113, 151] on div "Mācību tēma: Spāņu valodas b1 - 10. klases 1.ieskaites mācību materiāls #3 📝 Te…" at bounding box center [495, 226] width 990 height 453
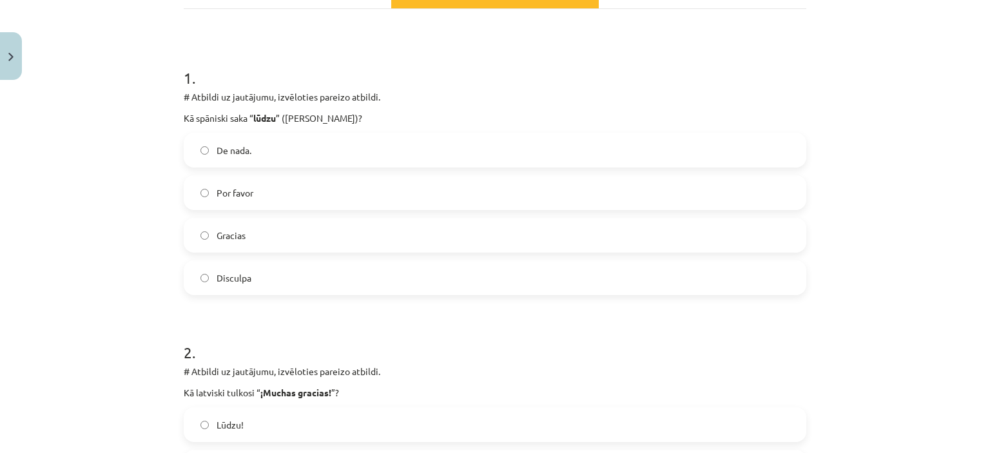
scroll to position [209, 0]
click at [231, 188] on span "Por favor" at bounding box center [235, 195] width 37 height 14
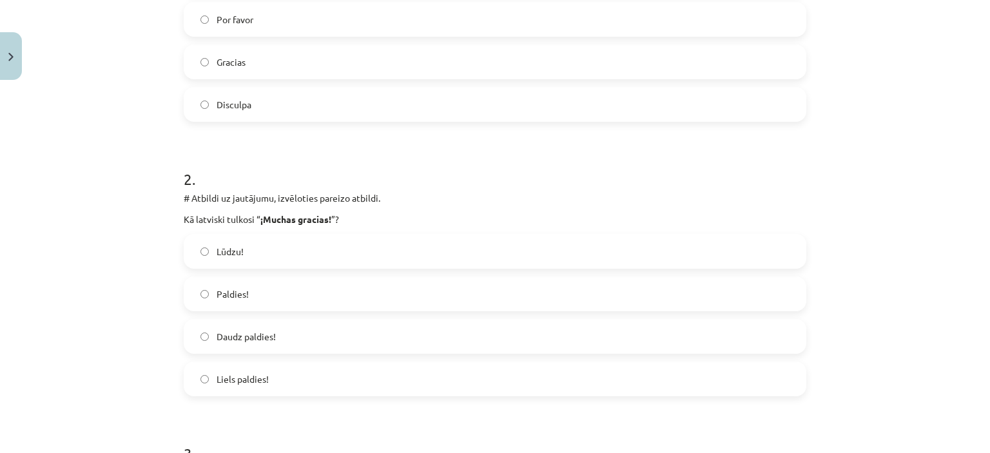
scroll to position [479, 0]
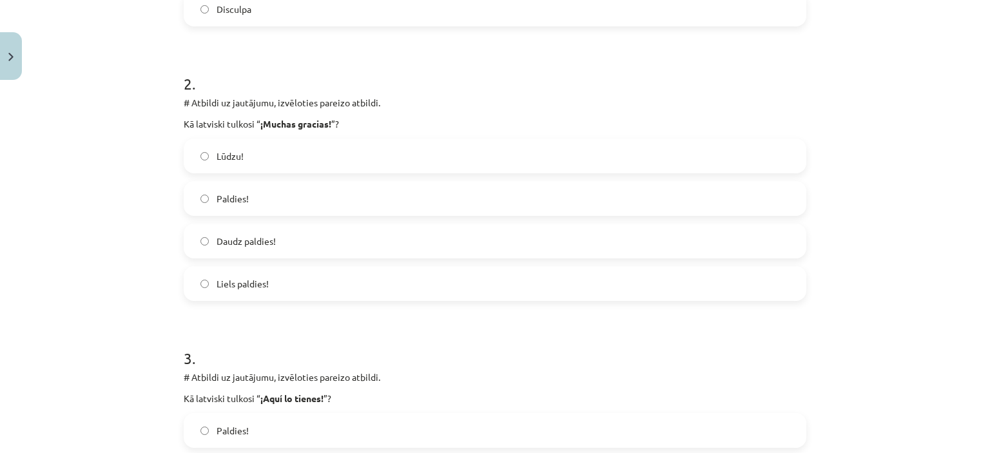
click at [248, 277] on span "Liels paldies!" at bounding box center [243, 284] width 52 height 14
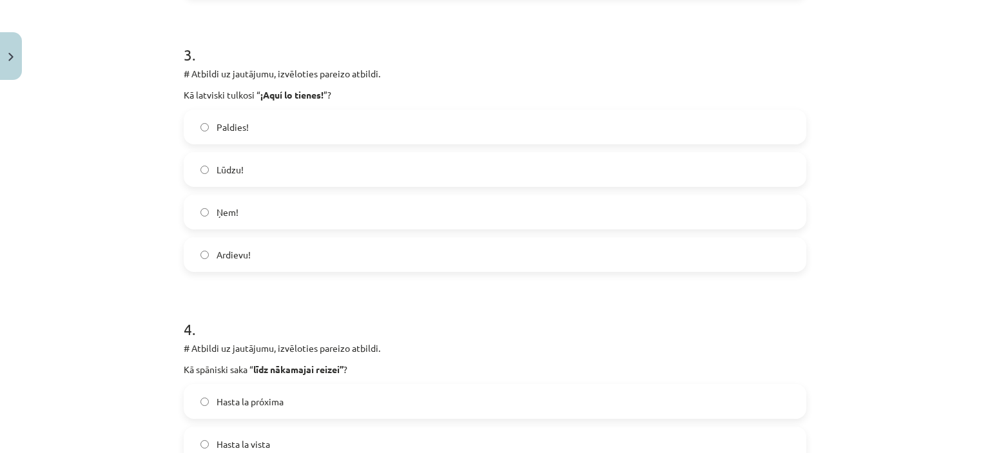
scroll to position [786, 0]
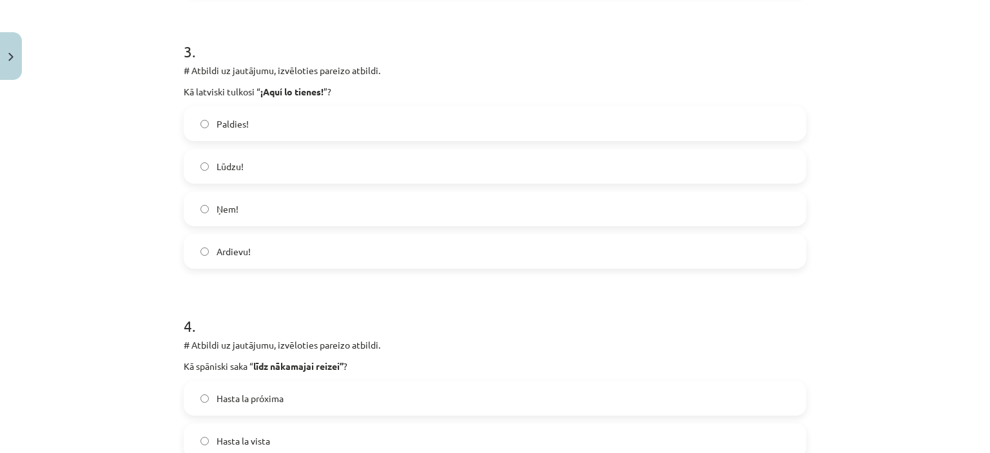
click at [232, 213] on span "Ņem!" at bounding box center [228, 209] width 22 height 14
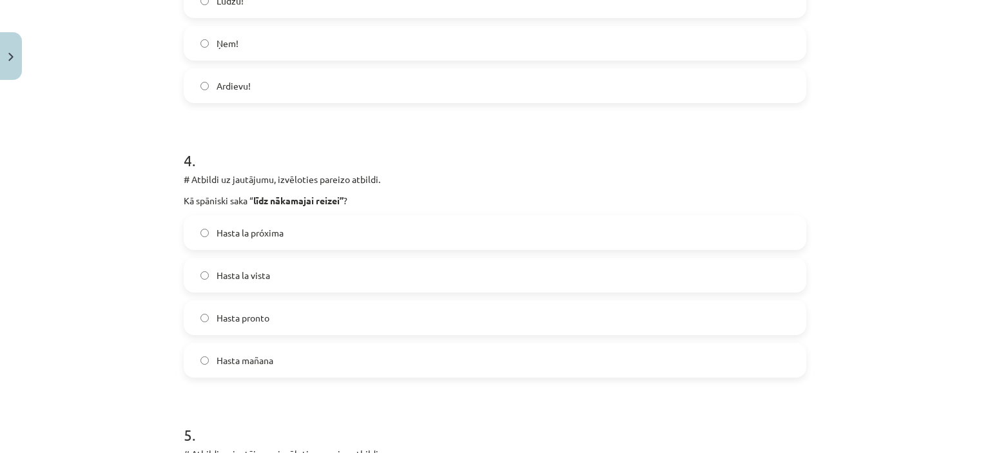
scroll to position [961, 0]
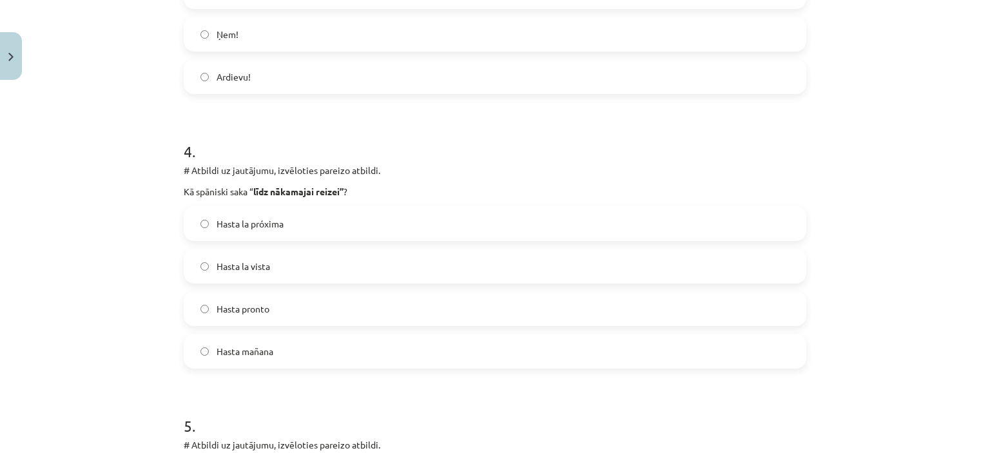
click at [272, 224] on span "Hasta la próxima" at bounding box center [250, 224] width 67 height 14
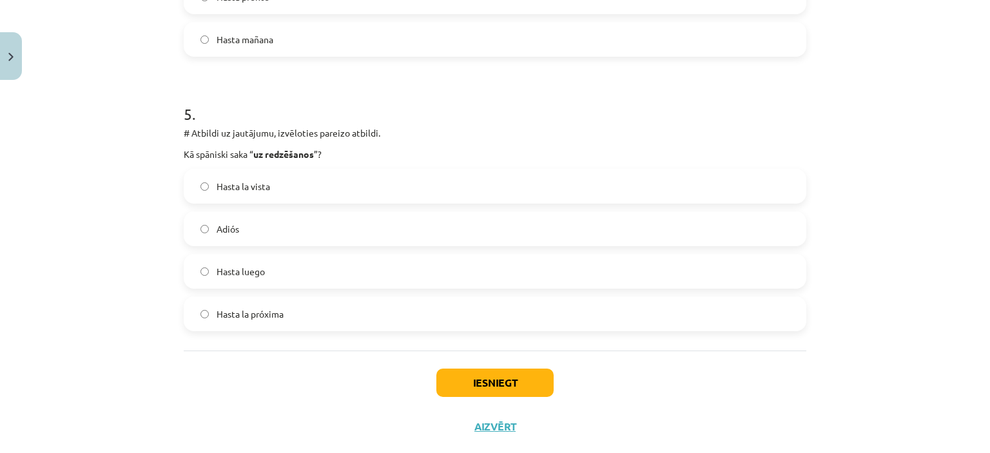
scroll to position [1276, 0]
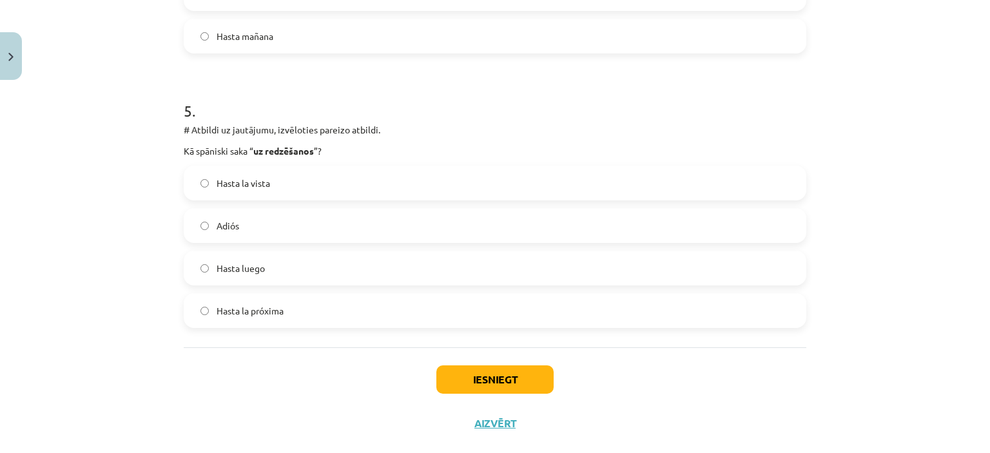
click at [275, 265] on label "Hasta luego" at bounding box center [495, 268] width 620 height 32
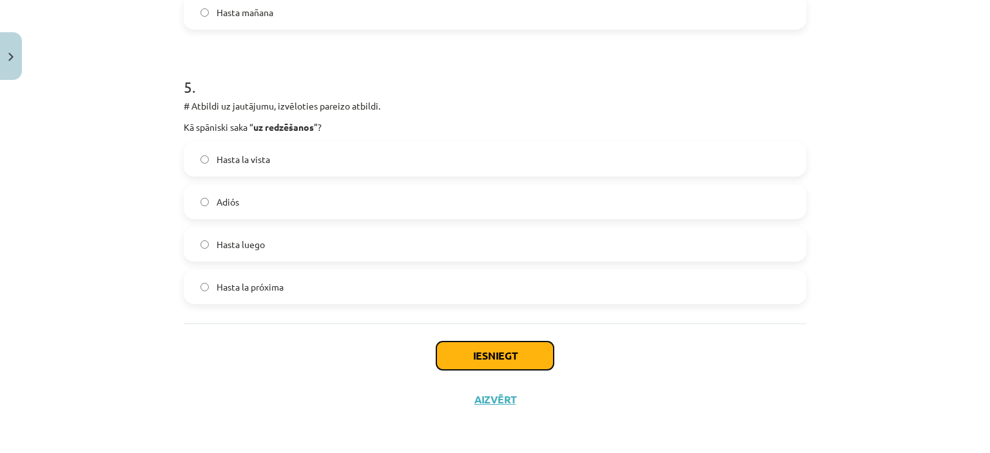
click at [455, 357] on button "Iesniegt" at bounding box center [495, 356] width 117 height 28
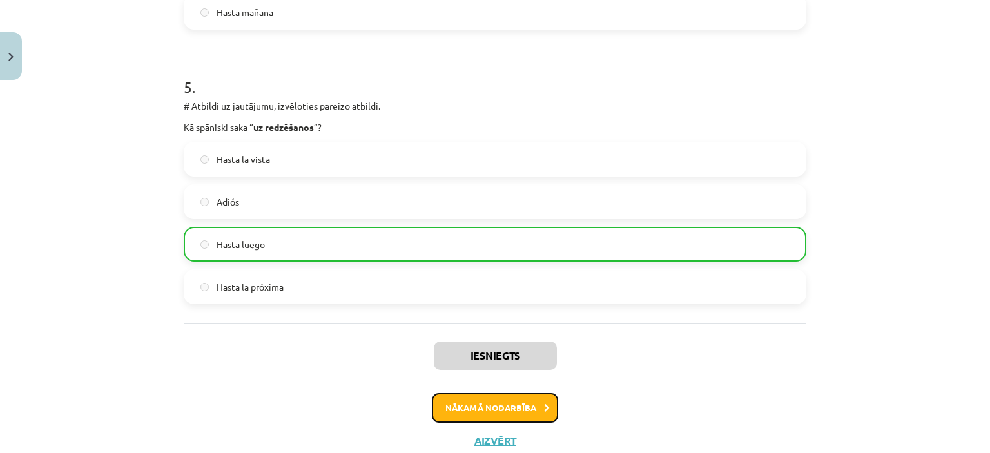
click at [513, 413] on button "Nākamā nodarbība" at bounding box center [495, 408] width 126 height 30
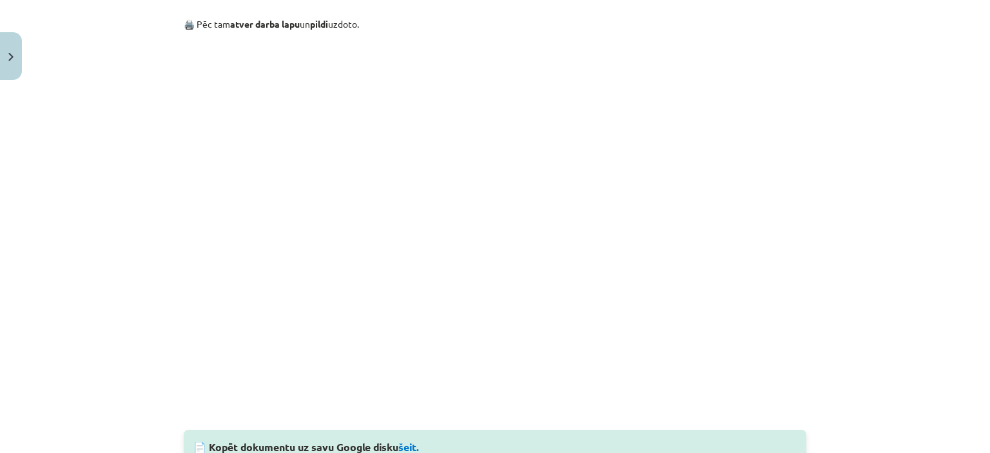
scroll to position [1186, 0]
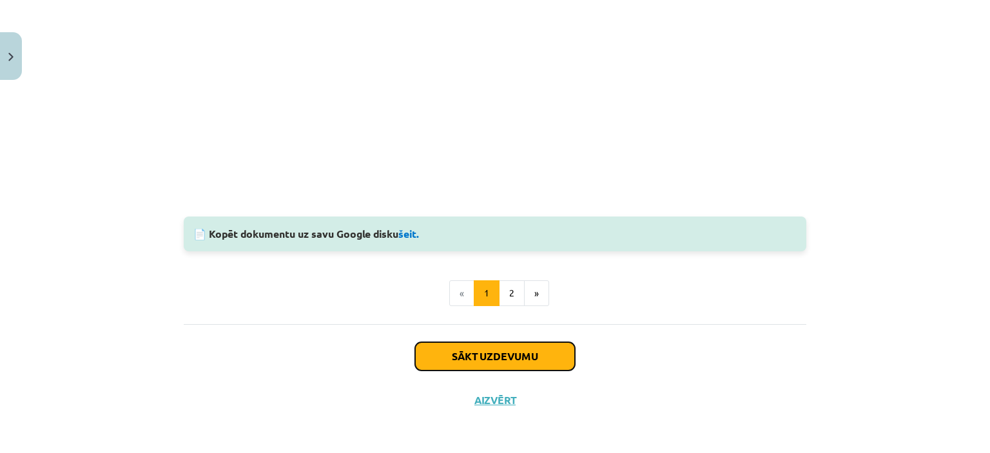
click at [493, 360] on button "Sākt uzdevumu" at bounding box center [495, 356] width 160 height 28
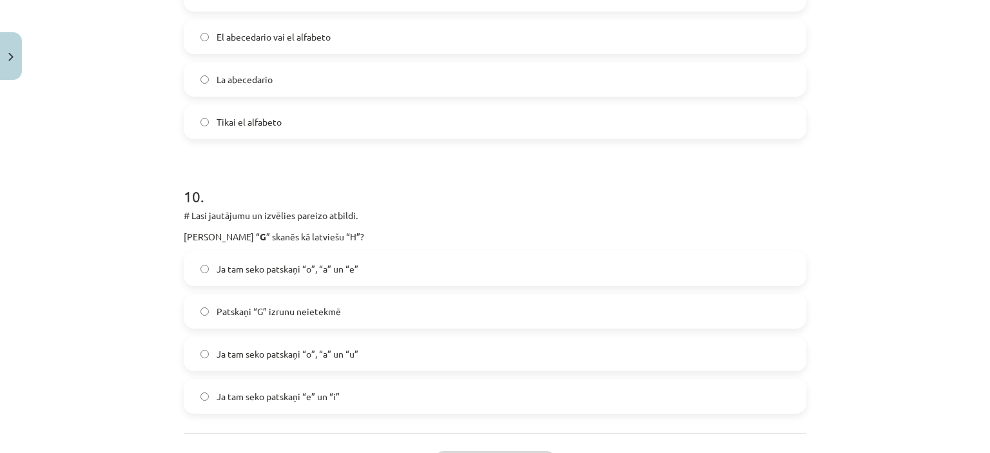
scroll to position [2673, 0]
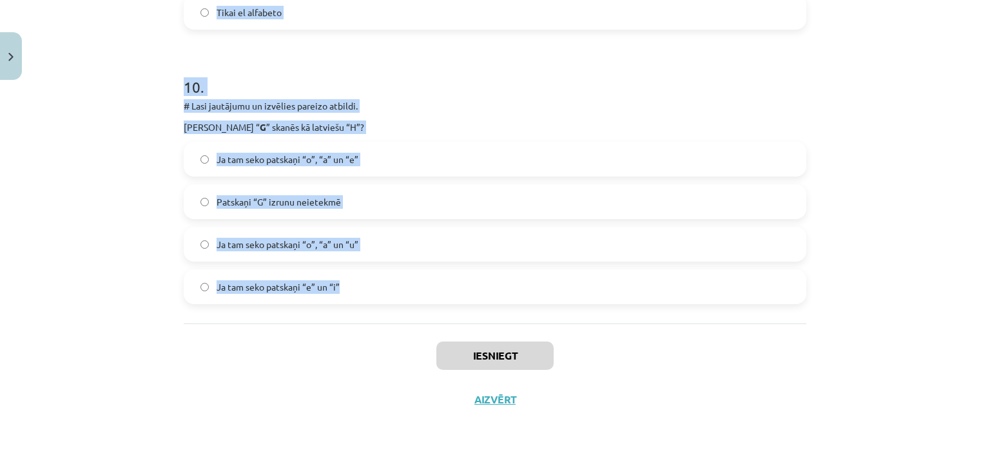
drag, startPoint x: 173, startPoint y: 139, endPoint x: 348, endPoint y: 286, distance: 228.3
copy form "# Lore ipsumdolo si ametcons adipisc elitsed. Doei te incidid ut labo et dolore…"
click at [167, 59] on div "Mācību tēma: Spāņu valodas b1 - 10. klases 1.ieskaites mācību materiāls #4 📝Tem…" at bounding box center [495, 226] width 990 height 453
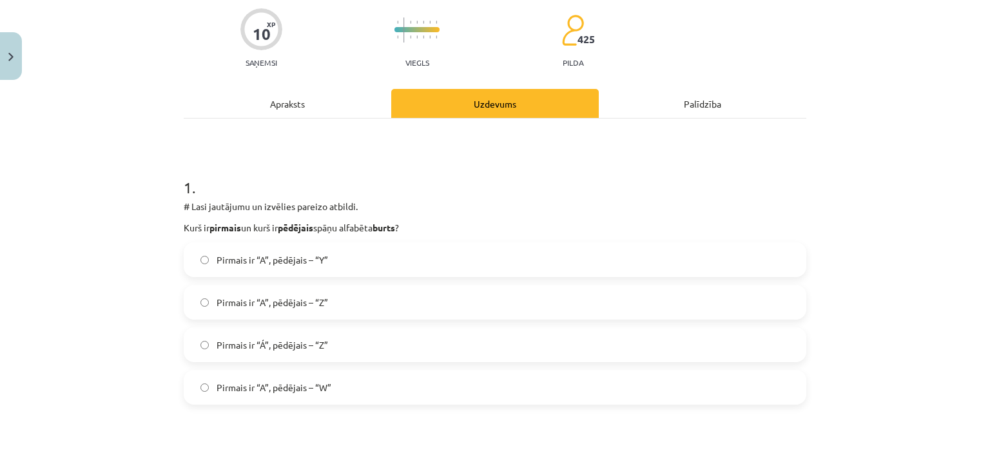
scroll to position [121, 0]
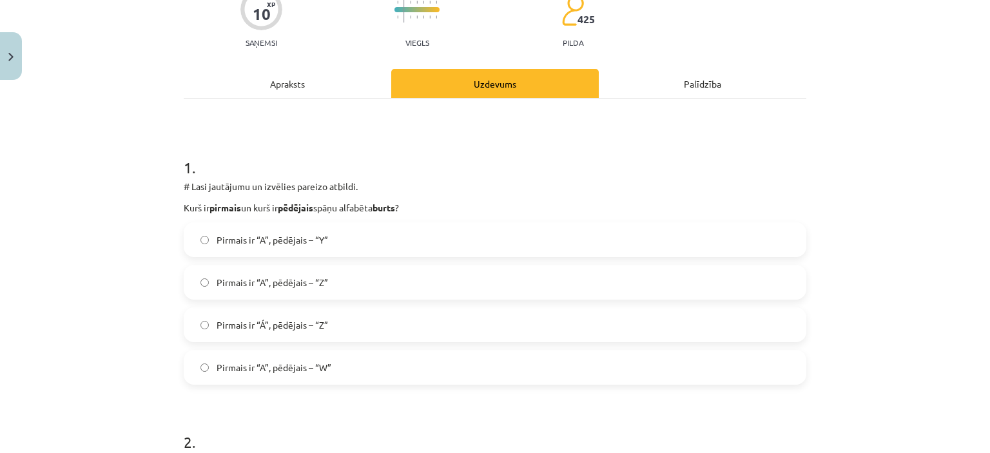
click at [237, 268] on label "Pirmais ir “A”, pēdējais – “Z”" at bounding box center [495, 282] width 620 height 32
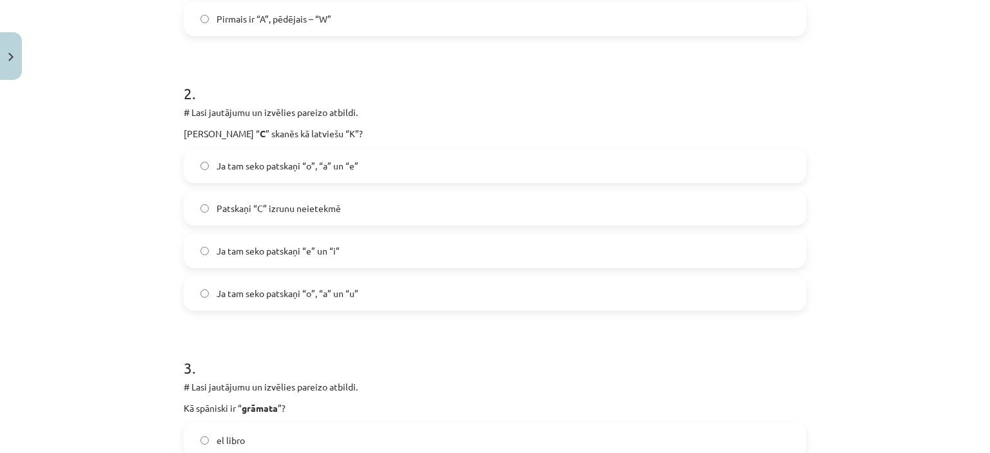
scroll to position [500, 0]
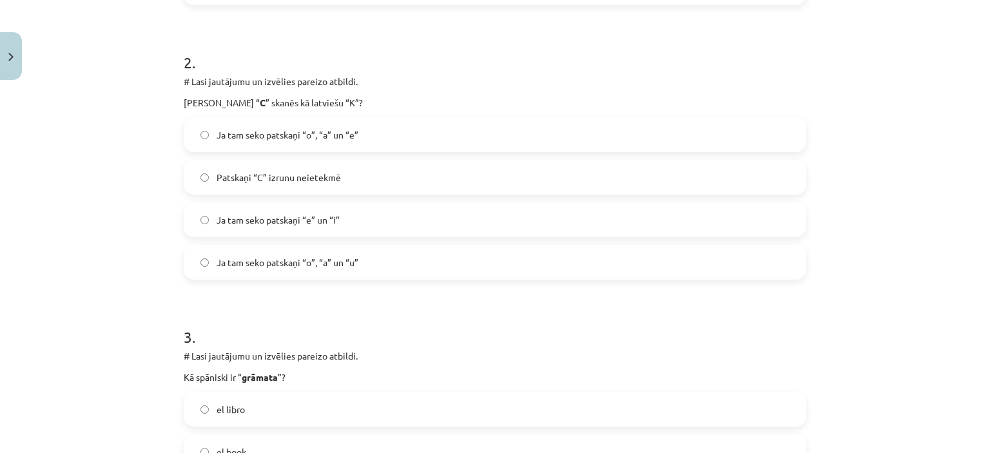
click at [235, 275] on label "Ja tam seko patskaņi “o”, “a” un “u”" at bounding box center [495, 262] width 620 height 32
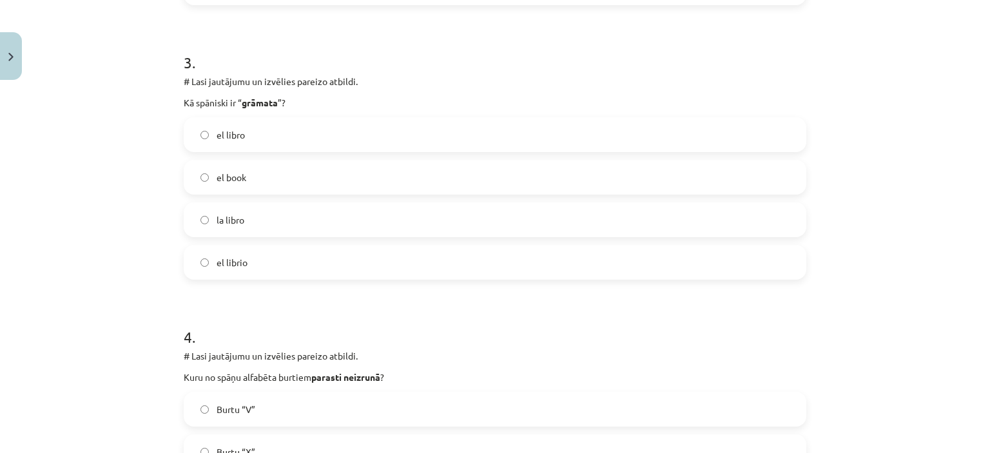
scroll to position [779, 0]
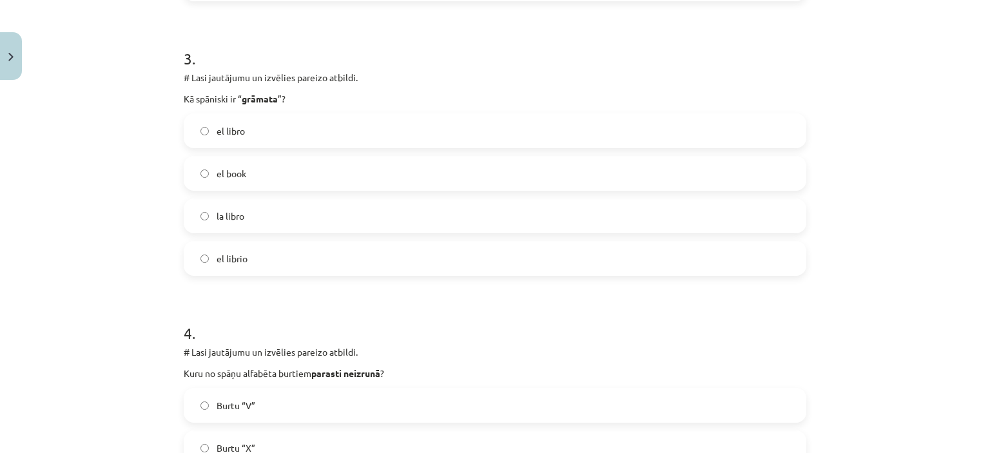
click at [268, 126] on label "el libro" at bounding box center [495, 131] width 620 height 32
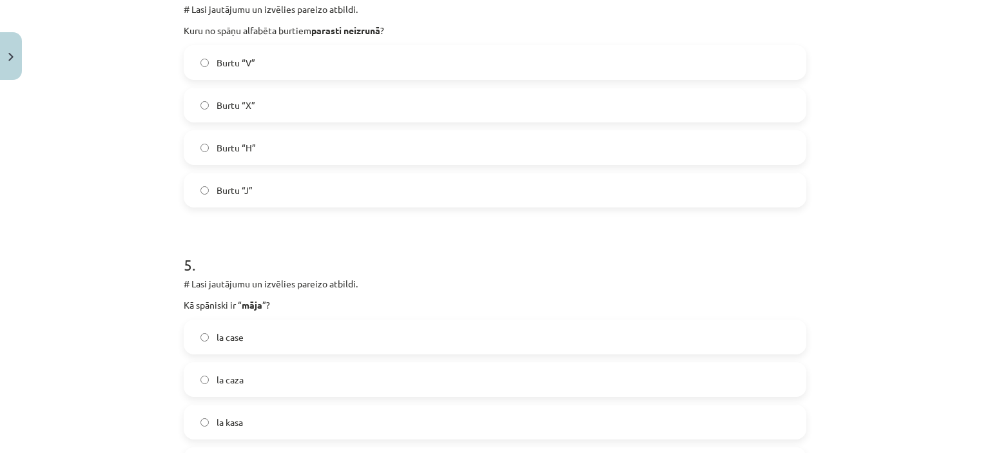
scroll to position [1122, 0]
click at [234, 158] on label "Burtu “H”" at bounding box center [495, 148] width 620 height 32
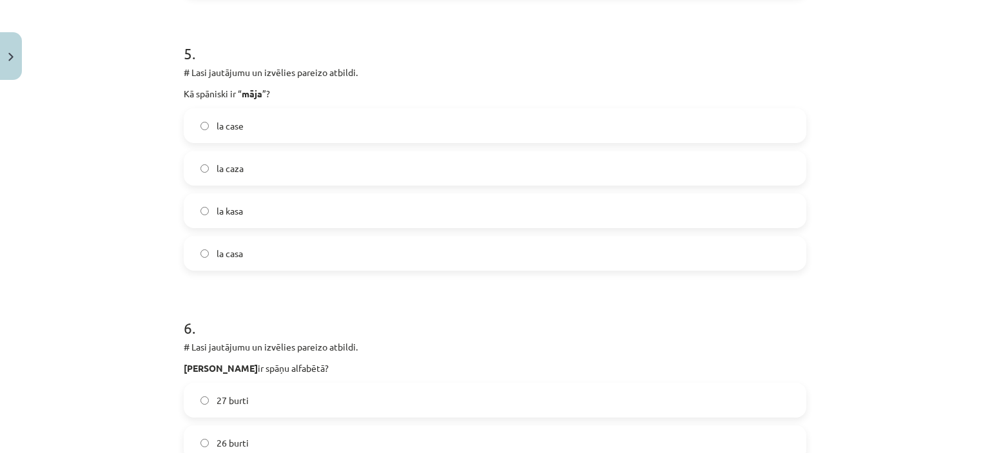
scroll to position [1382, 0]
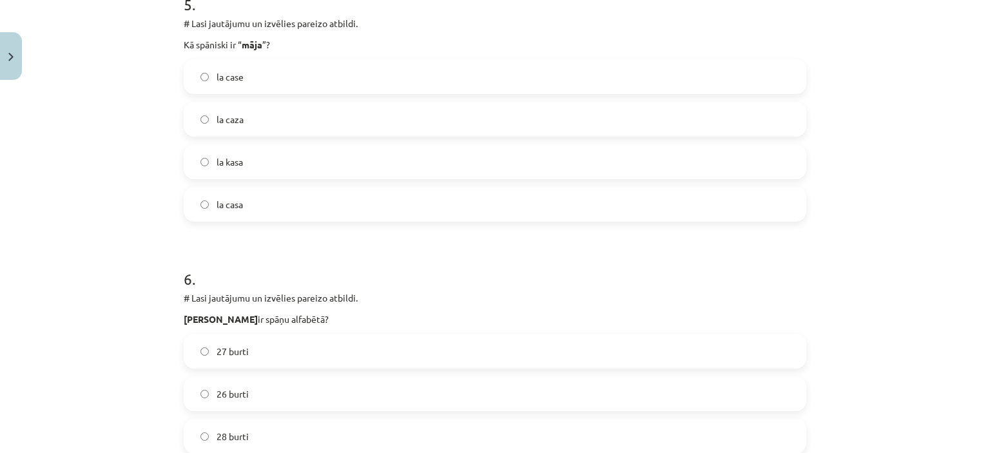
drag, startPoint x: 234, startPoint y: 158, endPoint x: 161, endPoint y: 148, distance: 74.2
click at [161, 148] on div "Mācību tēma: Spāņu valodas b1 - 10. klases 1.ieskaites mācību materiāls #4 📝Tem…" at bounding box center [495, 226] width 990 height 453
click at [240, 190] on label "la casa" at bounding box center [495, 204] width 620 height 32
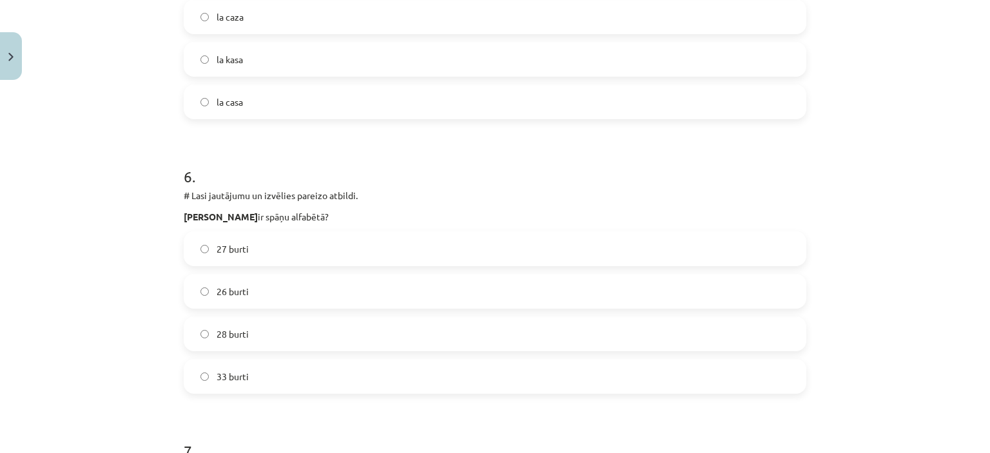
scroll to position [1578, 0]
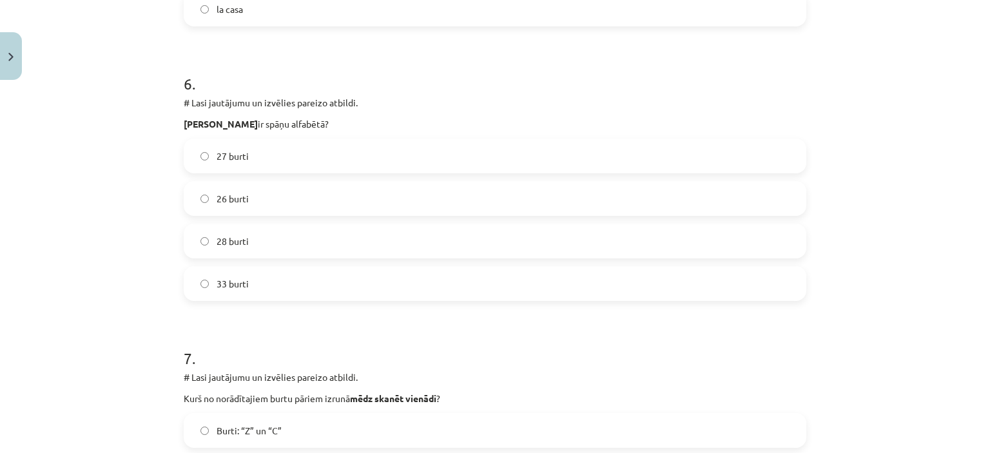
click at [281, 146] on label "27 burti" at bounding box center [495, 156] width 620 height 32
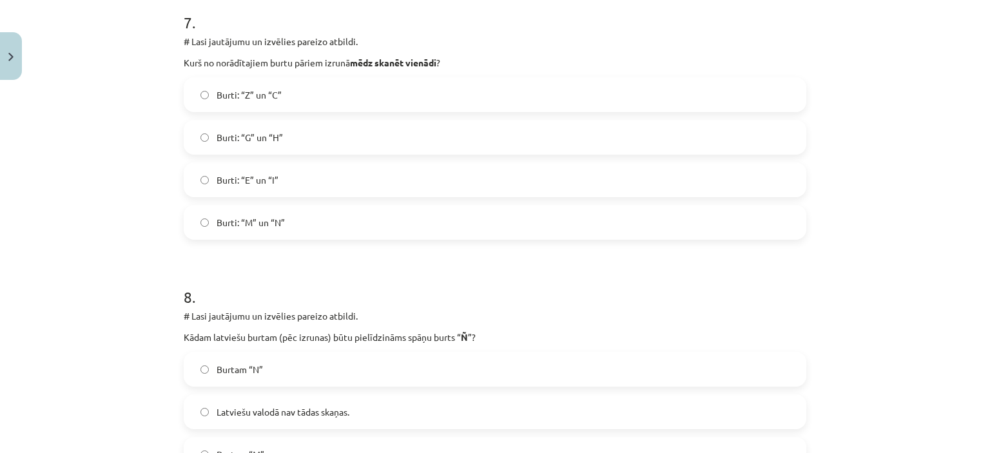
scroll to position [1919, 0]
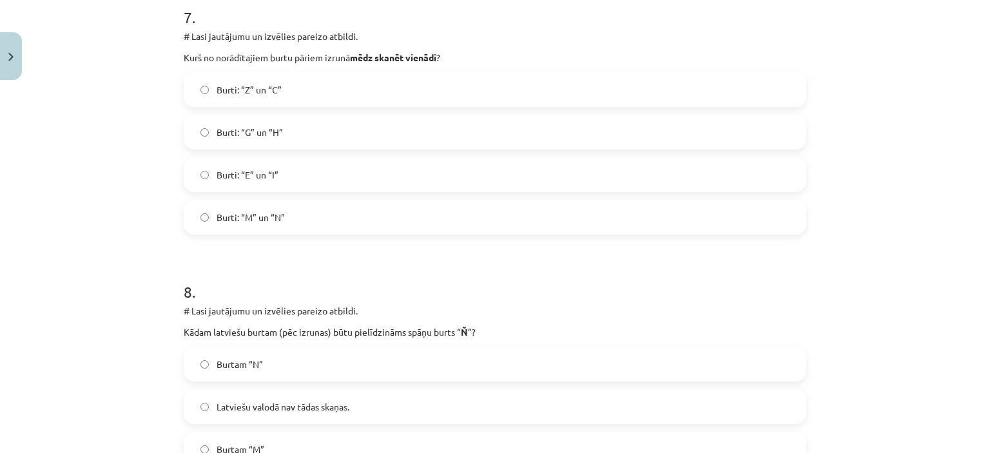
click at [238, 90] on span "Burti: “Z” un “C”" at bounding box center [249, 90] width 65 height 14
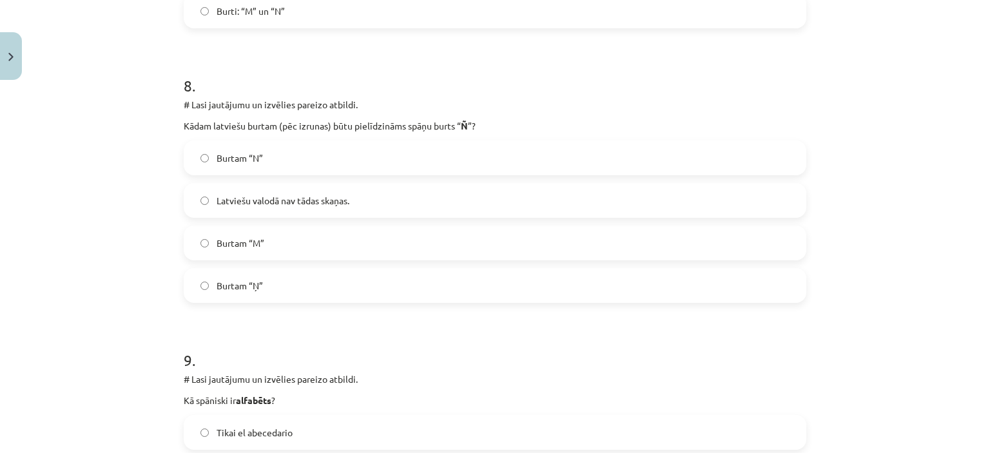
scroll to position [2166, 0]
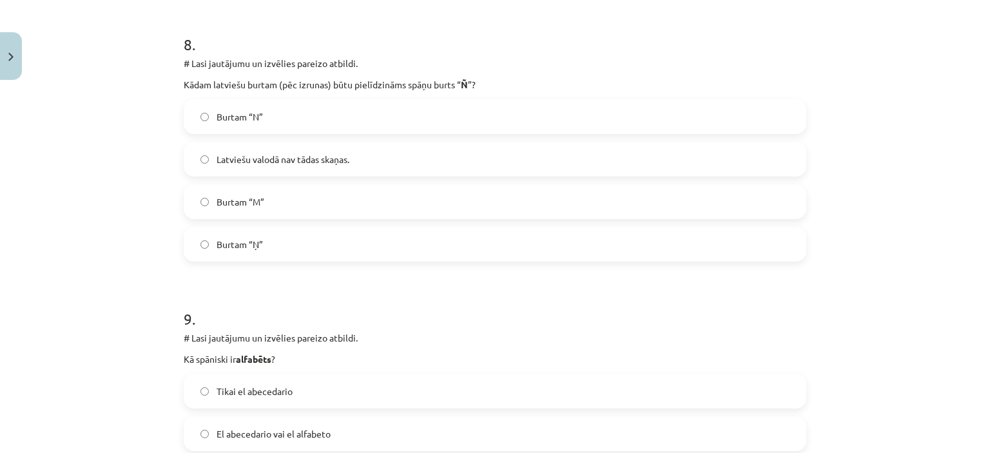
click at [268, 231] on label "Burtam “Ņ”" at bounding box center [495, 244] width 620 height 32
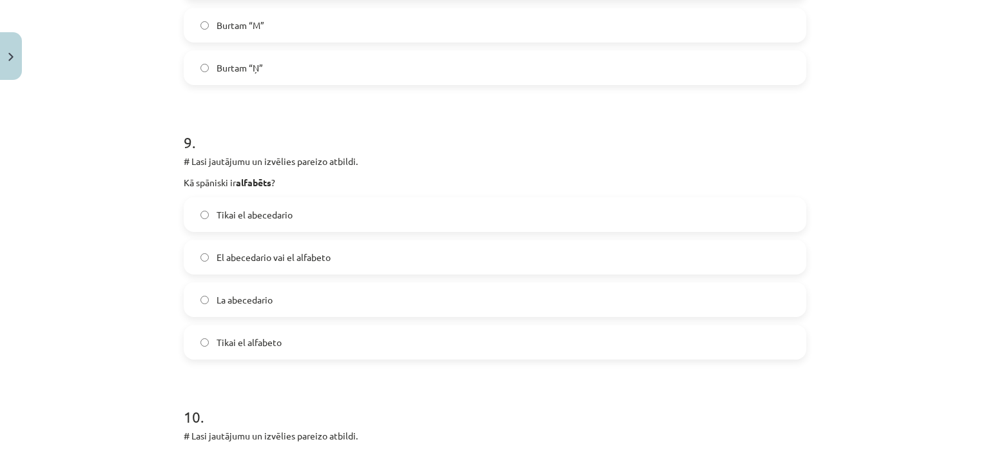
scroll to position [2344, 0]
click at [260, 256] on span "El abecedario vai el alfabeto" at bounding box center [274, 257] width 114 height 14
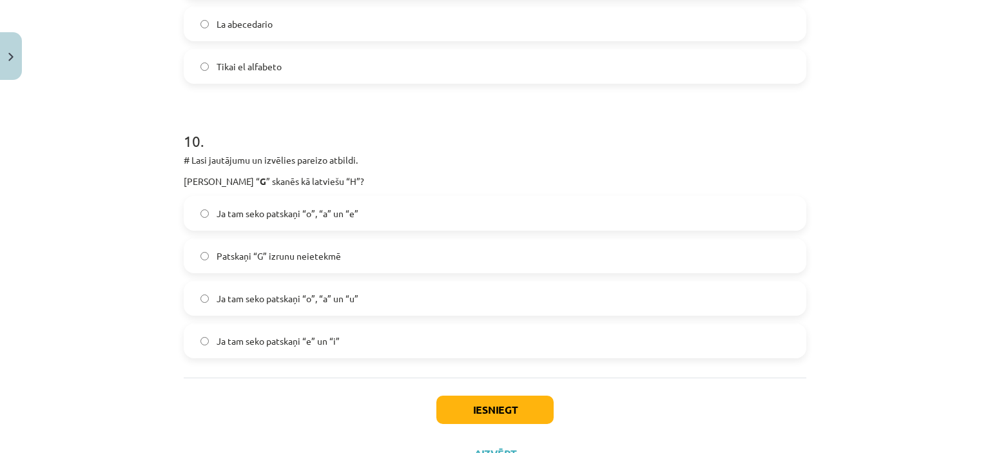
scroll to position [2673, 0]
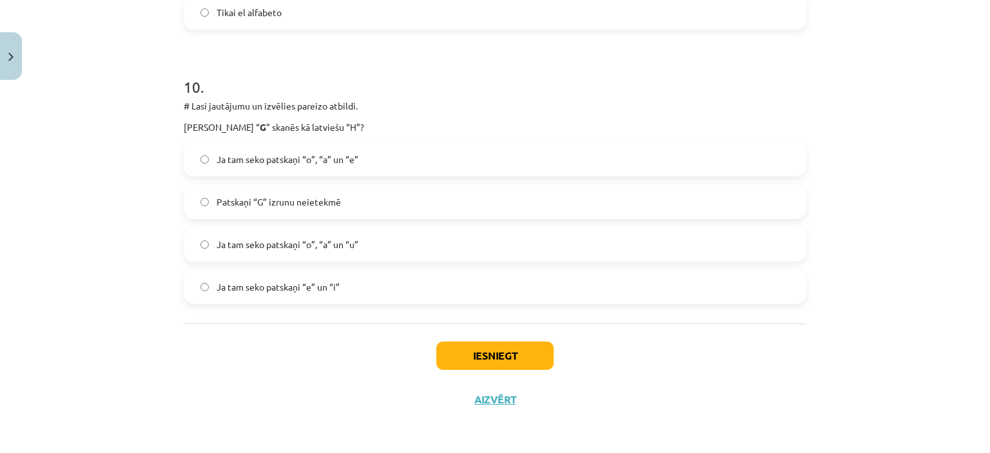
click at [342, 296] on label "Ja tam seko patskaņi “e” un “i”" at bounding box center [495, 287] width 620 height 32
click at [469, 359] on button "Iesniegt" at bounding box center [495, 356] width 117 height 28
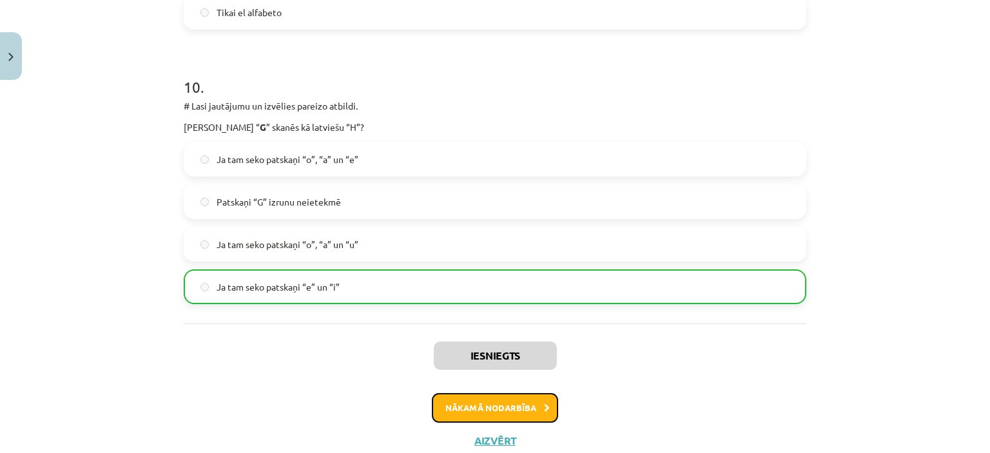
click at [483, 411] on button "Nākamā nodarbība" at bounding box center [495, 408] width 126 height 30
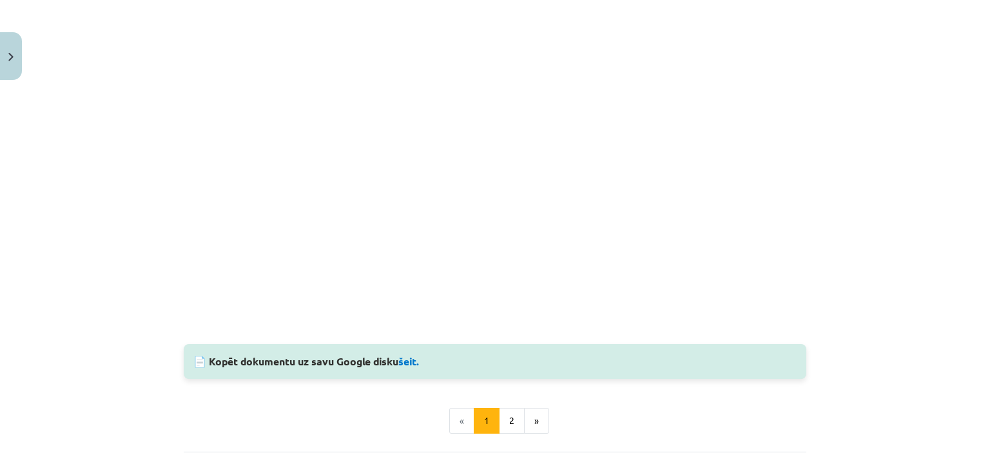
scroll to position [1165, 0]
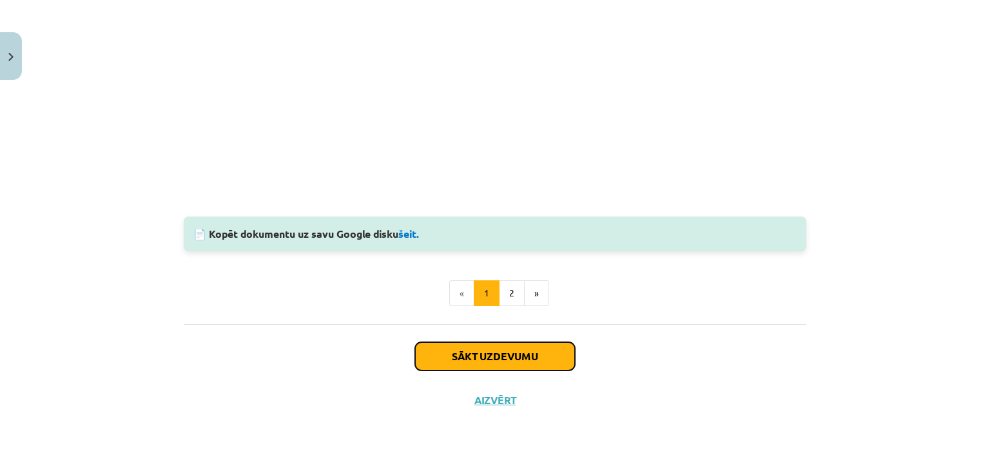
click at [480, 356] on button "Sākt uzdevumu" at bounding box center [495, 356] width 160 height 28
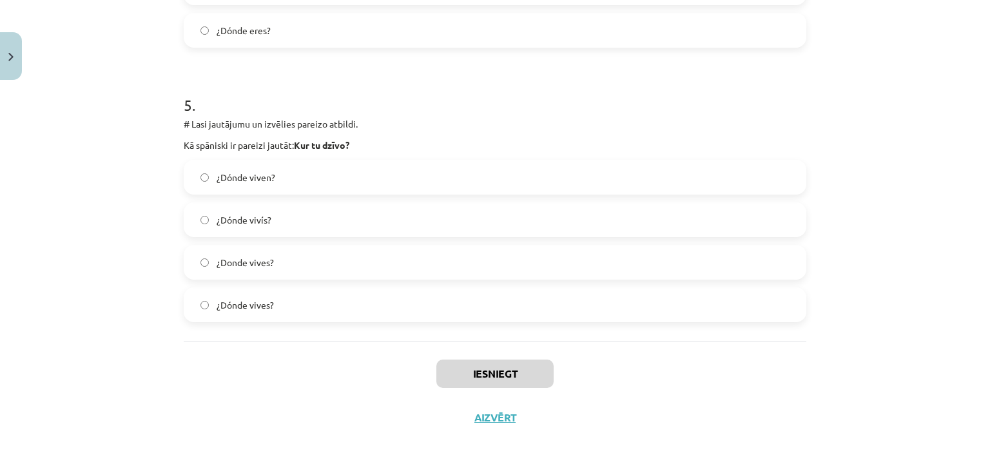
scroll to position [1300, 0]
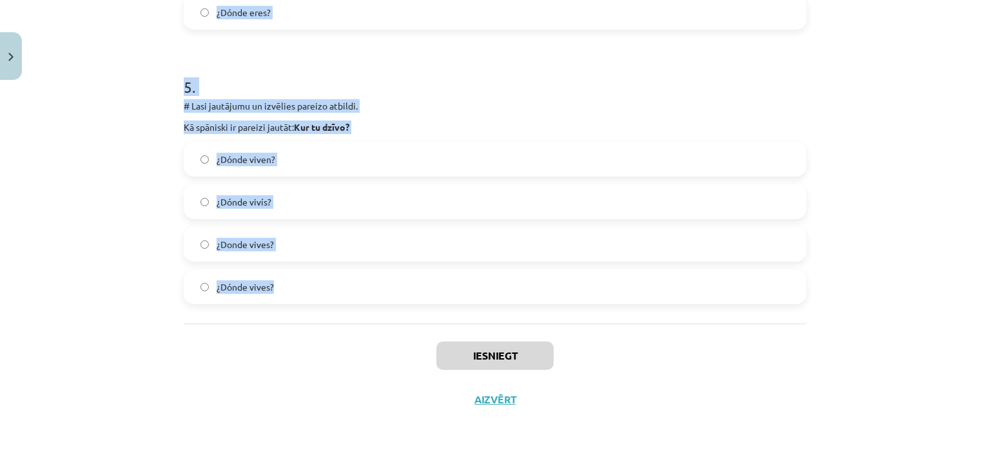
drag, startPoint x: 175, startPoint y: 134, endPoint x: 302, endPoint y: 278, distance: 191.9
copy form "1 . # Lasi jautājumu un izvēlies pareizo atbildi. Kā spāniski ir pareizi jautāt…"
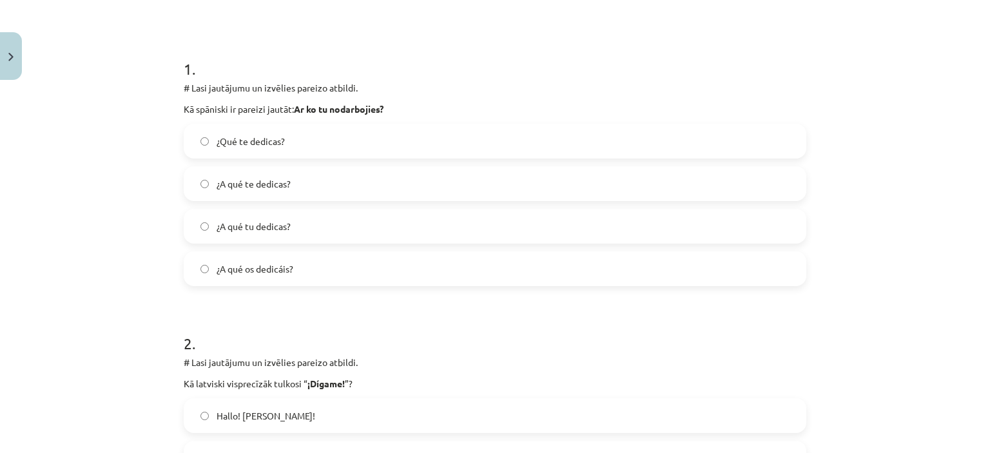
scroll to position [229, 0]
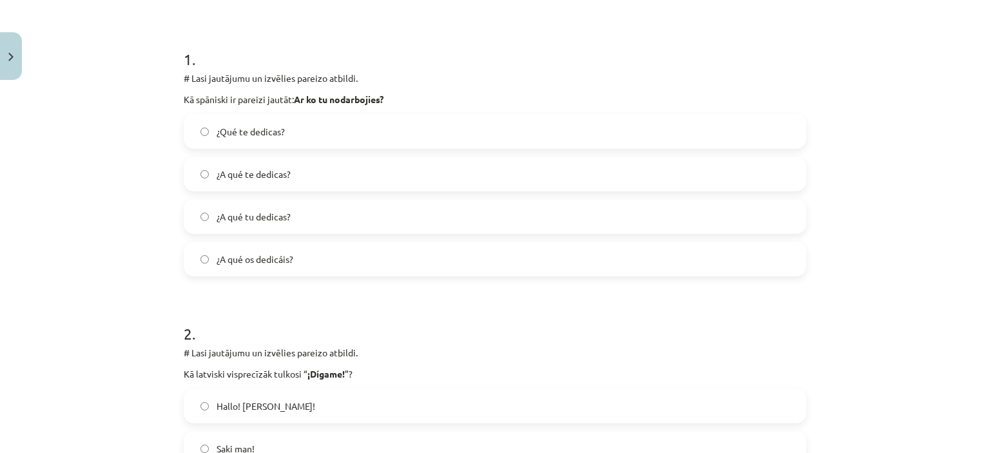
click at [257, 187] on label "¿A qué te dedicas?" at bounding box center [495, 174] width 620 height 32
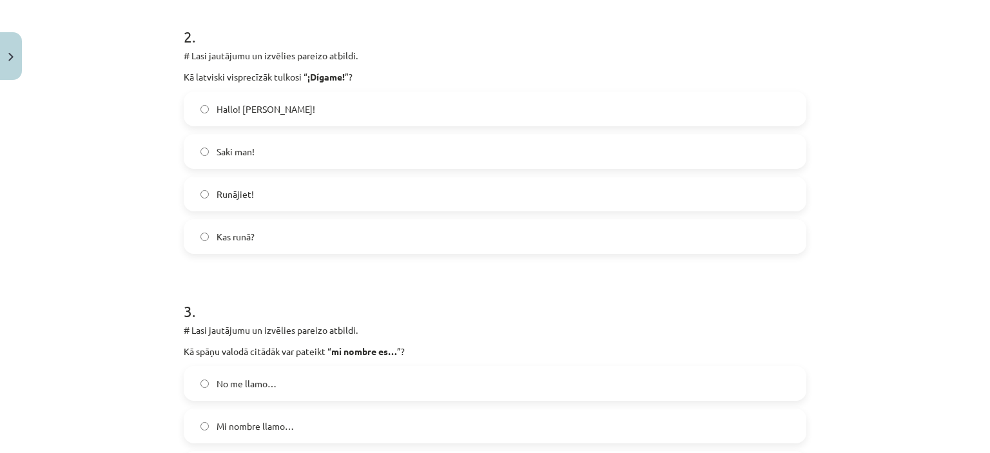
scroll to position [527, 0]
click at [284, 115] on label "Hallo! [PERSON_NAME]!" at bounding box center [495, 108] width 620 height 32
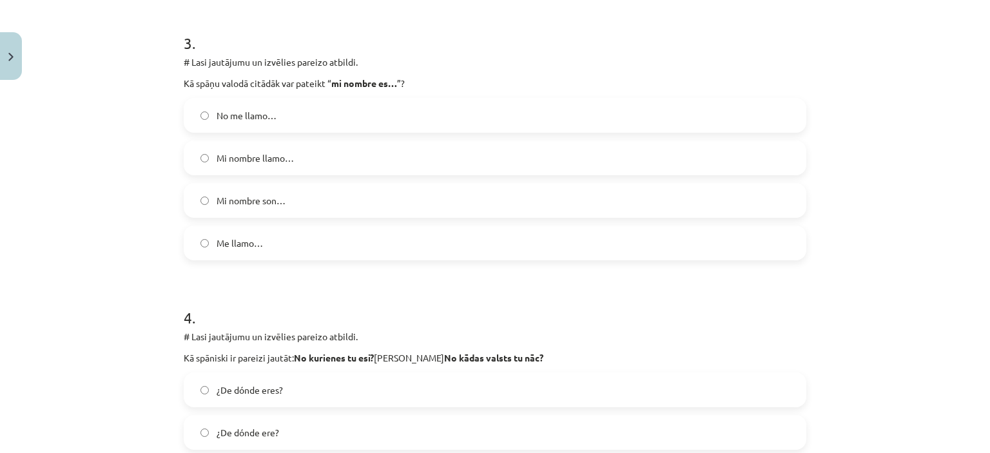
scroll to position [797, 0]
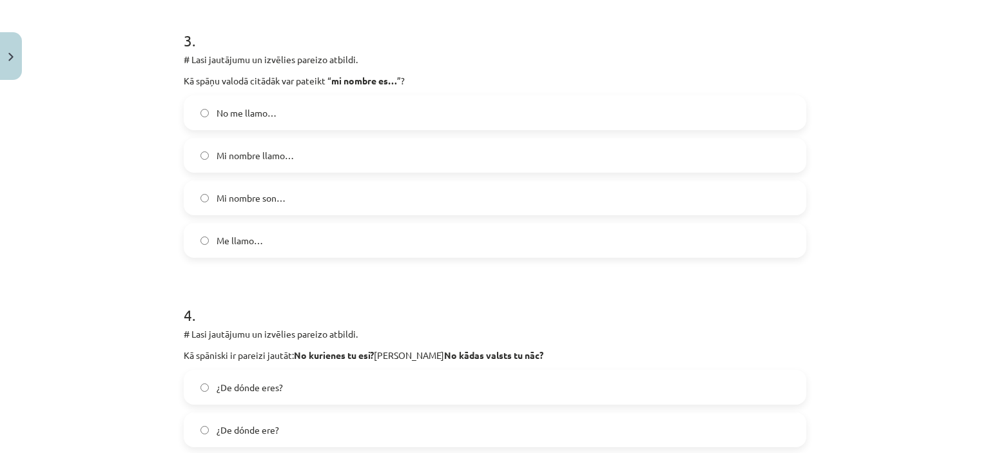
click at [244, 230] on label "Me llamo…" at bounding box center [495, 240] width 620 height 32
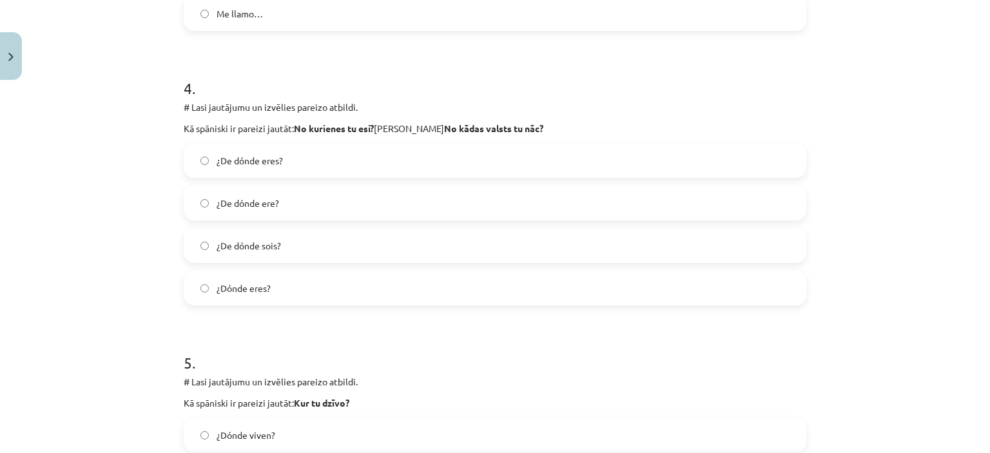
scroll to position [1042, 0]
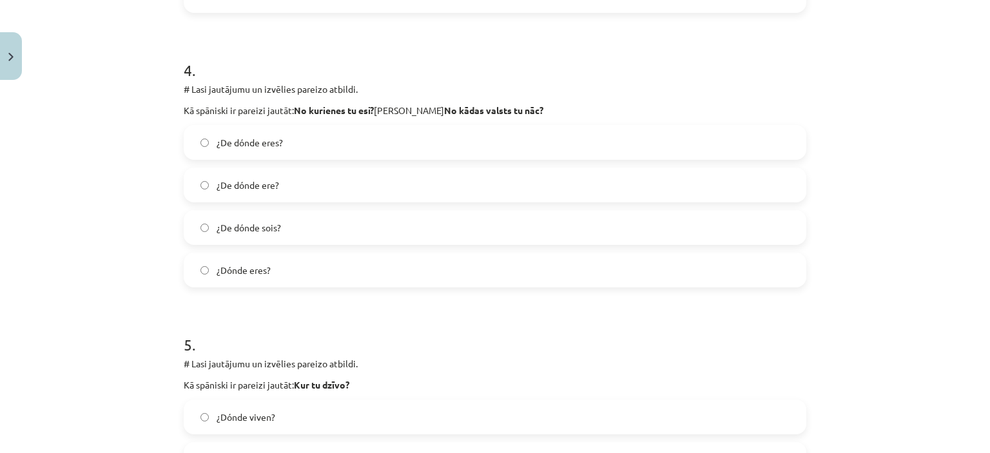
click at [276, 147] on span "¿De dónde eres?" at bounding box center [250, 143] width 66 height 14
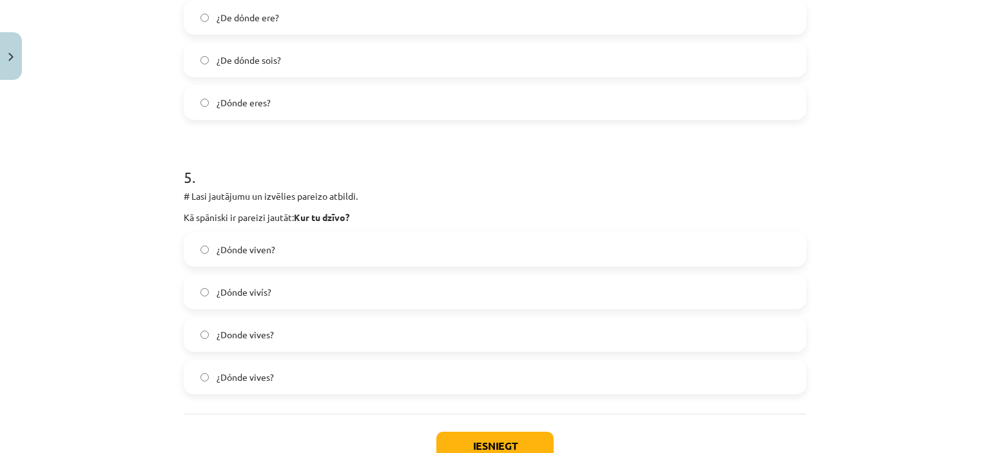
scroll to position [1217, 0]
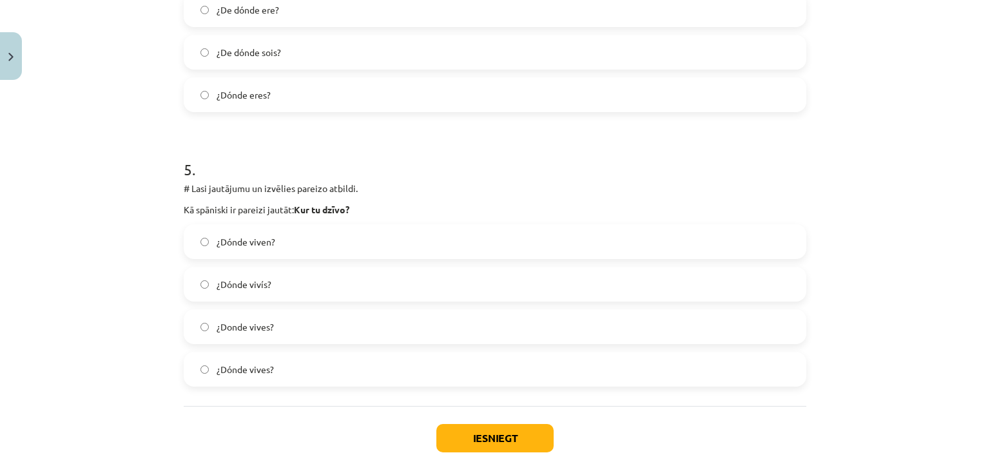
click at [276, 369] on label "¿Dónde vives?" at bounding box center [495, 369] width 620 height 32
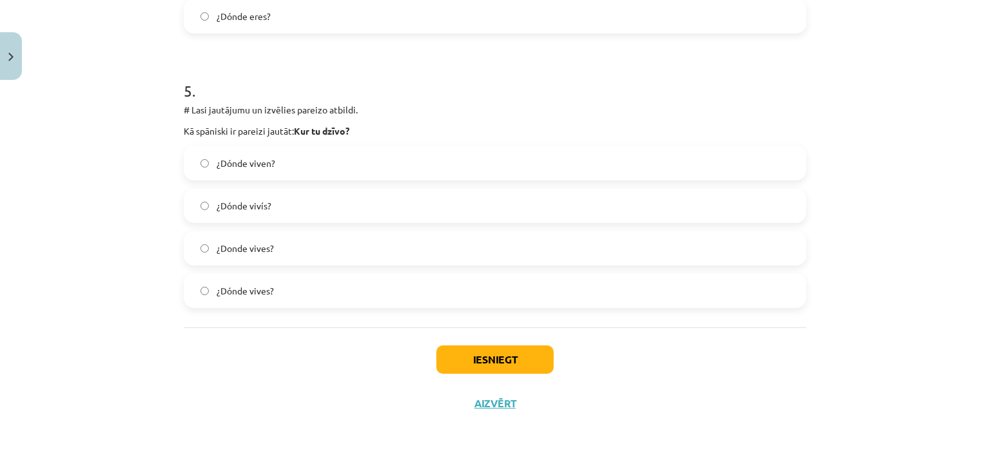
scroll to position [1300, 0]
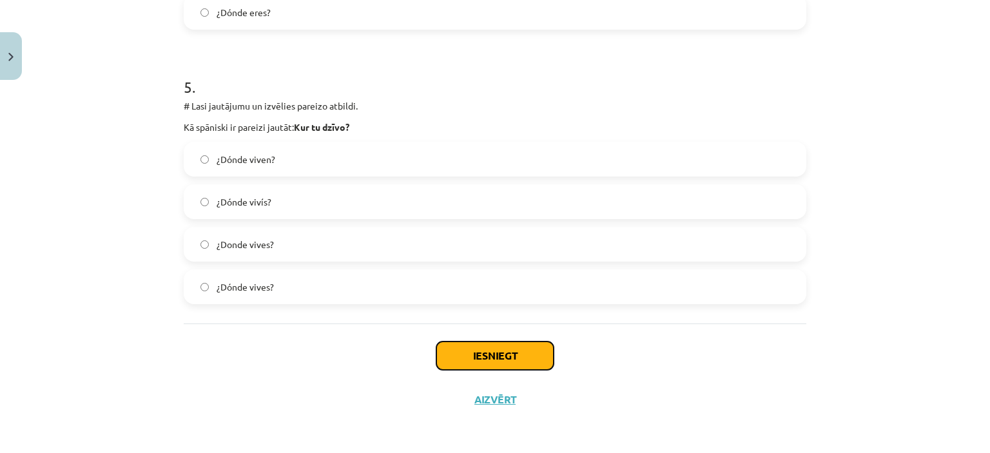
click at [456, 364] on button "Iesniegt" at bounding box center [495, 356] width 117 height 28
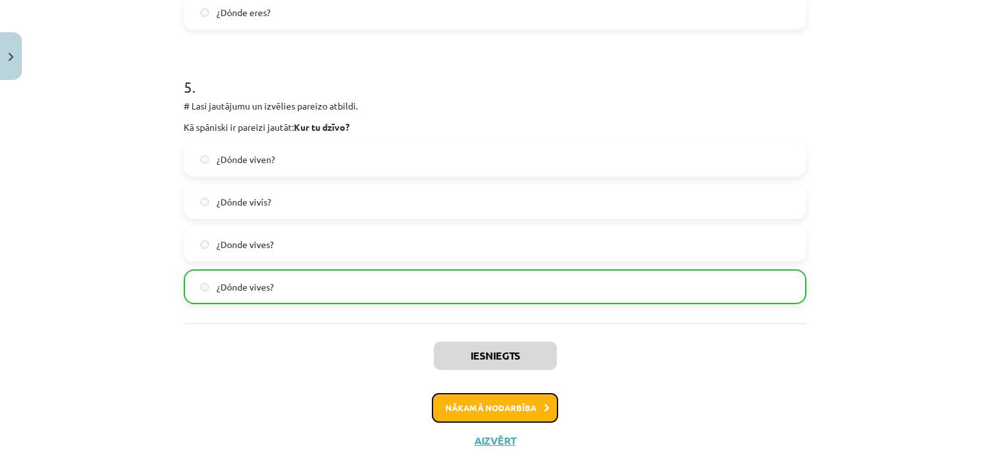
click at [477, 404] on button "Nākamā nodarbība" at bounding box center [495, 408] width 126 height 30
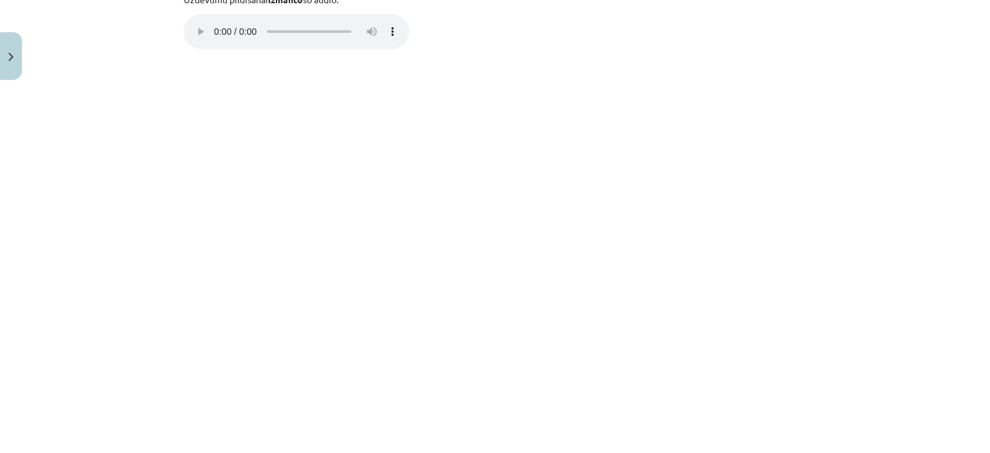
scroll to position [959, 0]
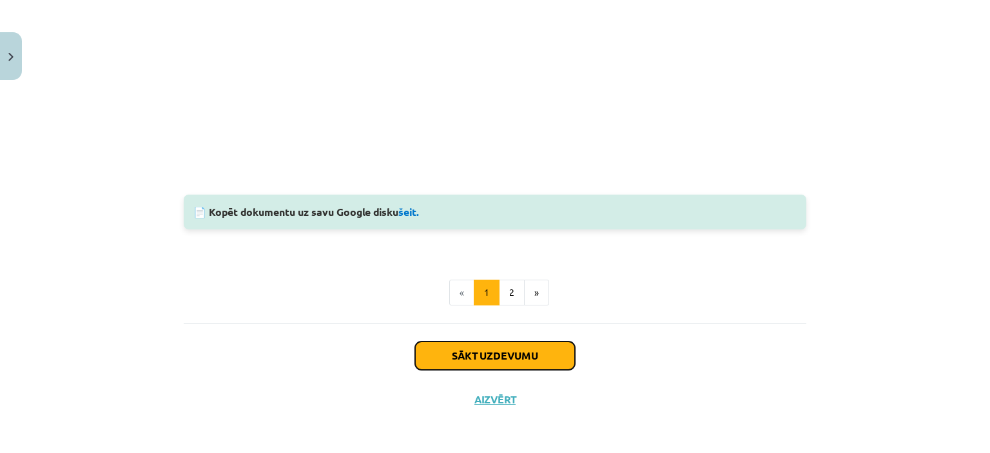
click at [496, 352] on button "Sākt uzdevumu" at bounding box center [495, 356] width 160 height 28
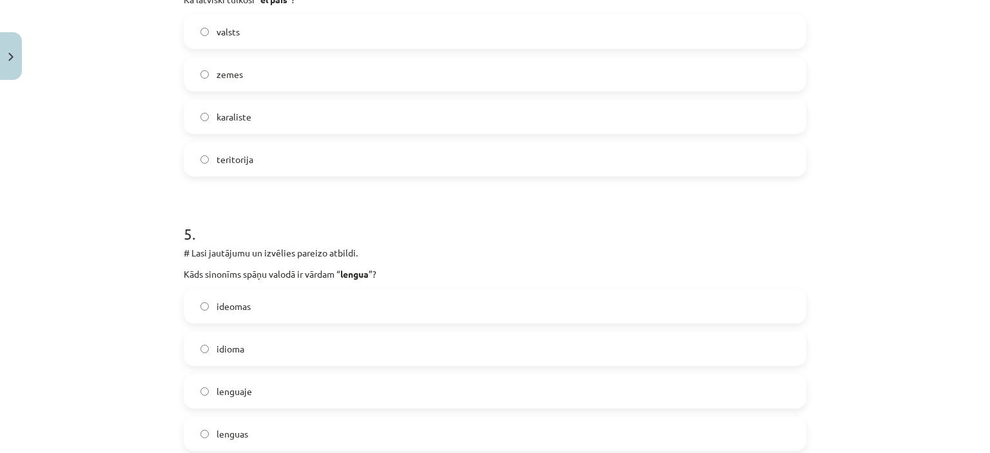
scroll to position [1300, 0]
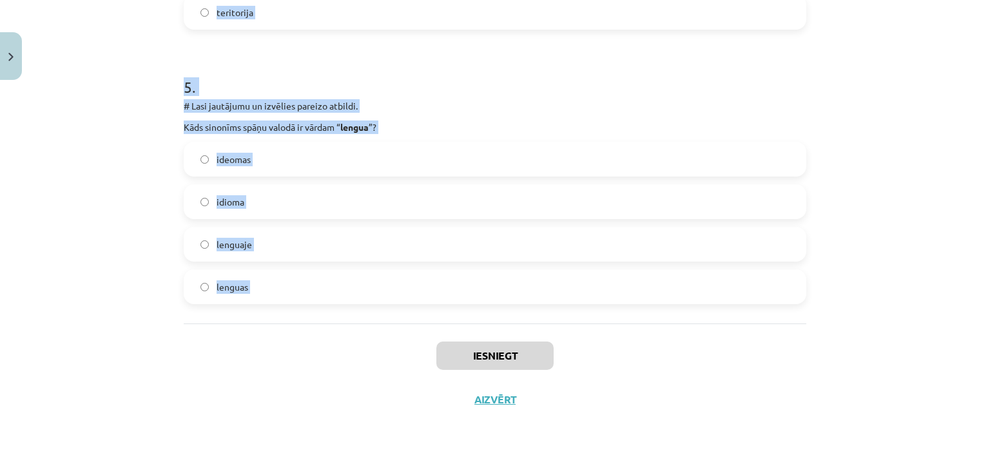
drag, startPoint x: 169, startPoint y: 251, endPoint x: 278, endPoint y: 324, distance: 131.1
click at [278, 324] on div "Mācību tēma: Spāņu valodas b1 - 10. klases 1.ieskaites mācību materiāls #6 📝 Te…" at bounding box center [495, 226] width 990 height 453
copy form "1 . # Lasi jautājumu un izvēlies pareizo atbildi. Kā spāniski teiksi “ tautība …"
click at [159, 81] on div "Mācību tēma: Spāņu valodas b1 - 10. klases 1.ieskaites mācību materiāls #6 📝 Te…" at bounding box center [495, 226] width 990 height 453
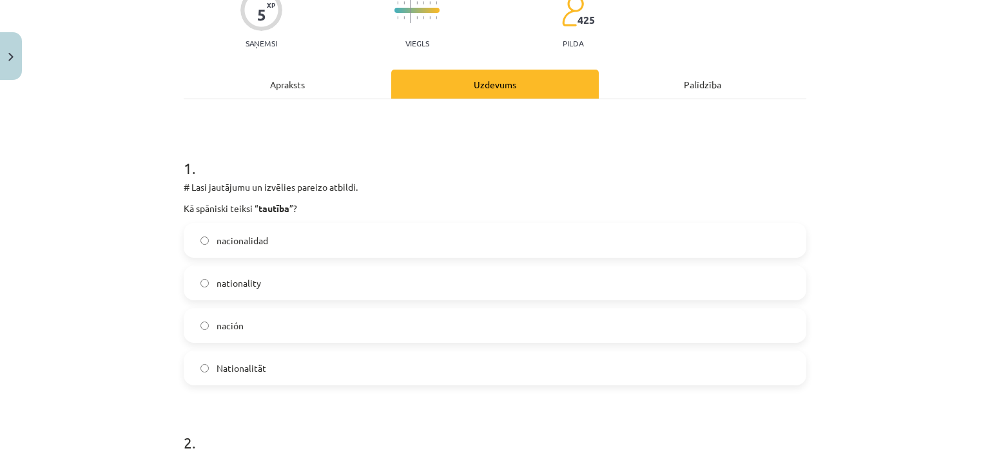
scroll to position [139, 0]
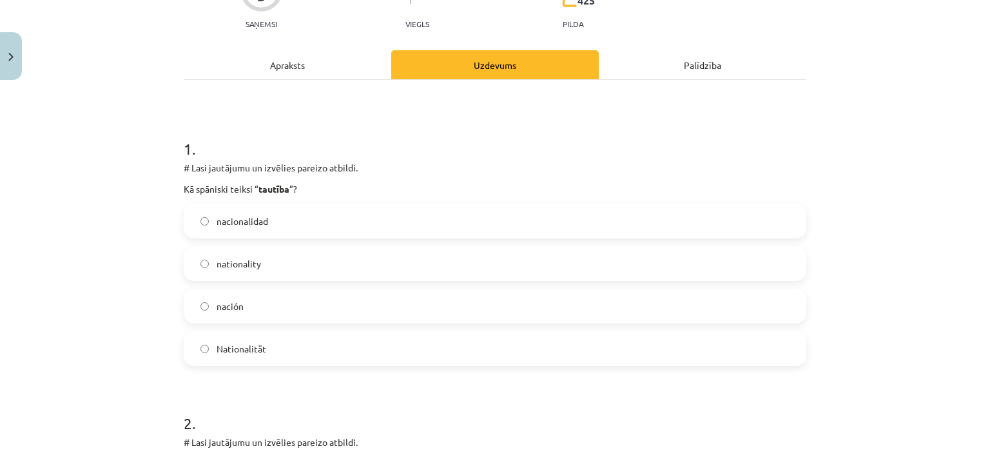
click at [230, 223] on span "nacionalidad" at bounding box center [243, 222] width 52 height 14
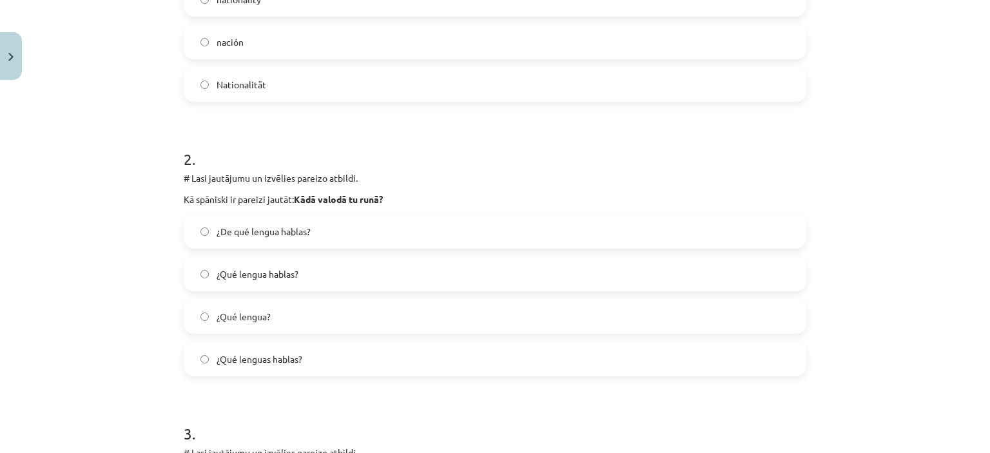
scroll to position [404, 0]
click at [268, 265] on label "¿Qué lengua hablas?" at bounding box center [495, 273] width 620 height 32
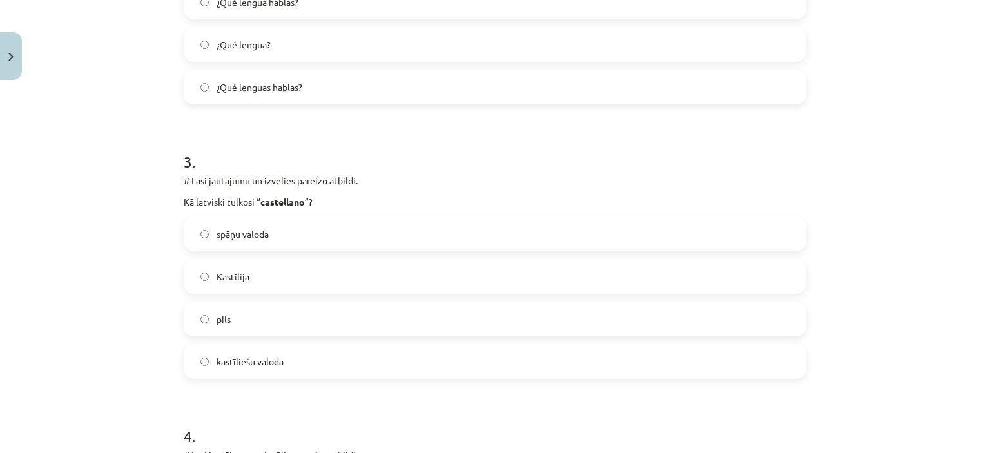
scroll to position [683, 0]
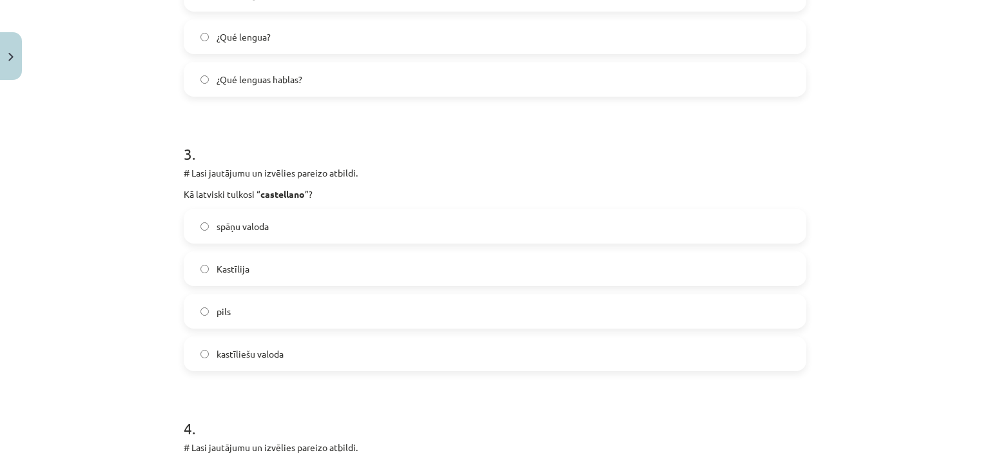
click at [253, 371] on form "1 . # Lasi jautājumu un izvēlies pareizo atbildi. Kā spāniski teiksi “ tautība …" at bounding box center [495, 247] width 623 height 1348
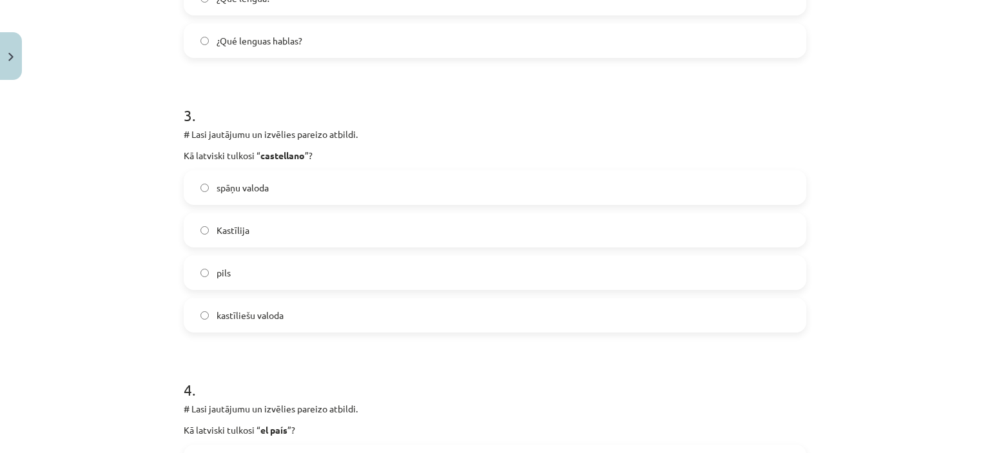
scroll to position [722, 0]
click at [266, 324] on label "kastīliešu valoda" at bounding box center [495, 315] width 620 height 32
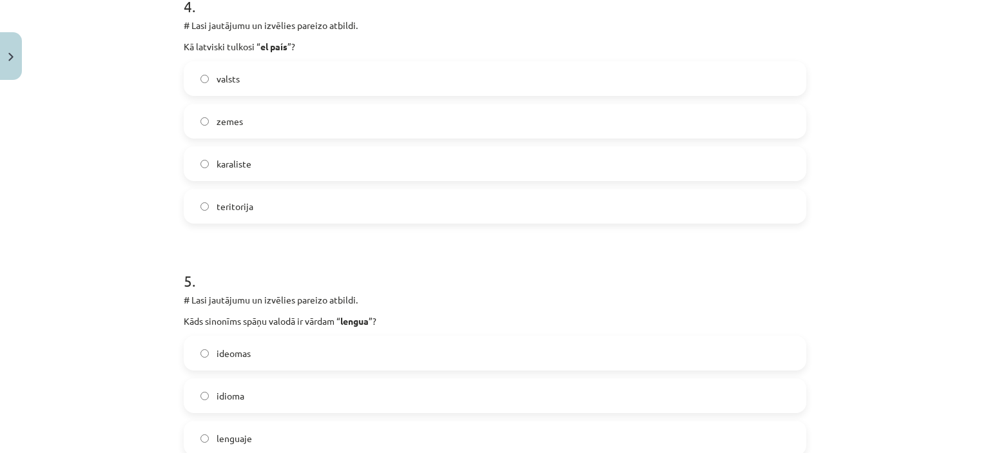
scroll to position [1095, 0]
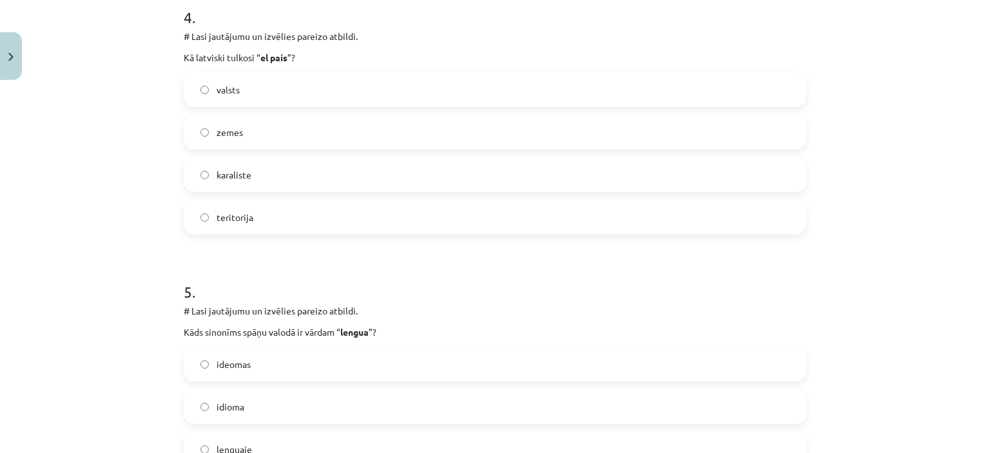
click at [248, 103] on label "valsts" at bounding box center [495, 90] width 620 height 32
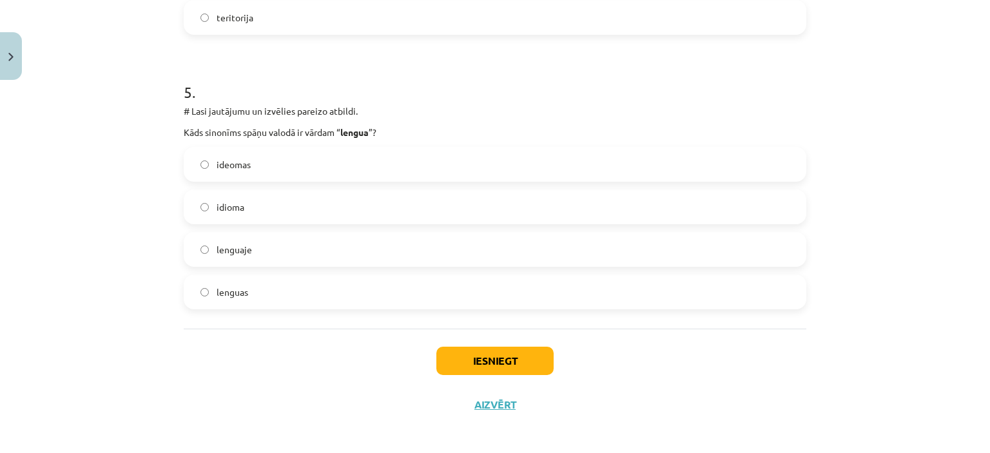
scroll to position [1300, 0]
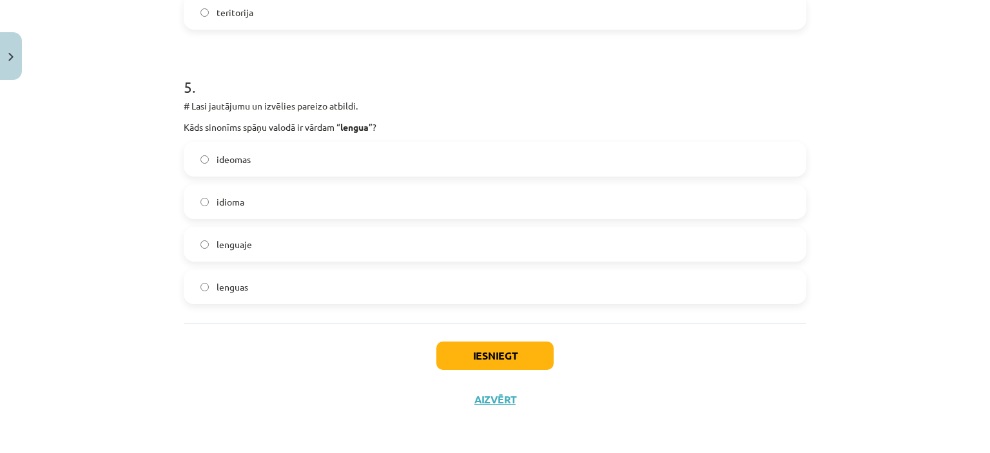
click at [268, 207] on label "idioma" at bounding box center [495, 202] width 620 height 32
click at [464, 349] on button "Iesniegt" at bounding box center [495, 356] width 117 height 28
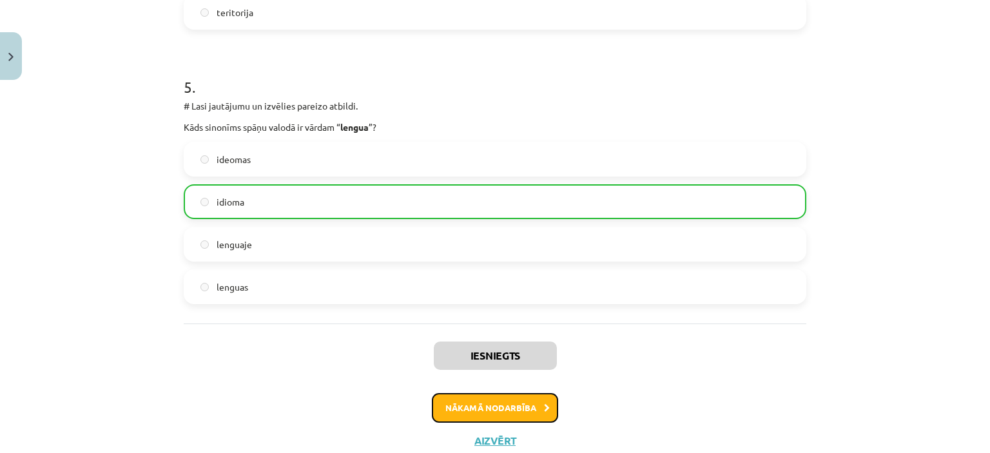
click at [470, 409] on button "Nākamā nodarbība" at bounding box center [495, 408] width 126 height 30
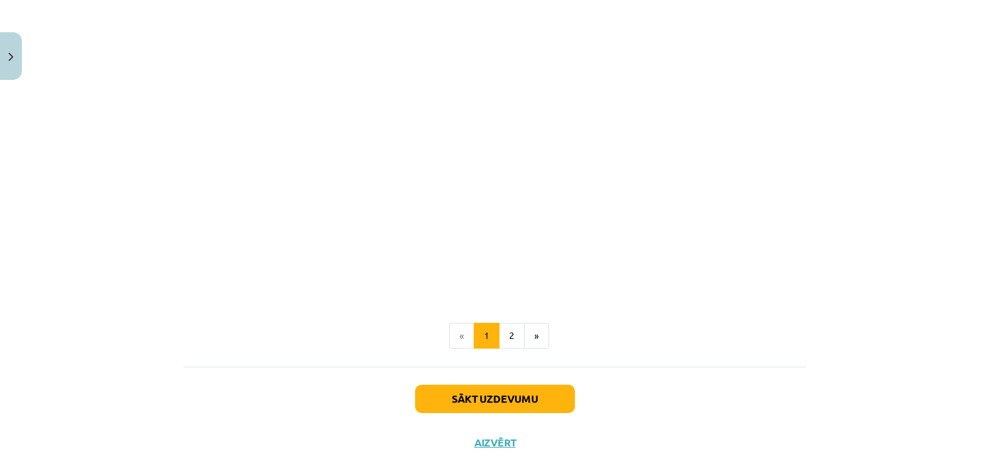
scroll to position [1613, 0]
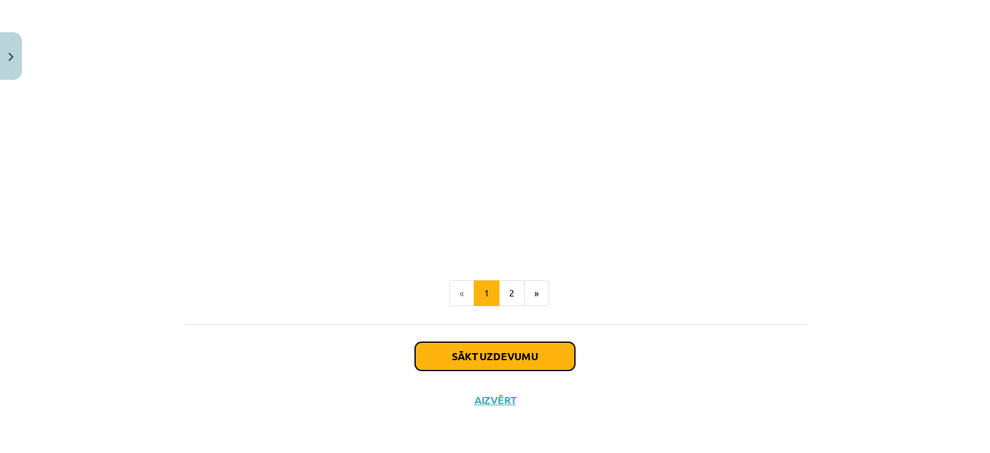
click at [464, 357] on button "Sākt uzdevumu" at bounding box center [495, 356] width 160 height 28
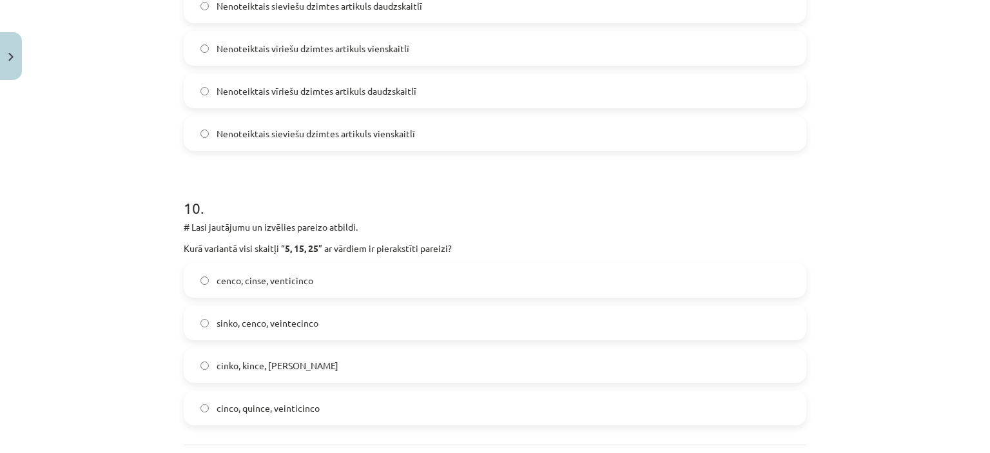
scroll to position [2673, 0]
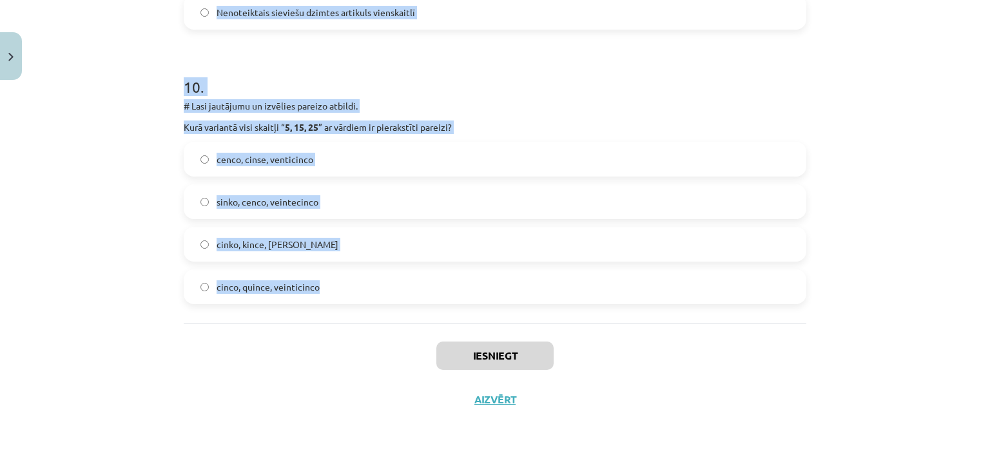
drag, startPoint x: 172, startPoint y: 55, endPoint x: 351, endPoint y: 297, distance: 301.0
copy form "0 . # Lore ipsumdolo si ametcons adipisc elitsed. Doei temporin utla etdolor “ …"
click at [144, 72] on div "Mācību tēma: Spāņu valodas b1 - 10. klases 1.ieskaites mācību materiāls #7 📝 Te…" at bounding box center [495, 226] width 990 height 453
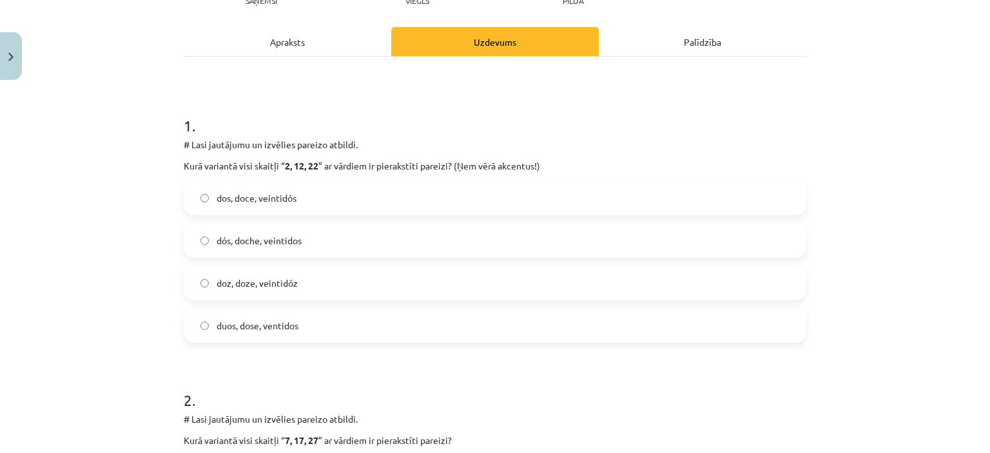
scroll to position [164, 0]
click at [237, 198] on span "dos, doce, veintidós" at bounding box center [257, 197] width 80 height 14
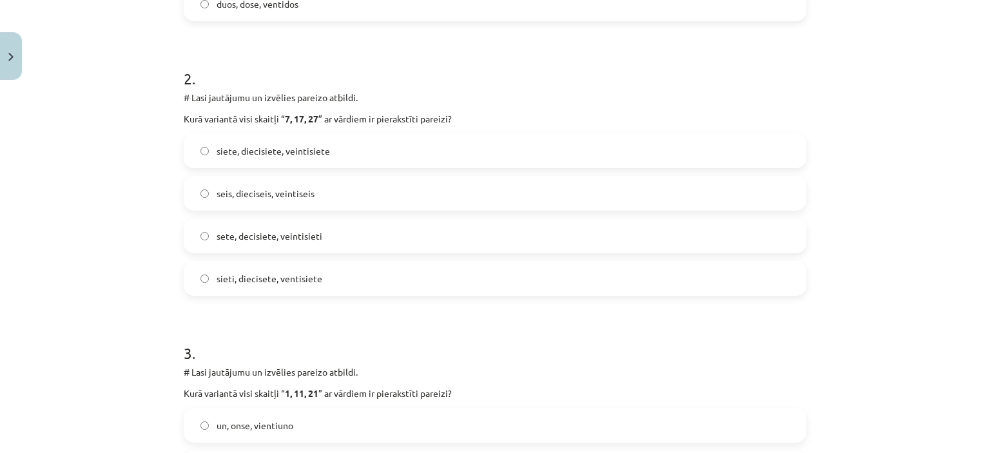
scroll to position [485, 0]
click at [224, 139] on label "siete, diecisiete, veintisiete" at bounding box center [495, 150] width 620 height 32
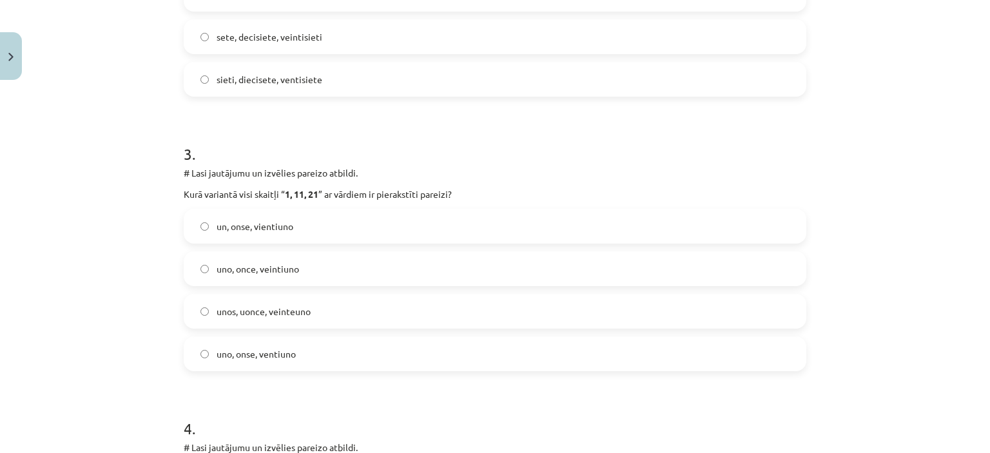
scroll to position [691, 0]
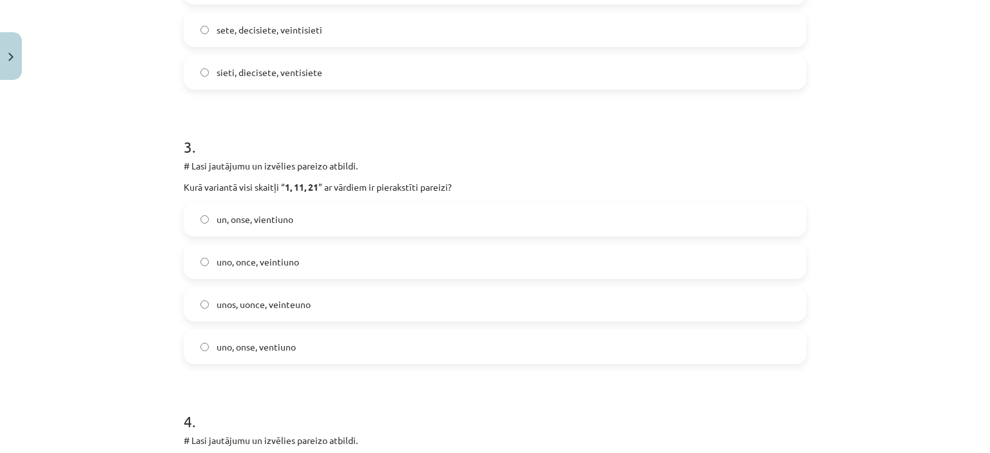
click at [220, 259] on span "uno, once, veintiuno" at bounding box center [258, 262] width 83 height 14
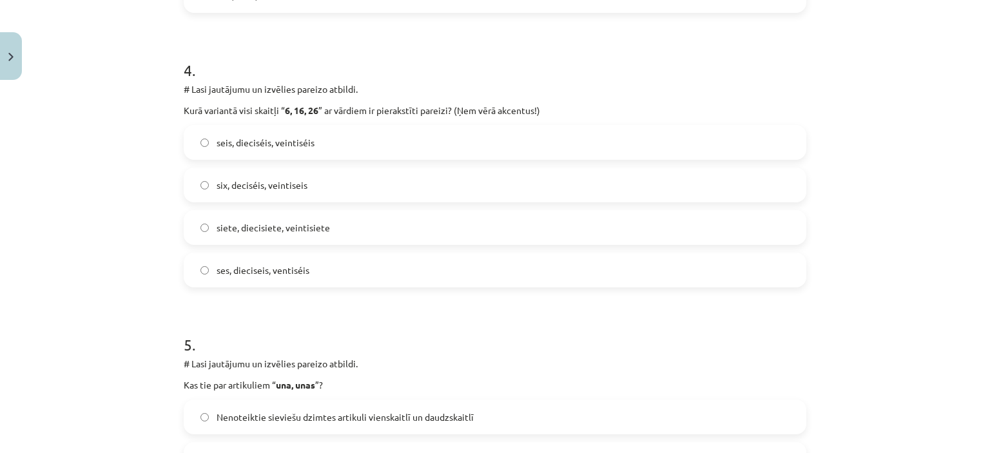
scroll to position [1047, 0]
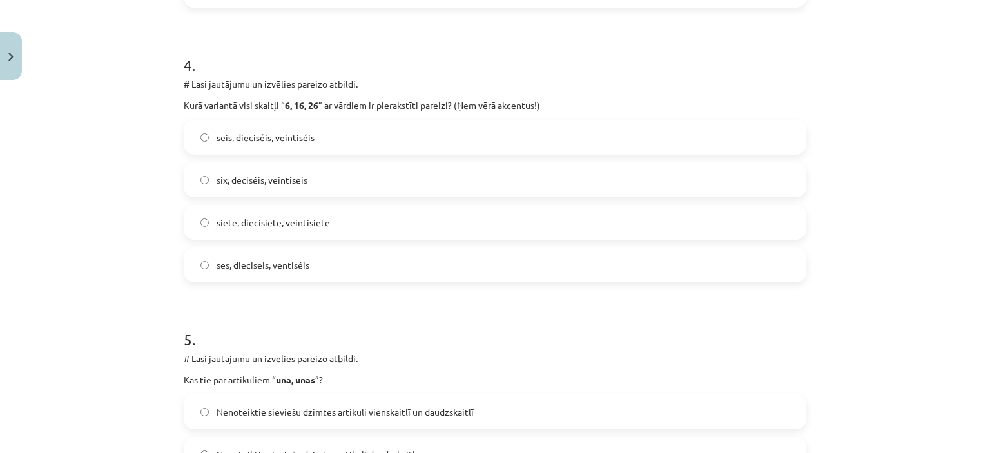
click at [226, 250] on label "ses, dieciseis, ventiséis" at bounding box center [495, 265] width 620 height 32
click at [226, 134] on span "seis, dieciséis, veintiséis" at bounding box center [266, 138] width 98 height 14
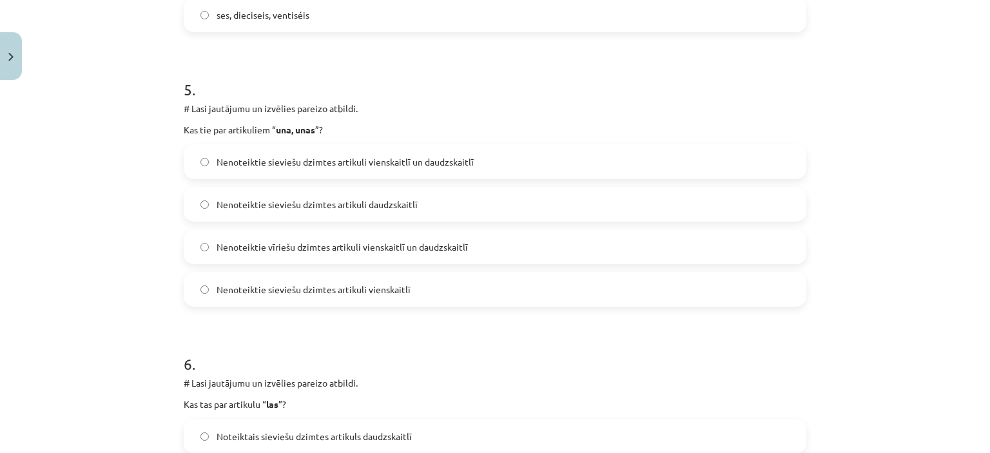
scroll to position [1299, 0]
click at [264, 162] on span "Nenoteiktie sieviešu dzimtes artikuli vienskaitlī un daudzskaitlī" at bounding box center [345, 160] width 257 height 14
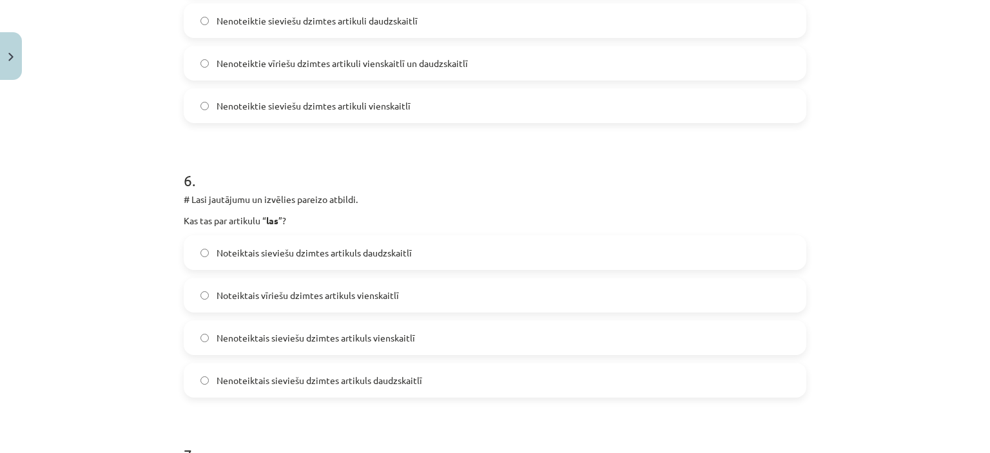
scroll to position [1493, 0]
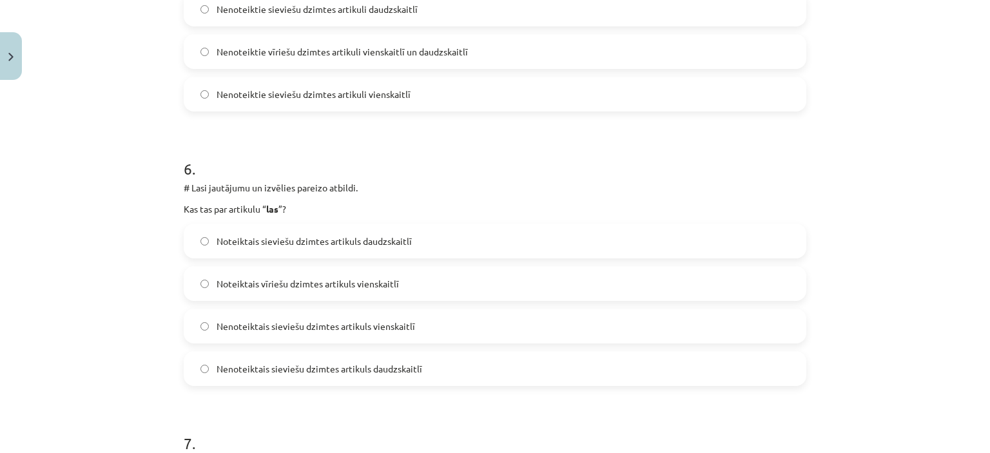
click at [277, 235] on span "Noteiktais sieviešu dzimtes artikuls daudzskaitlī" at bounding box center [314, 242] width 195 height 14
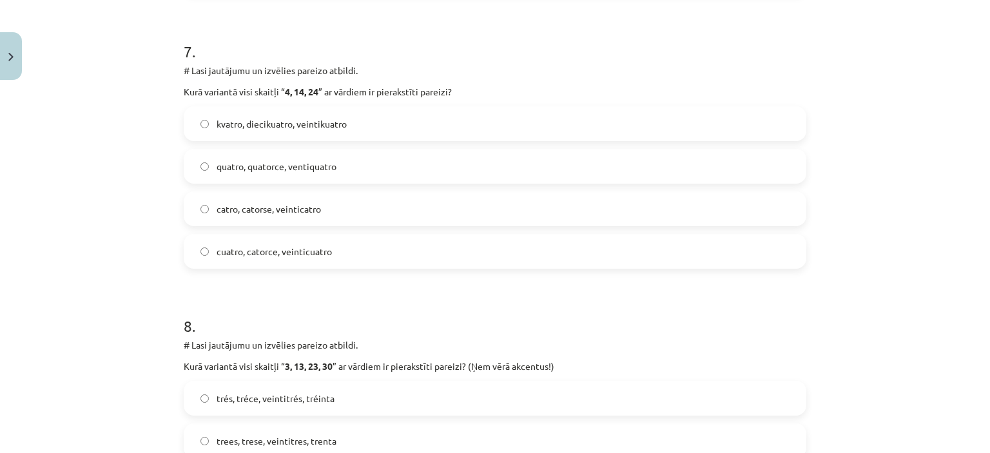
scroll to position [1888, 0]
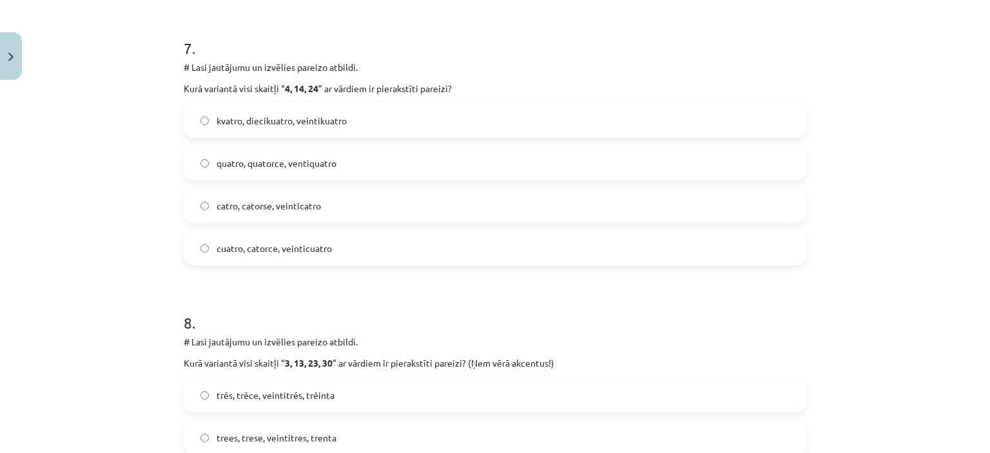
click at [244, 237] on label "cuatro, catorce, veinticuatro" at bounding box center [495, 248] width 620 height 32
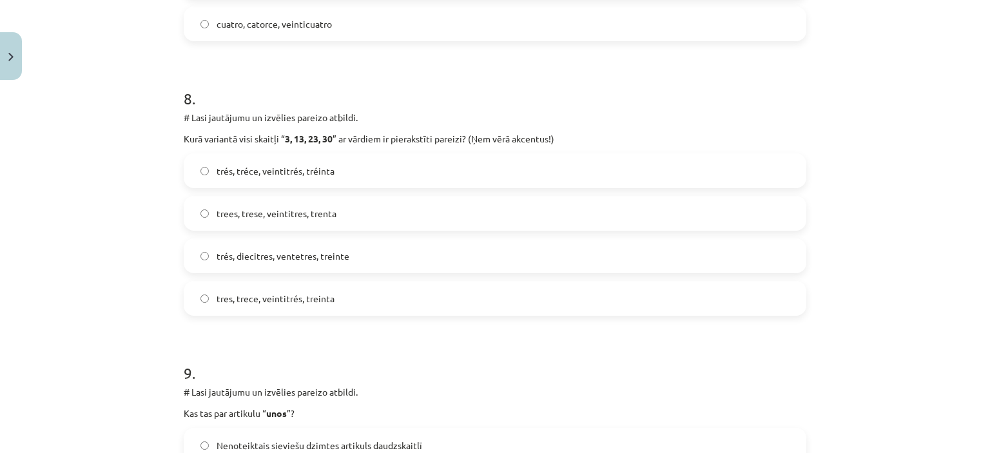
scroll to position [2113, 0]
click at [248, 306] on label "tres, trece, veintitrés, treinta" at bounding box center [495, 298] width 620 height 32
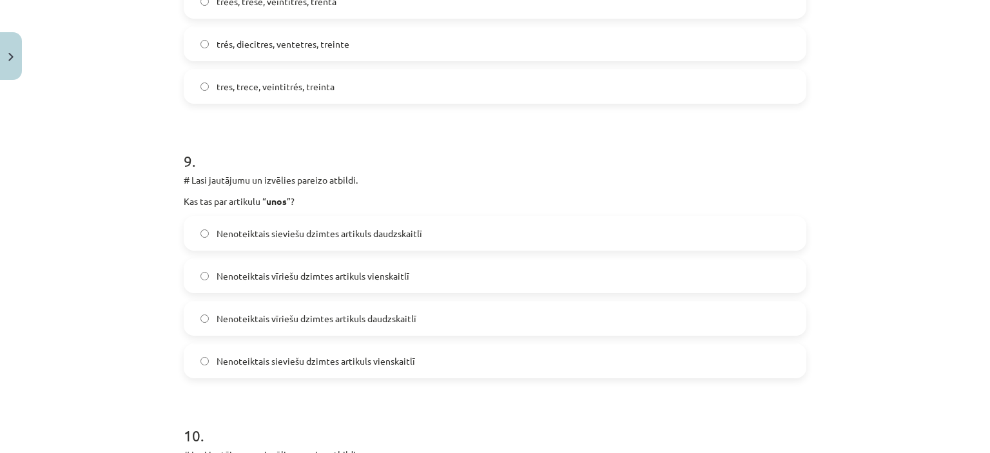
scroll to position [2325, 0]
click at [266, 321] on span "Nenoteiktais vīriešu dzimtes artikuls daudzskaitlī" at bounding box center [317, 318] width 200 height 14
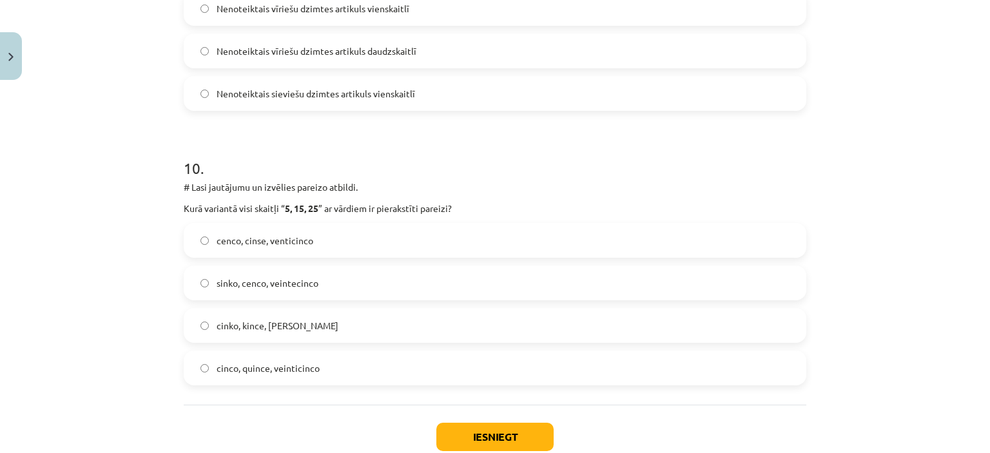
scroll to position [2602, 0]
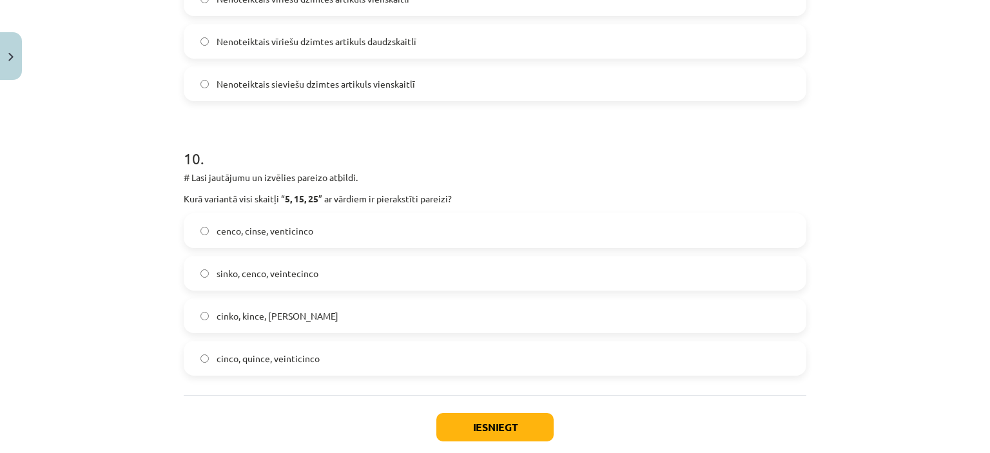
click at [270, 362] on span "cinco, quince, veinticinco" at bounding box center [268, 359] width 103 height 14
click at [442, 412] on div "Iesniegt Aizvērt" at bounding box center [495, 440] width 623 height 90
click at [503, 429] on button "Iesniegt" at bounding box center [495, 427] width 117 height 28
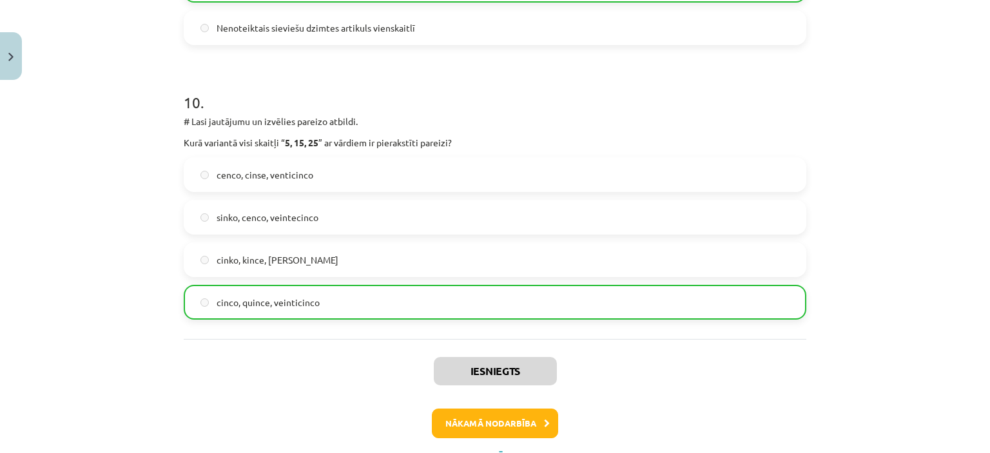
scroll to position [2714, 0]
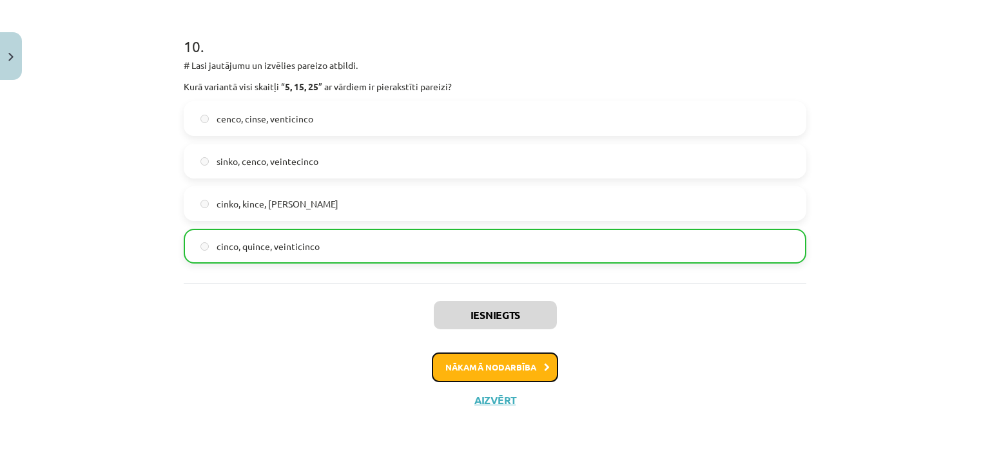
click at [524, 361] on button "Nākamā nodarbība" at bounding box center [495, 368] width 126 height 30
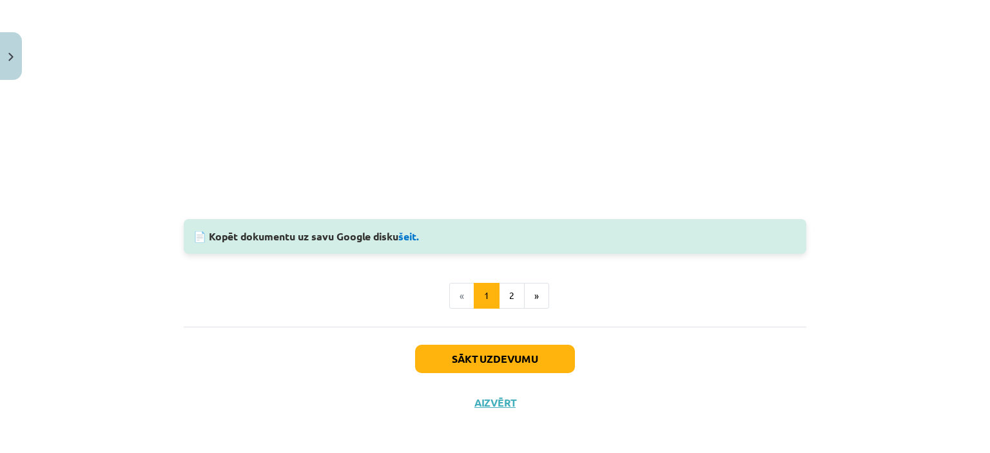
scroll to position [1192, 0]
click at [500, 364] on button "Sākt uzdevumu" at bounding box center [495, 358] width 160 height 28
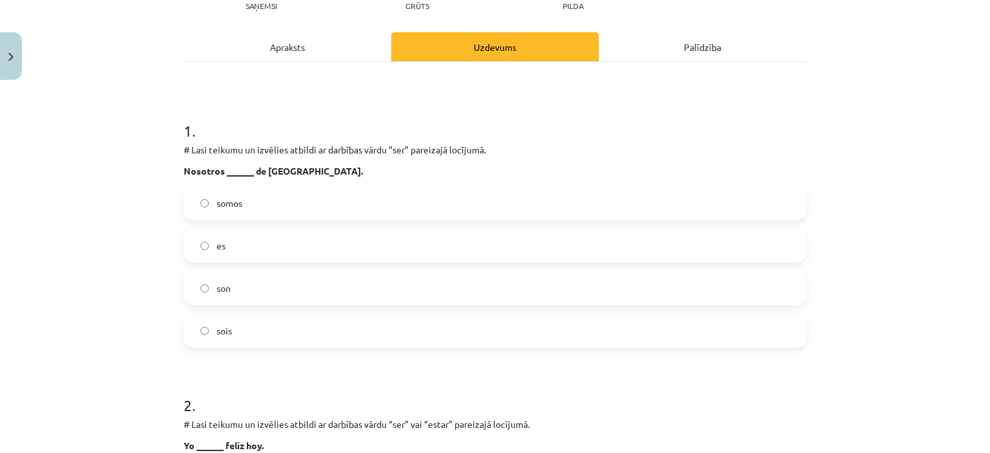
scroll to position [160, 0]
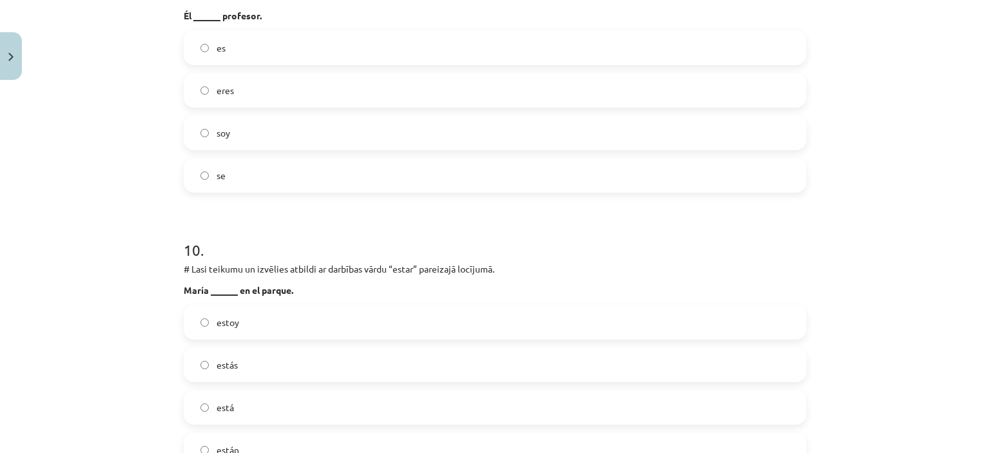
scroll to position [2673, 0]
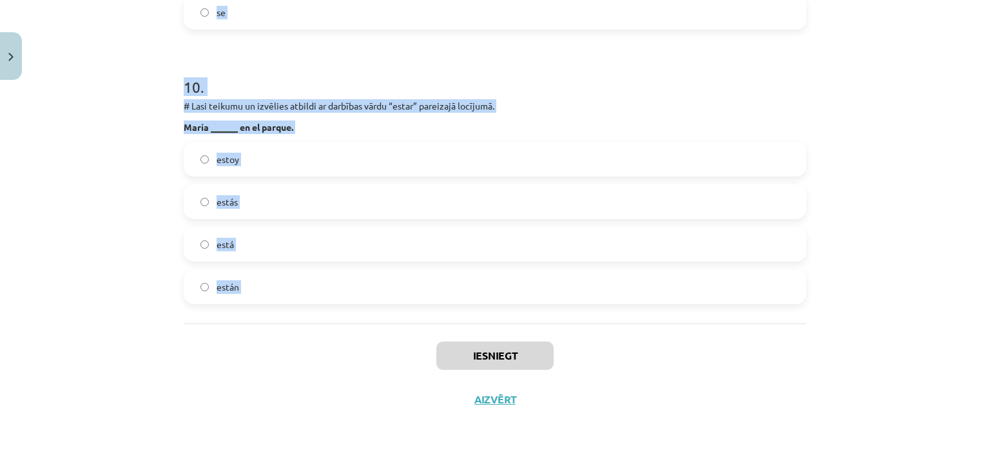
drag, startPoint x: 176, startPoint y: 128, endPoint x: 296, endPoint y: 293, distance: 203.5
copy form "9 . # Lore ipsumdo si ametcons adipisc el seddoeiu tempo “inc” utlaboree dolore…"
click at [168, 107] on div "Mācību tēma: Spāņu valodas b1 - 10. klases 1.ieskaites mācību materiāls #8 📝 Te…" at bounding box center [495, 226] width 990 height 453
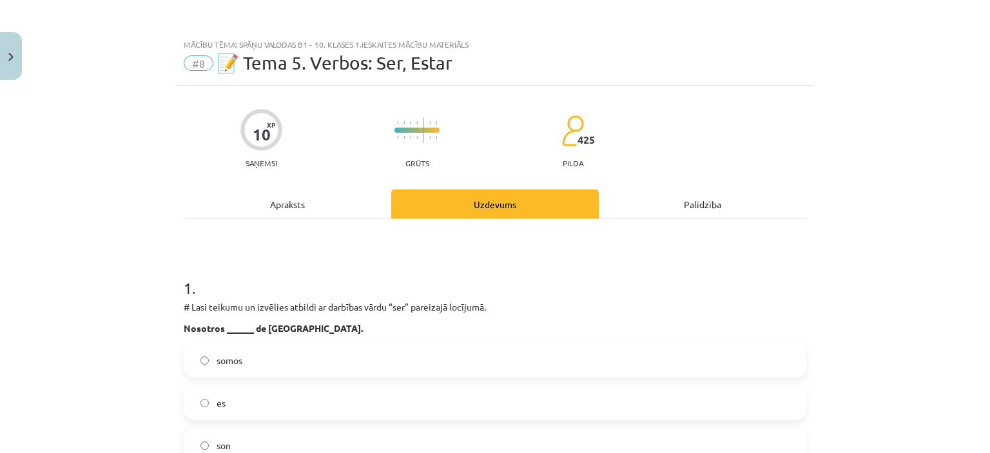
scroll to position [183, 0]
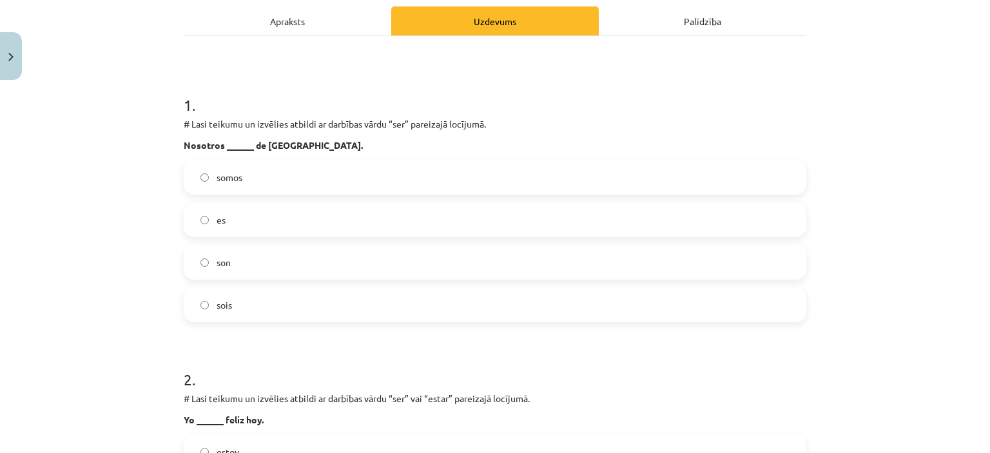
click at [279, 161] on label "somos" at bounding box center [495, 177] width 620 height 32
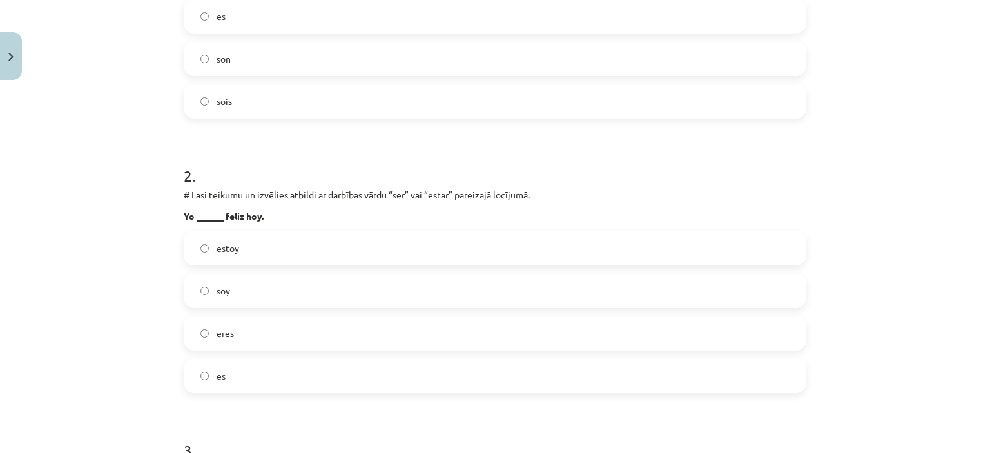
scroll to position [410, 0]
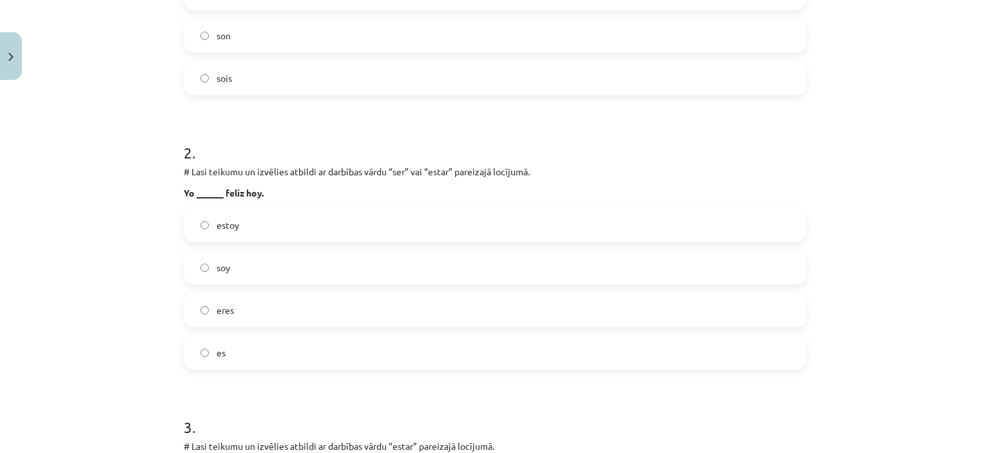
click at [268, 237] on label "estoy" at bounding box center [495, 225] width 620 height 32
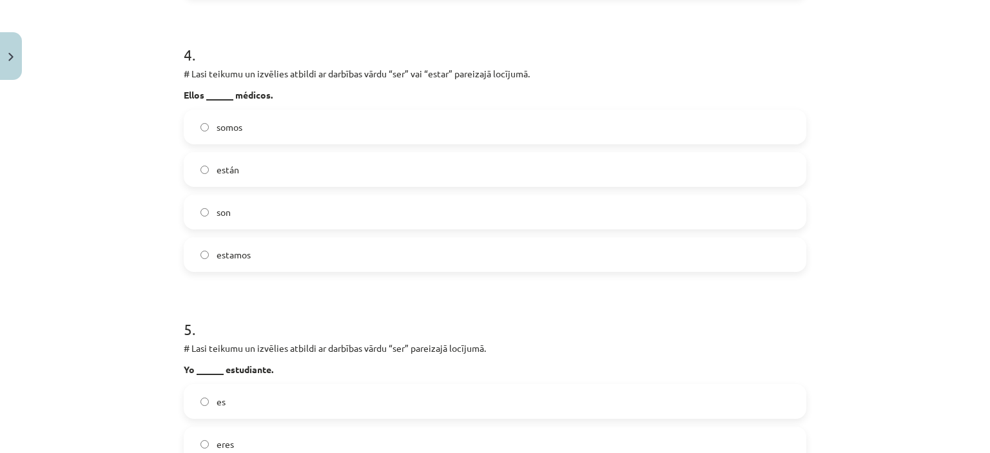
scroll to position [1065, 0]
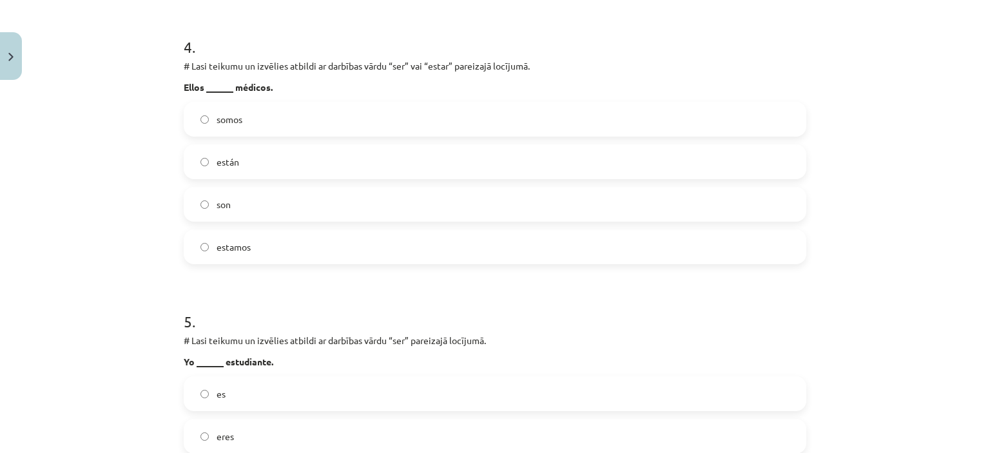
click at [217, 170] on label "están" at bounding box center [495, 162] width 620 height 32
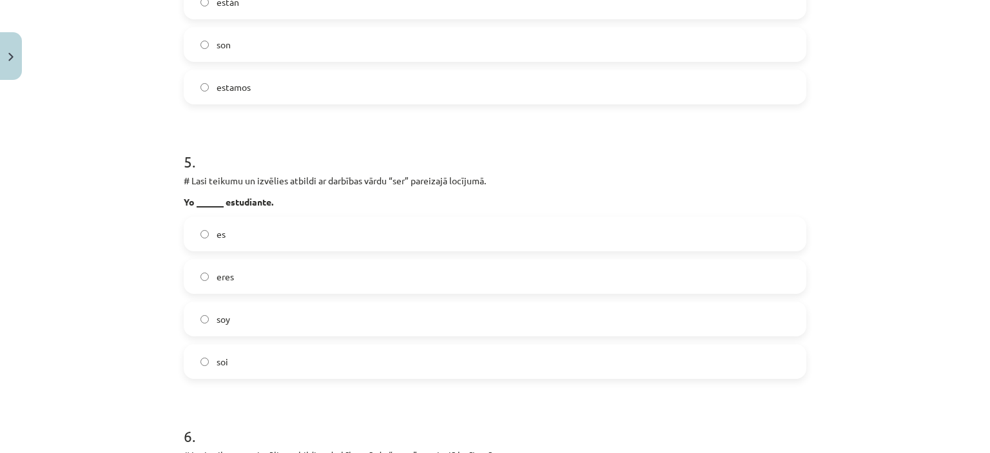
scroll to position [1225, 0]
click at [235, 348] on label "soi" at bounding box center [495, 362] width 620 height 32
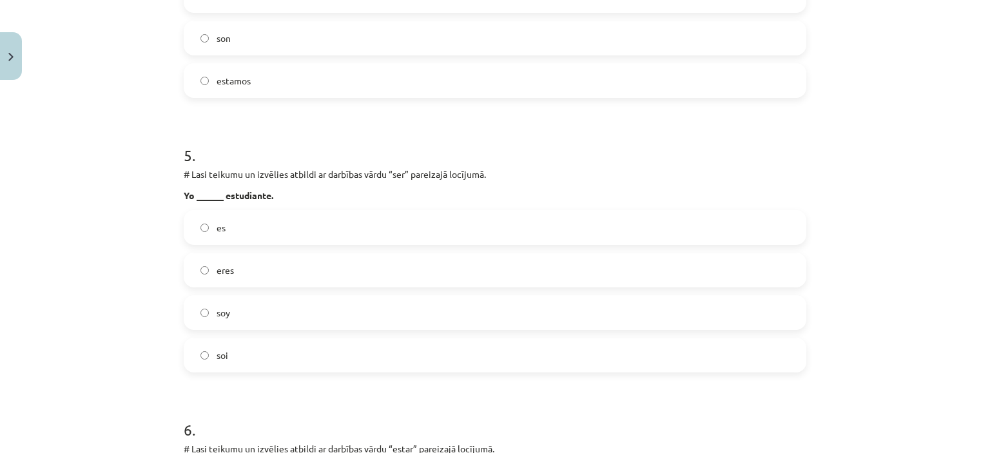
scroll to position [1136, 0]
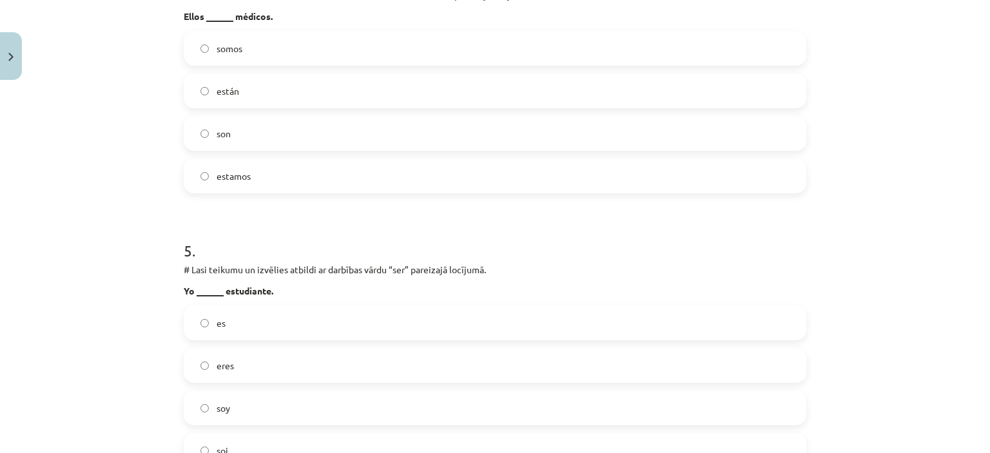
click at [212, 124] on label "son" at bounding box center [495, 133] width 620 height 32
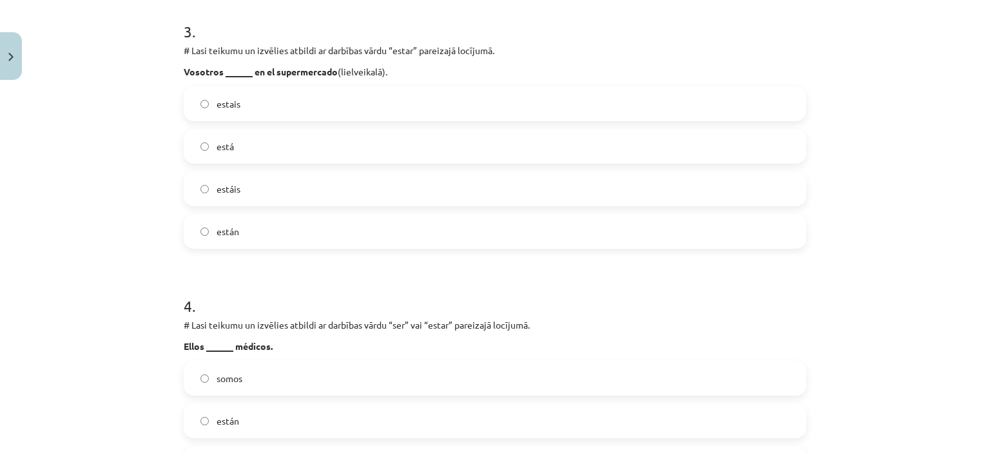
scroll to position [780, 0]
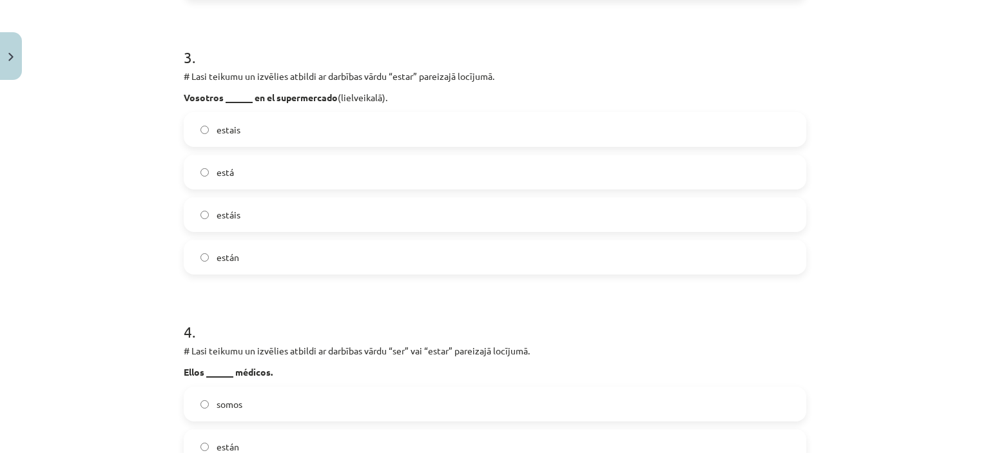
click at [256, 121] on label "estais" at bounding box center [495, 129] width 620 height 32
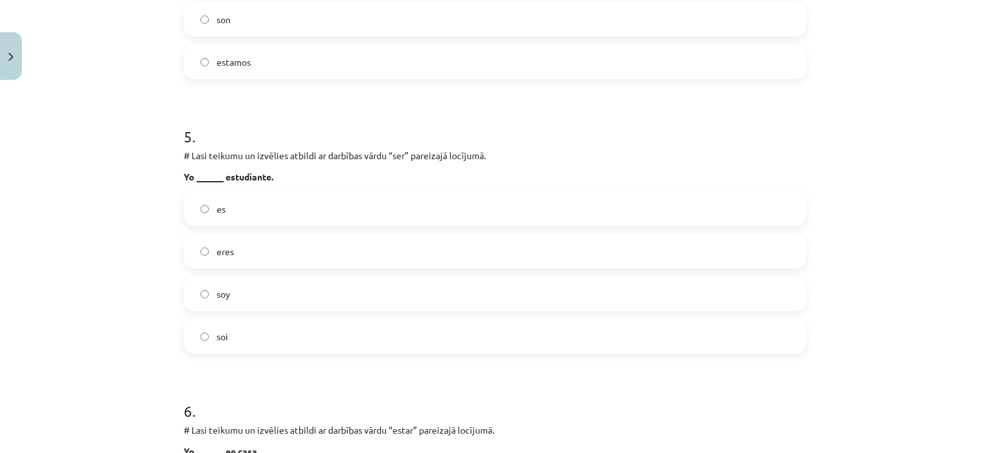
scroll to position [1250, 0]
click at [219, 309] on label "soy" at bounding box center [495, 295] width 620 height 32
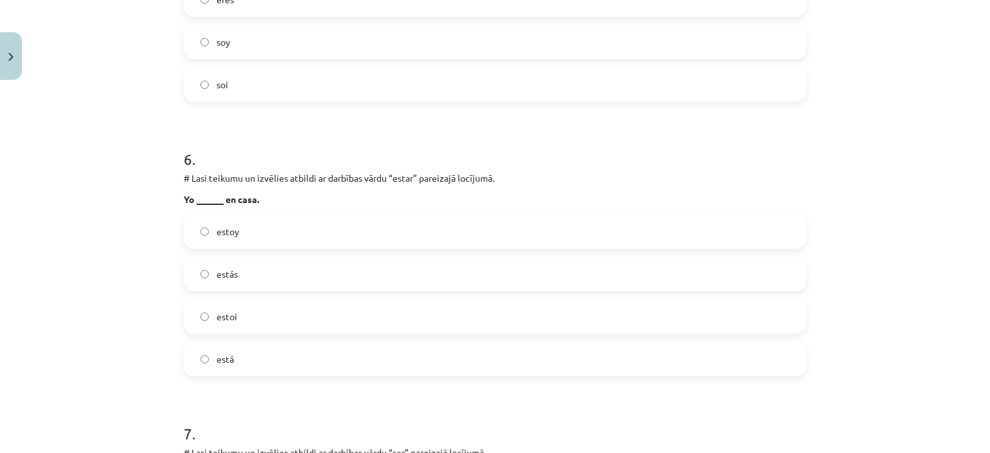
scroll to position [1504, 0]
click at [255, 214] on label "estoy" at bounding box center [495, 230] width 620 height 32
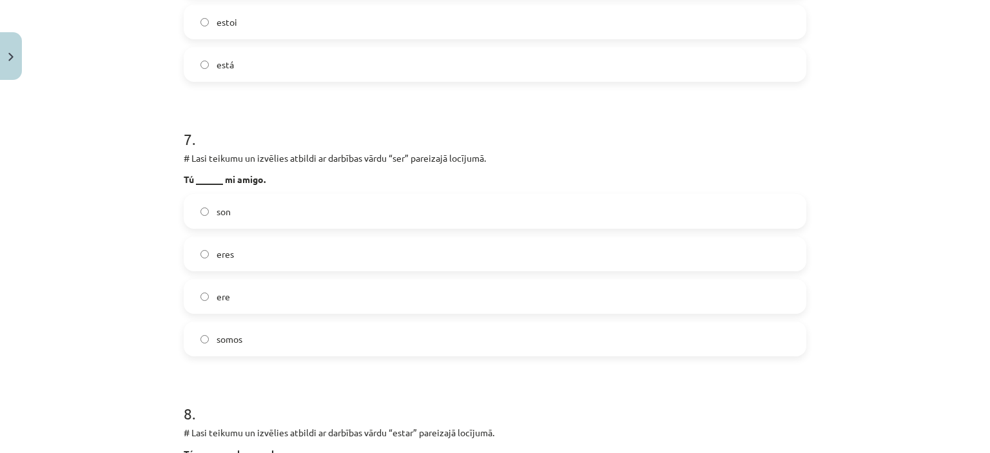
scroll to position [1797, 0]
click at [249, 249] on label "eres" at bounding box center [495, 254] width 620 height 32
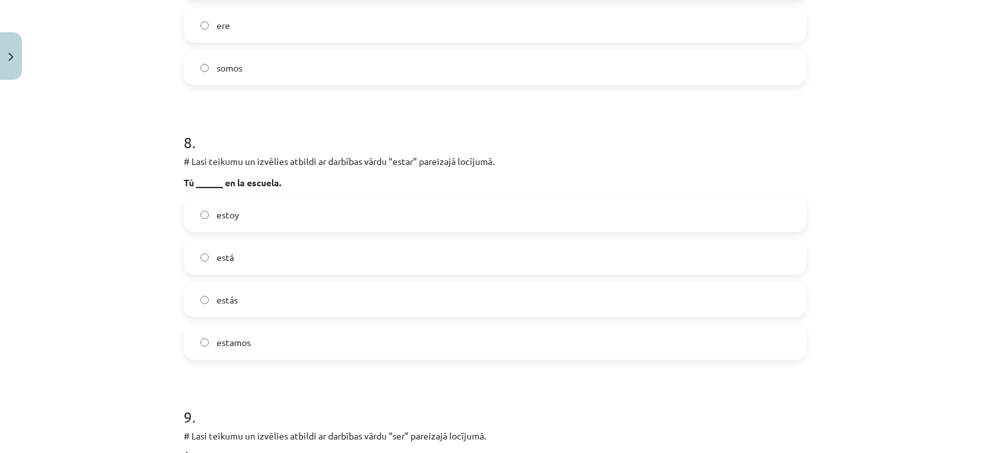
scroll to position [2070, 0]
click at [253, 299] on label "estás" at bounding box center [495, 298] width 620 height 32
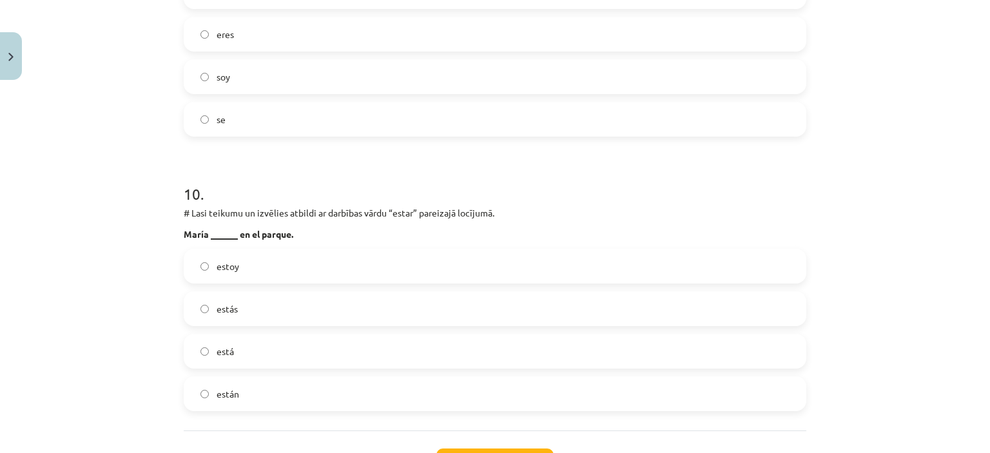
scroll to position [2566, 0]
click at [222, 359] on label "está" at bounding box center [495, 351] width 620 height 32
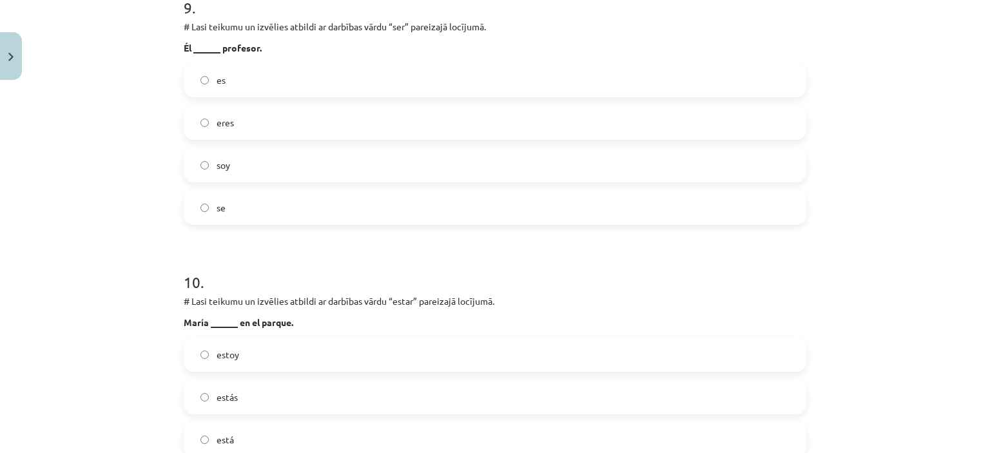
click at [260, 84] on label "es" at bounding box center [495, 80] width 620 height 32
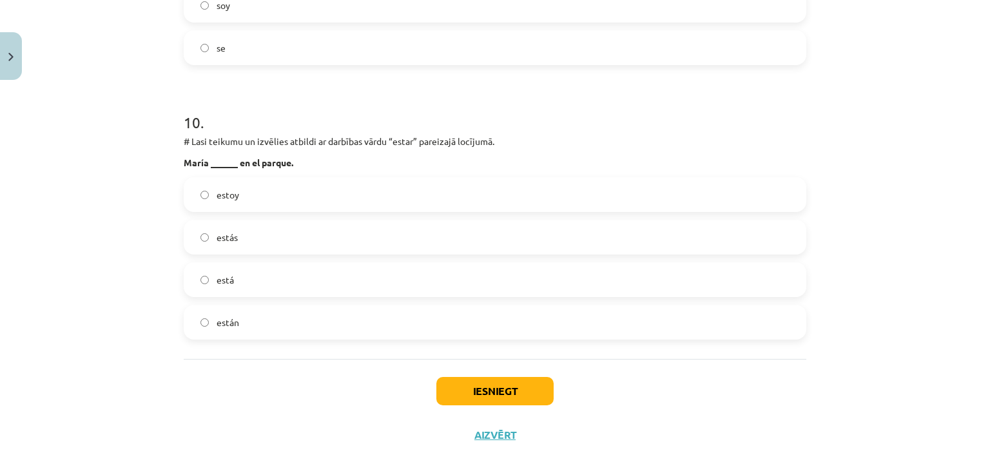
scroll to position [2641, 0]
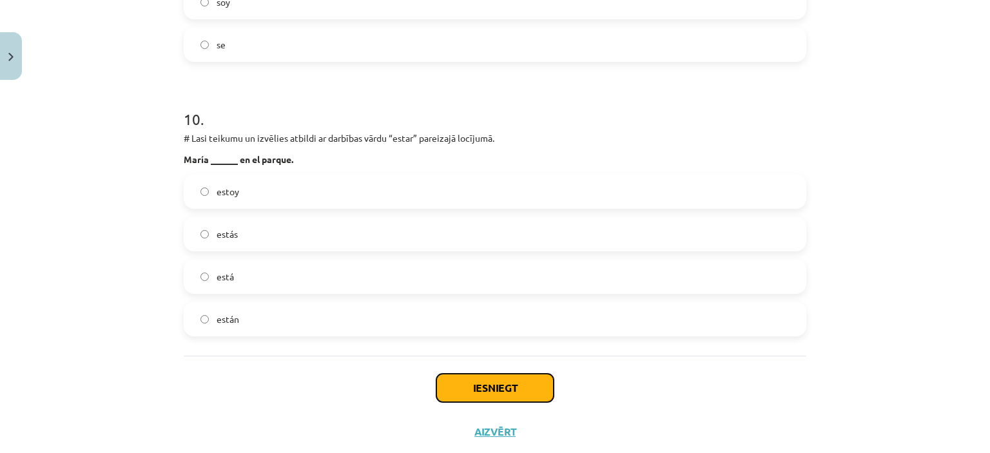
click at [475, 386] on button "Iesniegt" at bounding box center [495, 388] width 117 height 28
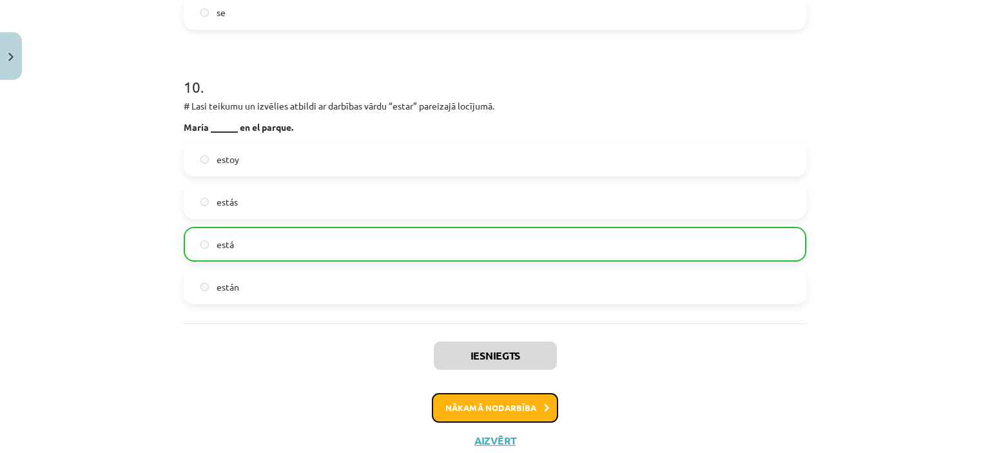
click at [500, 409] on button "Nākamā nodarbība" at bounding box center [495, 408] width 126 height 30
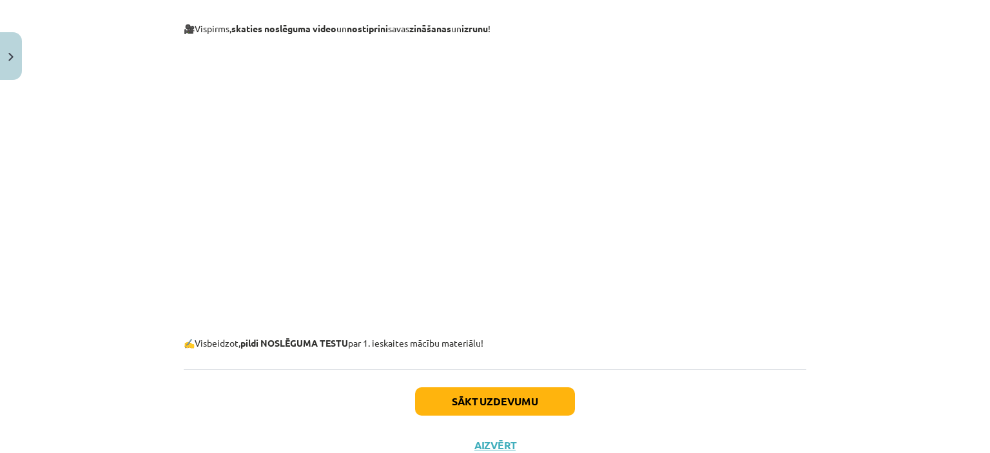
scroll to position [439, 0]
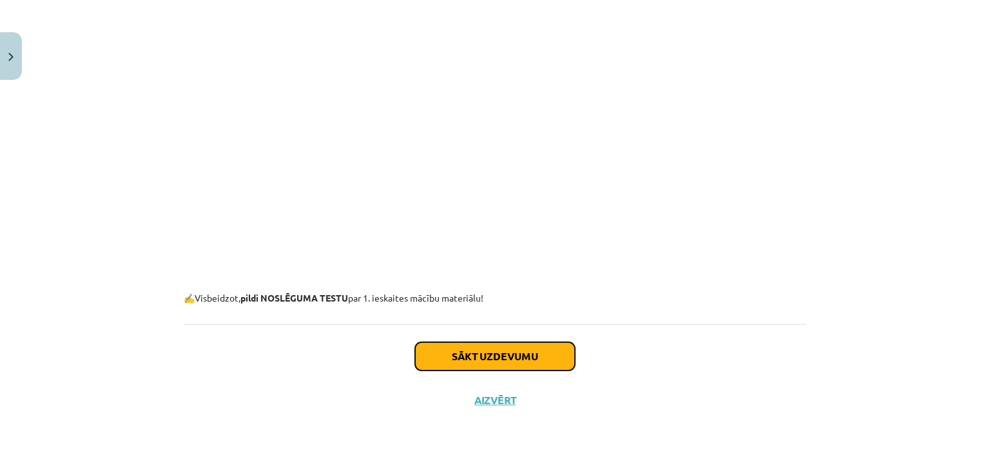
click at [425, 360] on button "Sākt uzdevumu" at bounding box center [495, 356] width 160 height 28
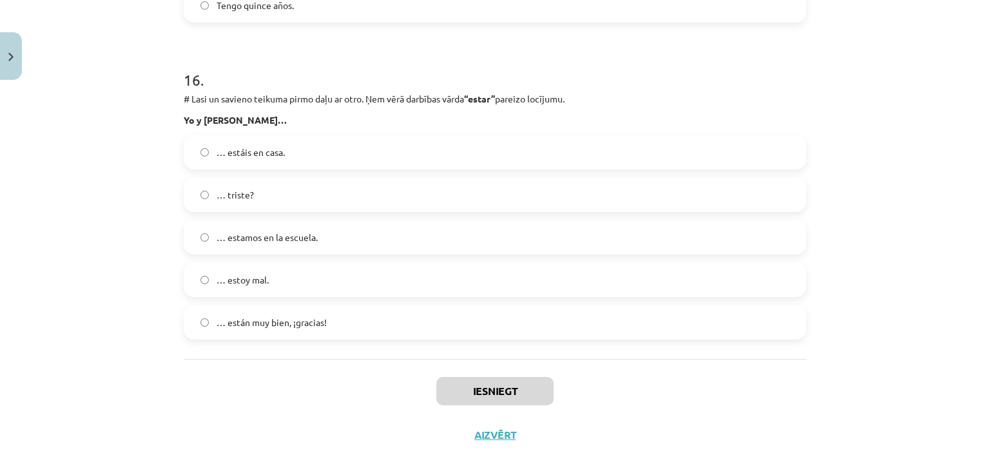
scroll to position [5101, 0]
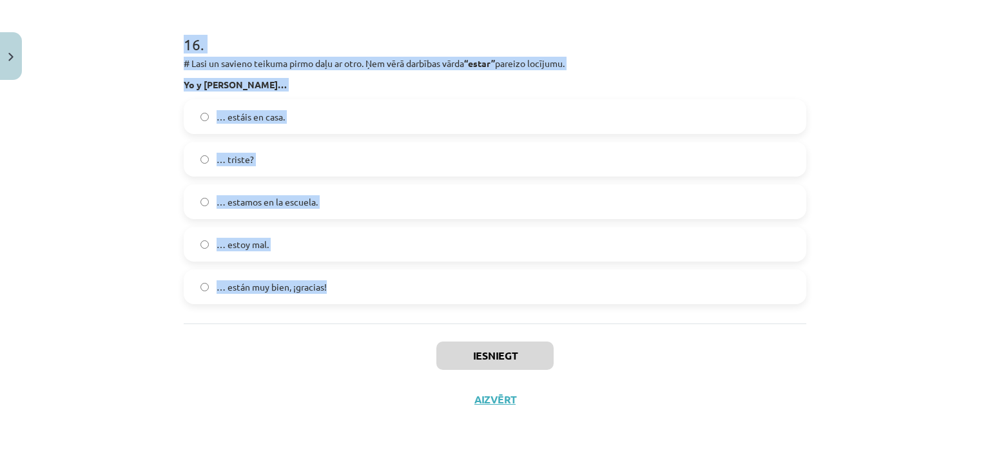
drag, startPoint x: 179, startPoint y: 239, endPoint x: 334, endPoint y: 286, distance: 162.4
copy form "9 . # Lore ipsumdolo si ametcons adipisc elitsed. Doei te incidi ut labore etd …"
click at [160, 52] on div "Mācību tēma: Spāņu valodas b1 - 10. klases 1.ieskaites mācību materiāls #9 ✅ Re…" at bounding box center [495, 226] width 990 height 453
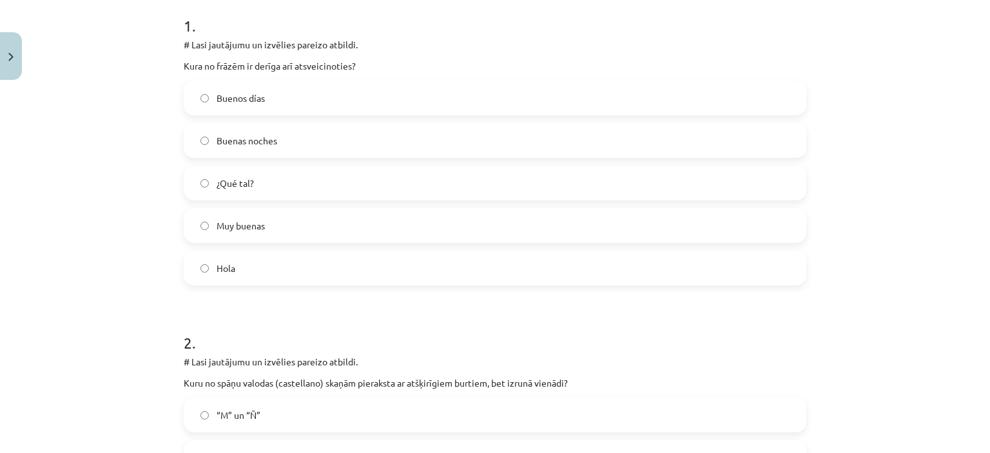
scroll to position [263, 0]
click at [273, 134] on label "Buenas noches" at bounding box center [495, 140] width 620 height 32
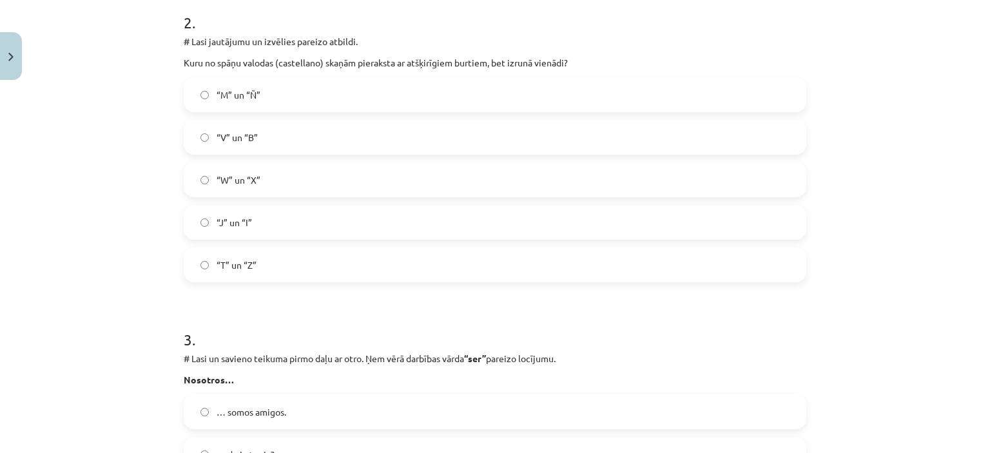
click at [282, 130] on label "“V” un “B”" at bounding box center [495, 137] width 620 height 32
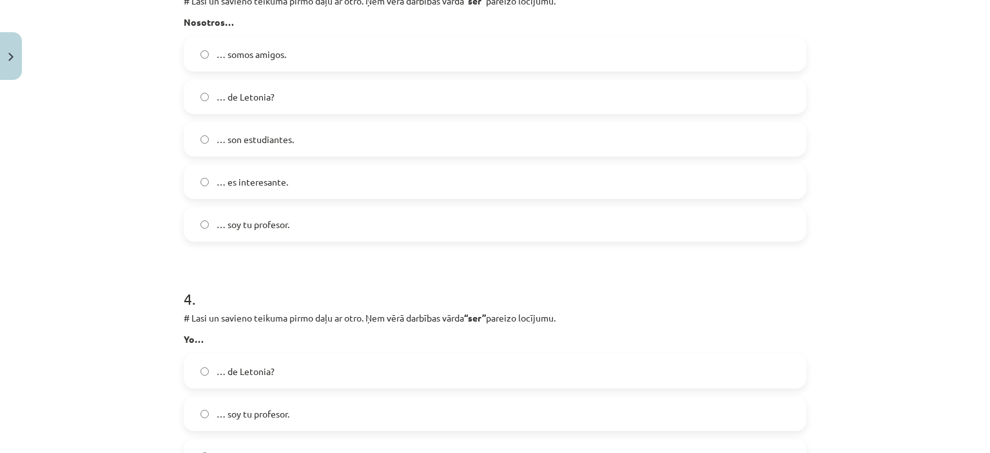
scroll to position [941, 0]
click at [226, 47] on span "… somos amigos." at bounding box center [252, 54] width 70 height 14
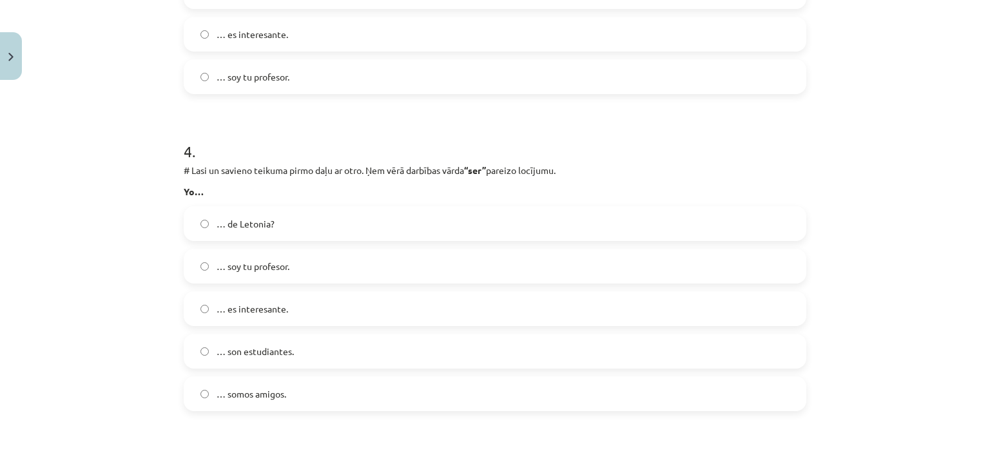
scroll to position [1091, 0]
click at [235, 262] on span "… soy tu profesor." at bounding box center [253, 264] width 73 height 14
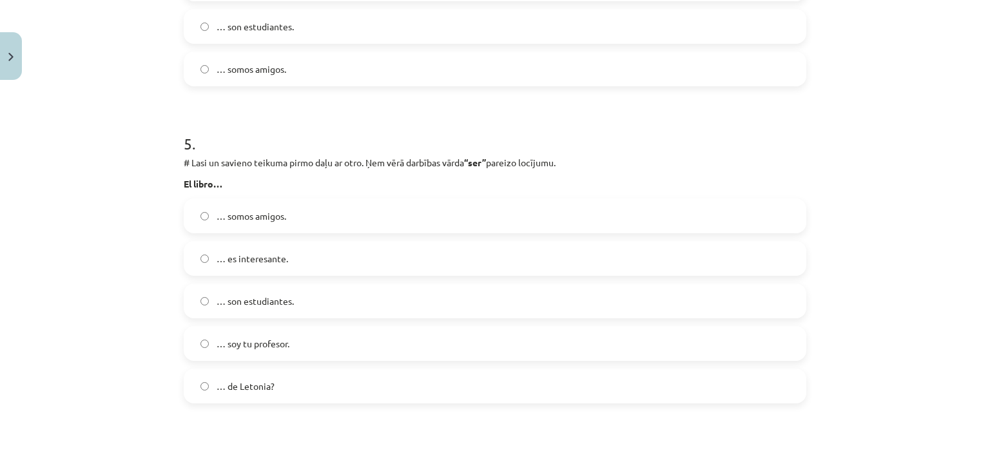
scroll to position [1437, 0]
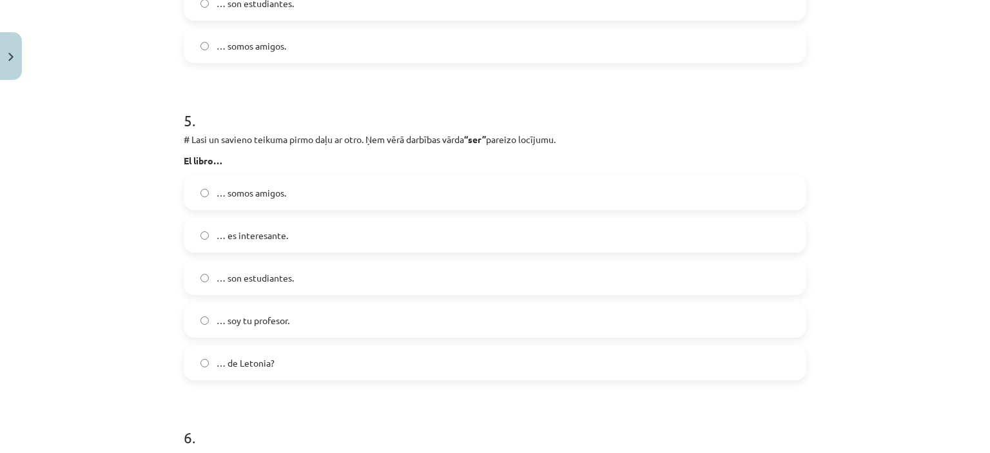
click at [251, 242] on span "… es interesante." at bounding box center [253, 236] width 72 height 14
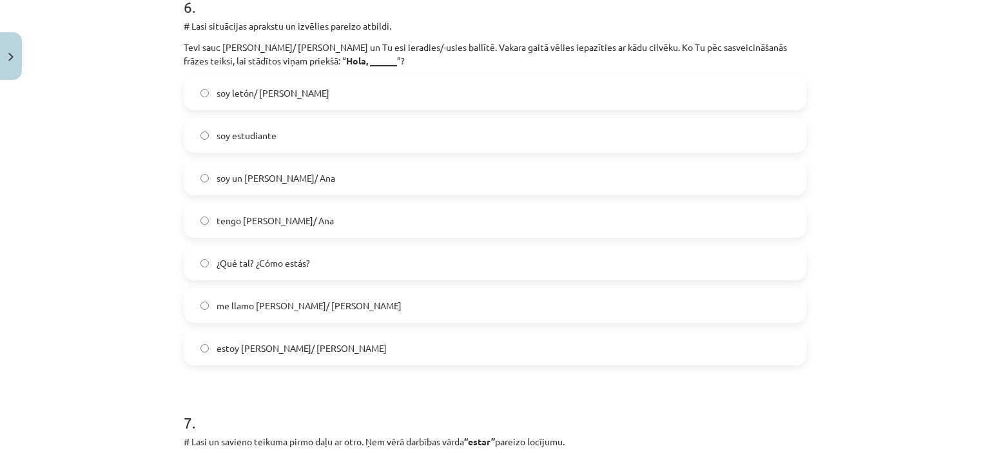
scroll to position [1867, 0]
click at [267, 306] on span "me llamo [PERSON_NAME]/ [PERSON_NAME]" at bounding box center [309, 306] width 185 height 14
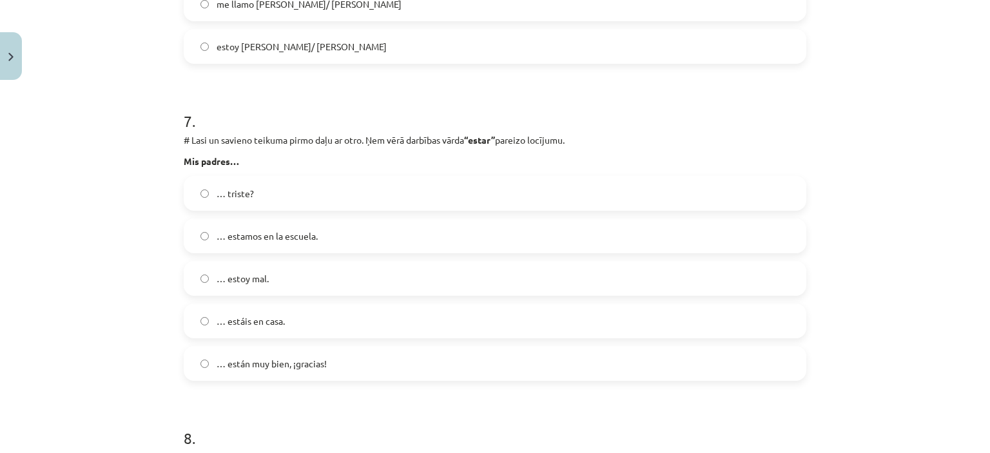
scroll to position [2209, 0]
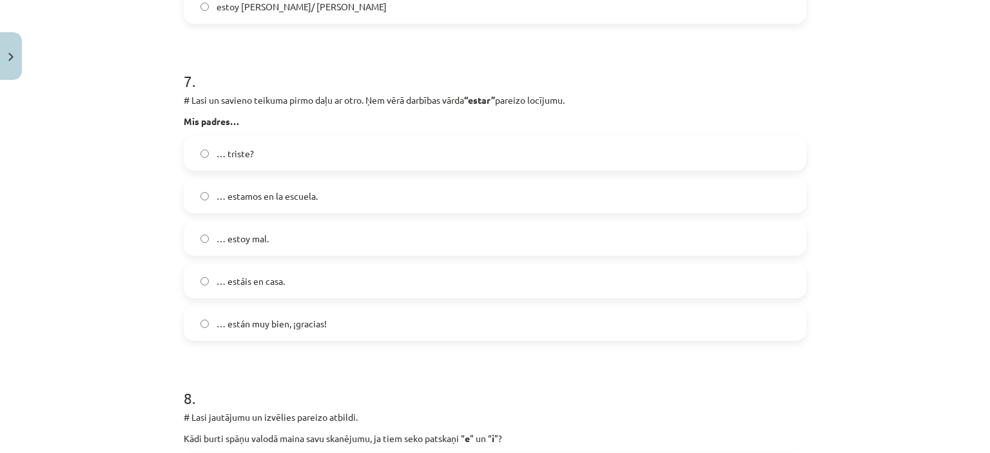
click at [275, 328] on span "… están muy bien, ¡gracias!" at bounding box center [272, 324] width 110 height 14
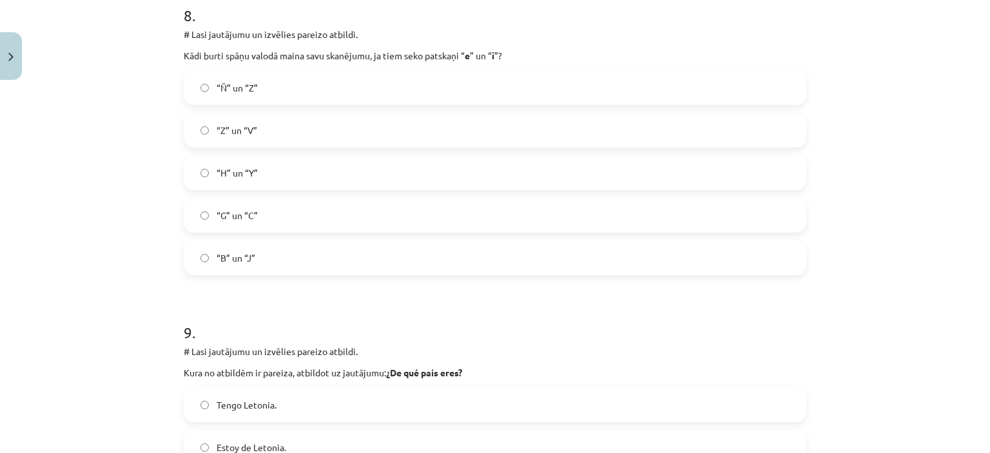
scroll to position [2592, 0]
click at [255, 228] on label "“G” un “C”" at bounding box center [495, 215] width 620 height 32
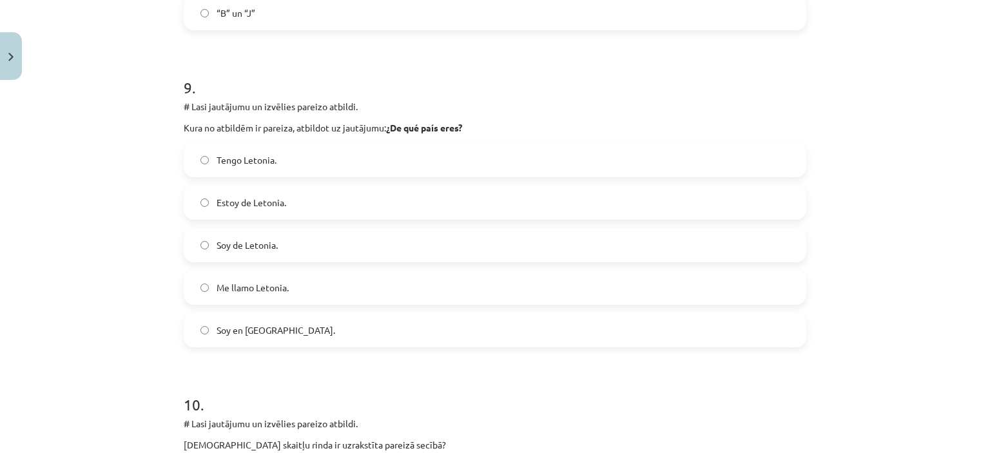
scroll to position [2846, 0]
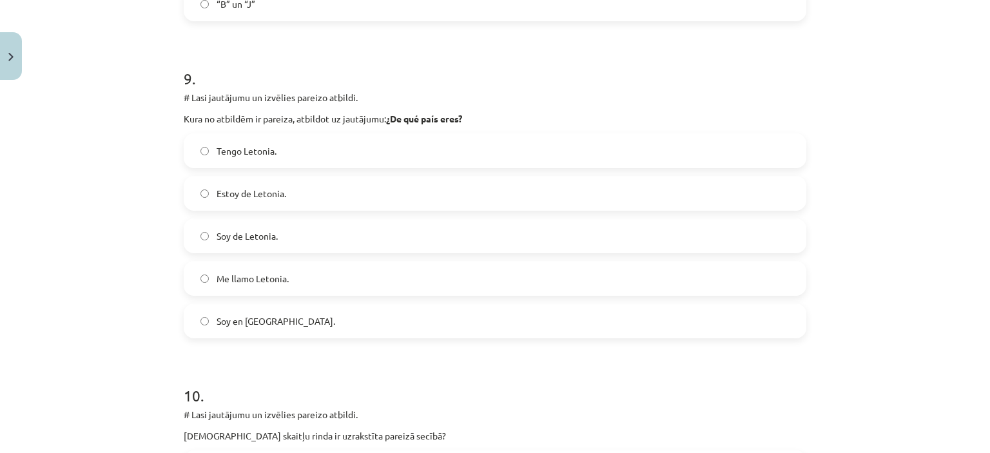
click at [273, 234] on label "Soy de Letonia." at bounding box center [495, 236] width 620 height 32
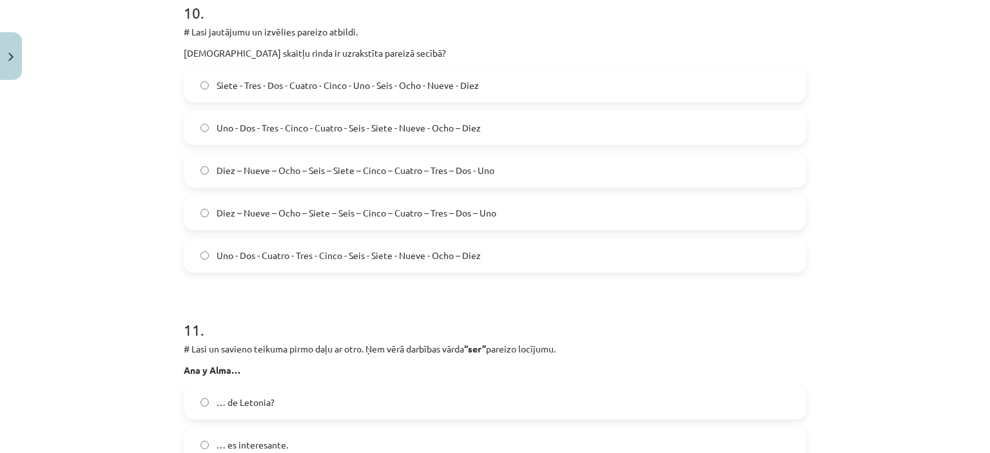
scroll to position [3232, 0]
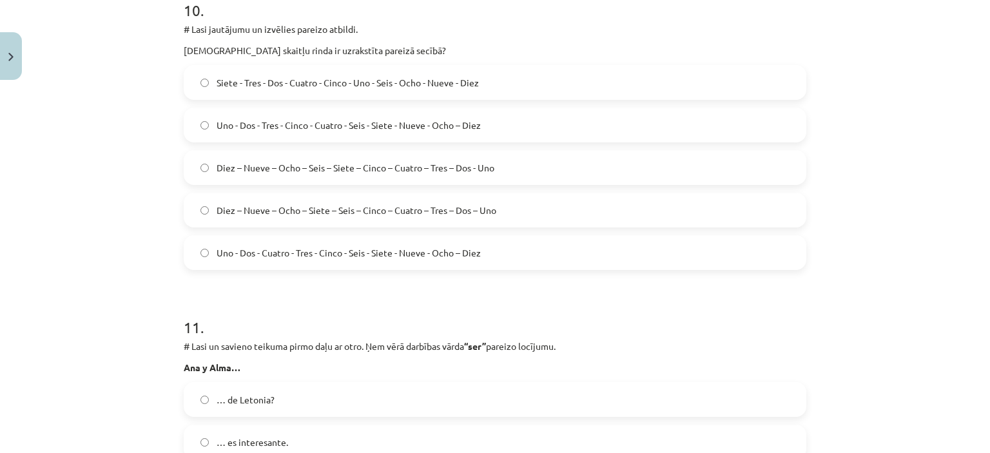
click at [237, 114] on label "Uno - Dos - Tres - Cinco - Cuatro - Seis - Siete - Nueve - Ocho – Diez" at bounding box center [495, 125] width 620 height 32
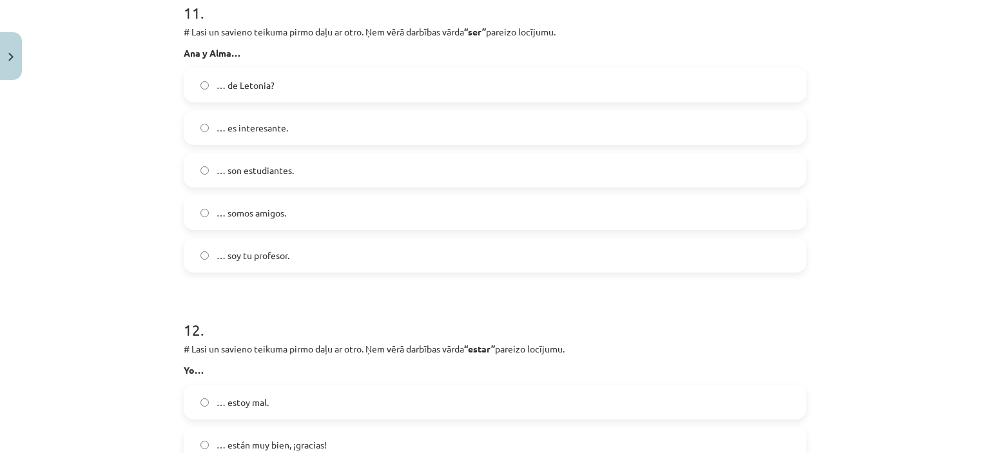
scroll to position [3548, 0]
click at [266, 161] on label "… son estudiantes." at bounding box center [495, 169] width 620 height 32
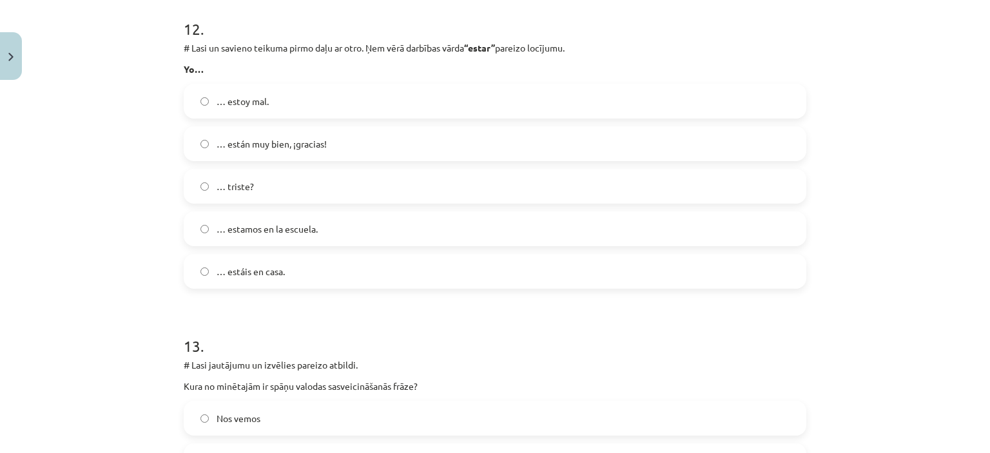
scroll to position [3848, 0]
click at [235, 103] on span "… estoy mal." at bounding box center [243, 101] width 52 height 14
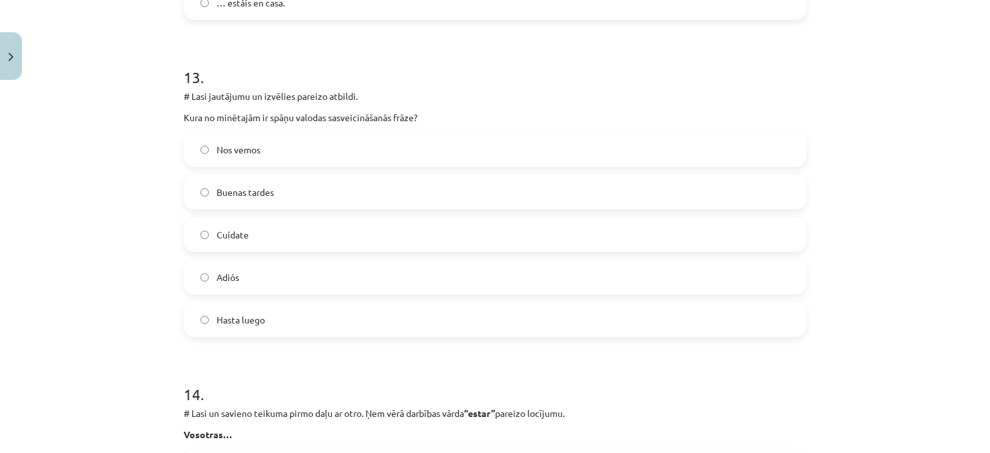
scroll to position [4127, 0]
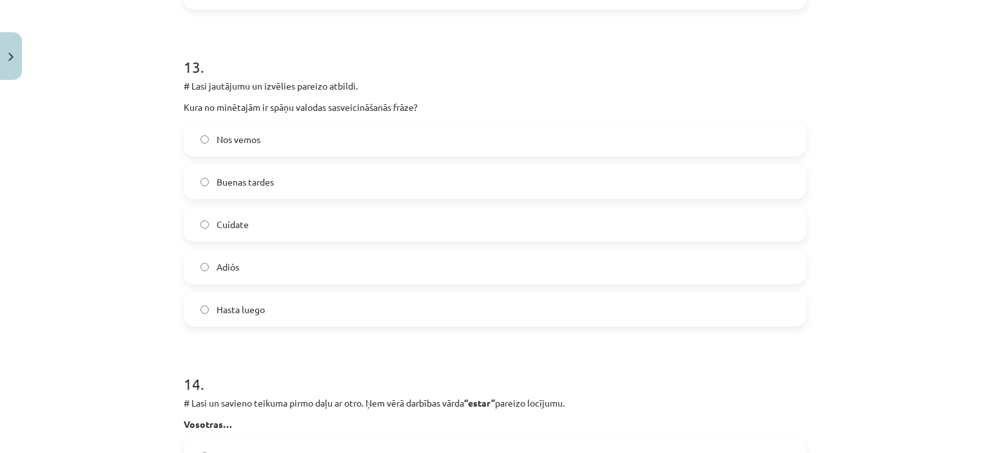
click at [254, 190] on label "Buenas tardes" at bounding box center [495, 182] width 620 height 32
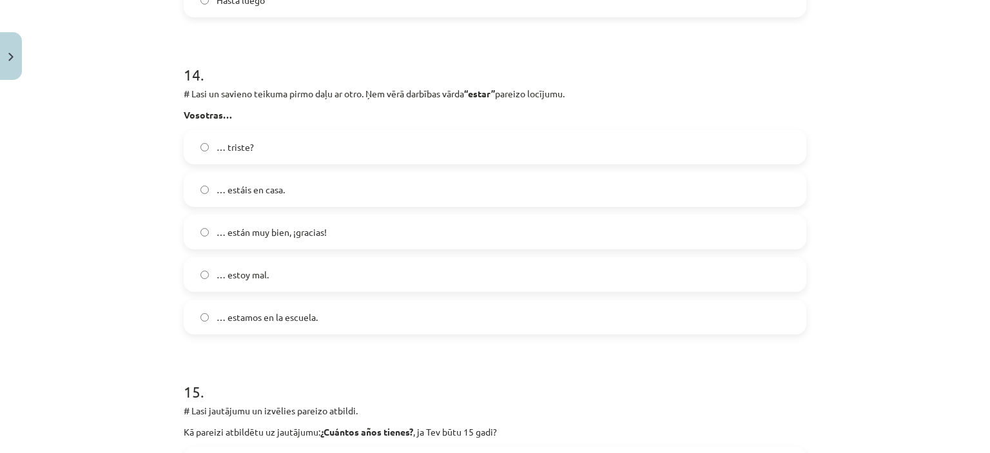
scroll to position [4439, 0]
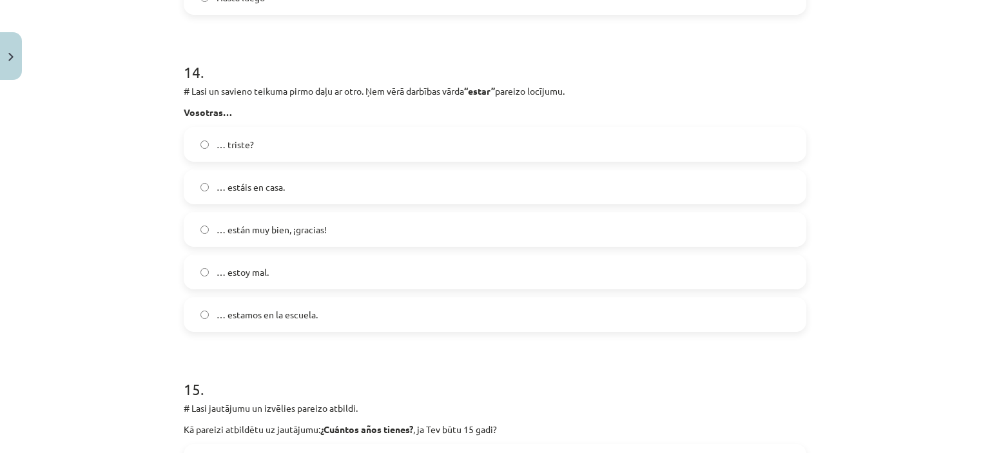
click at [231, 177] on label "… estáis en casa." at bounding box center [495, 187] width 620 height 32
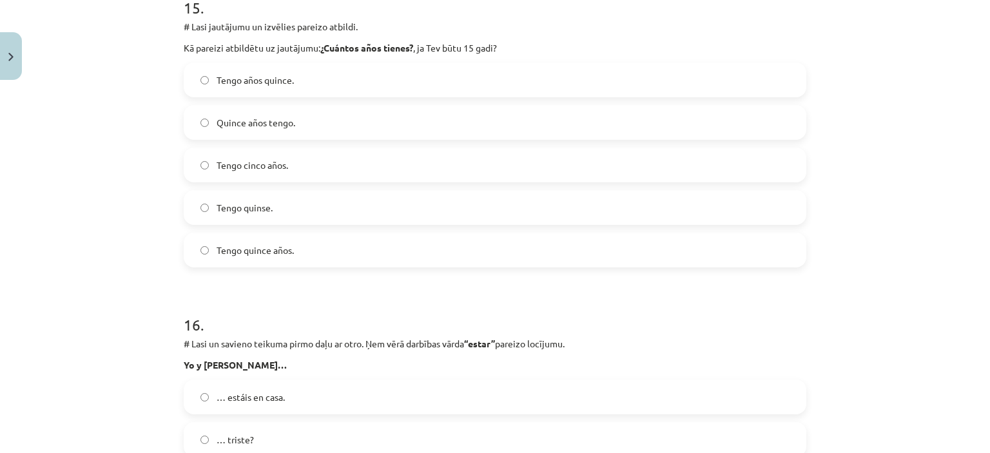
scroll to position [4822, 0]
click at [262, 242] on span "Tengo quince años." at bounding box center [255, 249] width 77 height 14
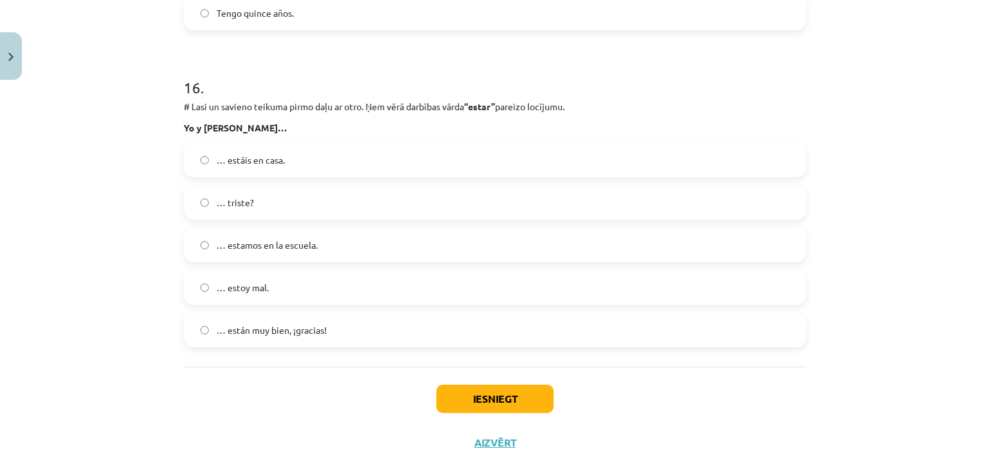
scroll to position [5101, 0]
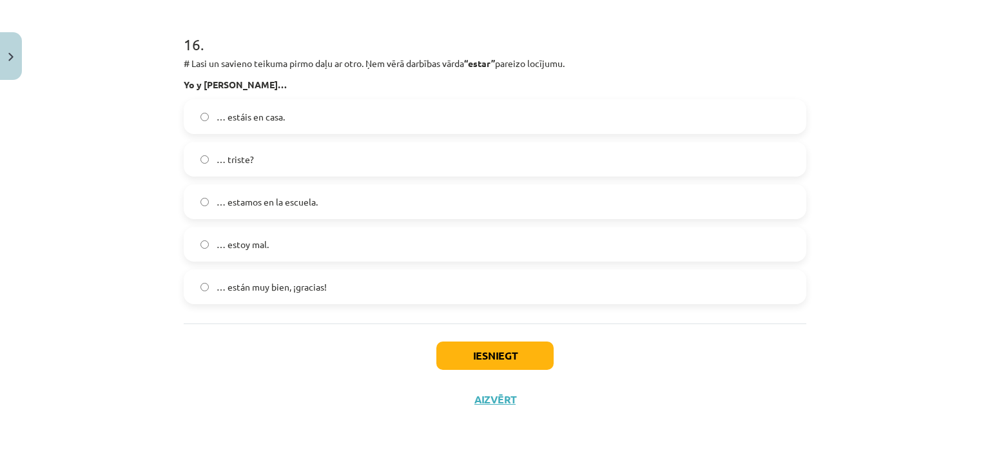
click at [277, 201] on span "… estamos en la escuela." at bounding box center [267, 202] width 101 height 14
click at [470, 349] on button "Iesniegt" at bounding box center [495, 356] width 117 height 28
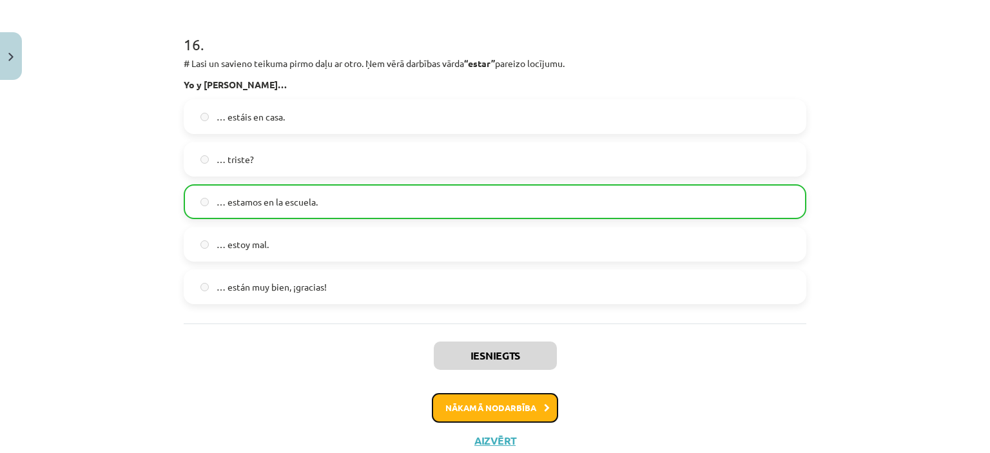
click at [490, 412] on button "Nākamā nodarbība" at bounding box center [495, 408] width 126 height 30
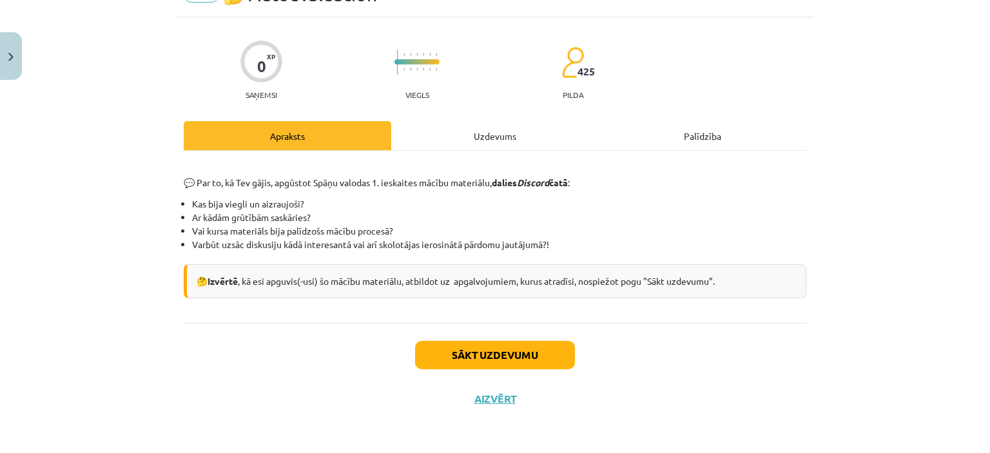
scroll to position [32, 0]
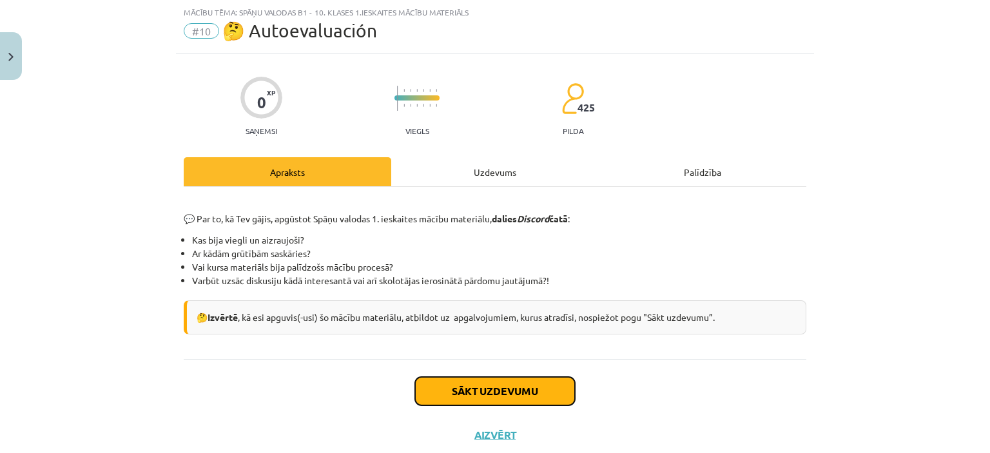
click at [469, 387] on button "Sākt uzdevumu" at bounding box center [495, 391] width 160 height 28
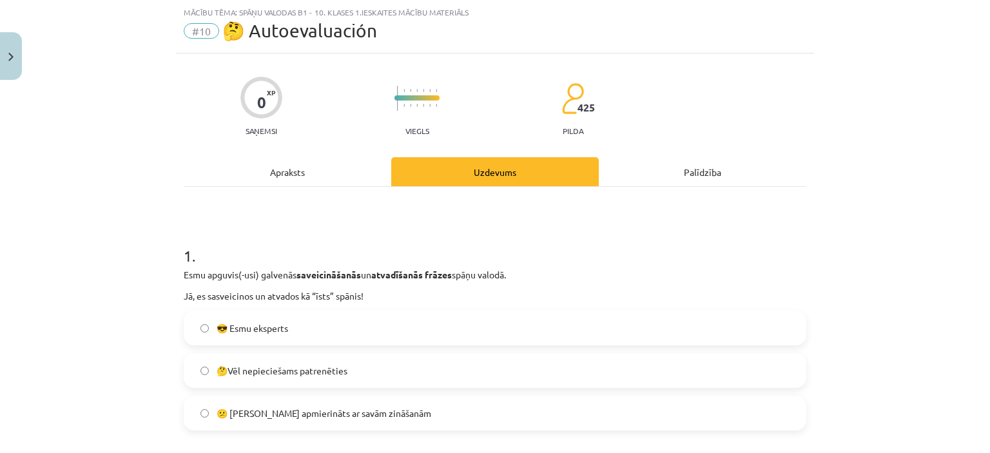
click at [445, 359] on label "🤔Vēl nepieciešams patrenēties" at bounding box center [495, 371] width 620 height 32
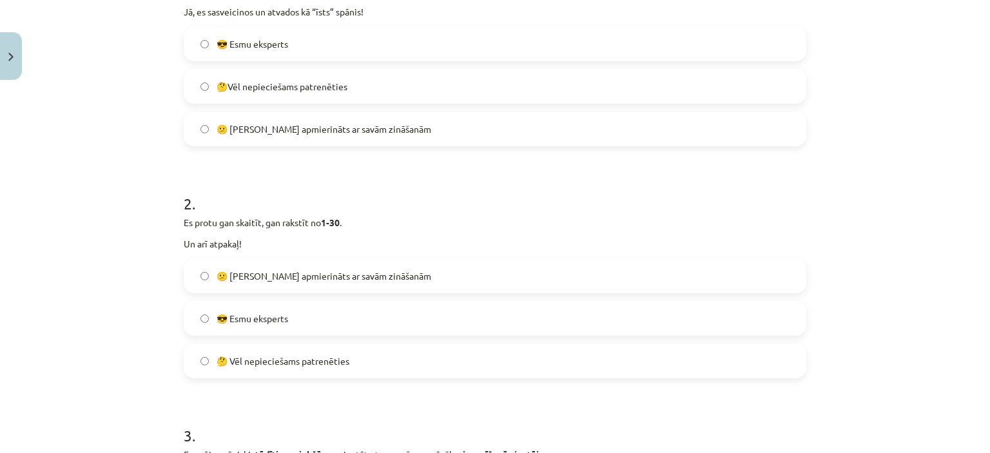
scroll to position [319, 0]
click at [425, 313] on label "😎 Esmu eksperts" at bounding box center [495, 316] width 620 height 32
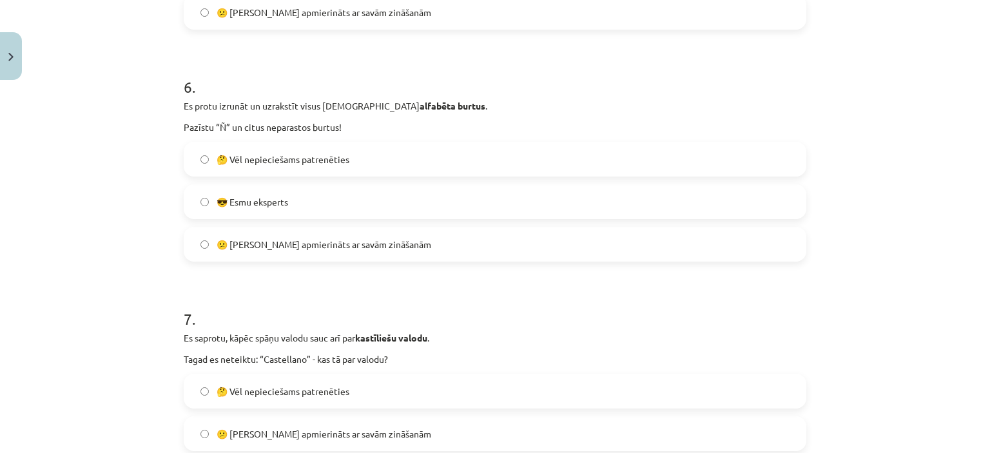
scroll to position [1551, 0]
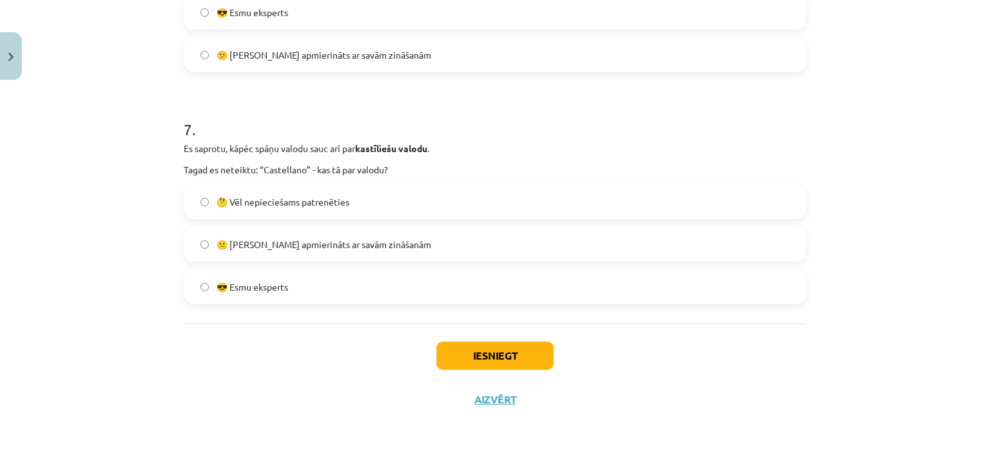
click at [410, 207] on label "🤔 Vēl nepieciešams patrenēties" at bounding box center [495, 202] width 620 height 32
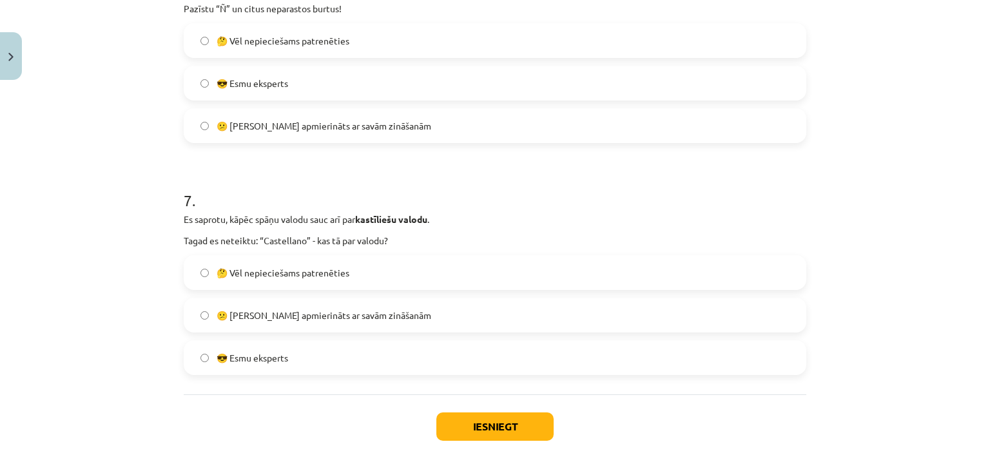
scroll to position [1464, 0]
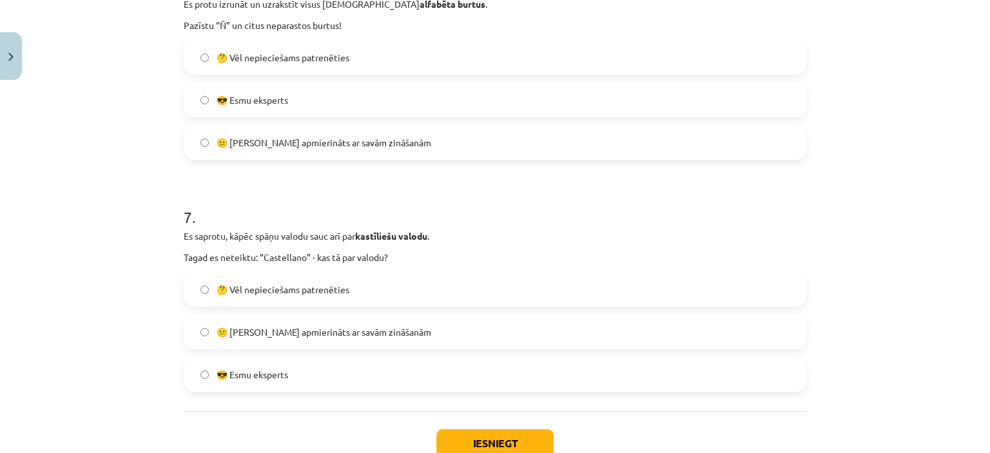
click at [395, 362] on label "😎 Esmu eksperts" at bounding box center [495, 374] width 620 height 32
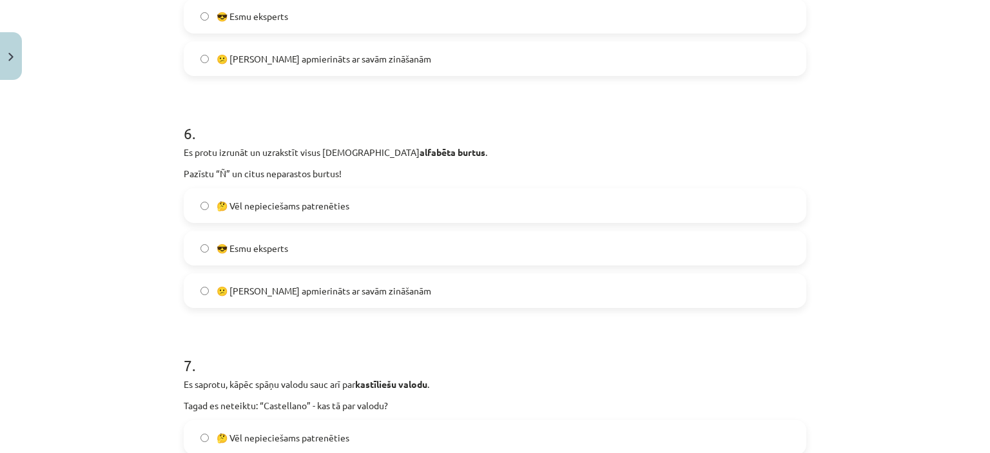
scroll to position [1311, 0]
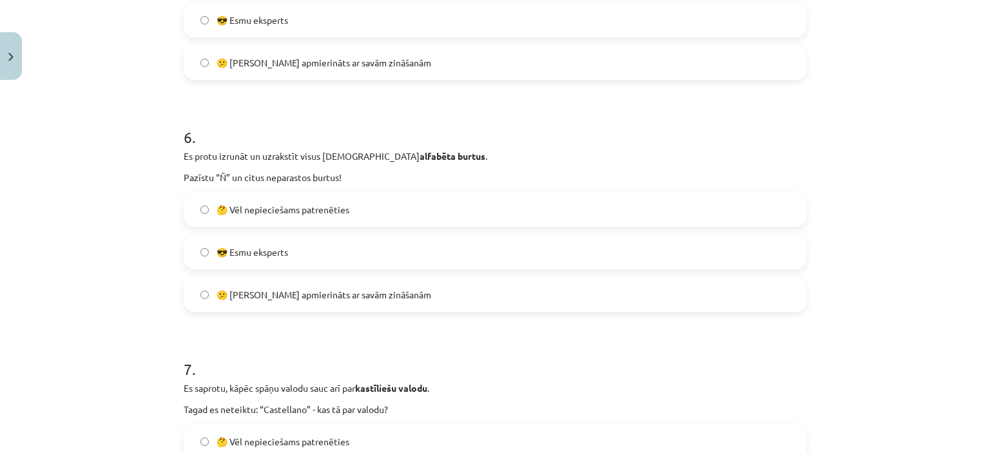
click at [395, 216] on label "🤔 Vēl nepieciešams patrenēties" at bounding box center [495, 209] width 620 height 32
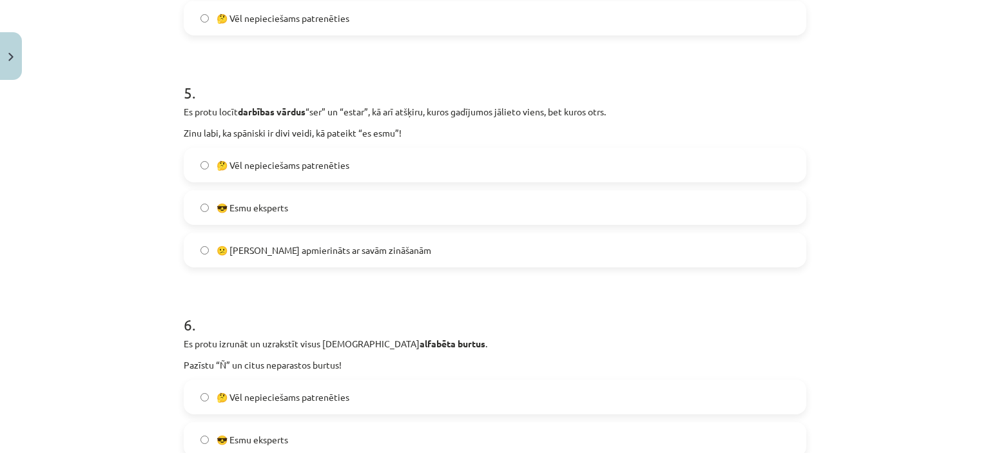
scroll to position [1118, 0]
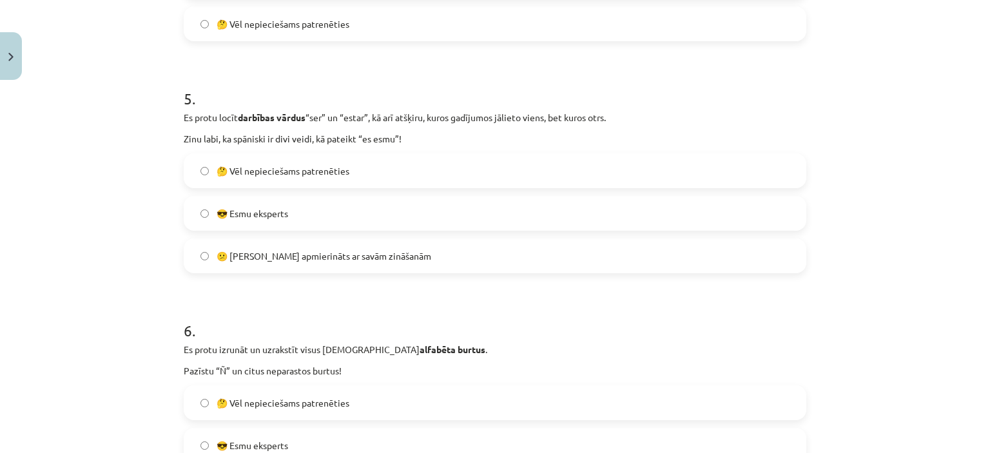
click at [389, 179] on label "🤔 Vēl nepieciešams patrenēties" at bounding box center [495, 171] width 620 height 32
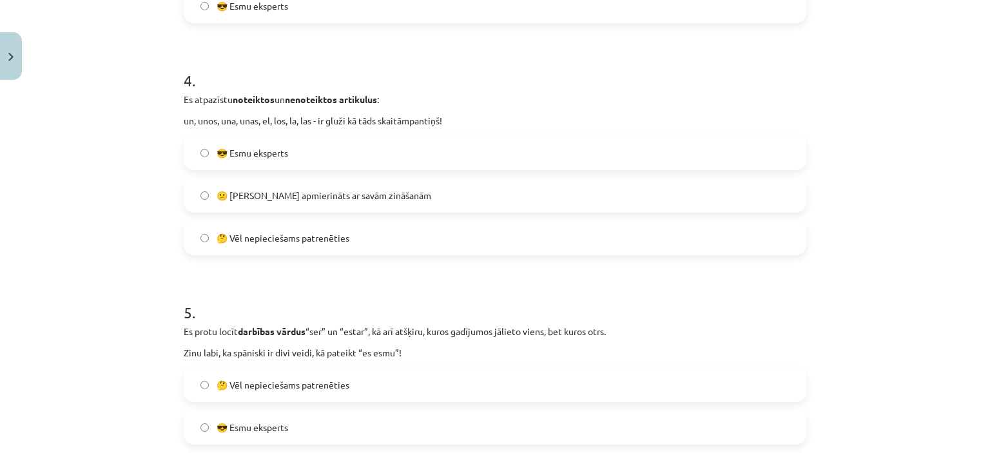
click at [388, 233] on label "🤔 Vēl nepieciešams patrenēties" at bounding box center [495, 238] width 620 height 32
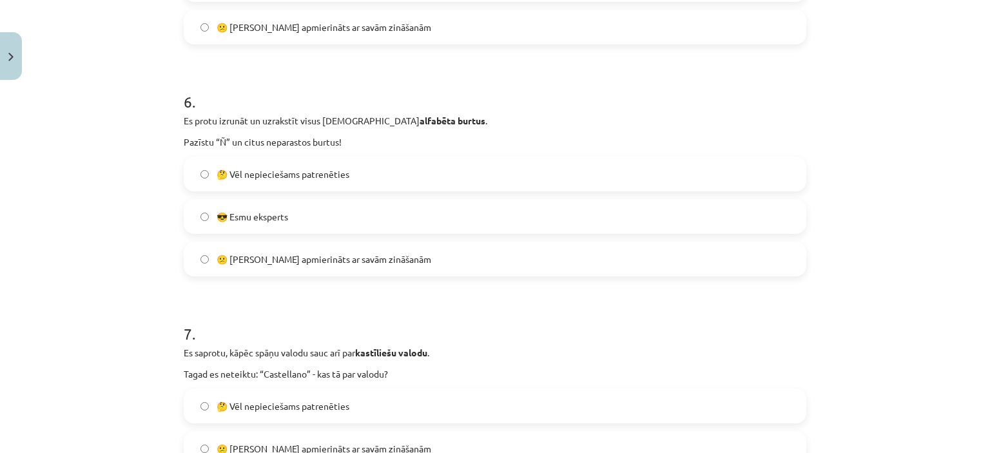
scroll to position [1551, 0]
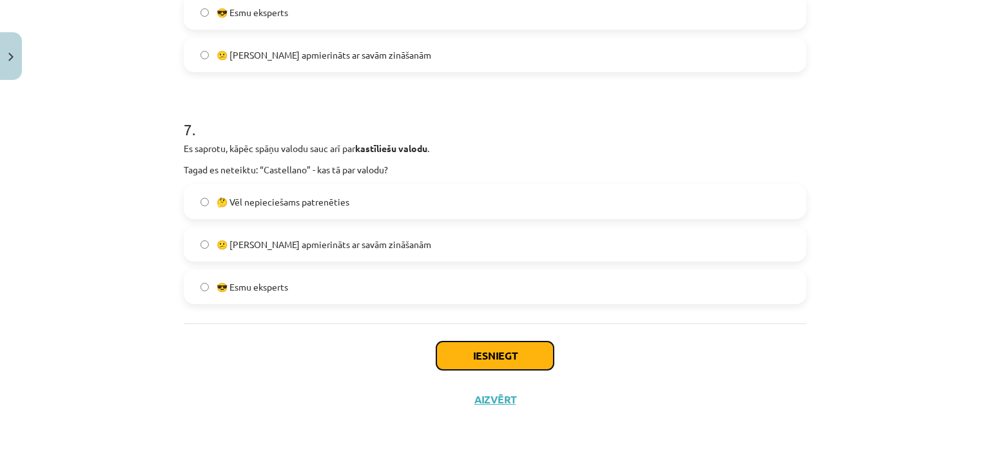
click at [480, 356] on button "Iesniegt" at bounding box center [495, 356] width 117 height 28
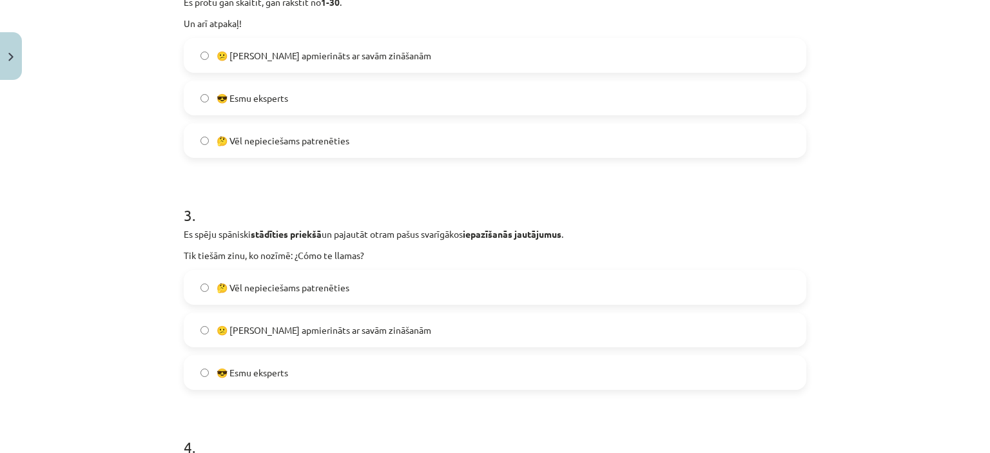
scroll to position [533, 0]
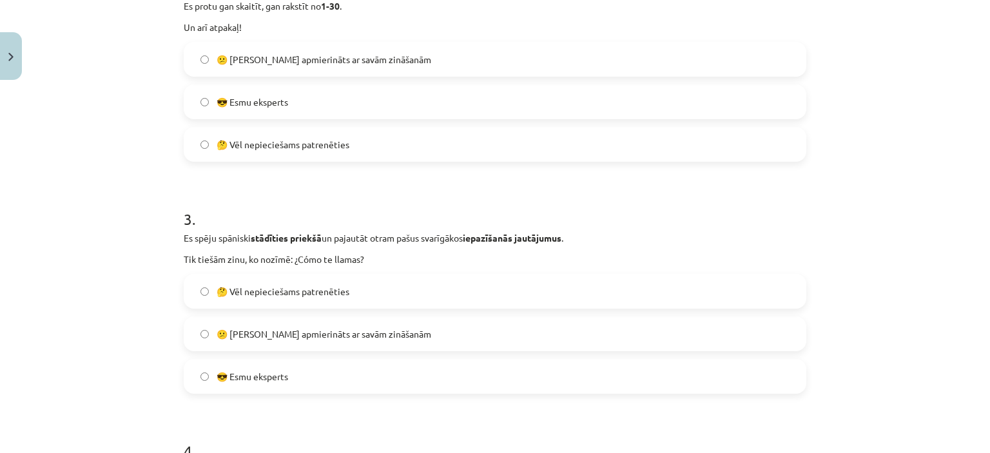
click at [453, 344] on label "😕 [PERSON_NAME] apmierināts ar savām zināšanām" at bounding box center [495, 334] width 620 height 32
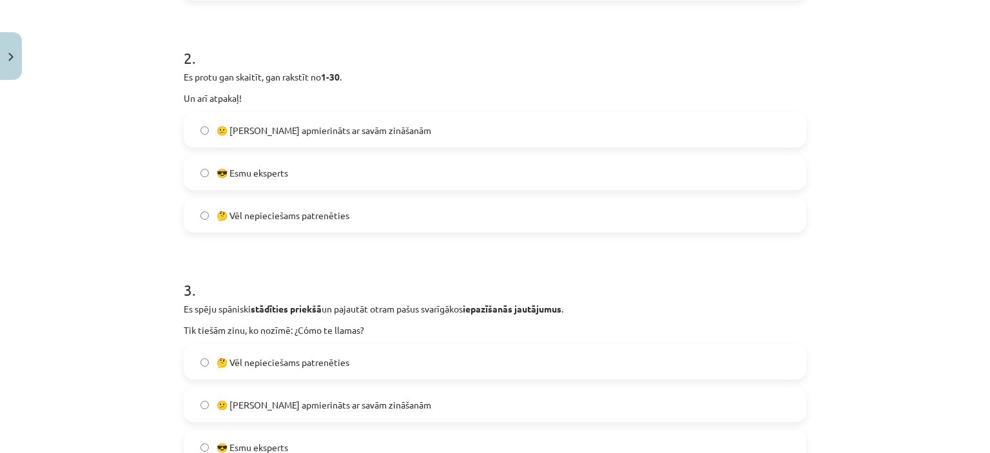
scroll to position [461, 0]
click at [453, 344] on div "3 . Es spēju spāniski stādīties priekšā un pajautāt otram pašus svarīgākos iepa…" at bounding box center [495, 363] width 623 height 206
click at [451, 360] on label "🤔 Vēl nepieciešams patrenēties" at bounding box center [495, 364] width 620 height 32
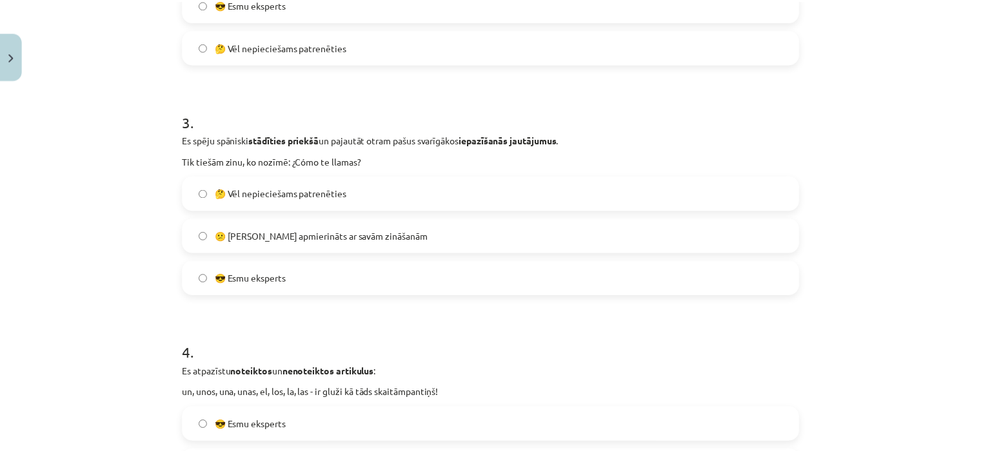
scroll to position [631, 0]
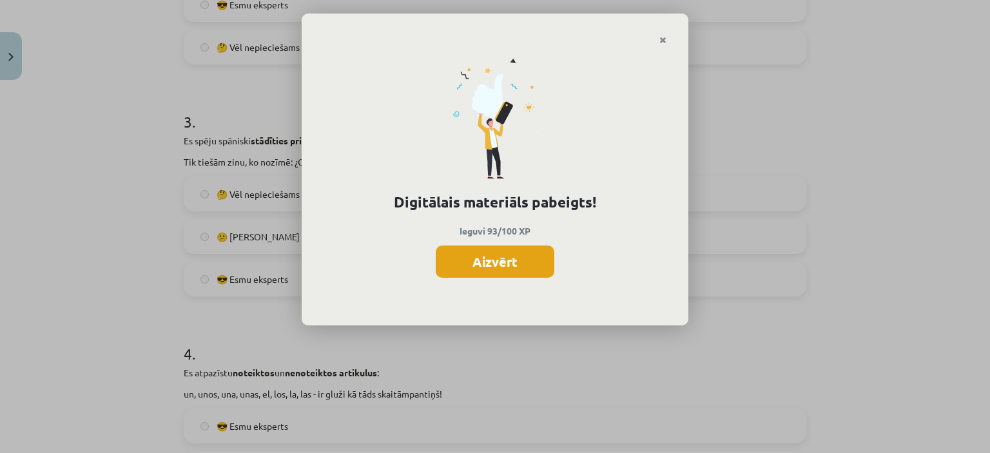
click at [493, 267] on button "Aizvērt" at bounding box center [495, 262] width 119 height 32
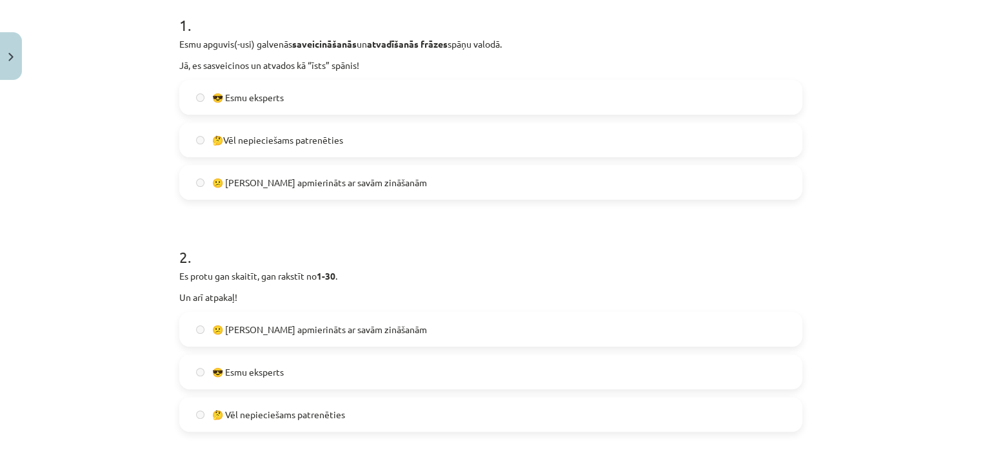
scroll to position [0, 0]
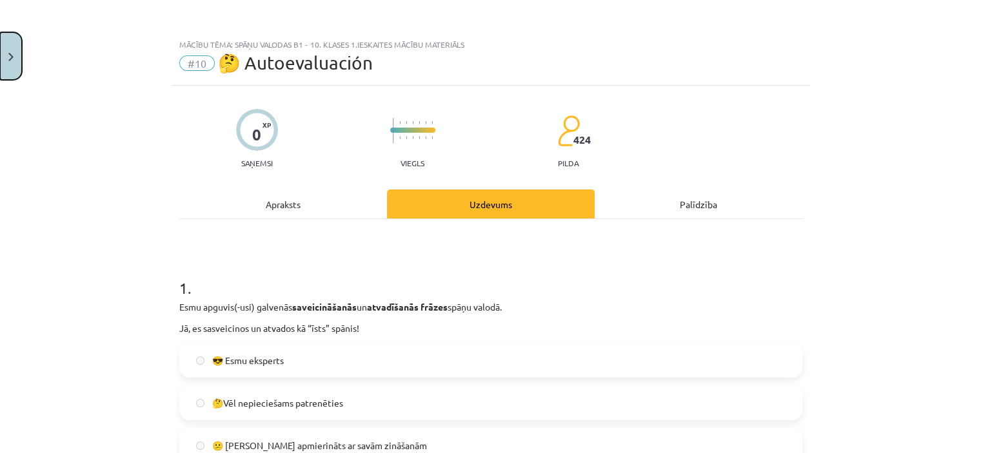
click at [5, 51] on button "Close" at bounding box center [11, 56] width 22 height 48
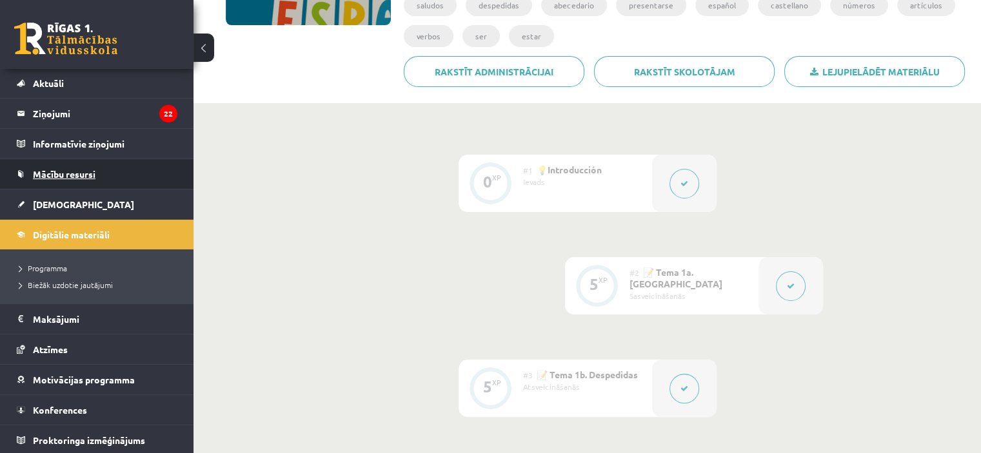
scroll to position [244, 0]
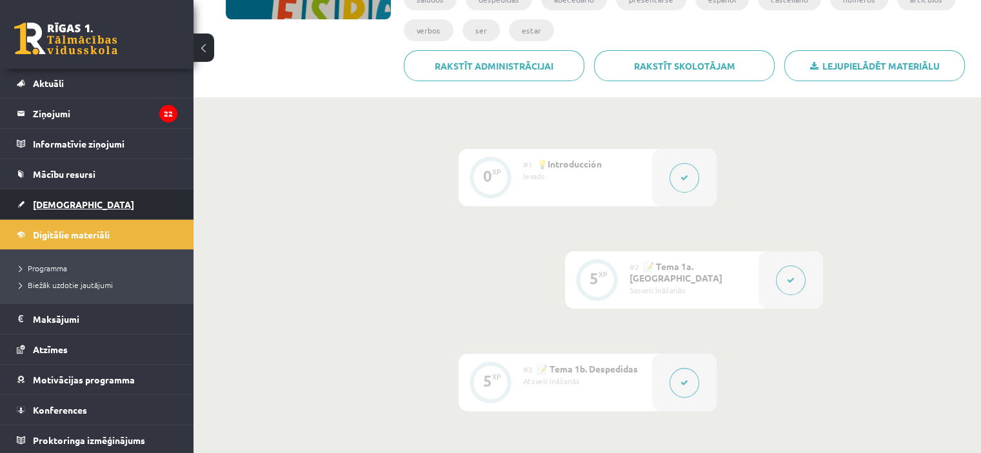
click at [79, 201] on link "[DEMOGRAPHIC_DATA]" at bounding box center [97, 205] width 161 height 30
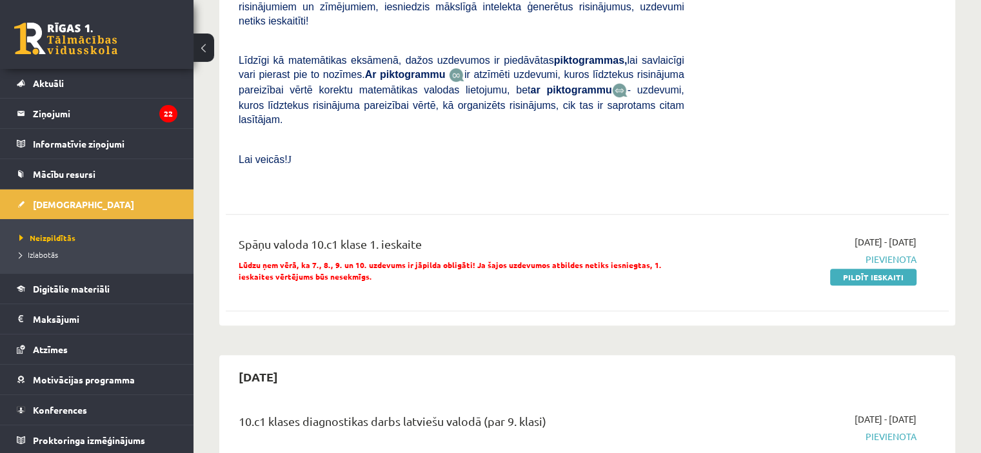
scroll to position [471, 0]
click at [723, 241] on div "[DATE] - [DATE] [GEOGRAPHIC_DATA] Pildīt ieskaiti" at bounding box center [810, 261] width 232 height 55
